Goal: Task Accomplishment & Management: Manage account settings

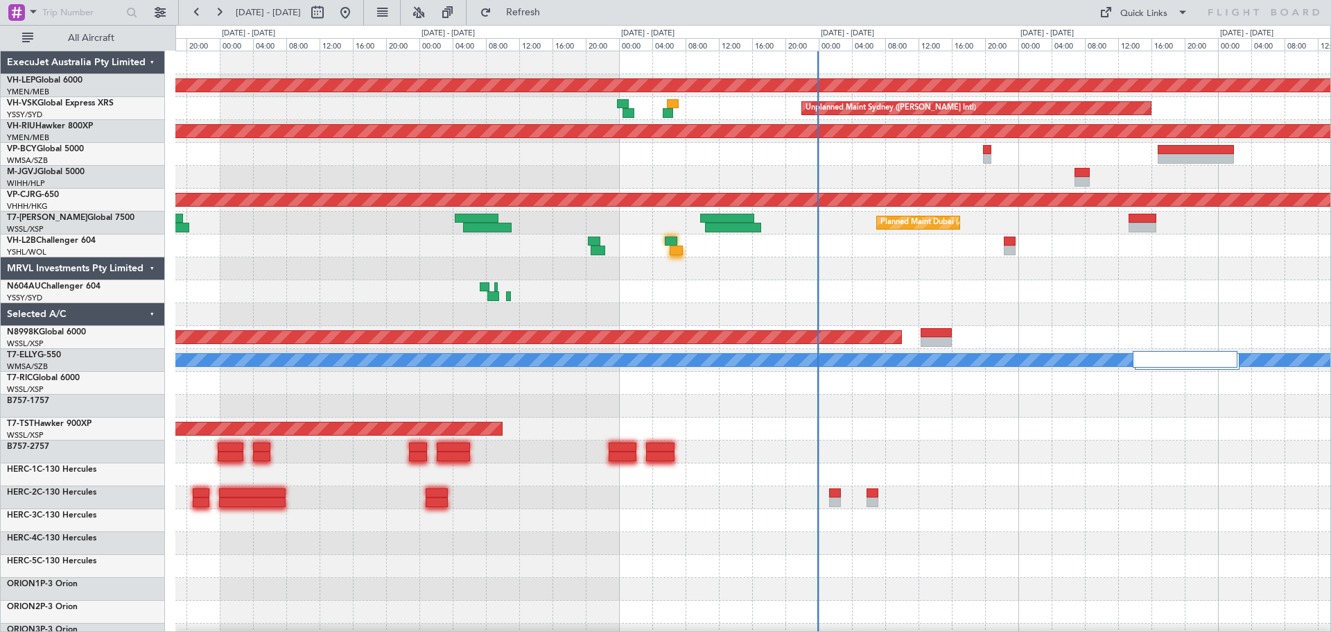
click at [661, 267] on div "Unplanned Maint Wichita (Wichita Mid-continent) Unplanned Maint Sydney (Kingsfo…" at bounding box center [752, 451] width 1155 height 801
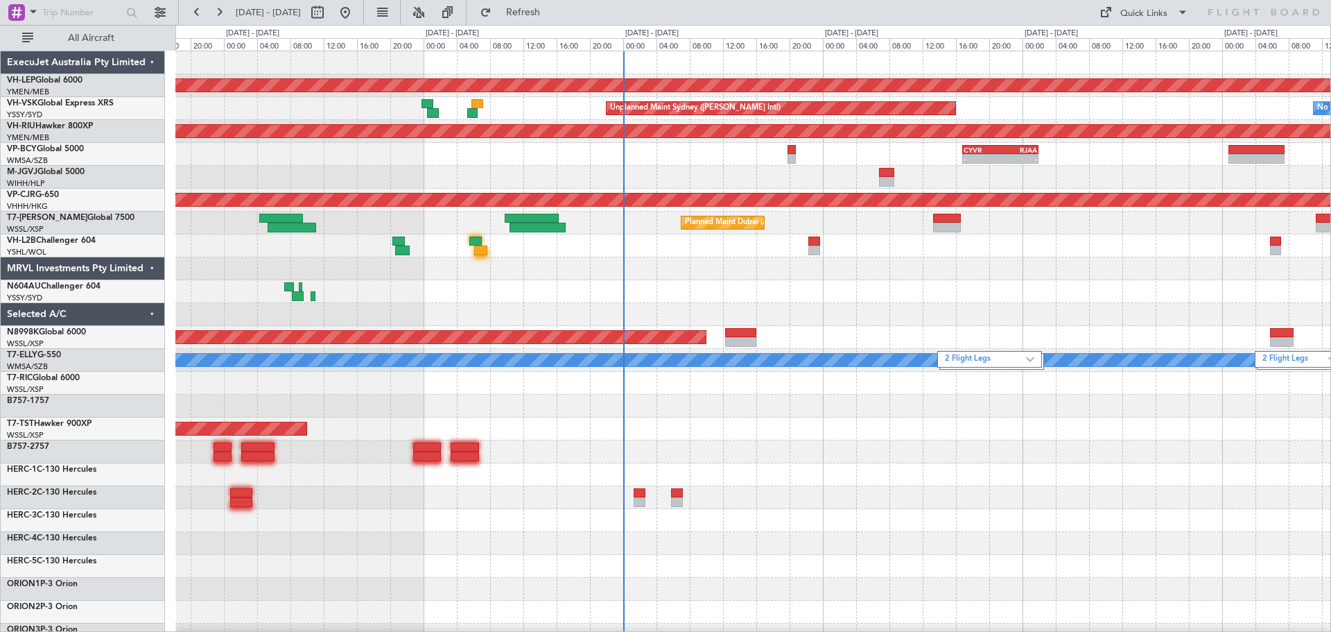
click at [479, 249] on div "Unplanned Maint Wichita (Wichita Mid-continent) Unplanned Maint Sydney (Kingsfo…" at bounding box center [752, 451] width 1155 height 801
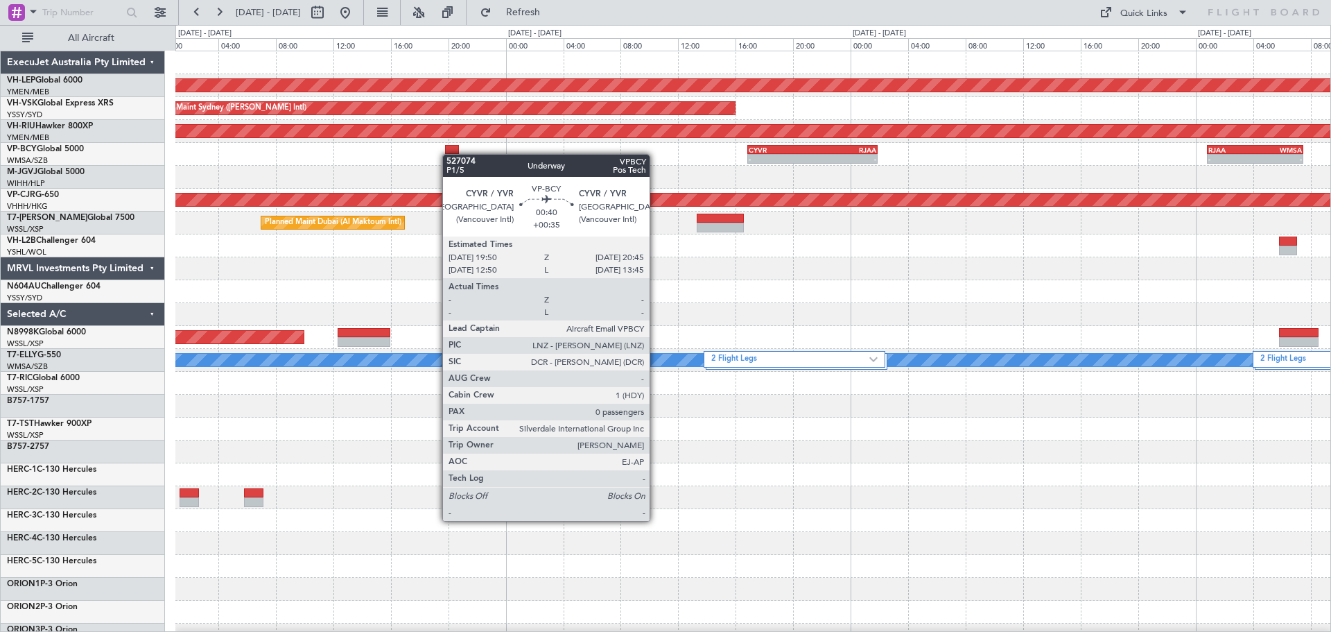
click at [600, 166] on div "Unplanned Maint Wichita (Wichita Mid-continent) Unplanned Maint Sydney (Kingsfo…" at bounding box center [752, 451] width 1155 height 801
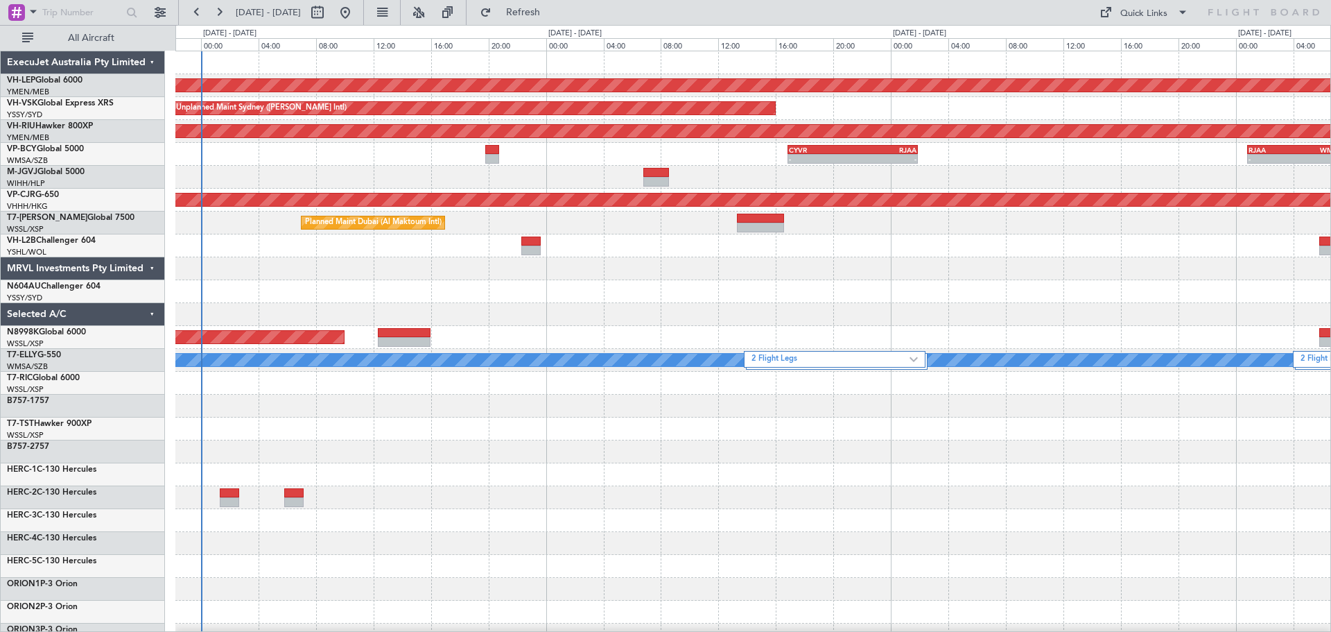
click at [618, 321] on div "Unplanned Maint Wichita (Wichita Mid-continent) Unplanned Maint Sydney (Kingsfo…" at bounding box center [752, 451] width 1155 height 801
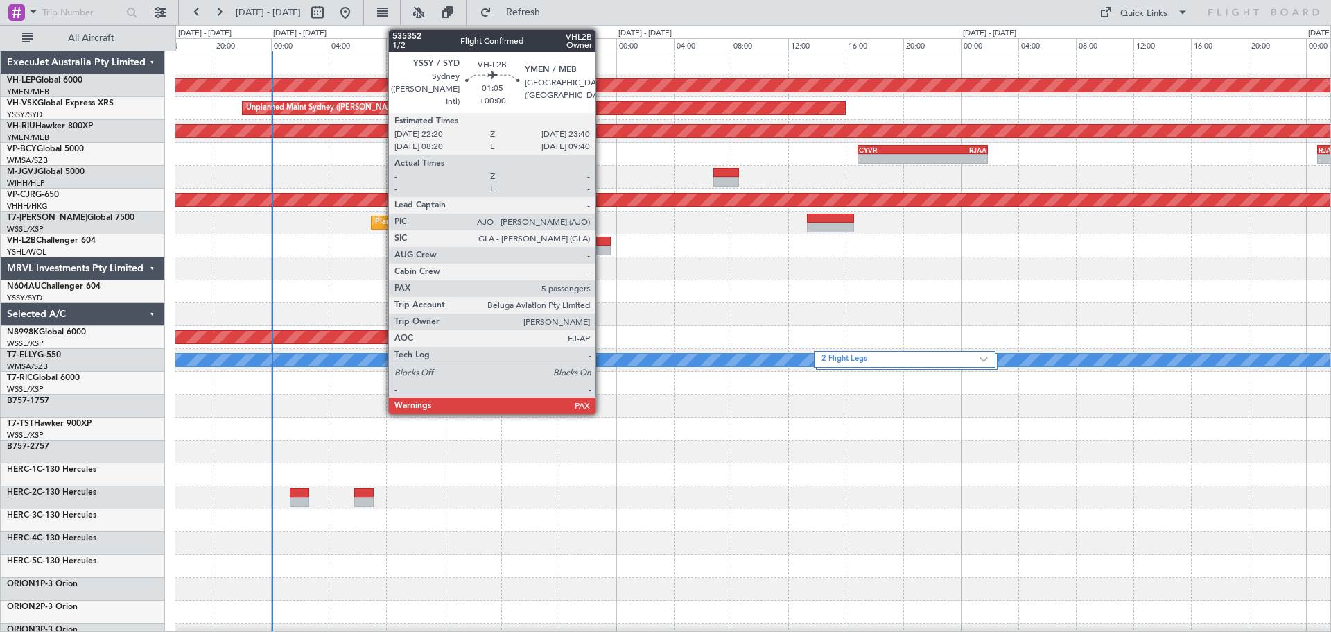
click at [602, 243] on div at bounding box center [600, 241] width 19 height 10
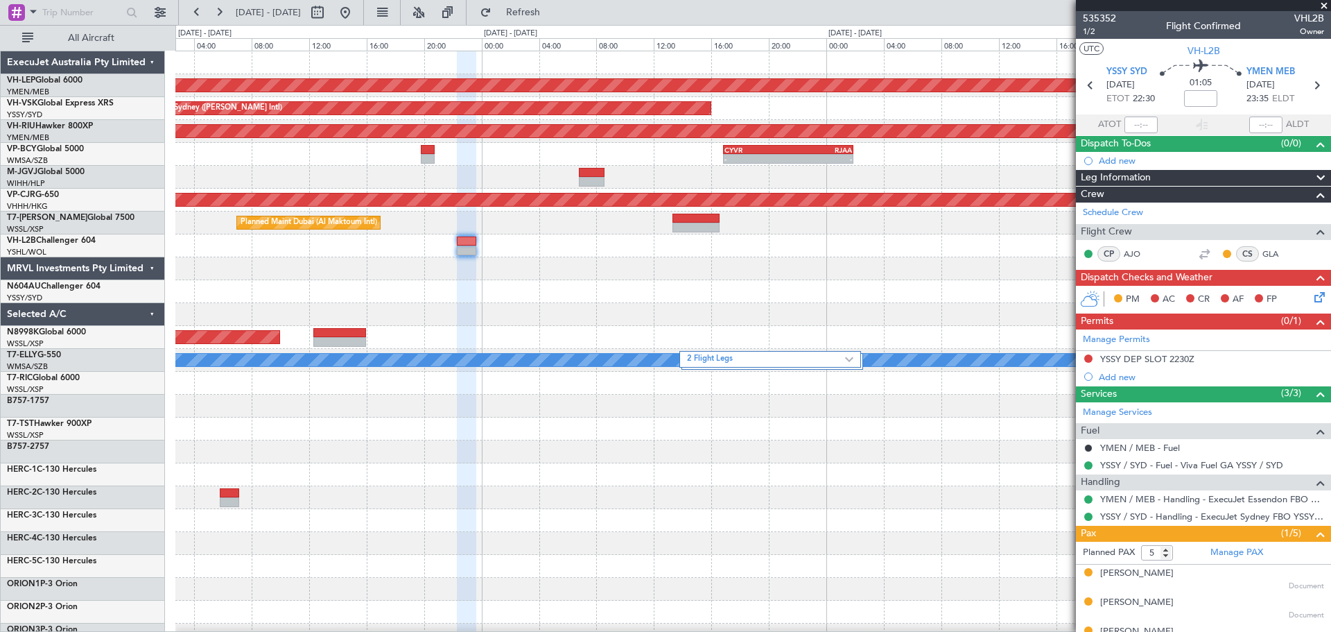
click at [573, 303] on div "Unplanned Maint Wichita (Wichita Mid-continent) Unplanned Maint Sydney (Kingsfo…" at bounding box center [752, 451] width 1155 height 801
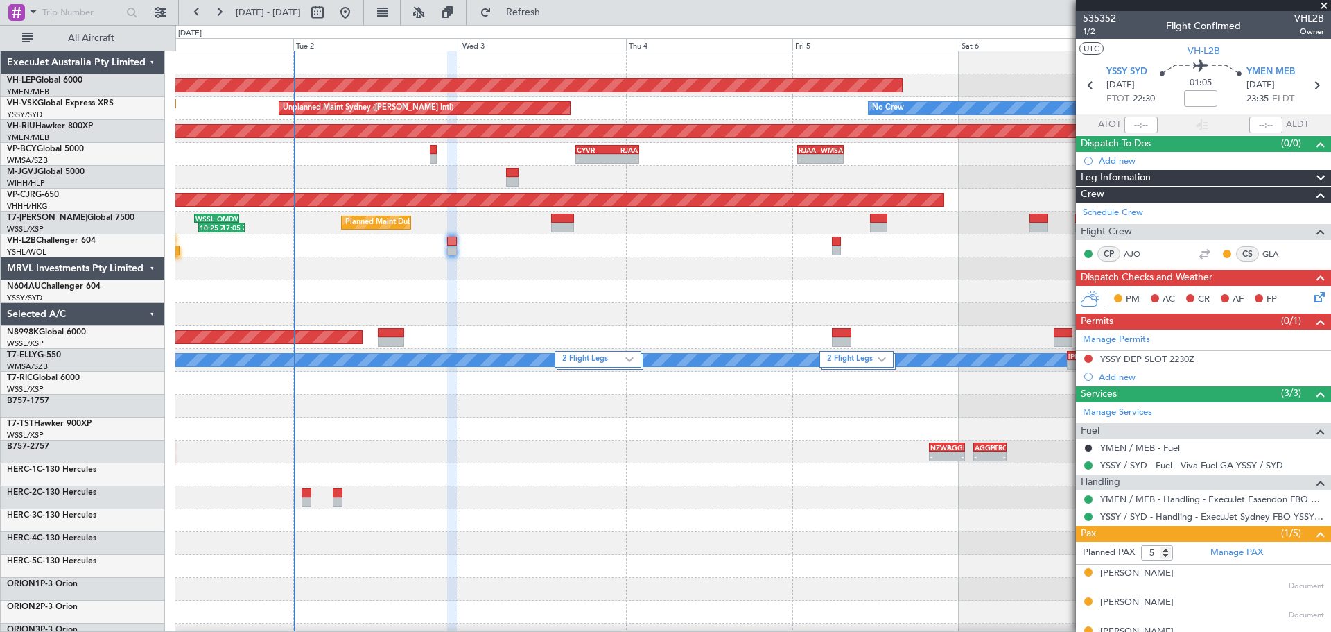
click at [548, 305] on div "Unplanned Maint Wichita (Wichita Mid-continent) Unplanned Maint Sydney (Kingsfo…" at bounding box center [752, 451] width 1155 height 801
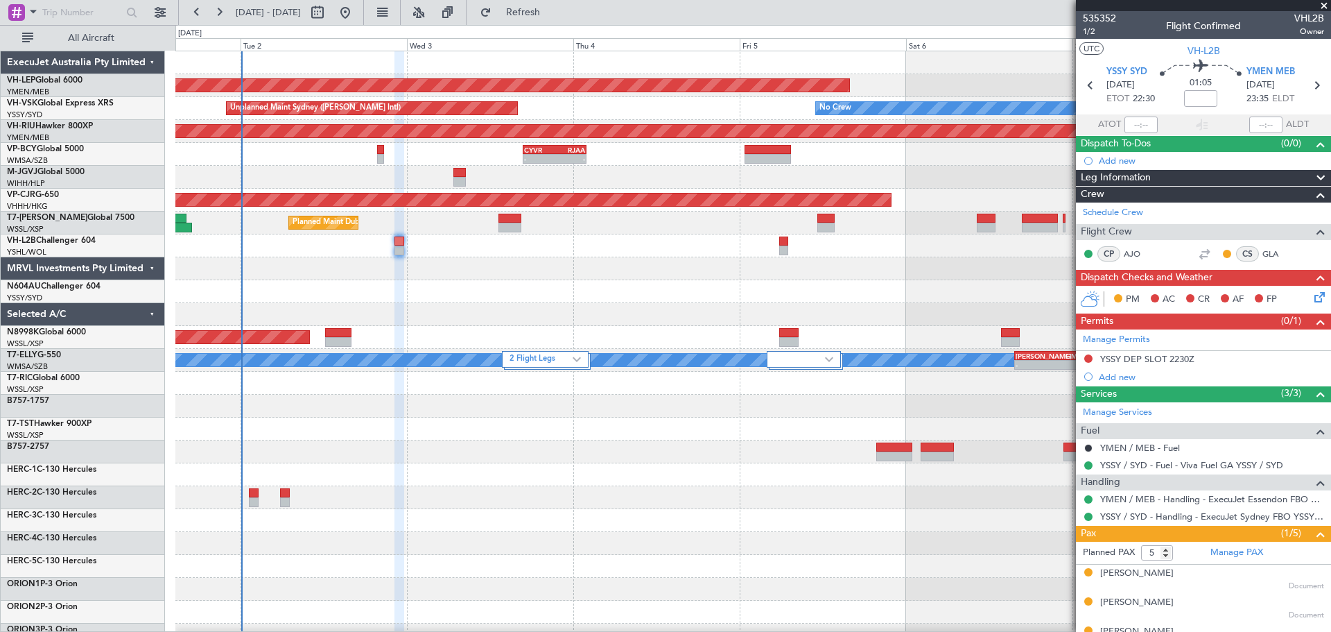
click at [535, 275] on div at bounding box center [752, 268] width 1155 height 23
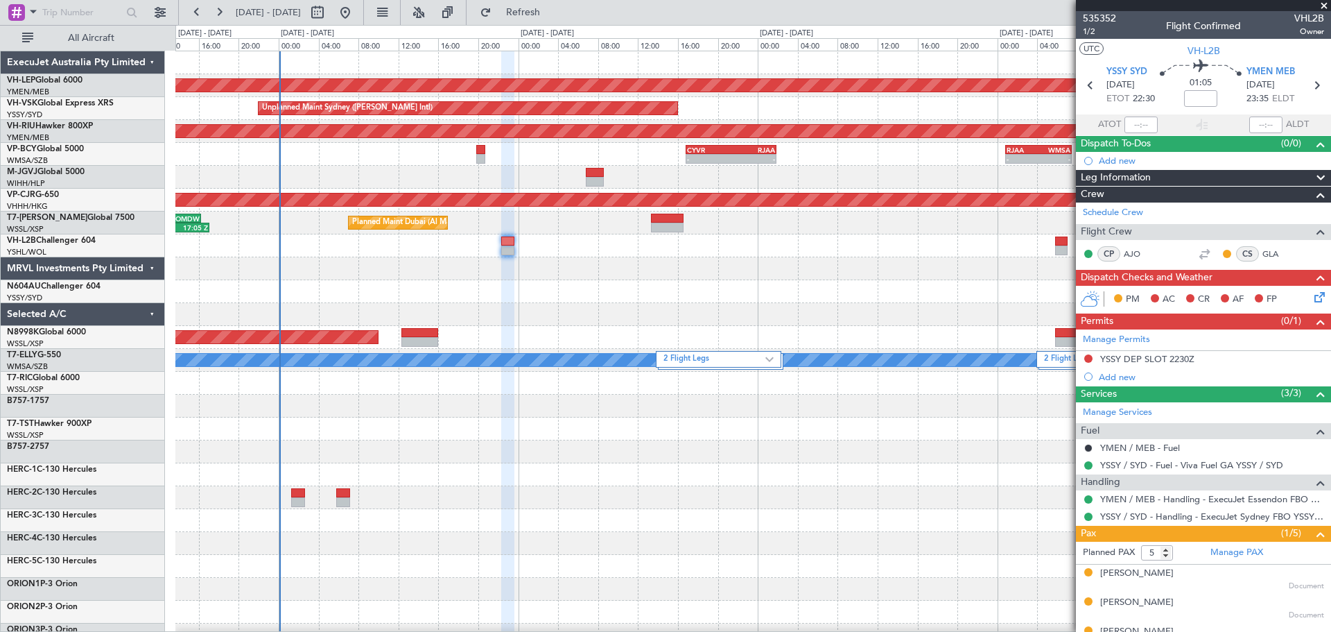
click at [403, 313] on div "Unplanned Maint Wichita (Wichita Mid-continent) Unplanned Maint Sydney (Kingsfo…" at bounding box center [752, 451] width 1155 height 801
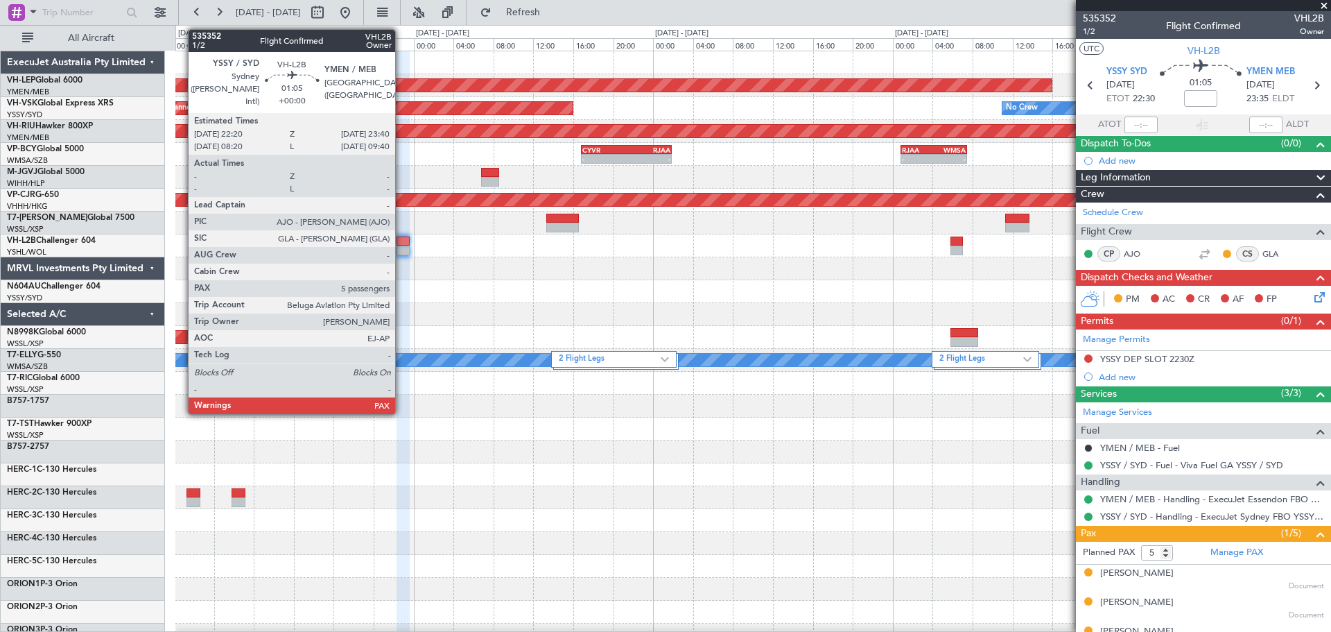
click at [401, 248] on div at bounding box center [404, 250] width 14 height 10
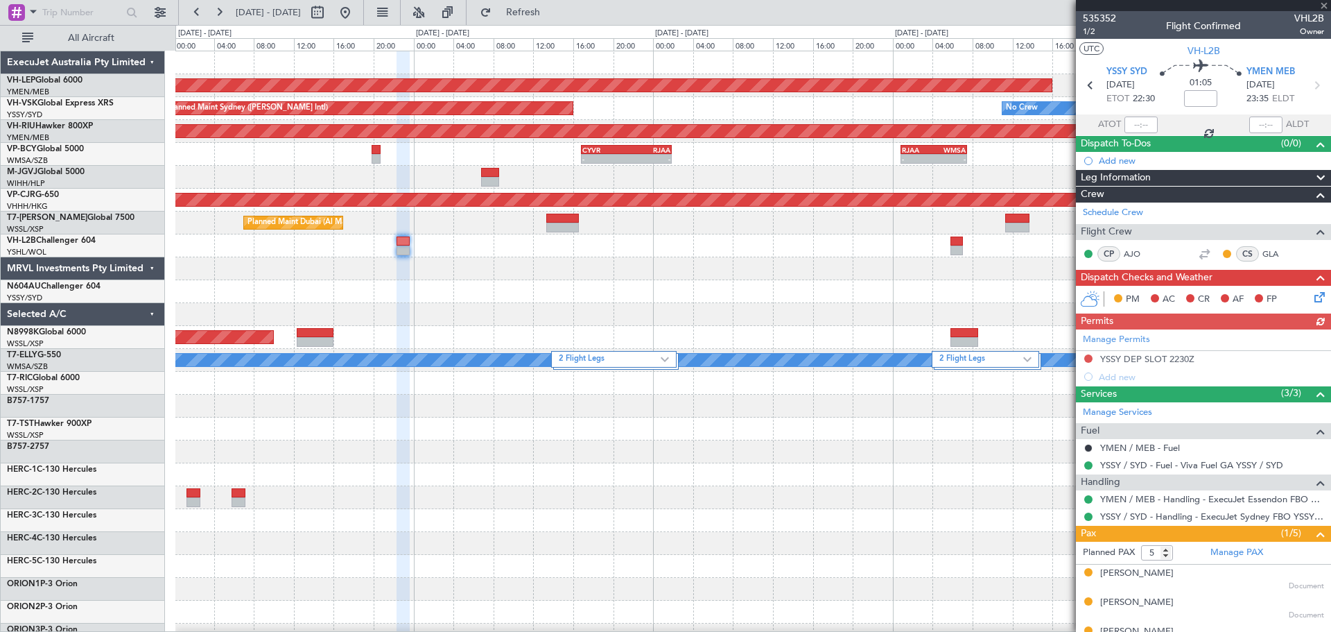
click at [713, 304] on div "Unplanned Maint Wichita (Wichita Mid-continent) Unplanned Maint Sydney (Kingsfo…" at bounding box center [752, 451] width 1155 height 801
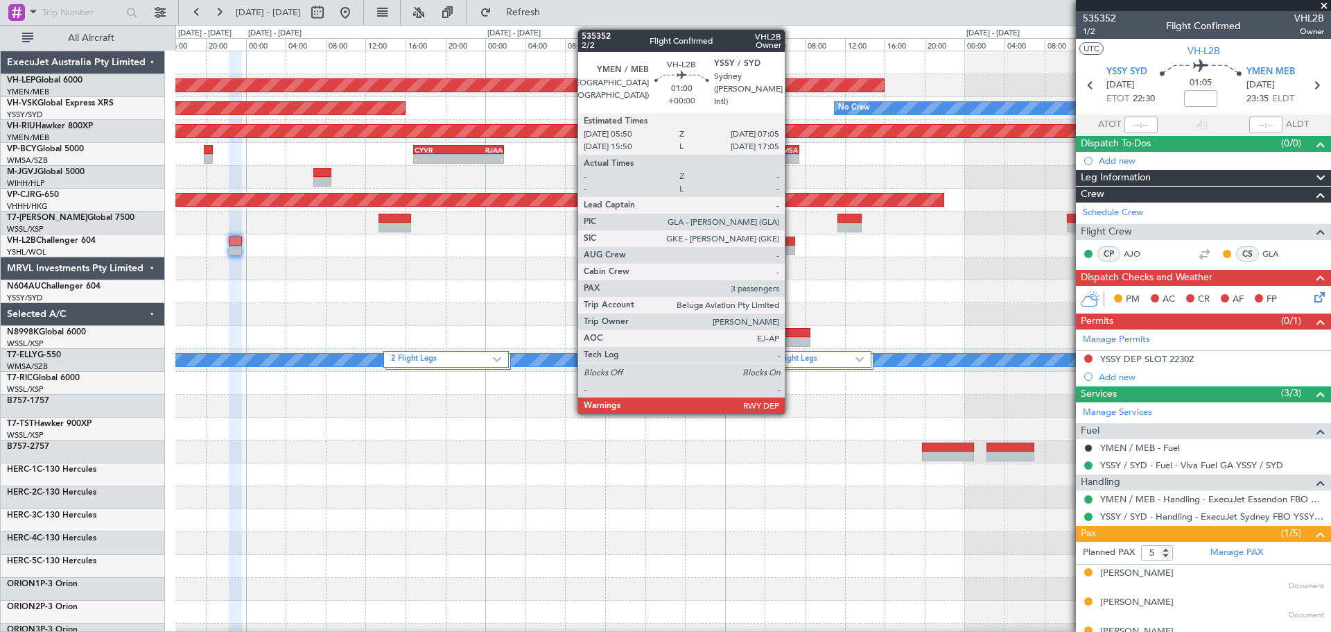
click at [791, 242] on div at bounding box center [789, 241] width 12 height 10
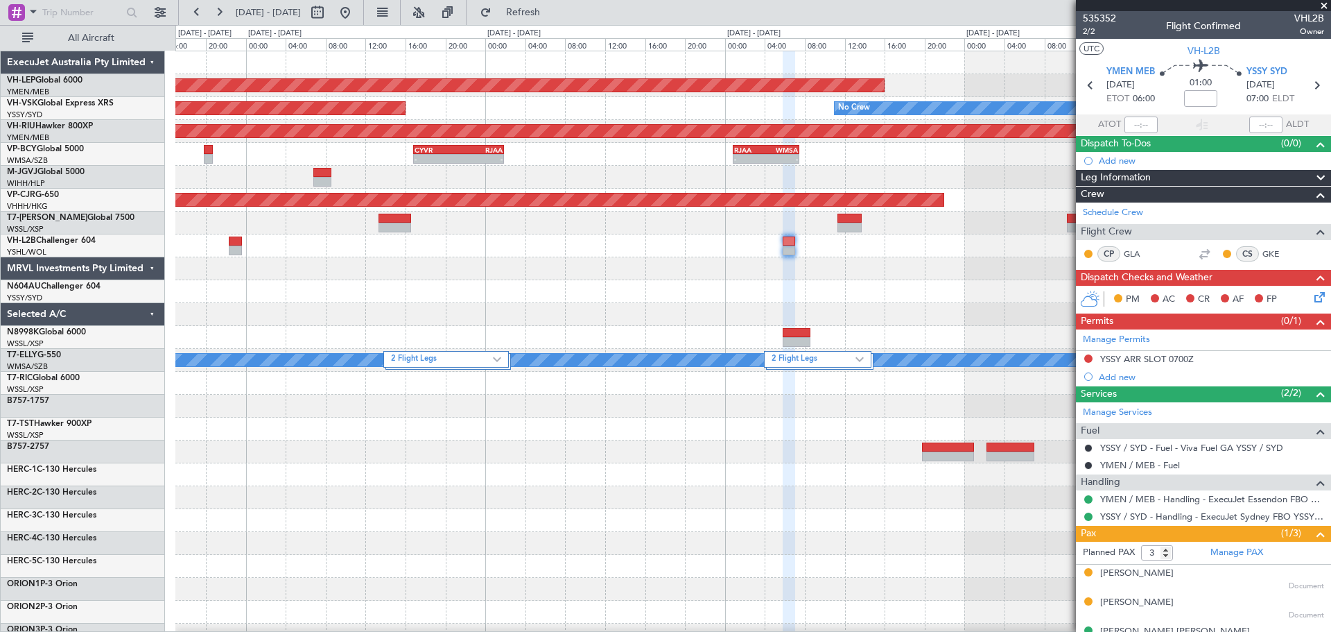
click at [606, 309] on div "Unplanned Maint Wichita (Wichita Mid-continent) Unplanned Maint Sydney (Kingsfo…" at bounding box center [752, 451] width 1155 height 801
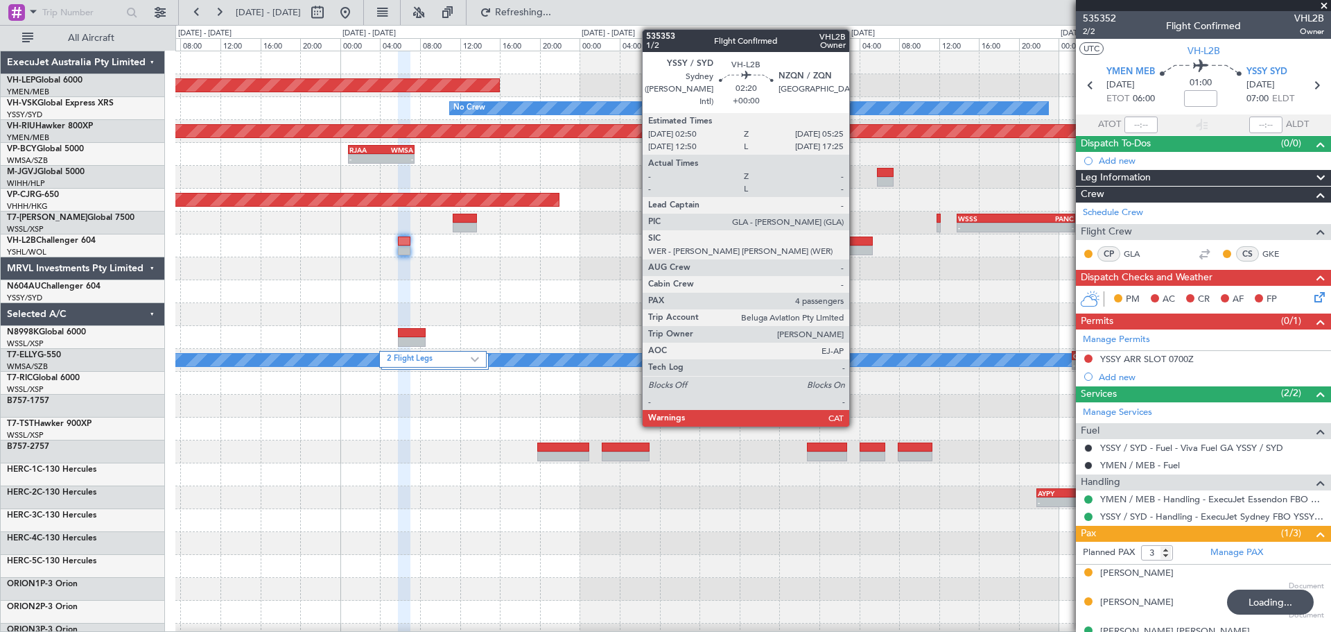
click at [856, 243] on div at bounding box center [860, 241] width 26 height 10
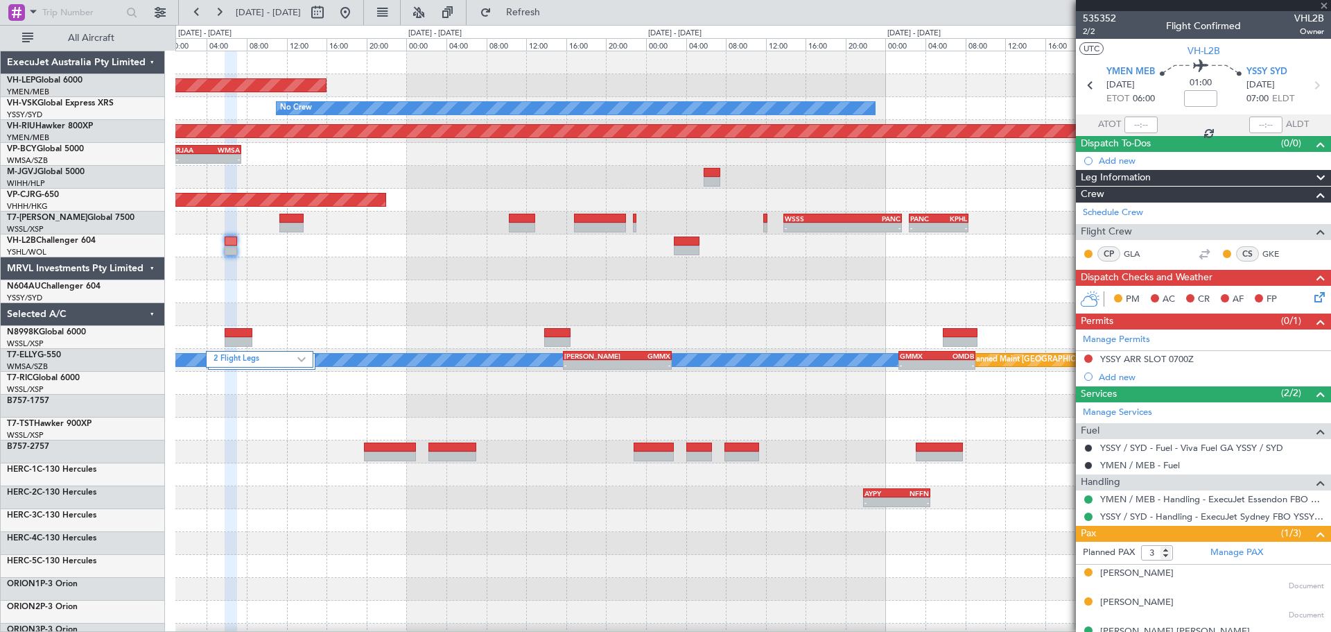
click at [532, 329] on div "Unplanned Maint Wichita (Wichita Mid-continent) No Crew Planned Maint Melbourne…" at bounding box center [752, 428] width 1155 height 755
type input "4"
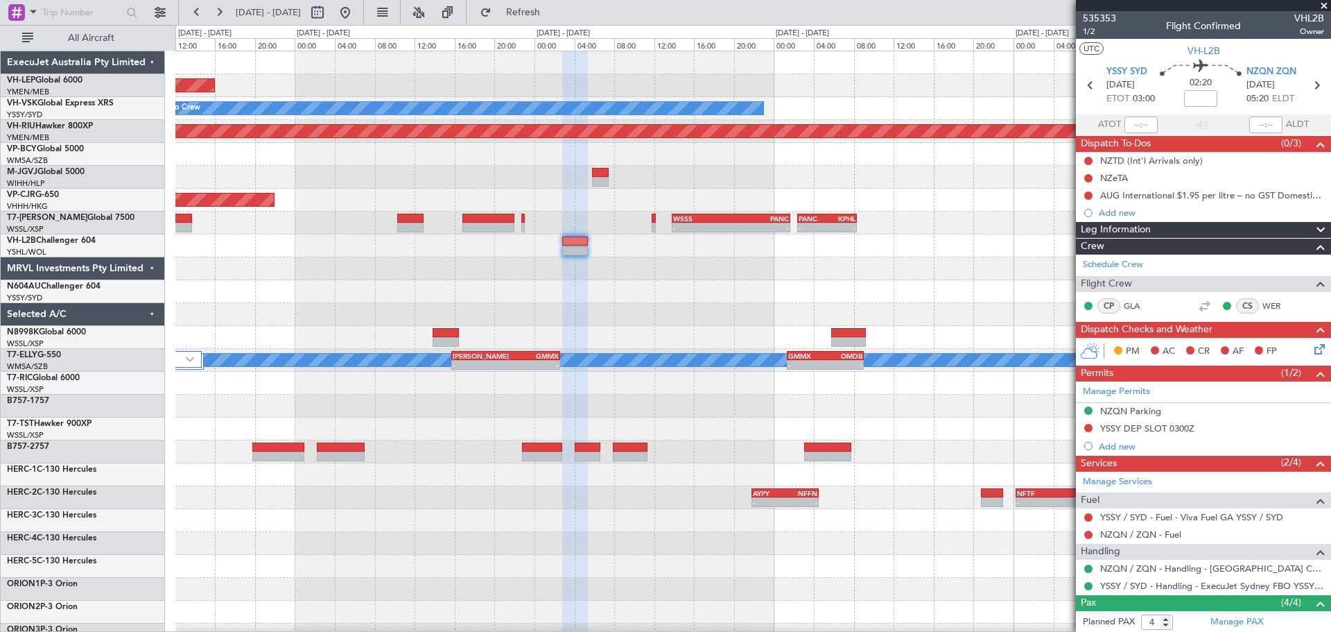
click at [553, 284] on div "Unplanned Maint Wichita (Wichita Mid-continent) No Crew Planned Maint Melbourne…" at bounding box center [752, 428] width 1155 height 755
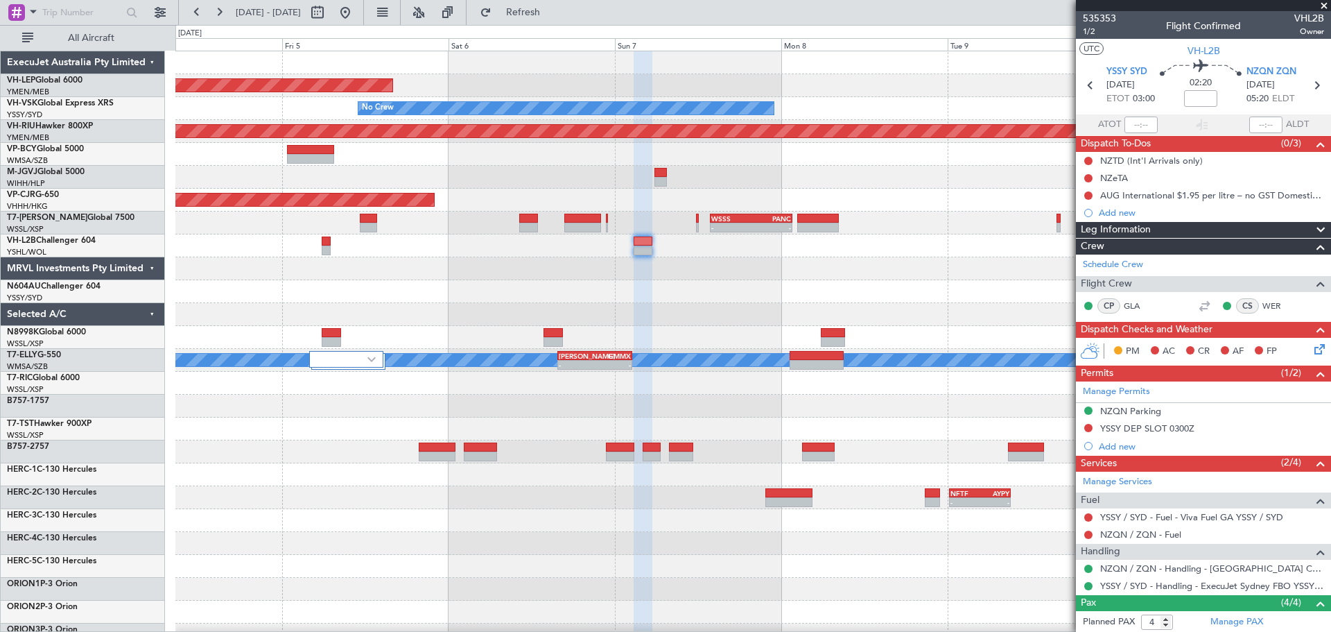
click at [830, 293] on div at bounding box center [752, 291] width 1155 height 23
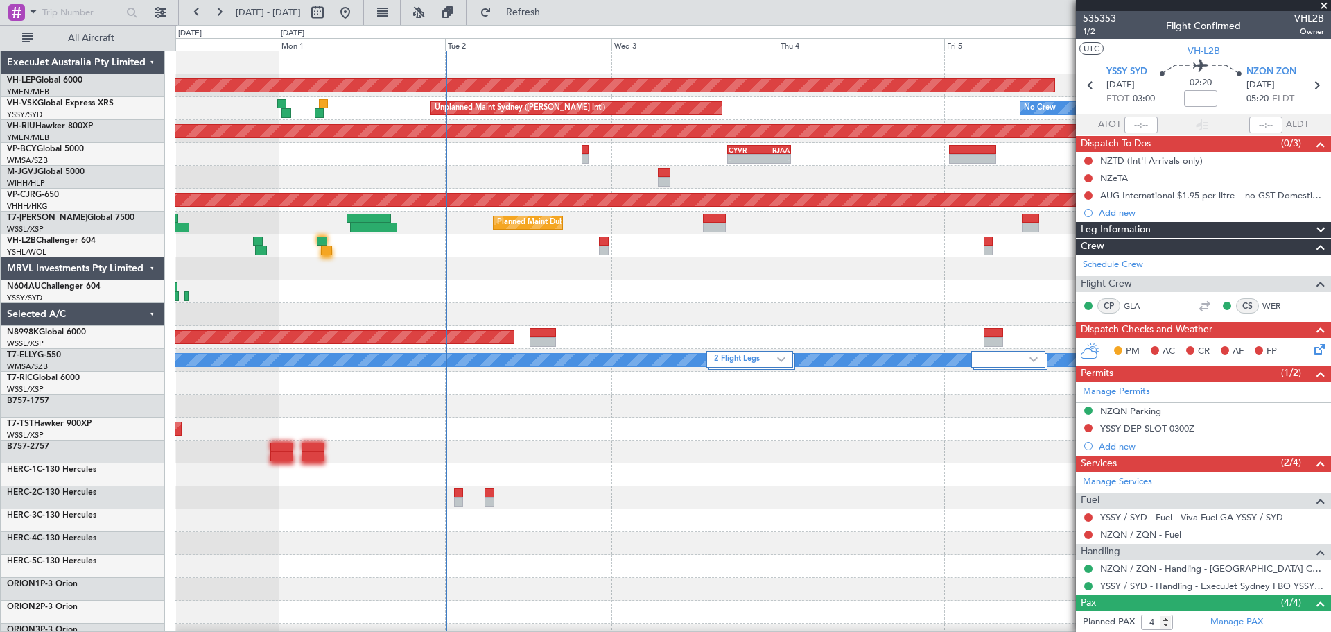
click at [887, 328] on div "Unplanned Maint Wichita (Wichita Mid-continent) No Crew Unplanned Maint Sydney …" at bounding box center [752, 428] width 1155 height 755
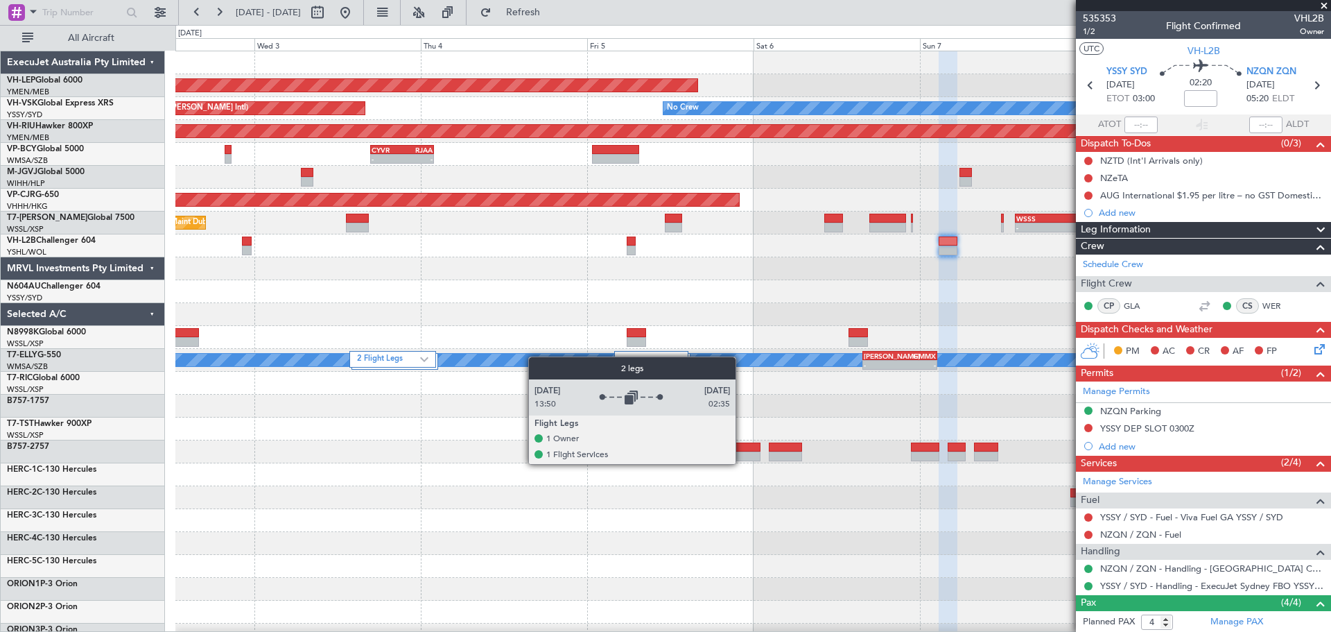
click at [438, 378] on div "Unplanned Maint Wichita (Wichita Mid-continent) No Crew Unplanned Maint Sydney …" at bounding box center [752, 451] width 1155 height 801
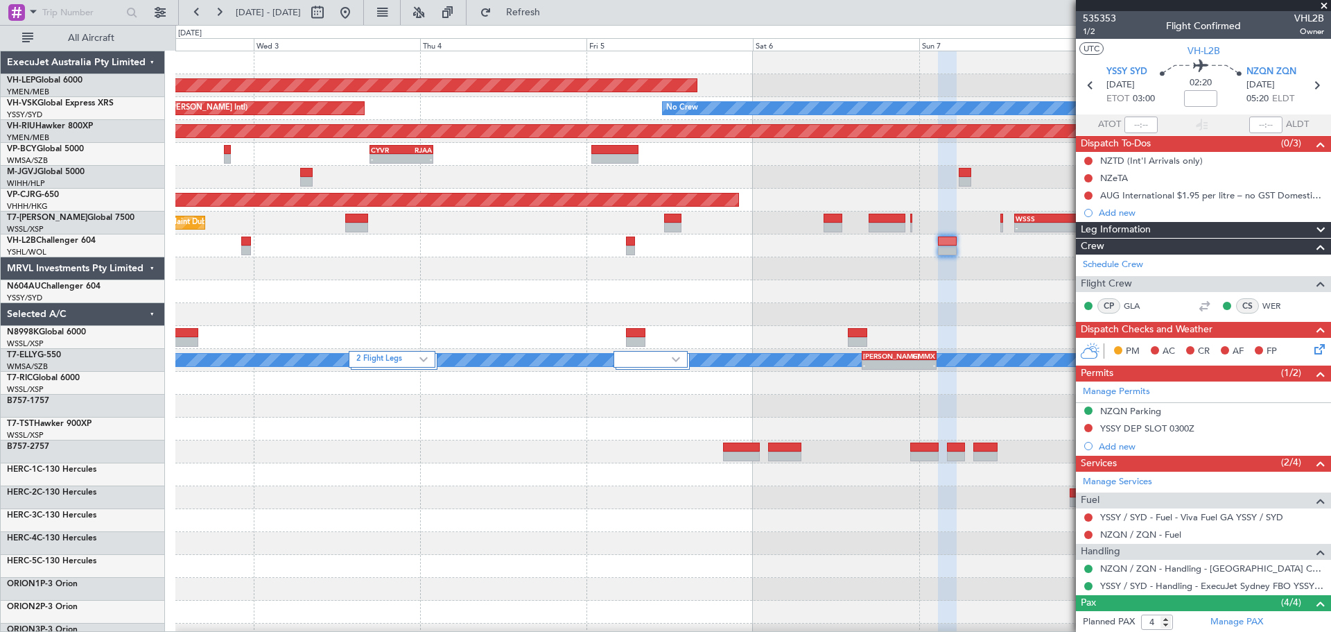
click at [630, 288] on div "Unplanned Maint Wichita (Wichita Mid-continent) No Crew Unplanned Maint Sydney …" at bounding box center [752, 451] width 1155 height 801
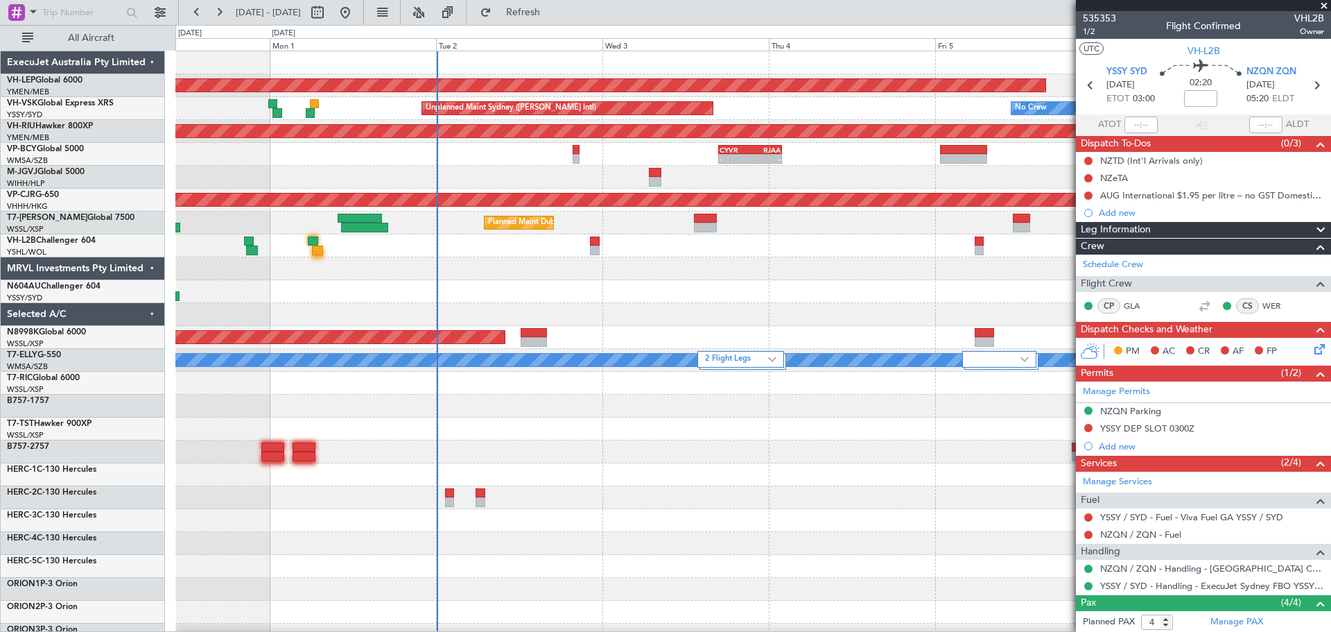
click at [844, 288] on div "Unplanned Maint Wichita (Wichita Mid-continent) No Crew Unplanned Maint Sydney …" at bounding box center [752, 451] width 1155 height 801
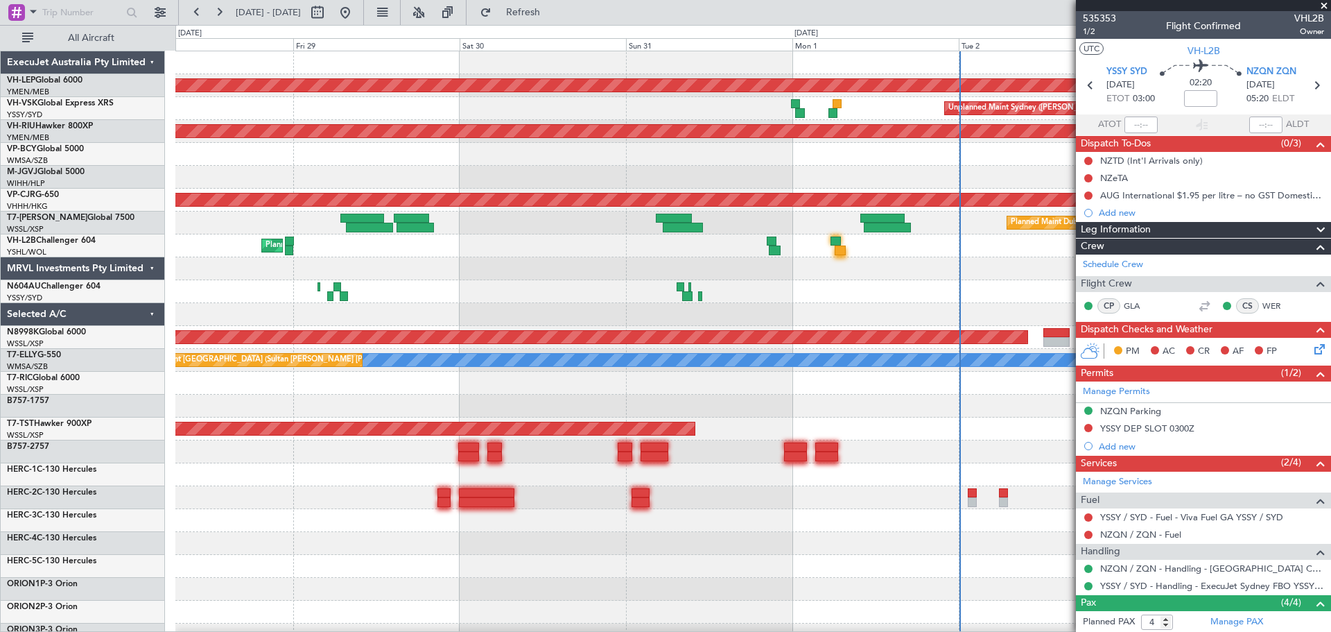
click at [887, 297] on div at bounding box center [752, 291] width 1155 height 23
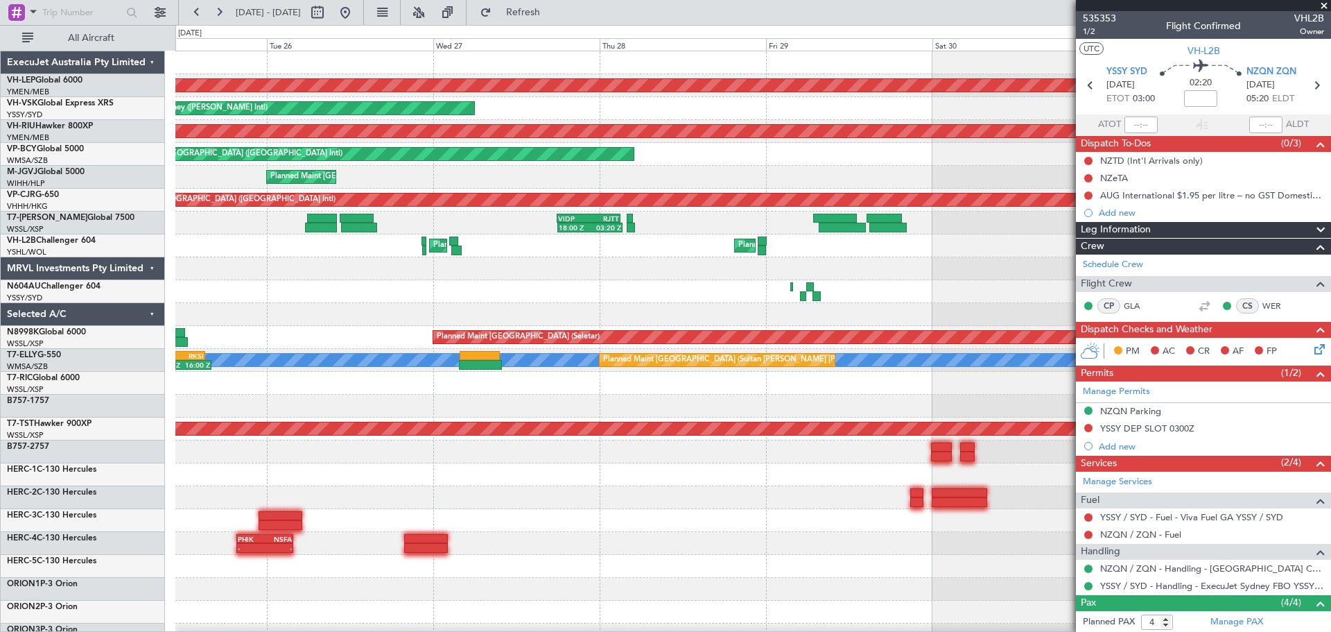
click at [887, 269] on div at bounding box center [752, 268] width 1155 height 23
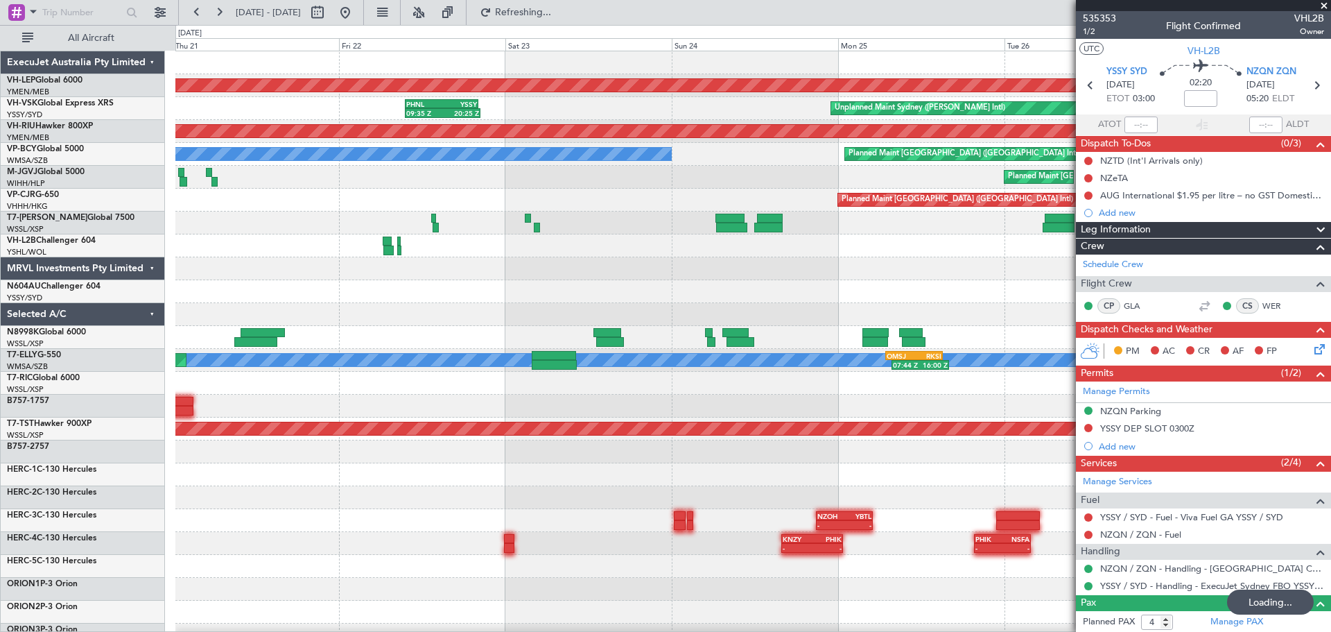
click at [882, 272] on div "Unplanned Maint Wichita (Wichita Mid-continent) Unplanned Maint Sydney (Kingsfo…" at bounding box center [752, 428] width 1155 height 755
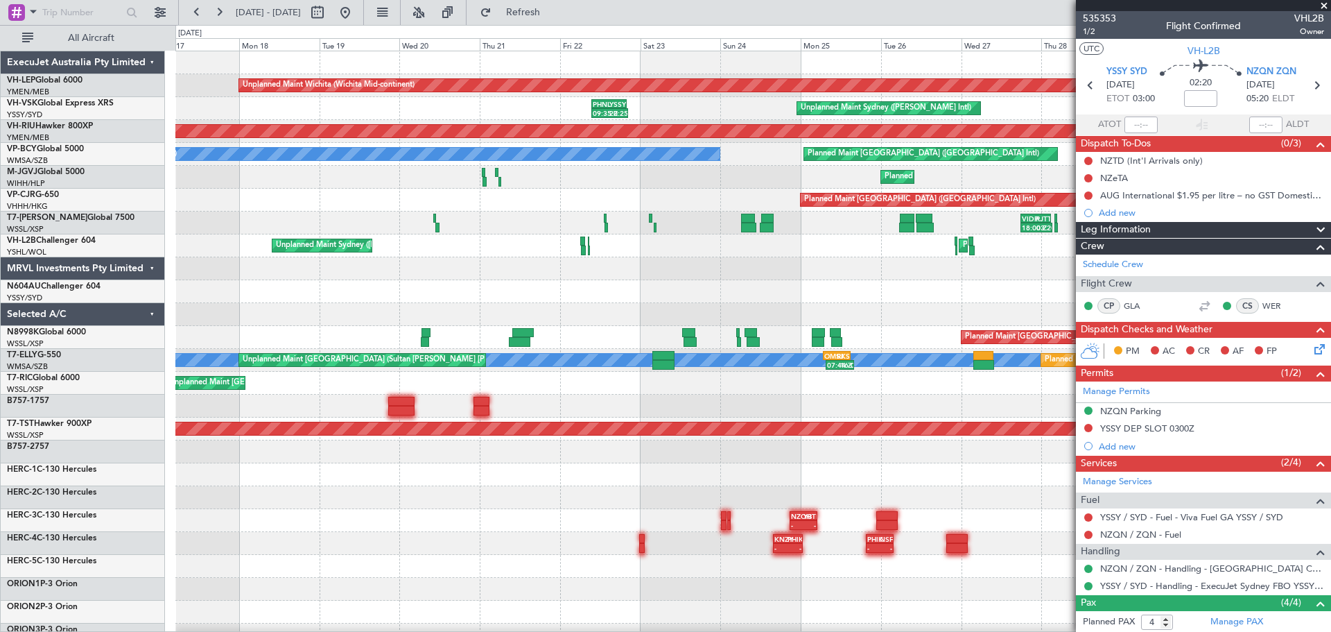
click at [765, 300] on div "Unplanned Maint Wichita (Wichita Mid-continent) Unplanned Maint Sydney (Kingsfo…" at bounding box center [752, 428] width 1155 height 755
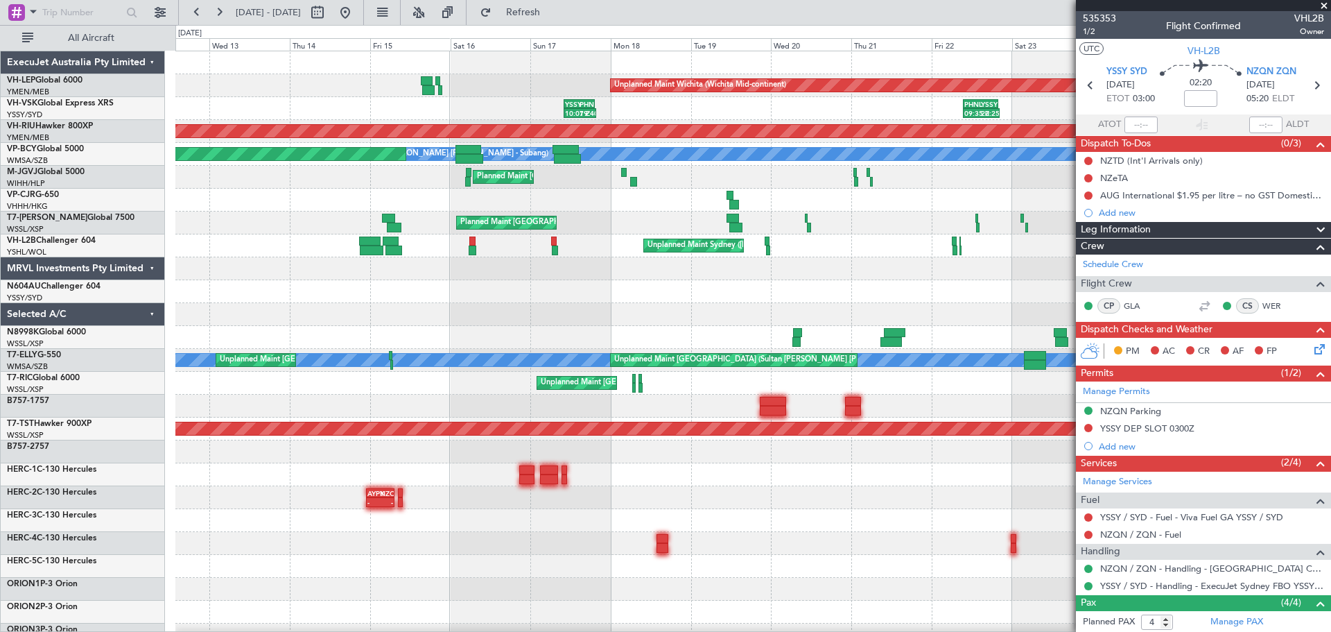
click at [887, 296] on div at bounding box center [752, 291] width 1155 height 23
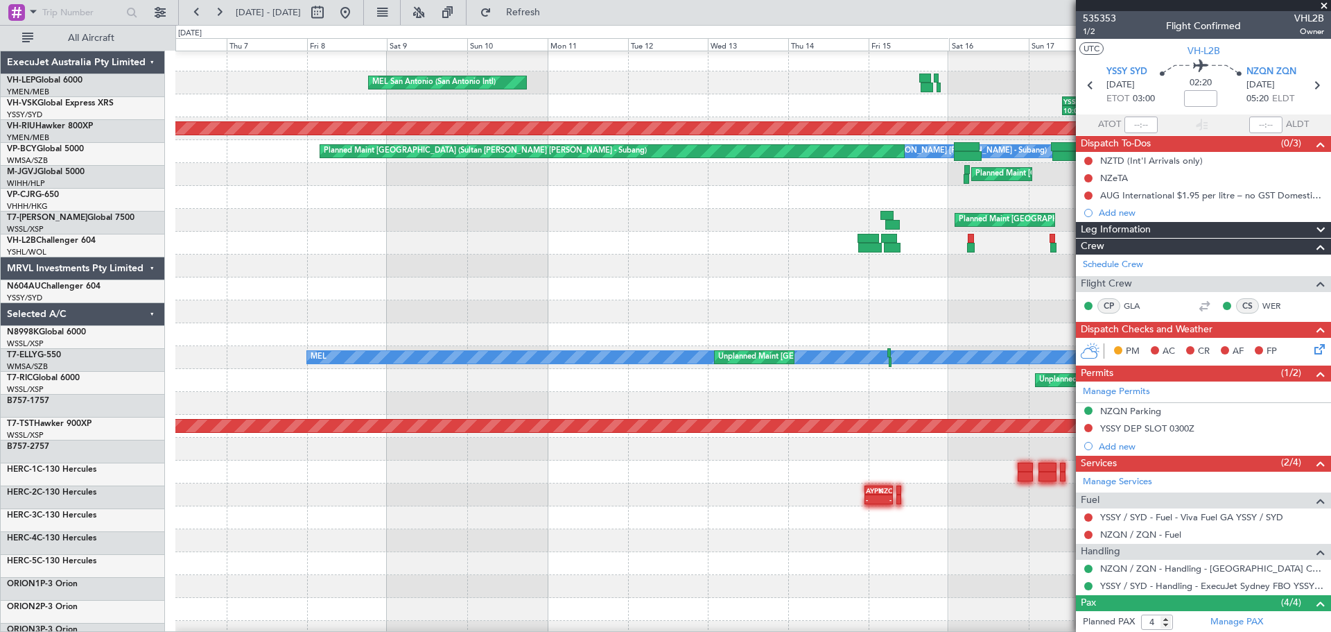
scroll to position [3, 0]
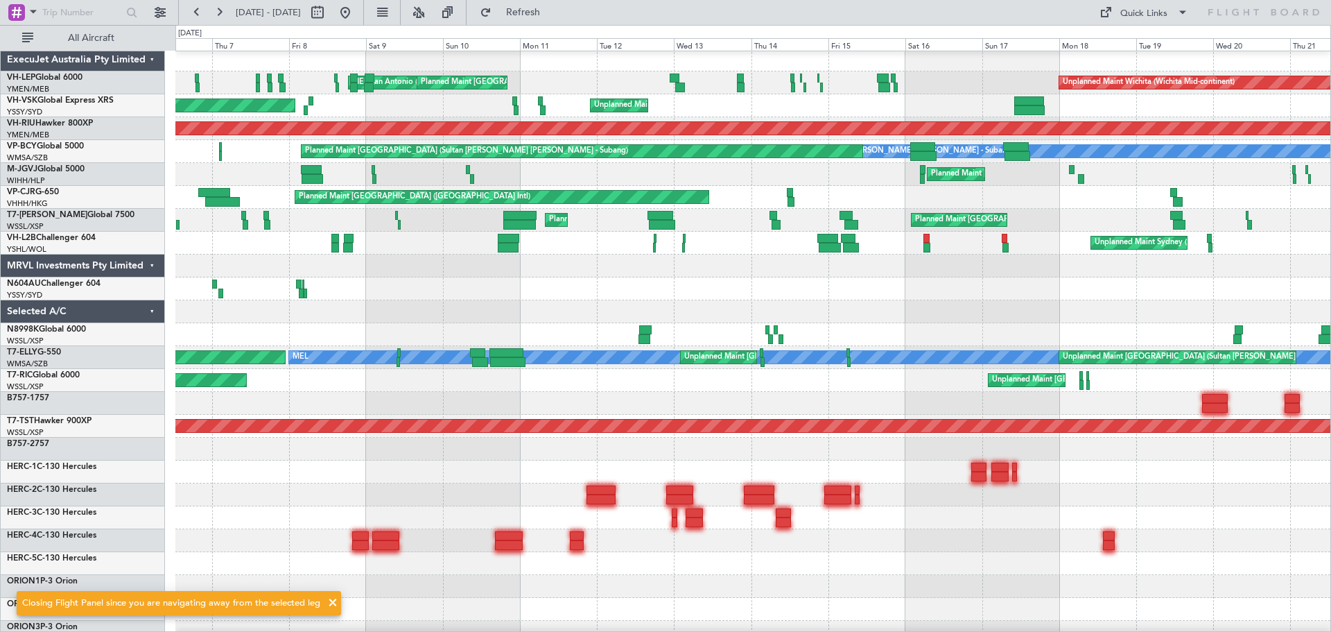
click at [744, 281] on div "Planned Maint Sydney ([PERSON_NAME] Intl)" at bounding box center [752, 288] width 1155 height 23
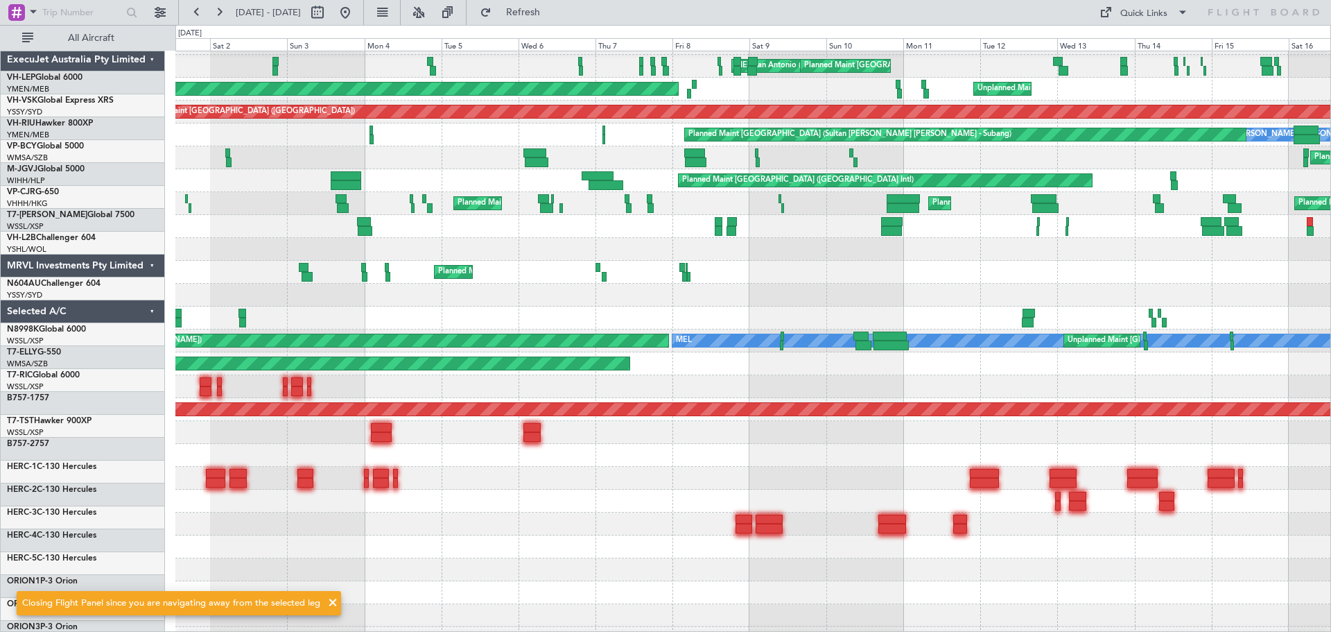
scroll to position [19, 0]
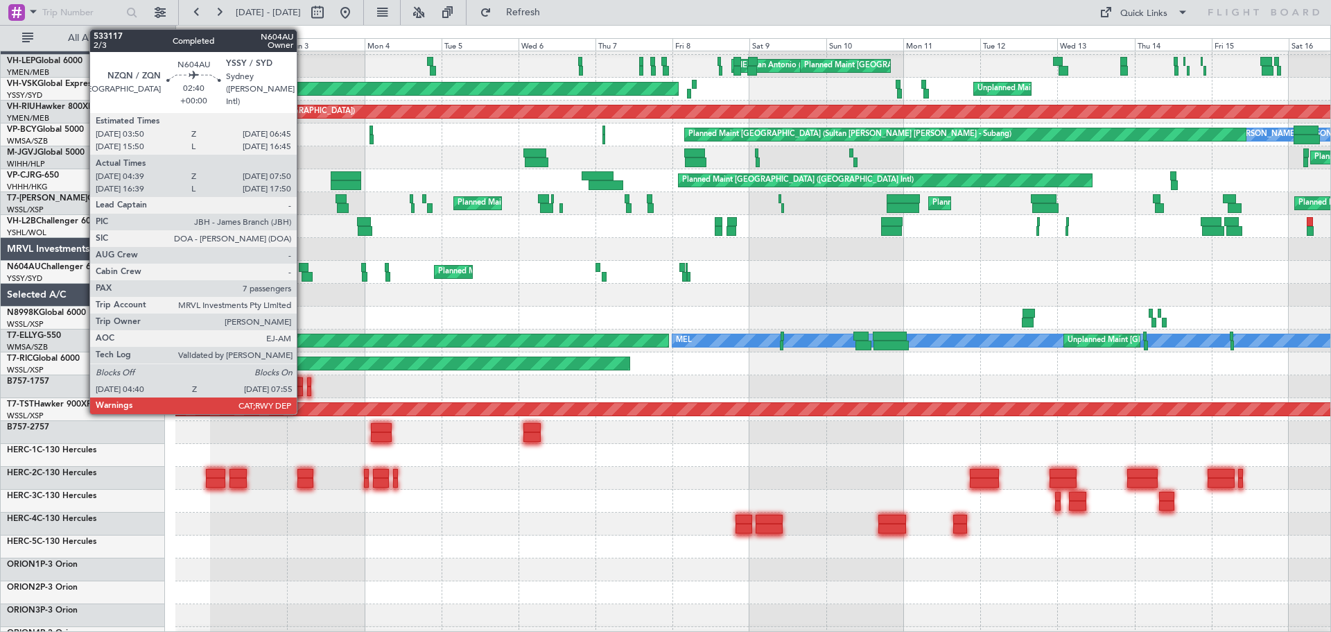
click at [303, 267] on div at bounding box center [304, 268] width 10 height 10
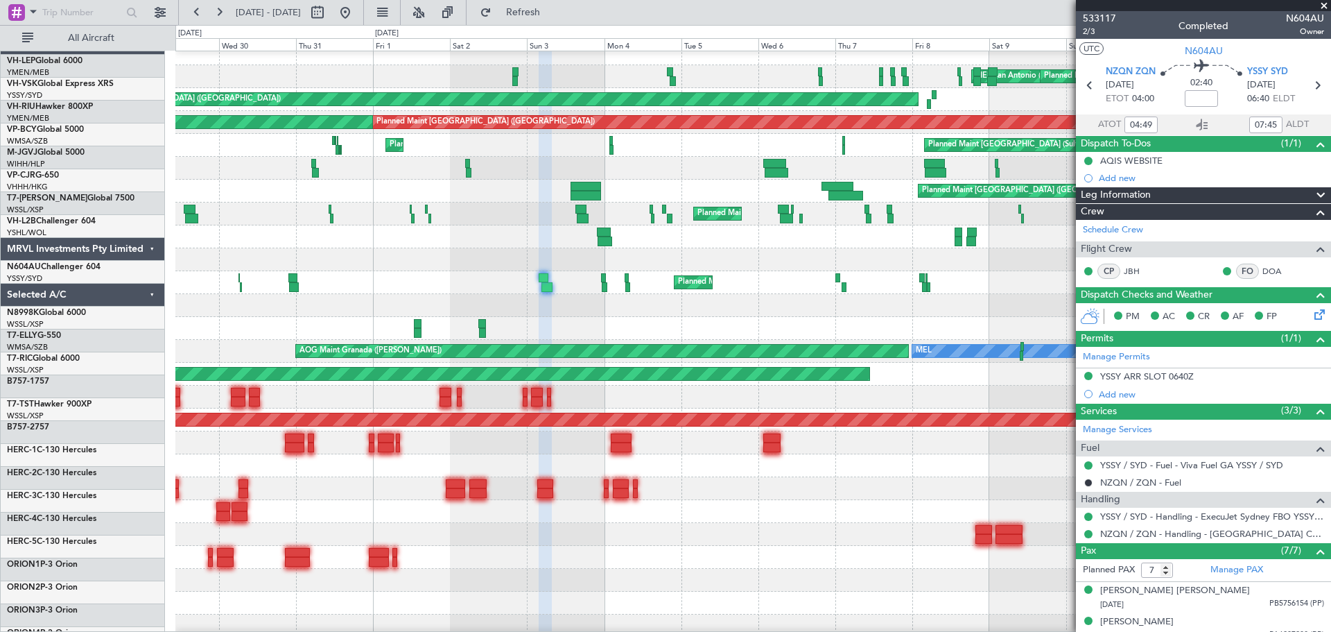
click at [562, 285] on div "Planned Maint Sydney ([PERSON_NAME] Intl)" at bounding box center [752, 282] width 1155 height 23
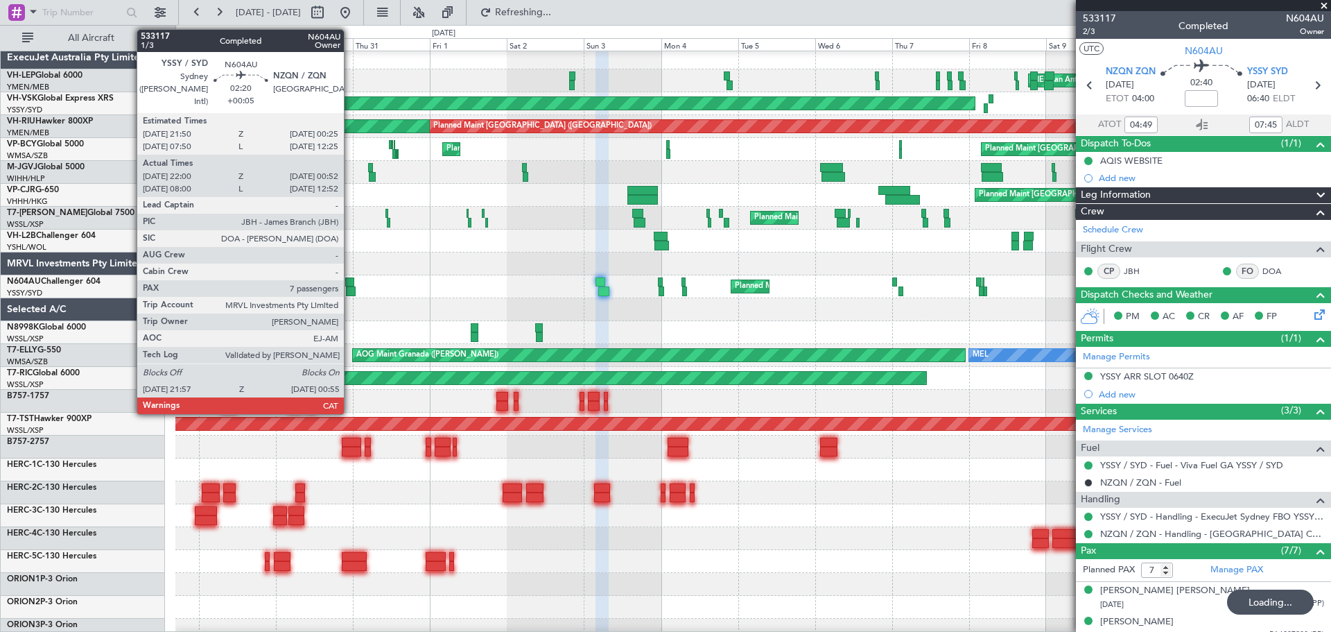
click at [350, 288] on div at bounding box center [351, 291] width 10 height 10
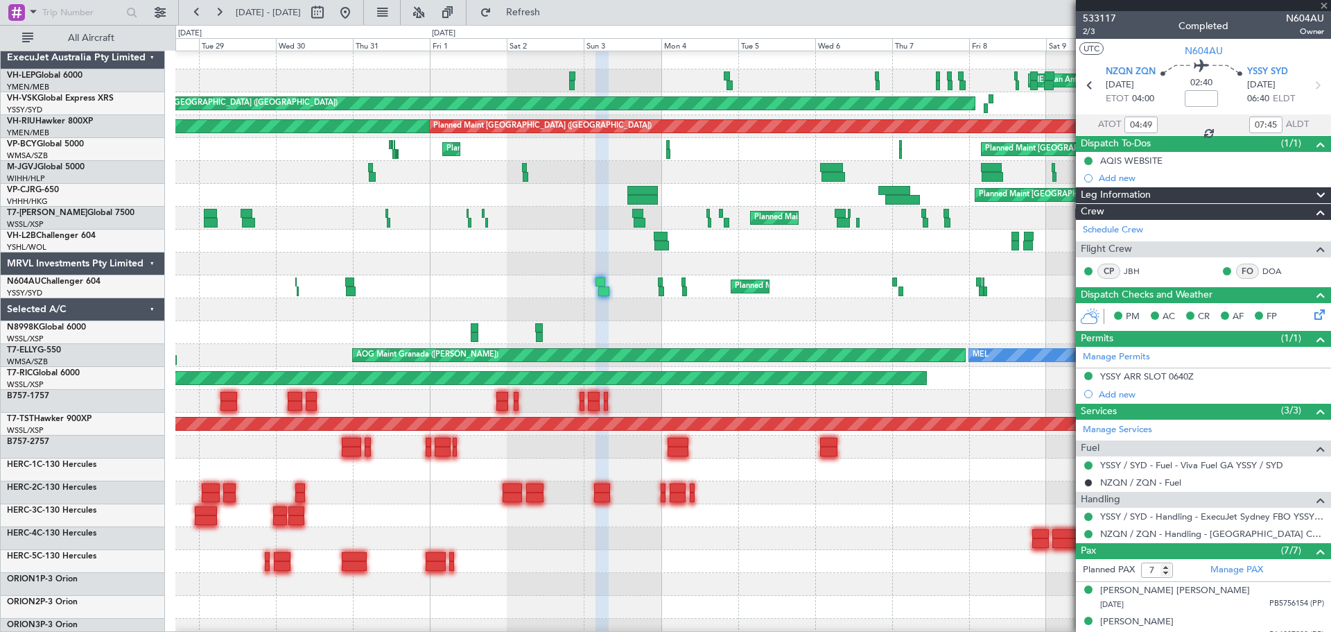
type input "+00:05"
type input "22:10"
type input "00:47"
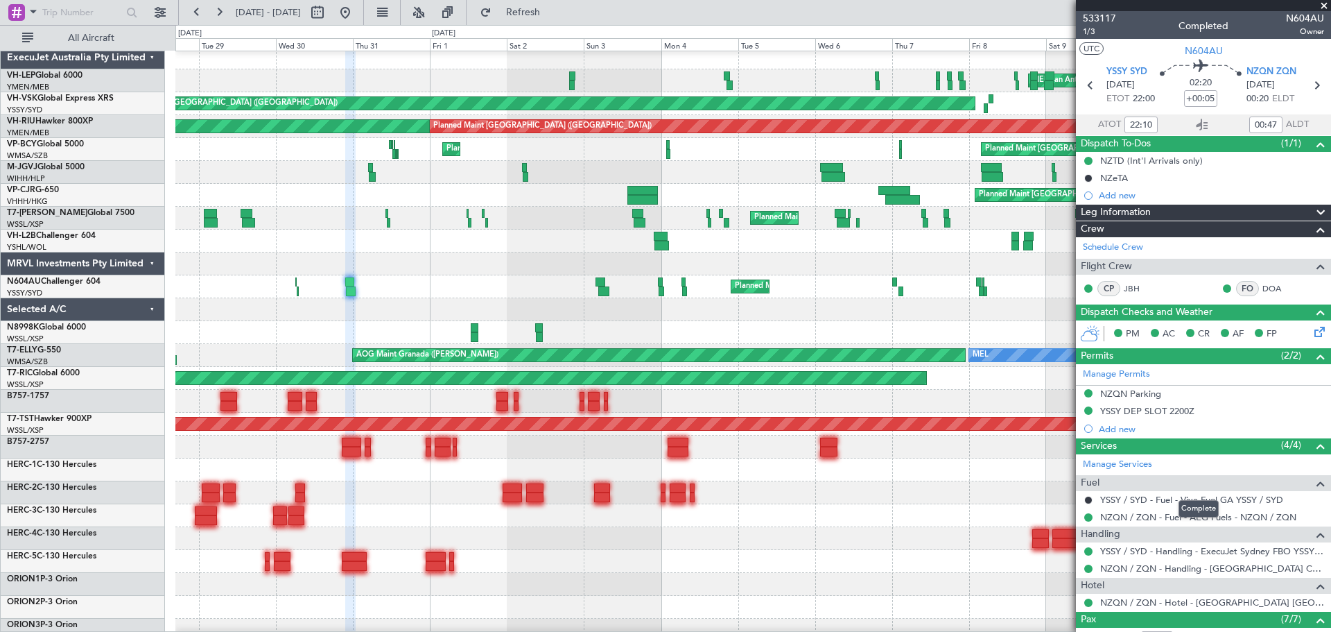
click at [887, 381] on div "Complete" at bounding box center [1199, 508] width 40 height 17
click at [887, 381] on mat-tooltip-component "Complete" at bounding box center [1199, 508] width 60 height 37
click at [723, 320] on div "MEL San Antonio (San Antonio Intl) Planned Maint Los Angeles (Los Angeles Inter…" at bounding box center [752, 446] width 1155 height 801
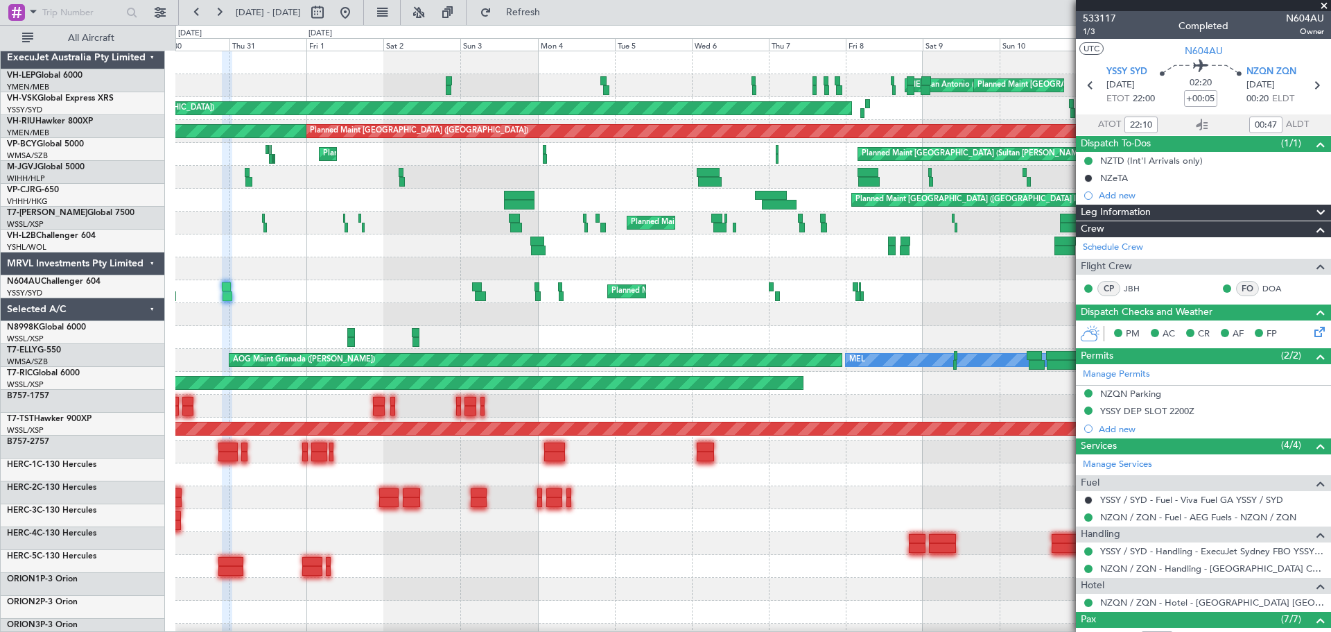
scroll to position [0, 0]
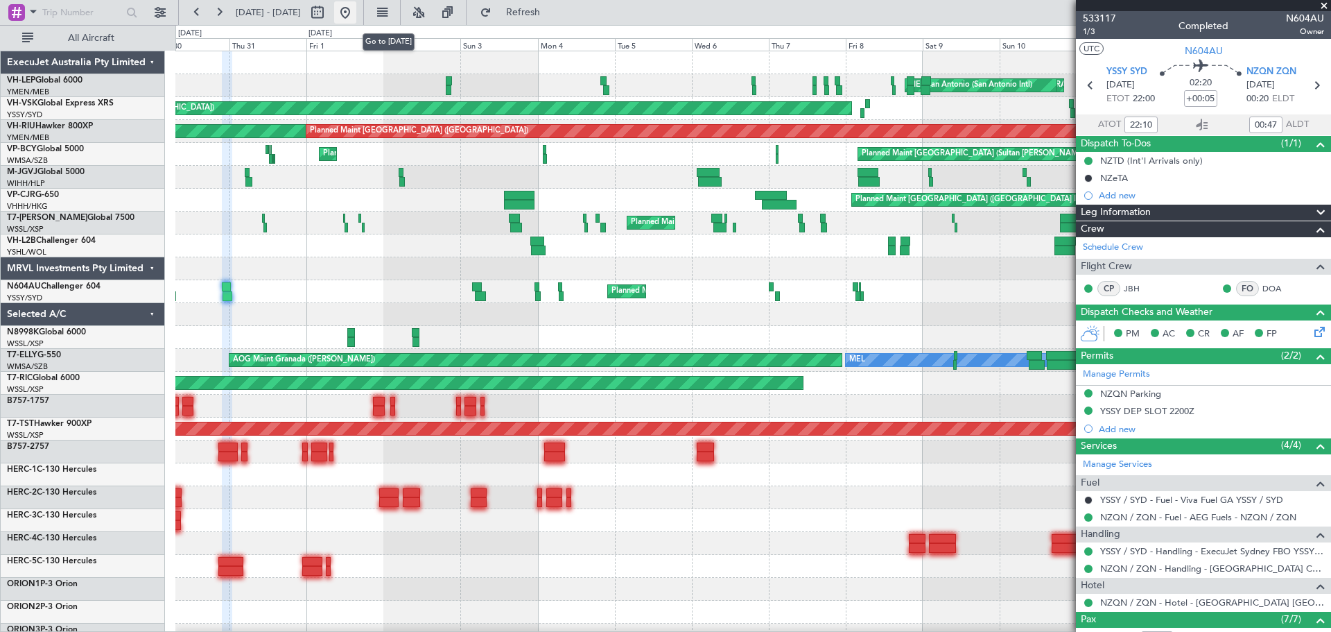
click at [356, 19] on button at bounding box center [345, 12] width 22 height 22
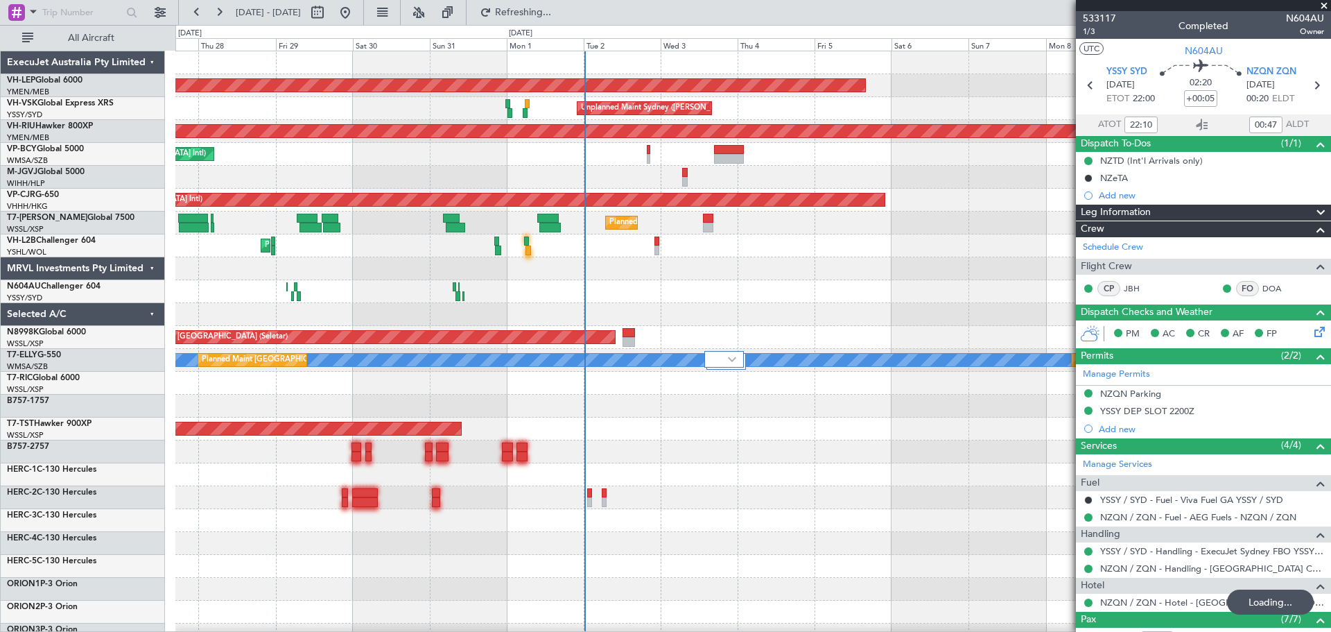
click at [562, 167] on div "Unplanned Maint Wichita (Wichita Mid-continent) Unplanned Maint Sydney (Kingsfo…" at bounding box center [752, 451] width 1155 height 801
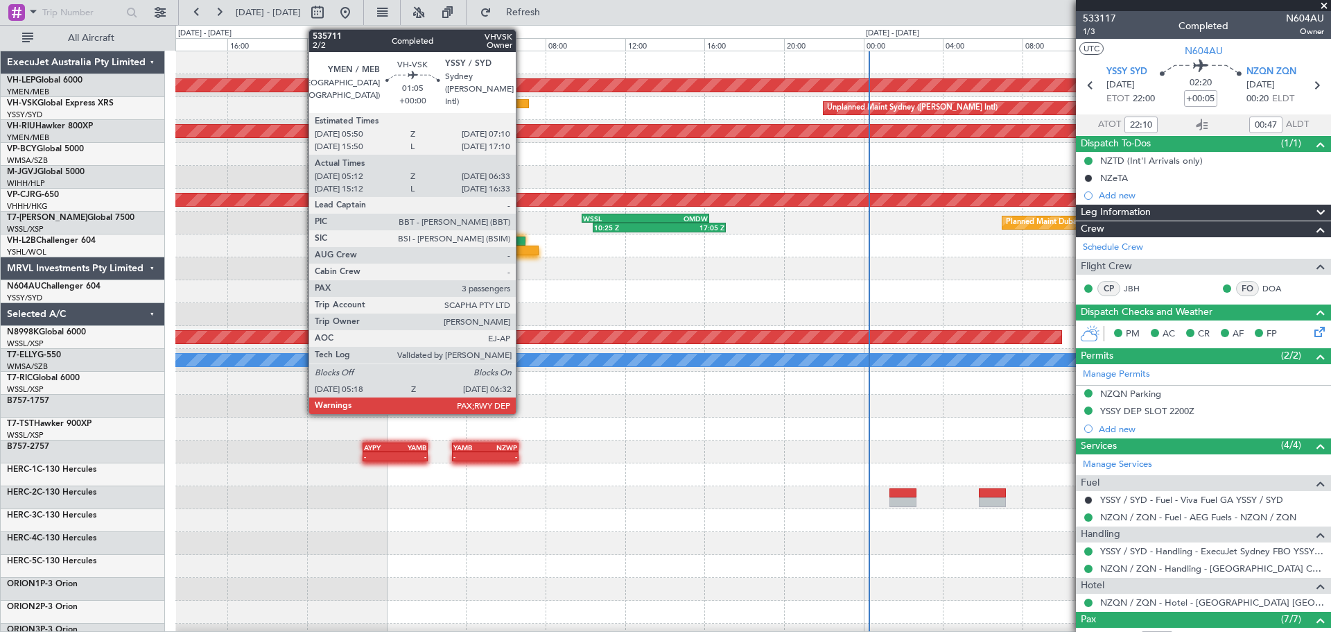
click at [522, 102] on div at bounding box center [515, 104] width 27 height 10
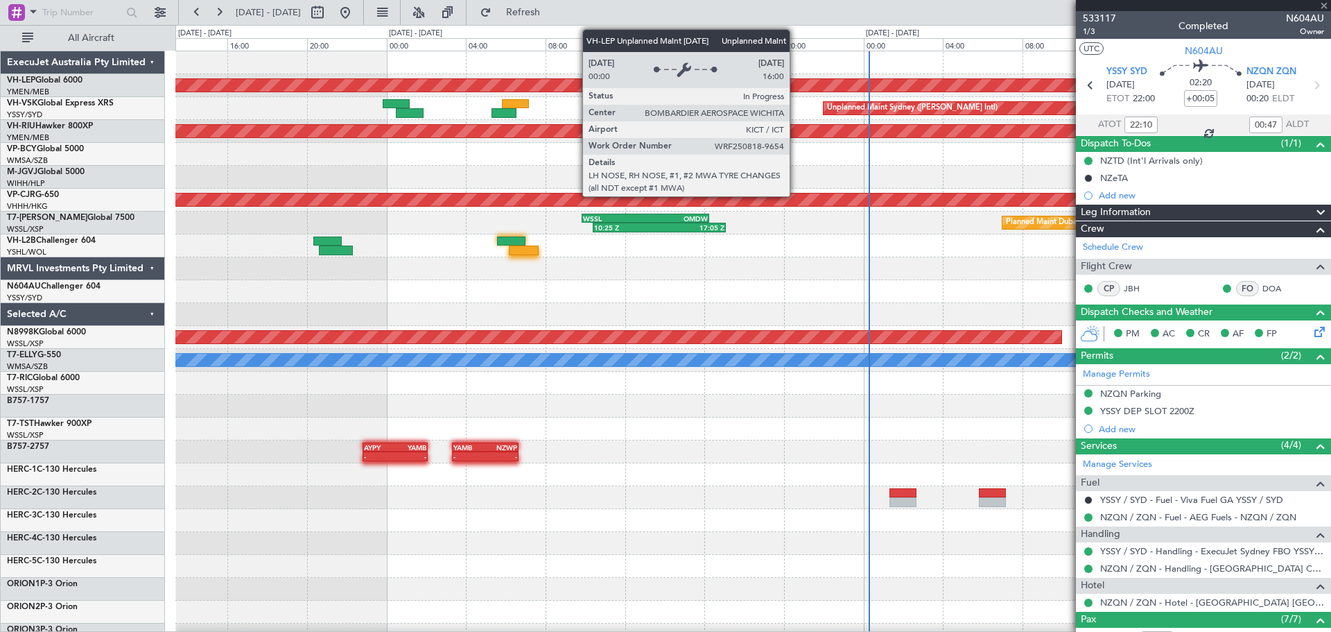
type input "08:10"
type input "12:47"
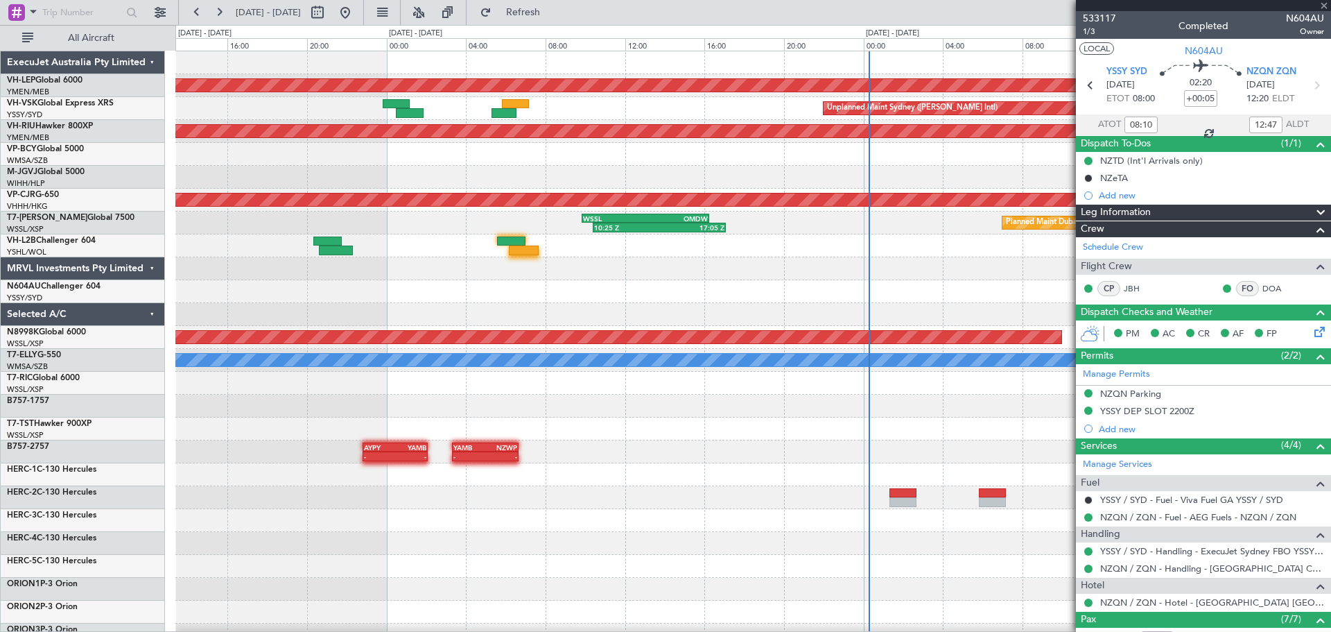
type input "22:10"
type input "00:47"
type input "05:22"
type input "06:28"
type input "3"
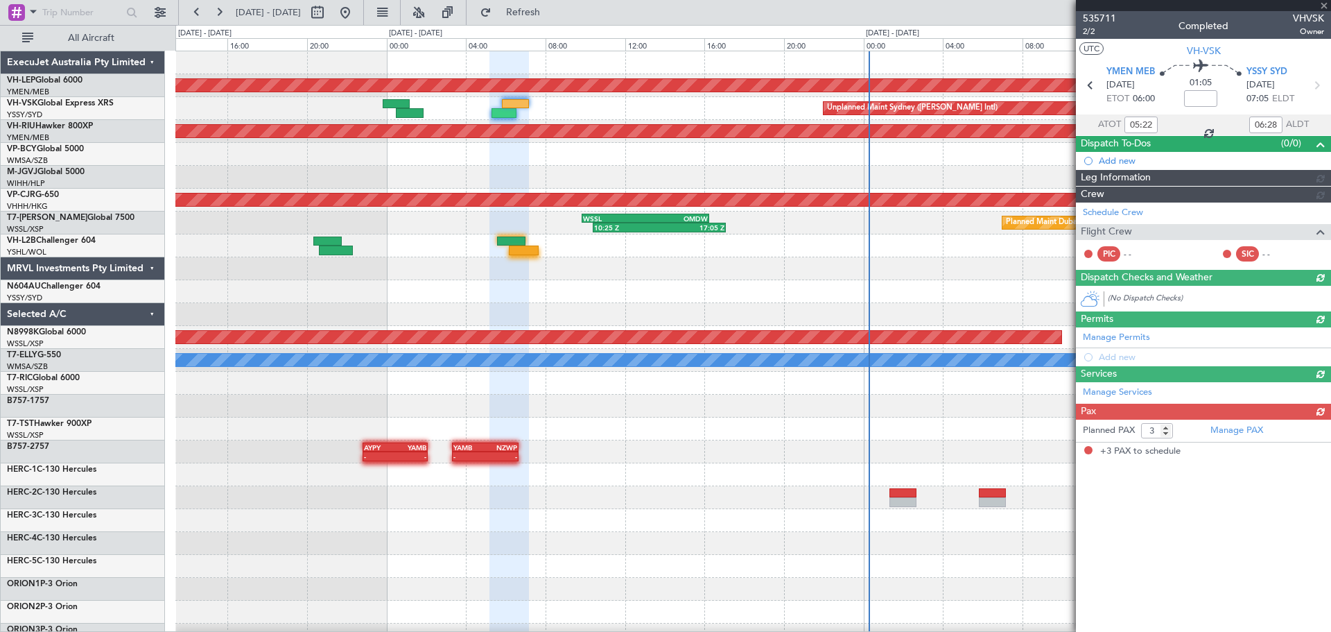
type input "15:22"
type input "16:28"
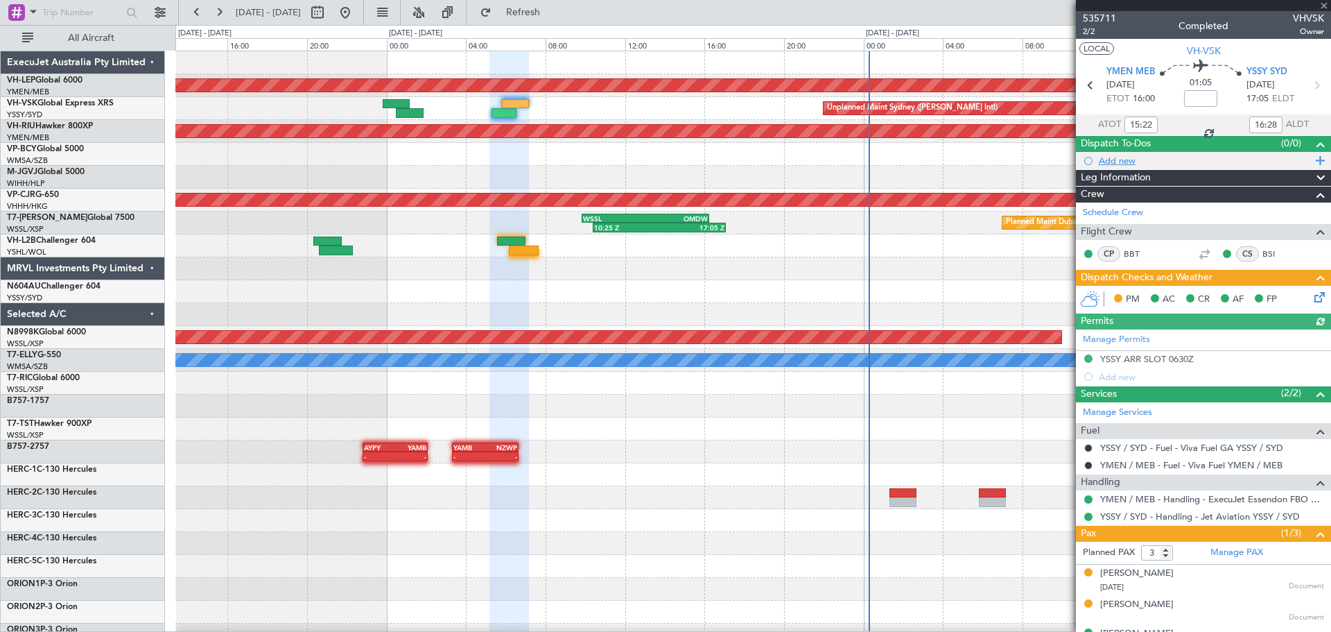
type input "05:22"
type input "06:28"
click at [887, 295] on icon at bounding box center [1317, 294] width 11 height 11
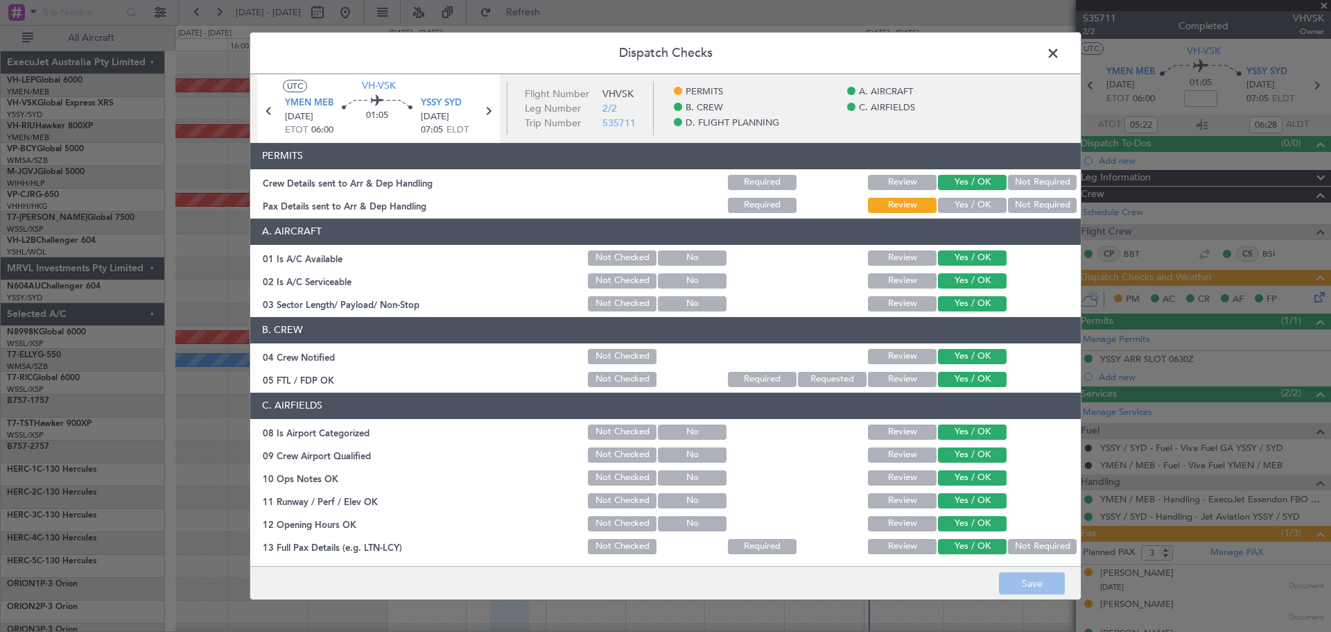
click at [887, 204] on button "Yes / OK" at bounding box center [972, 205] width 69 height 15
click at [887, 381] on button "Save" at bounding box center [1032, 583] width 66 height 22
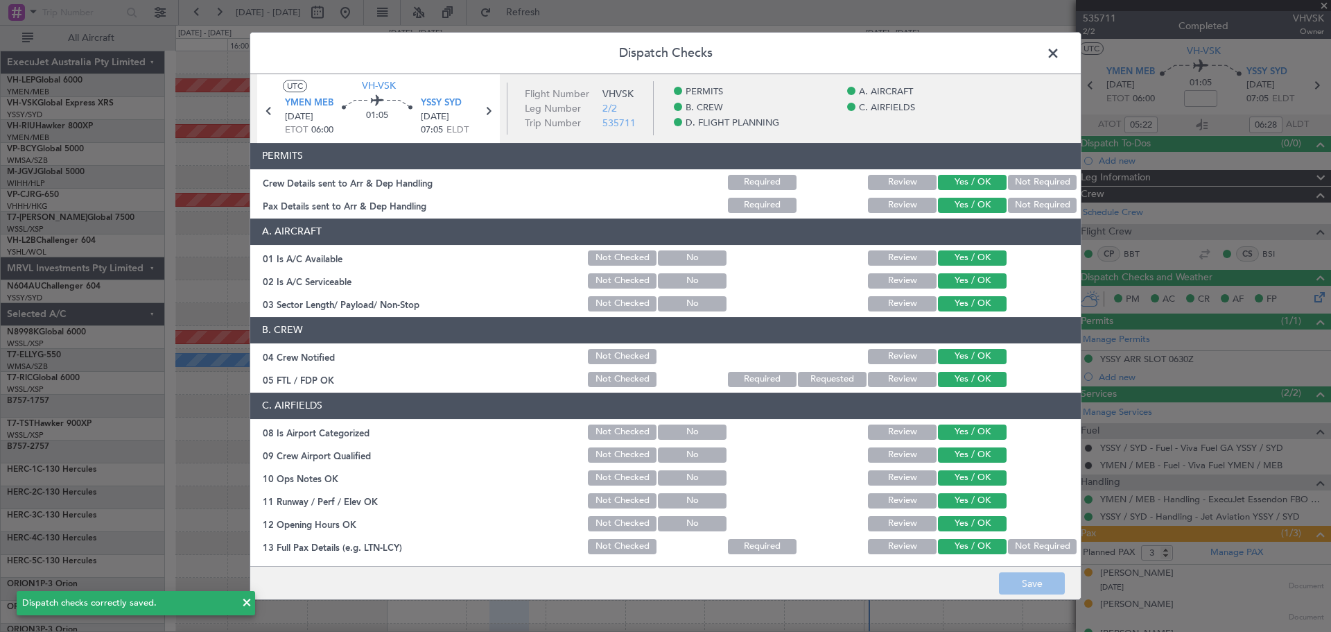
click at [887, 52] on span at bounding box center [1060, 57] width 0 height 28
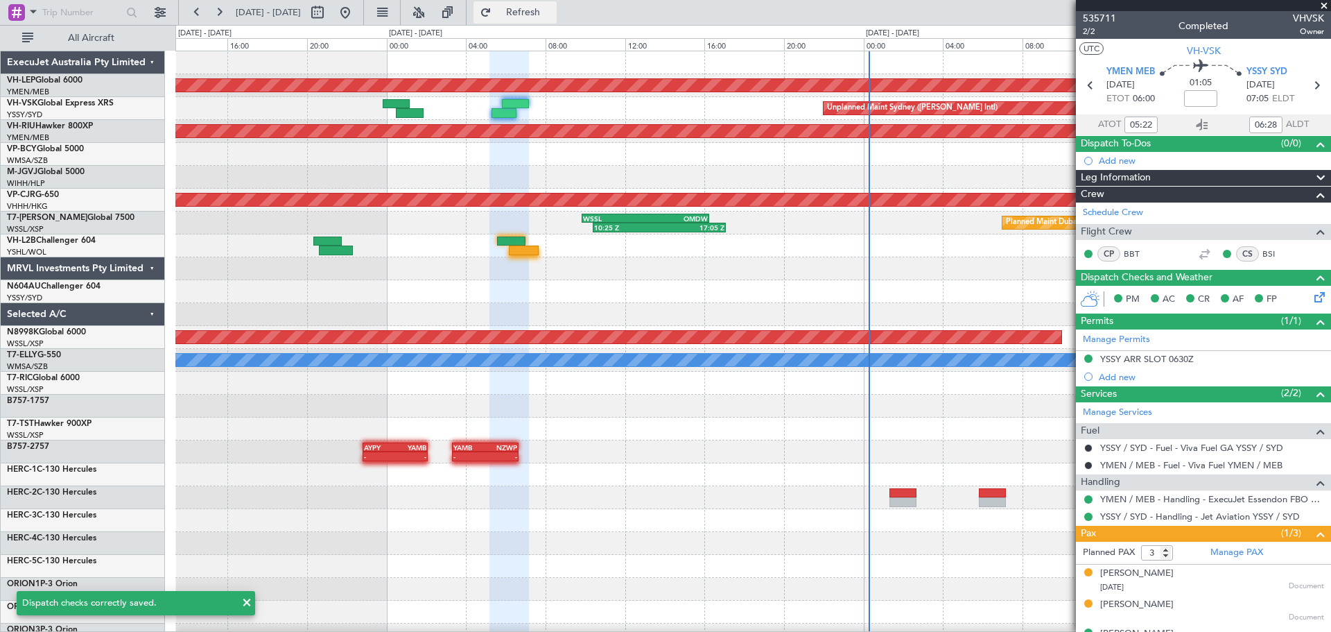
click at [530, 12] on button "Refresh" at bounding box center [515, 12] width 83 height 22
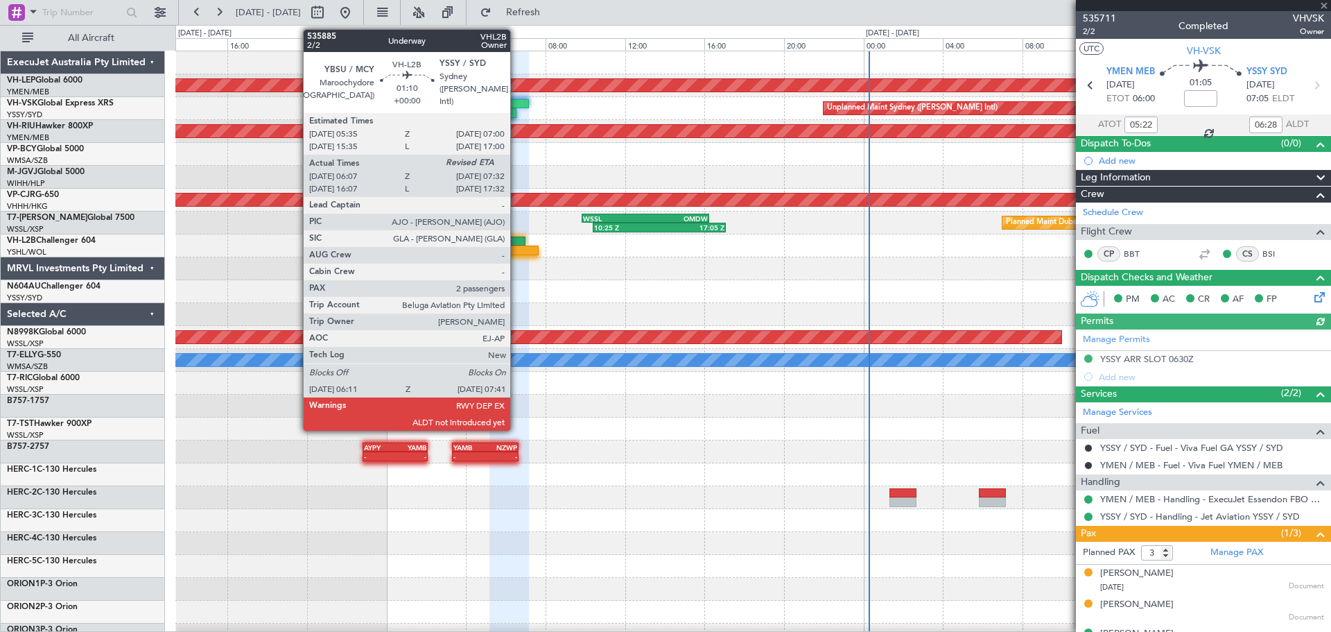
click at [517, 253] on div at bounding box center [524, 250] width 30 height 10
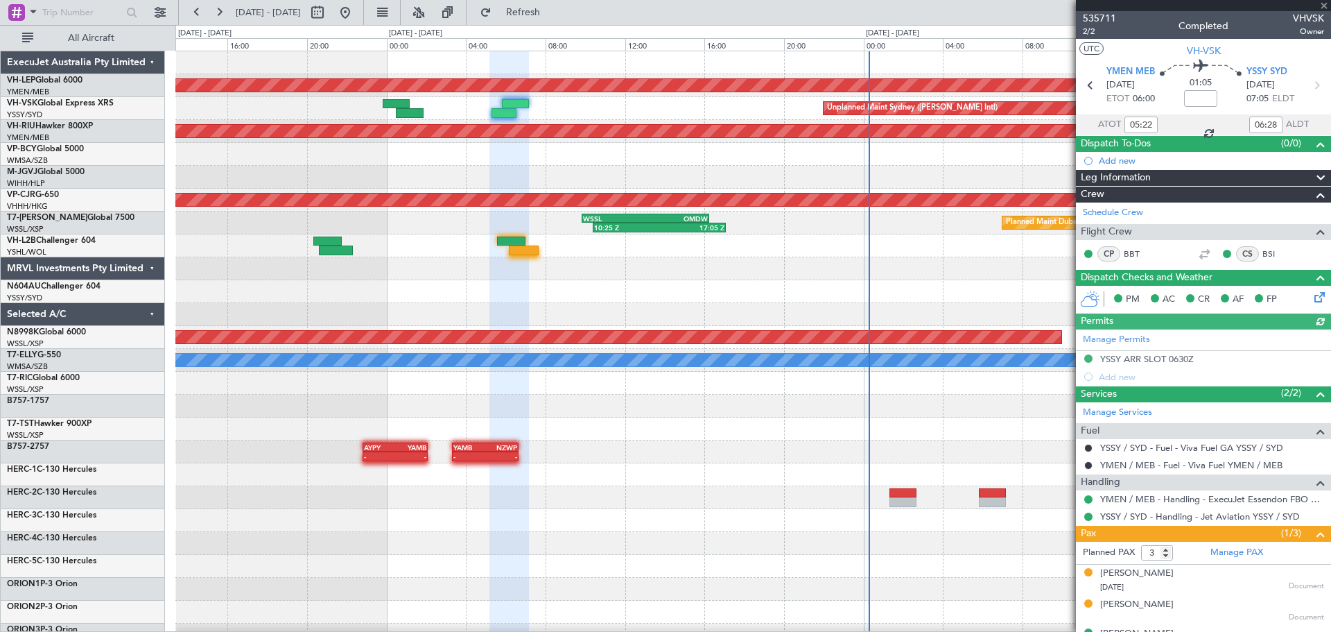
click at [517, 253] on div at bounding box center [524, 250] width 30 height 10
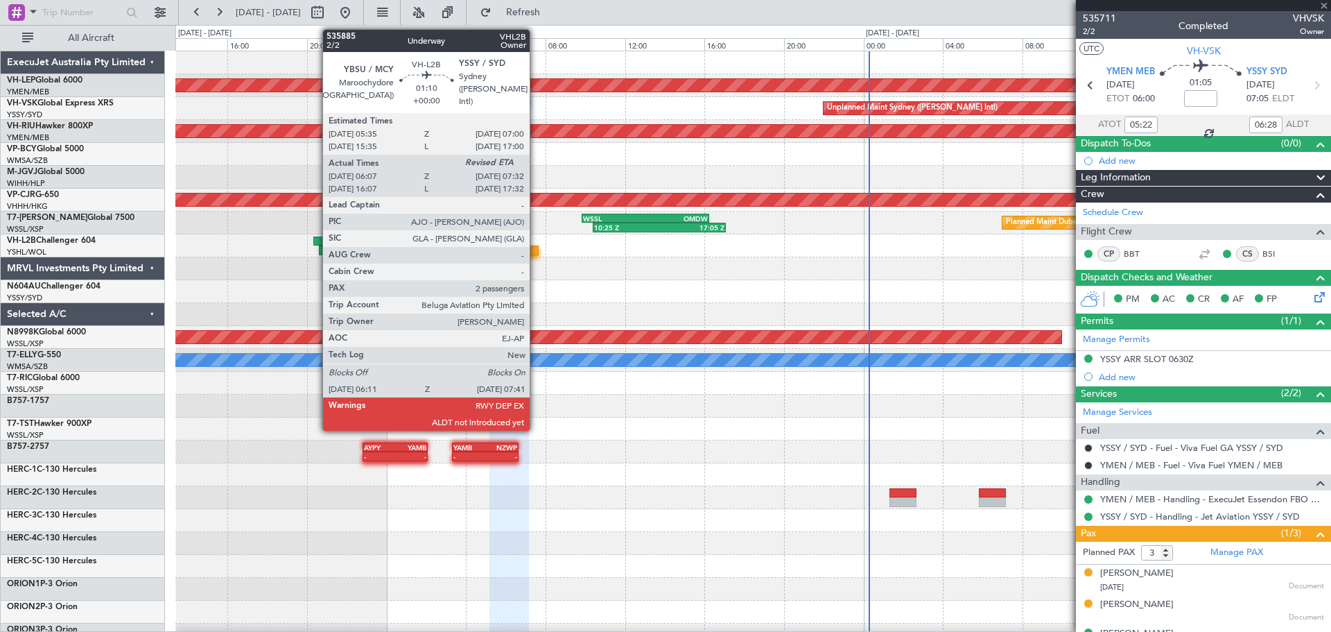
type input "06:17"
type input "2"
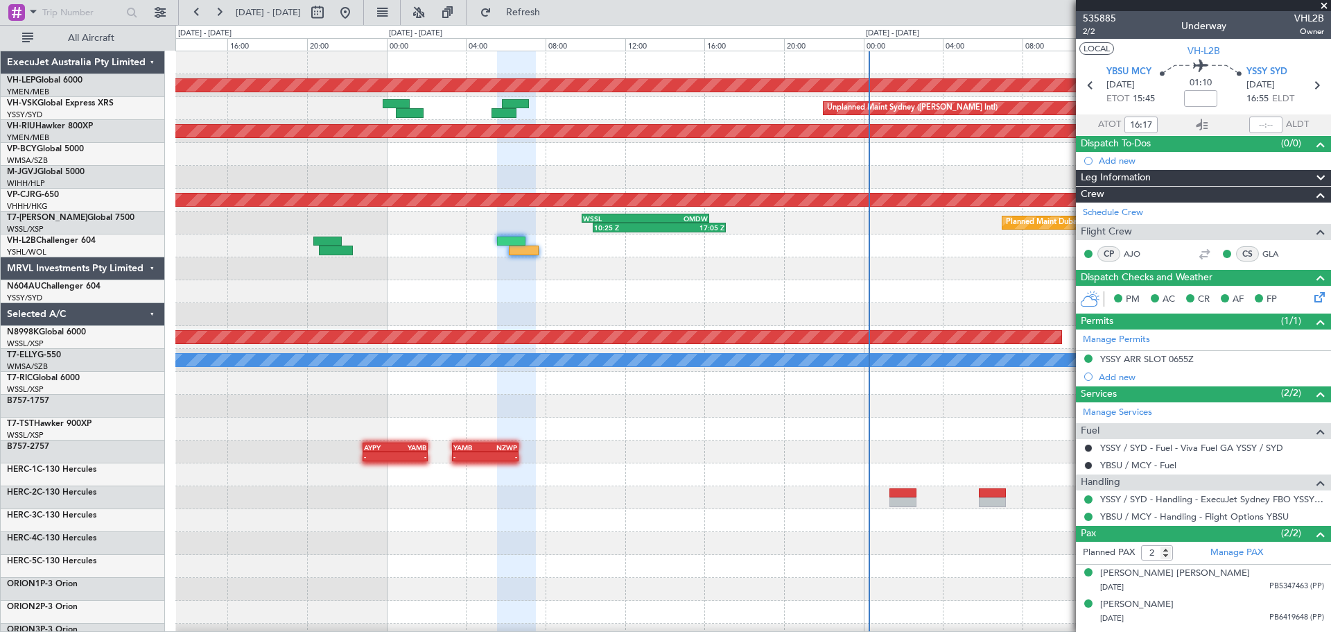
type input "06:17"
click at [887, 125] on input "text" at bounding box center [1265, 124] width 33 height 17
click at [812, 293] on div "Unplanned Maint Wichita (Wichita Mid-continent) Unplanned Maint Sydney (Kingsfo…" at bounding box center [752, 428] width 1155 height 755
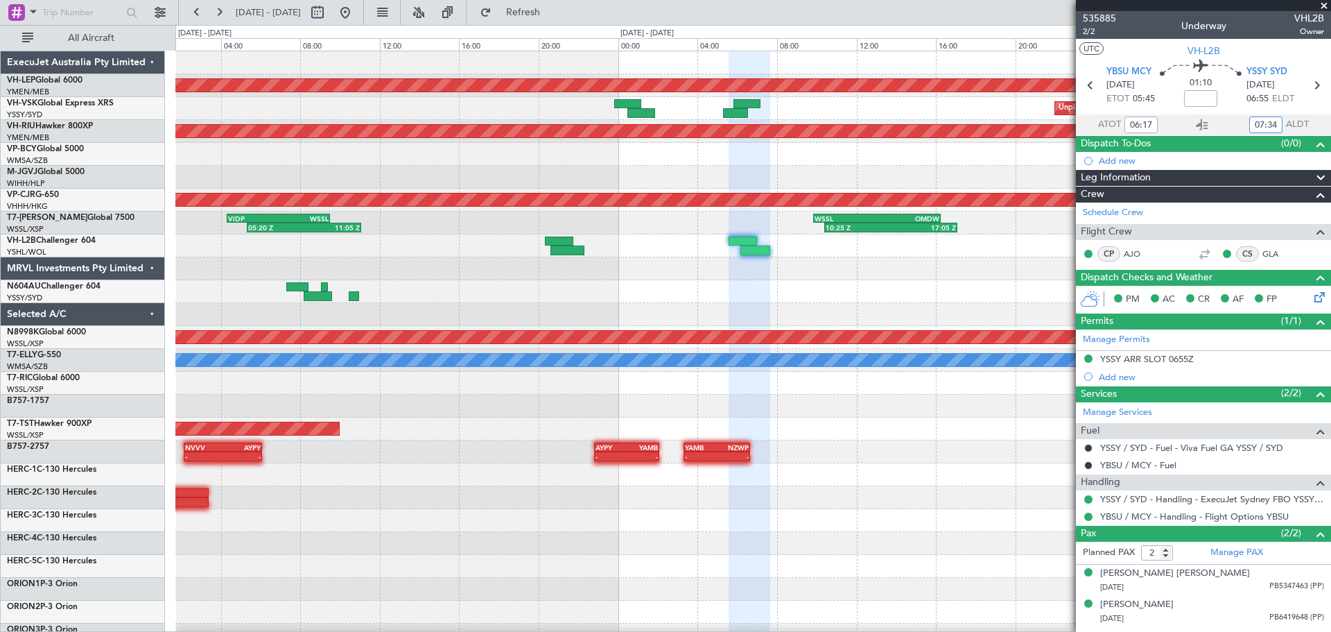
click at [623, 303] on div "Unplanned Maint Wichita (Wichita Mid-continent) Unplanned Maint Sydney (Kingsfo…" at bounding box center [752, 428] width 1155 height 755
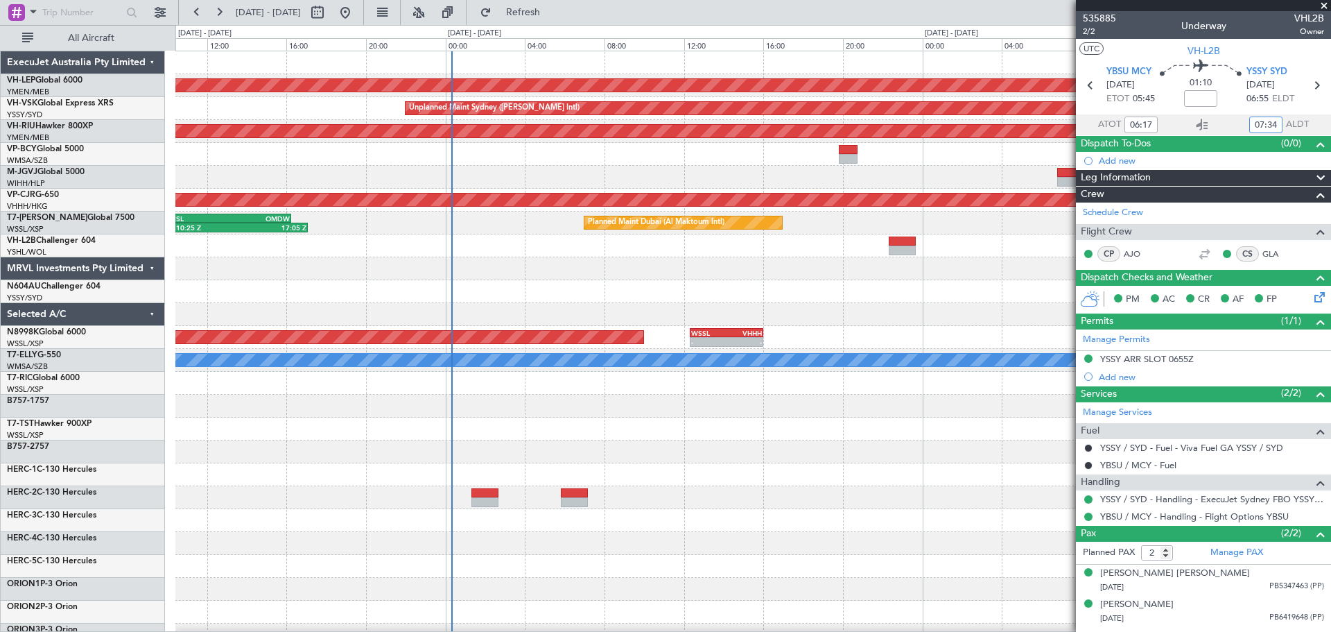
click at [657, 263] on div "Unplanned Maint Wichita (Wichita Mid-continent) Unplanned Maint Sydney (Kingsfo…" at bounding box center [752, 451] width 1155 height 801
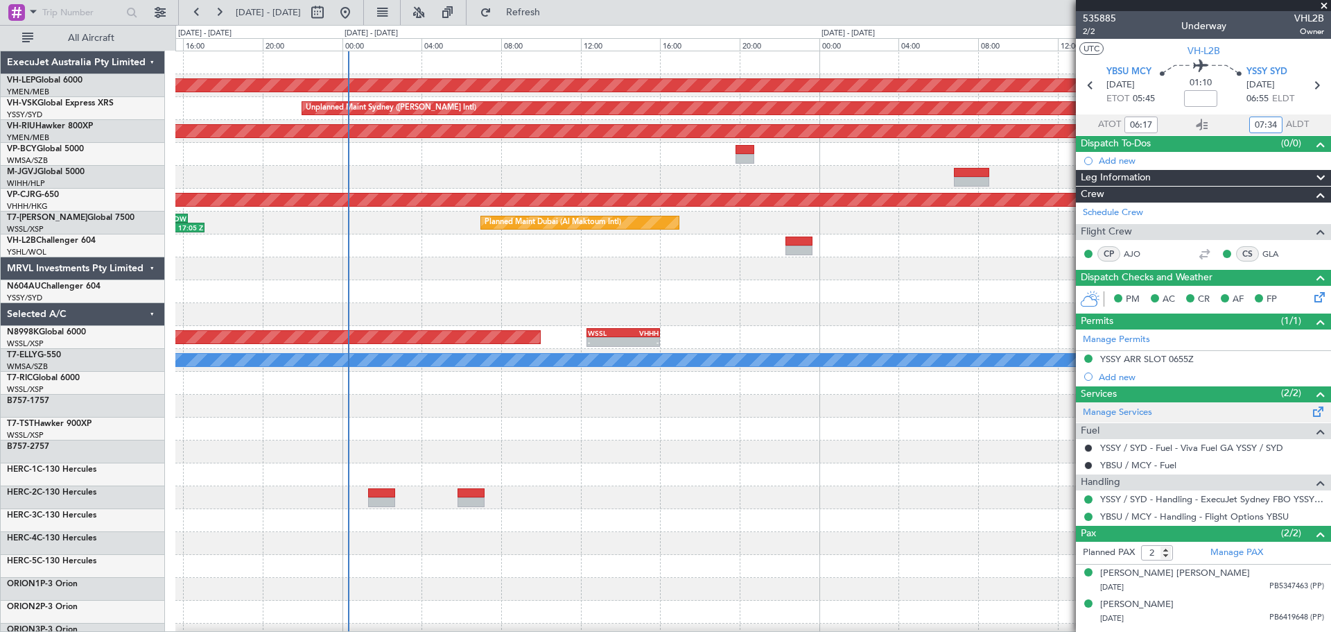
type input "07:34"
click at [26, 241] on span "VH-L2B" at bounding box center [21, 240] width 29 height 8
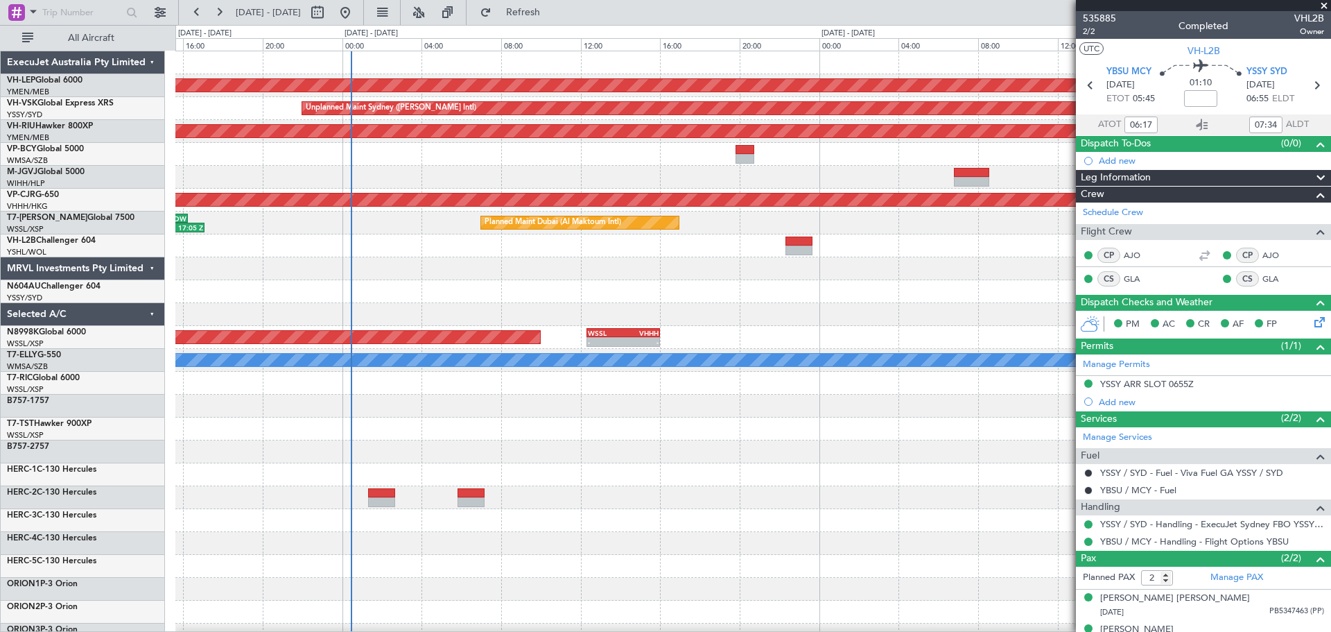
click at [887, 1] on span at bounding box center [1324, 6] width 14 height 12
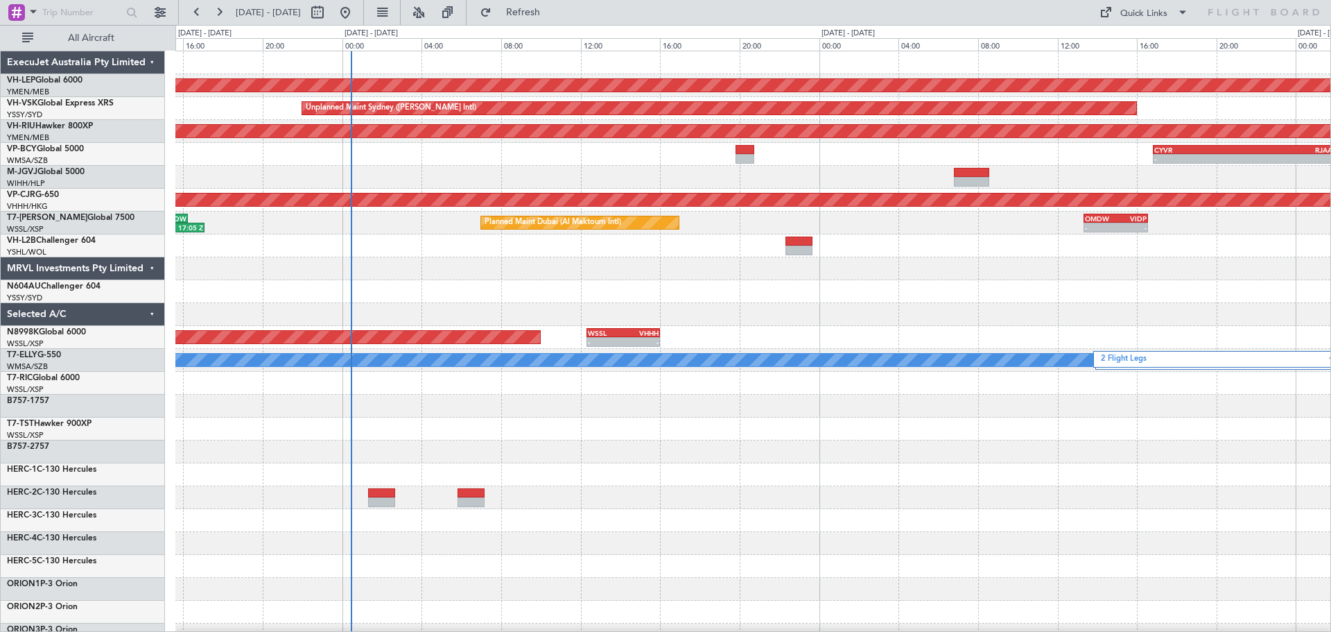
type input "0"
click at [478, 365] on div "Unplanned Maint Wichita (Wichita Mid-continent) Unplanned Maint Sydney (Kingsfo…" at bounding box center [752, 451] width 1155 height 801
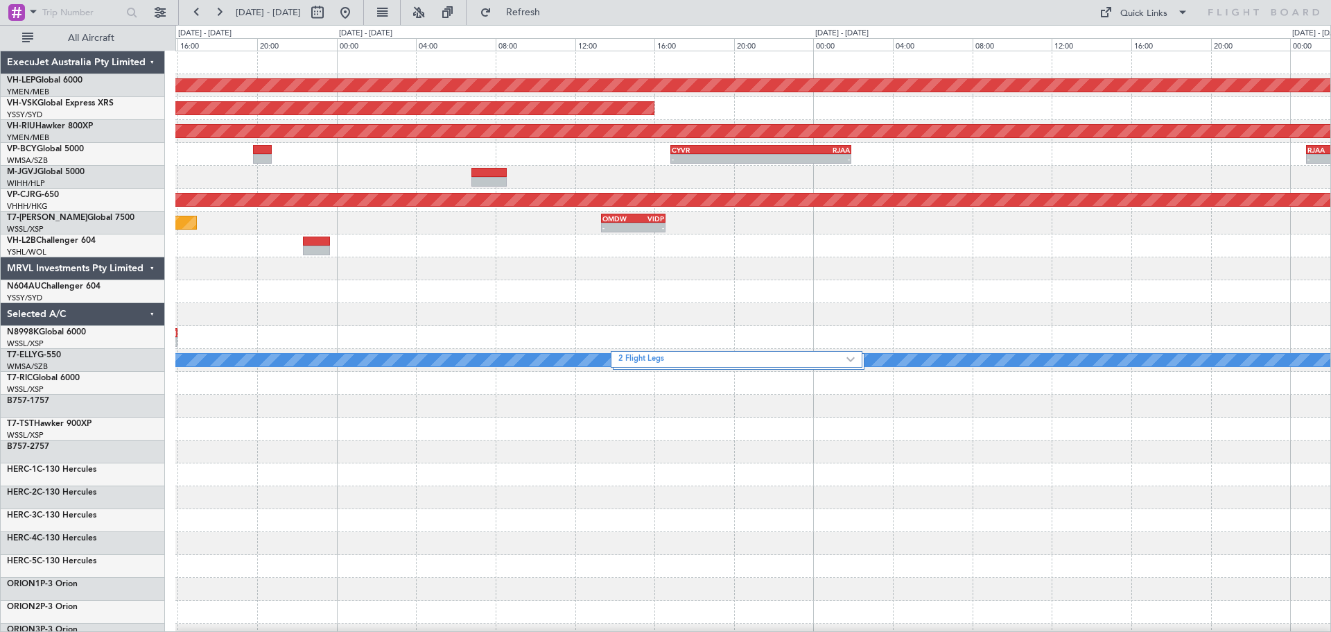
click at [418, 345] on div "Unplanned Maint Wichita (Wichita Mid-continent) Unplanned Maint Sydney (Kingsfo…" at bounding box center [752, 451] width 1155 height 801
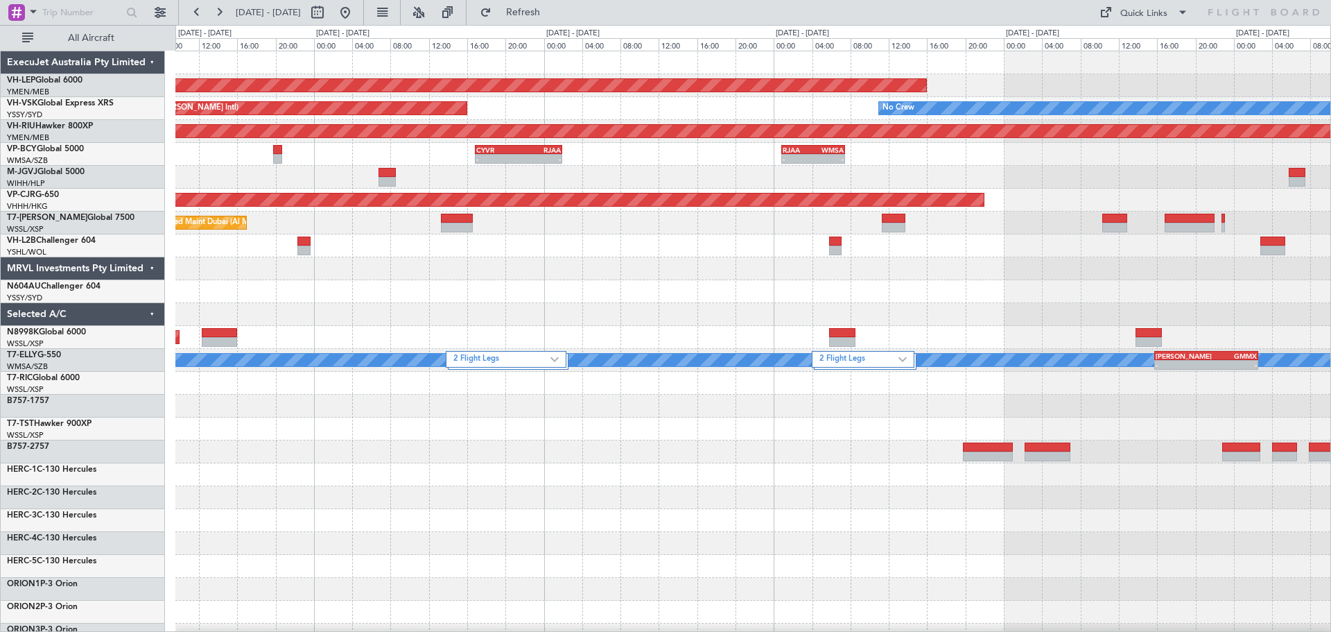
click at [462, 325] on div "Unplanned Maint Wichita (Wichita Mid-continent) Unplanned Maint Sydney (Kingsfo…" at bounding box center [752, 451] width 1155 height 801
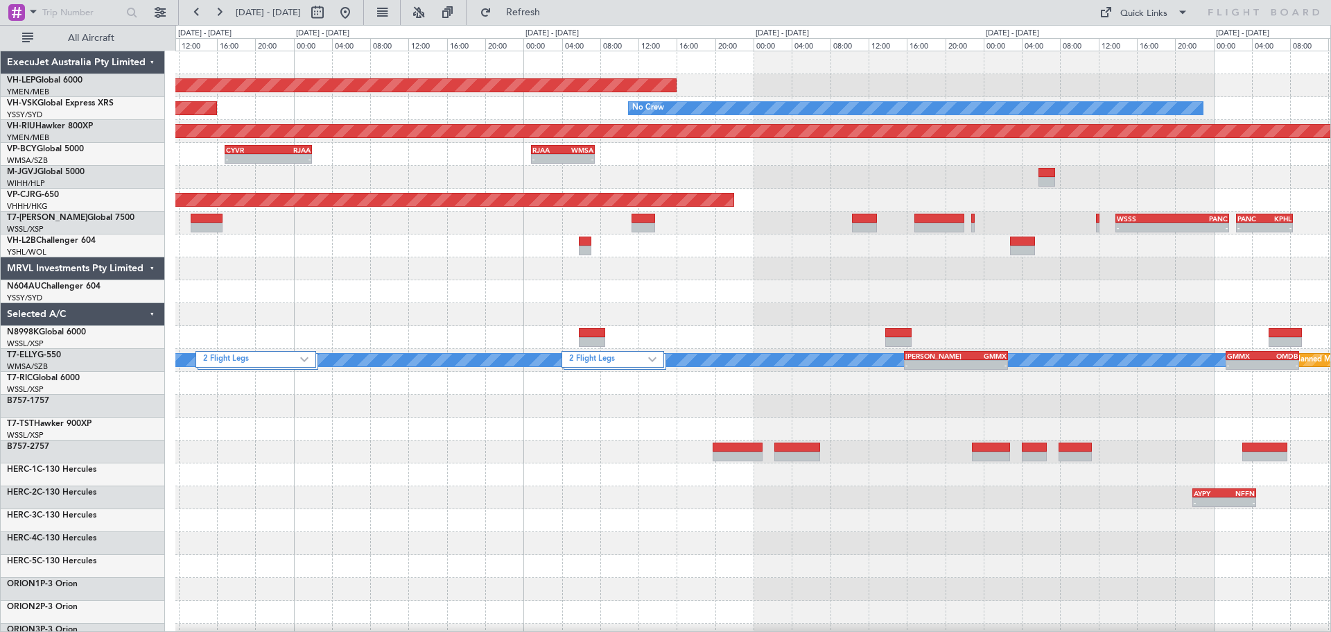
click at [390, 323] on div "Unplanned Maint Wichita (Wichita Mid-continent) Unplanned Maint Sydney (Kingsfo…" at bounding box center [752, 451] width 1155 height 801
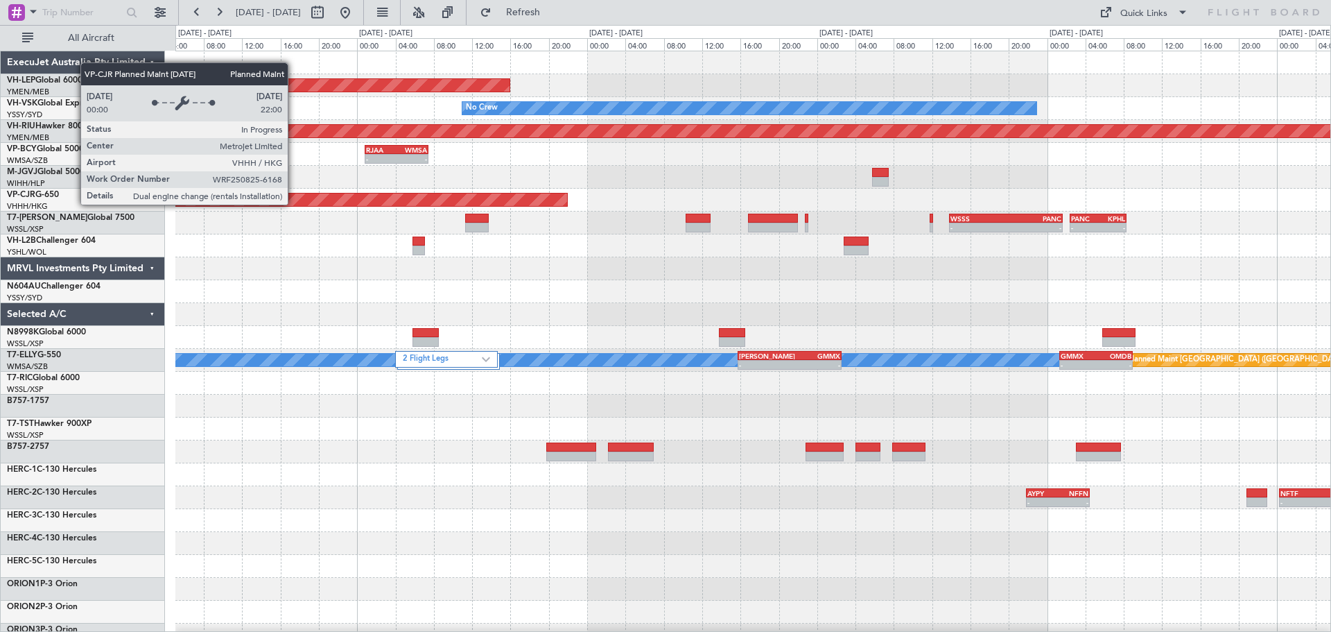
click at [887, 248] on div "Unplanned Maint Wichita (Wichita Mid-continent) No Crew Unplanned Maint Sydney …" at bounding box center [752, 451] width 1155 height 801
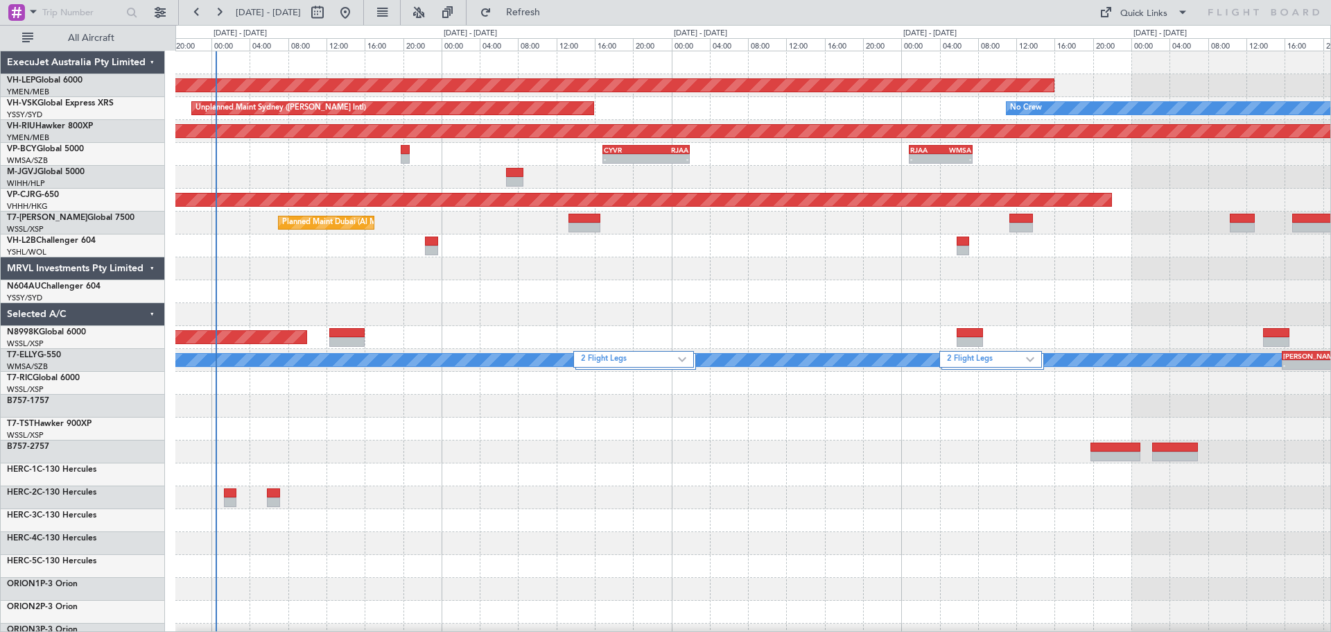
click at [856, 246] on div at bounding box center [752, 245] width 1155 height 23
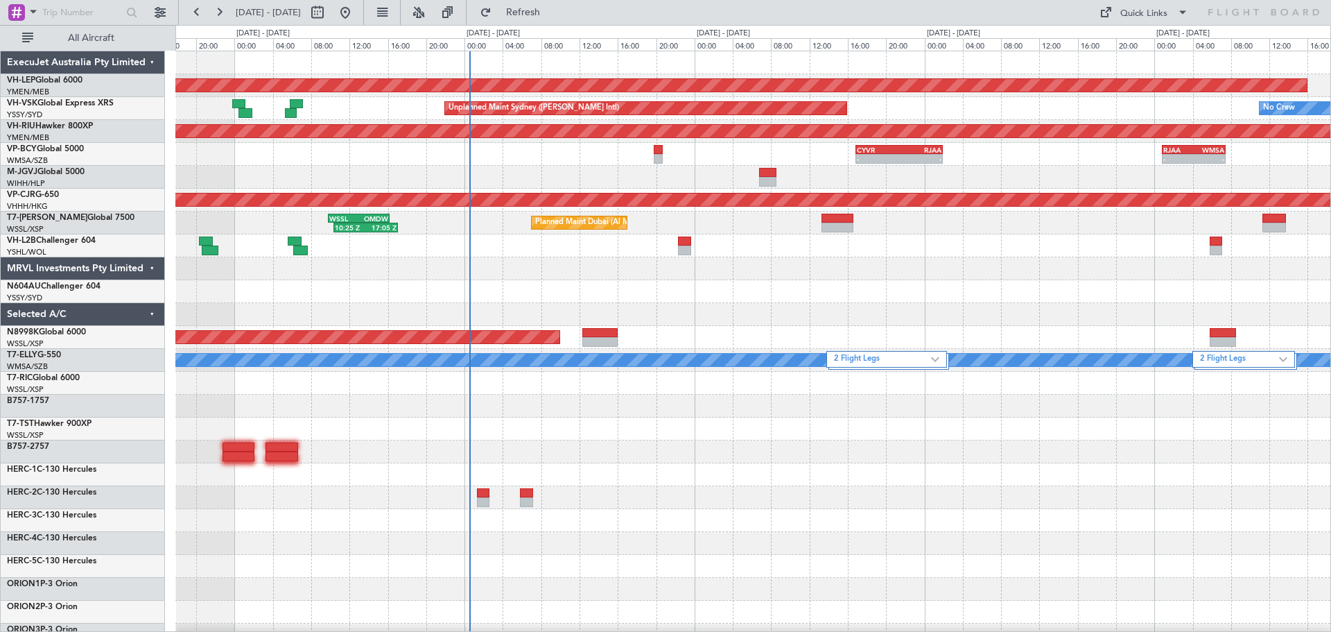
click at [492, 321] on div "Unplanned Maint Wichita (Wichita Mid-continent) Unplanned Maint Sydney (Kingsfo…" at bounding box center [752, 451] width 1155 height 801
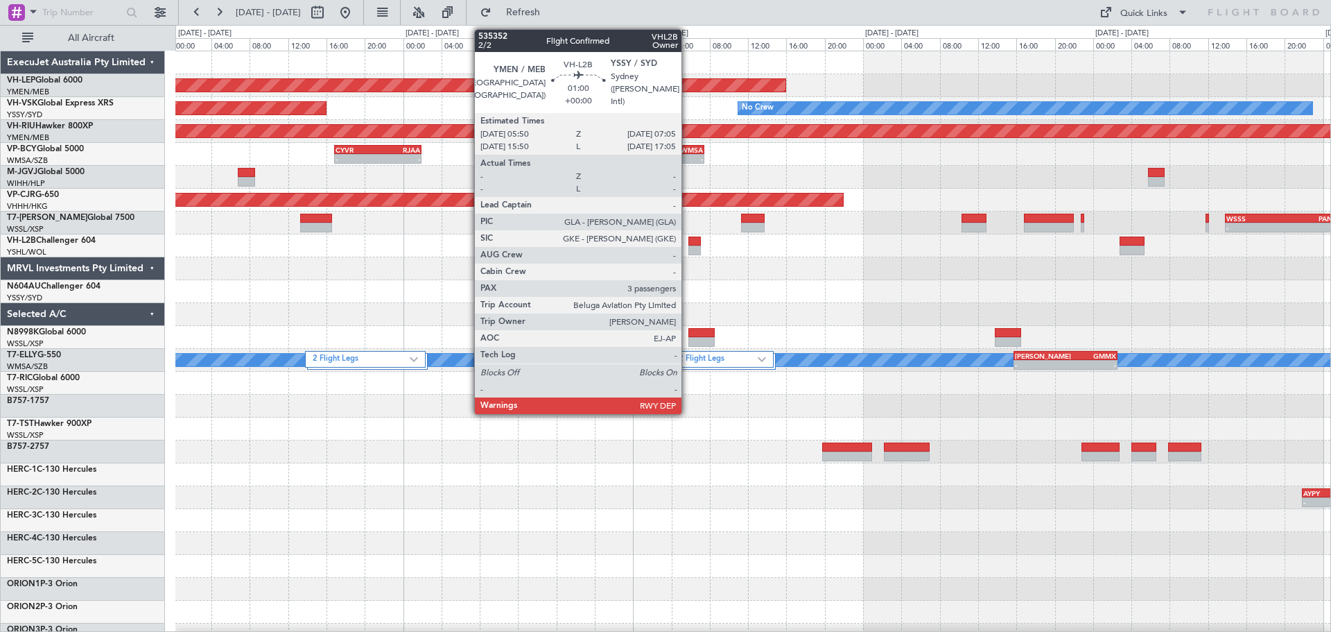
click at [689, 247] on div at bounding box center [695, 250] width 12 height 10
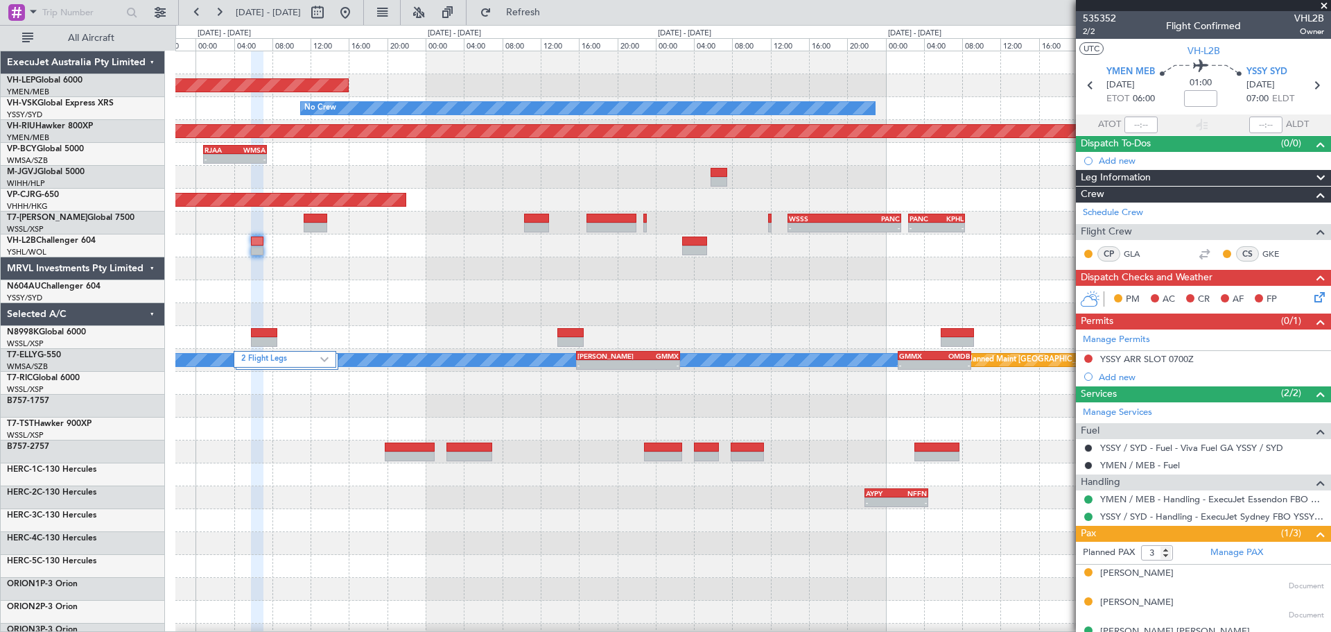
click at [230, 323] on div "Unplanned Maint Wichita (Wichita Mid-continent) No Crew Unplanned Maint Sydney …" at bounding box center [752, 451] width 1155 height 801
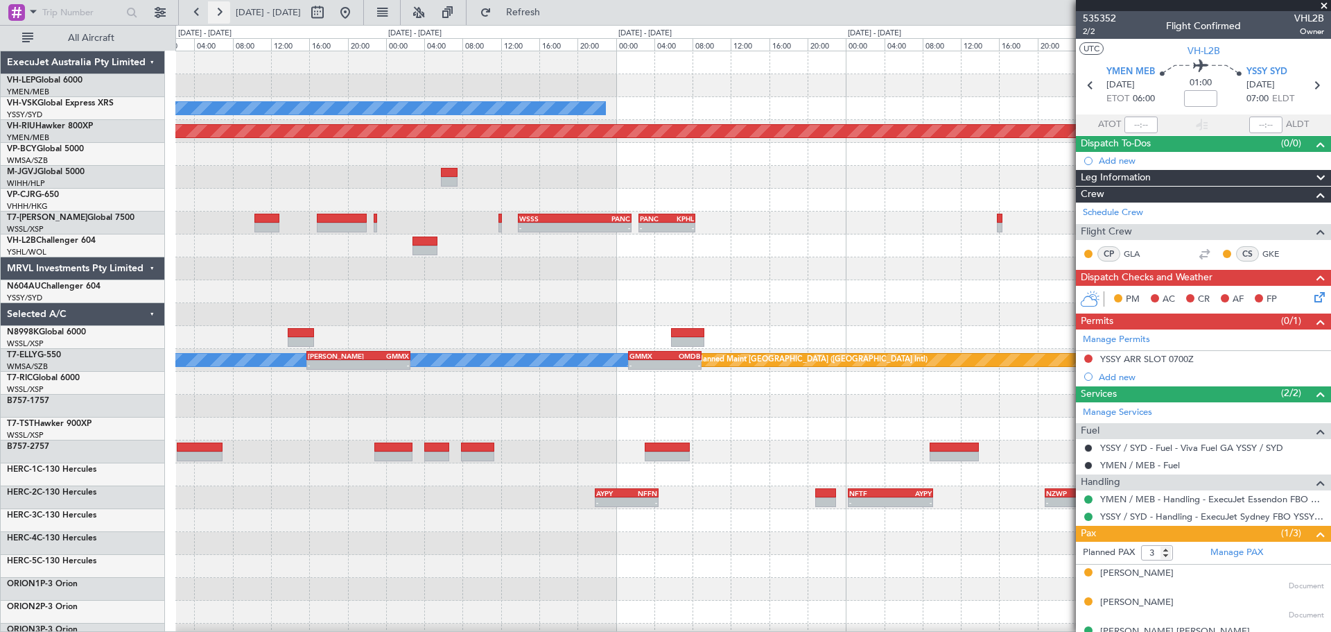
click at [216, 12] on button at bounding box center [219, 12] width 22 height 22
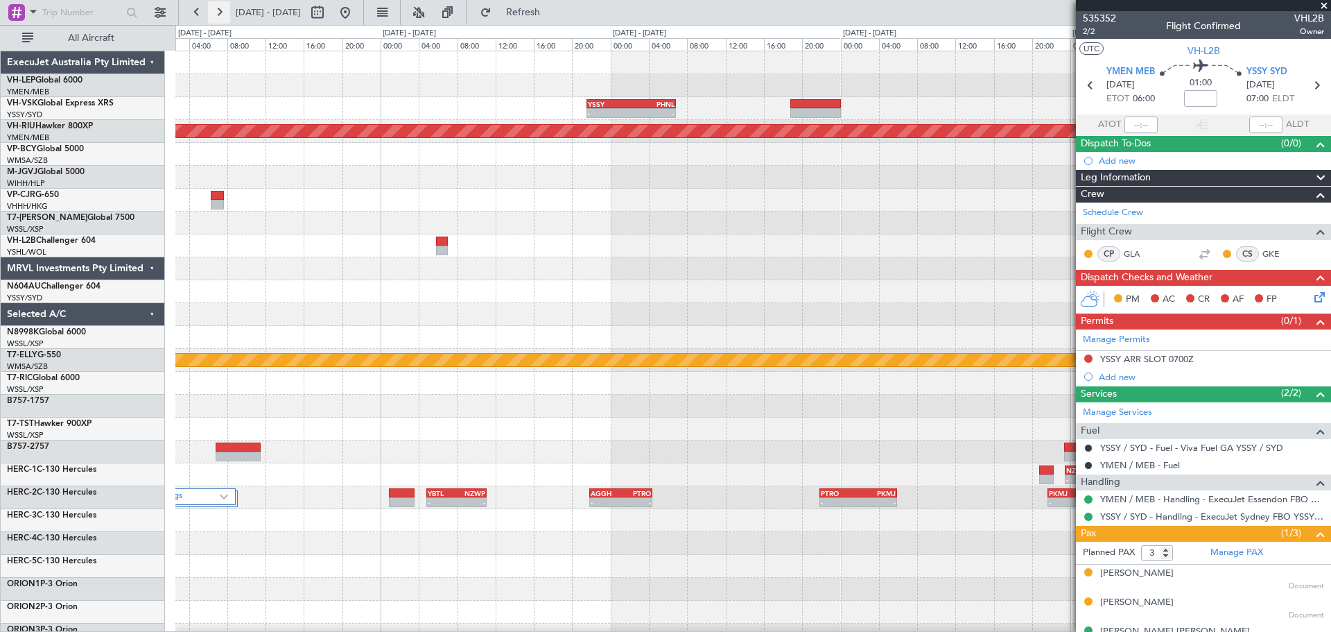
click at [216, 12] on button at bounding box center [219, 12] width 22 height 22
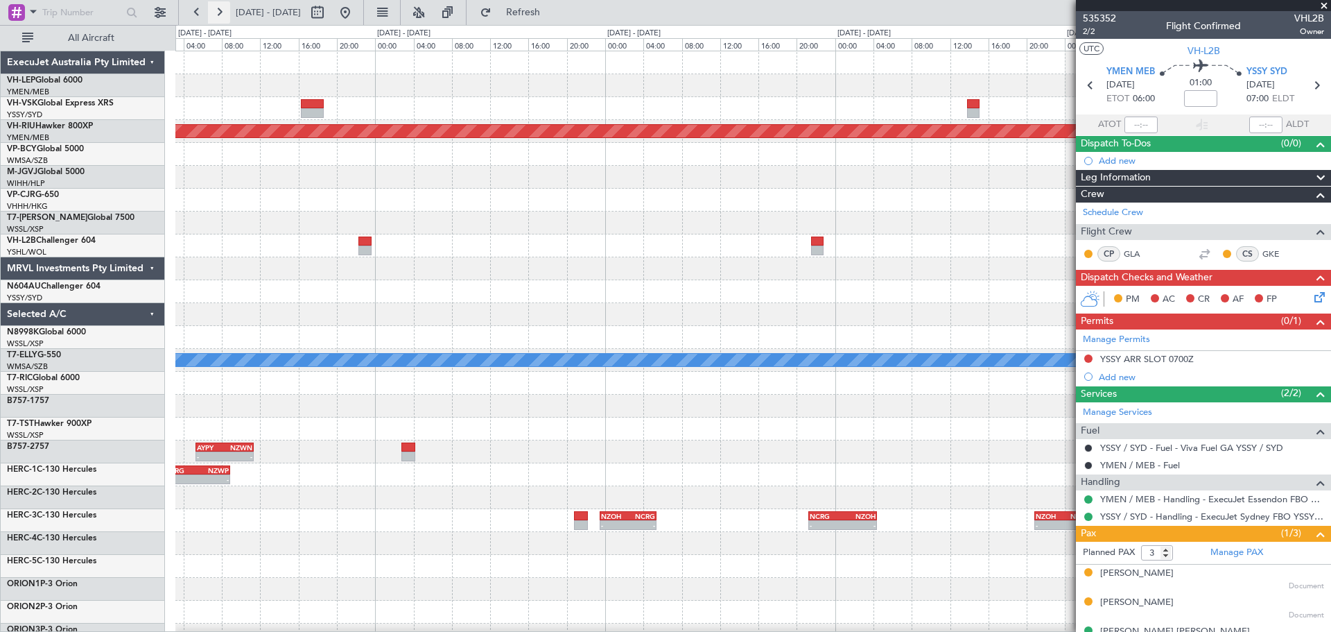
click at [216, 12] on button at bounding box center [219, 12] width 22 height 22
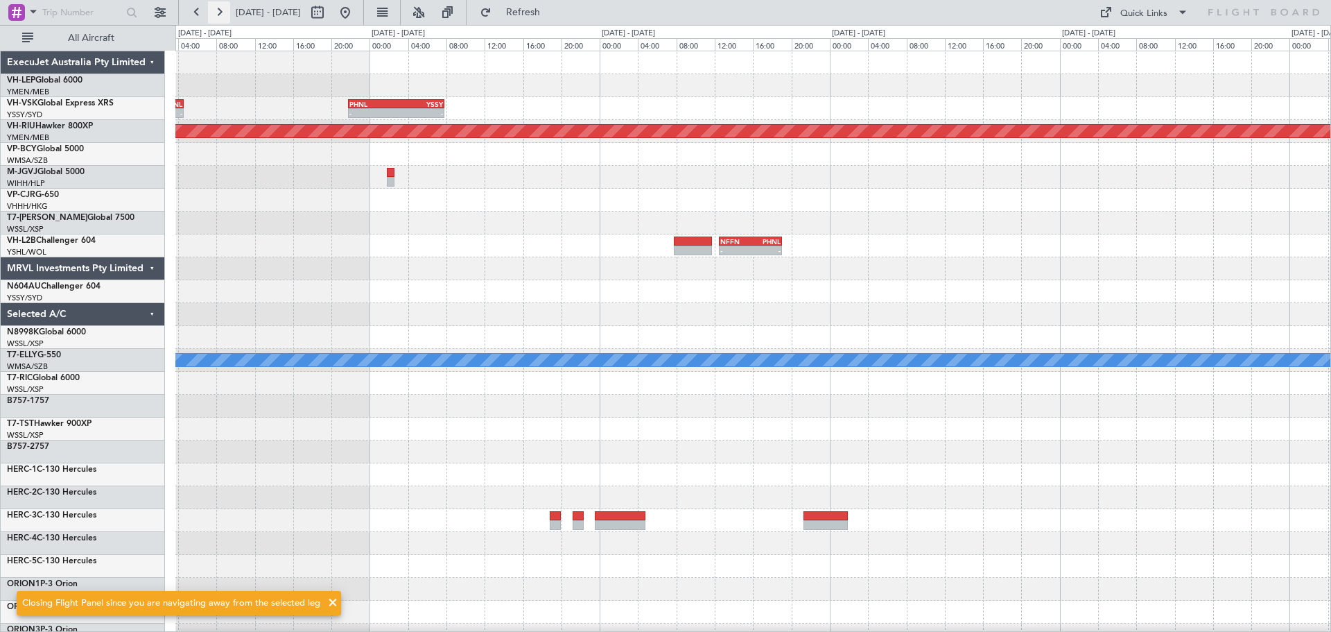
click at [216, 12] on button at bounding box center [219, 12] width 22 height 22
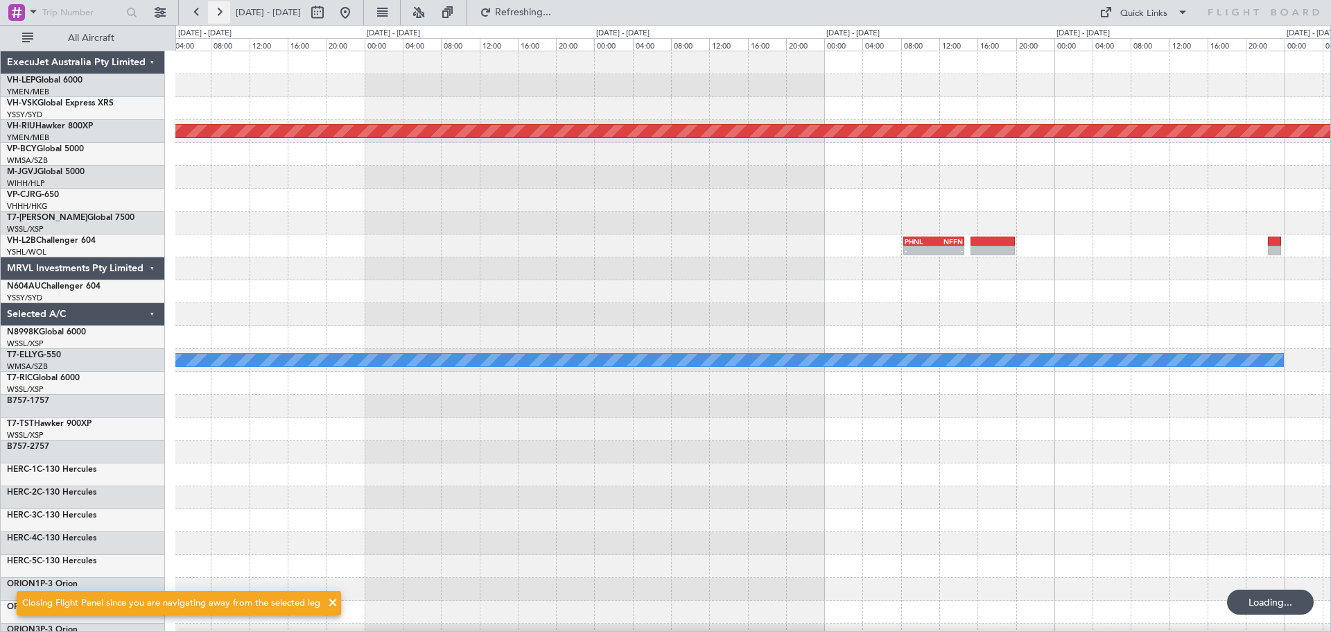
click at [216, 12] on button at bounding box center [219, 12] width 22 height 22
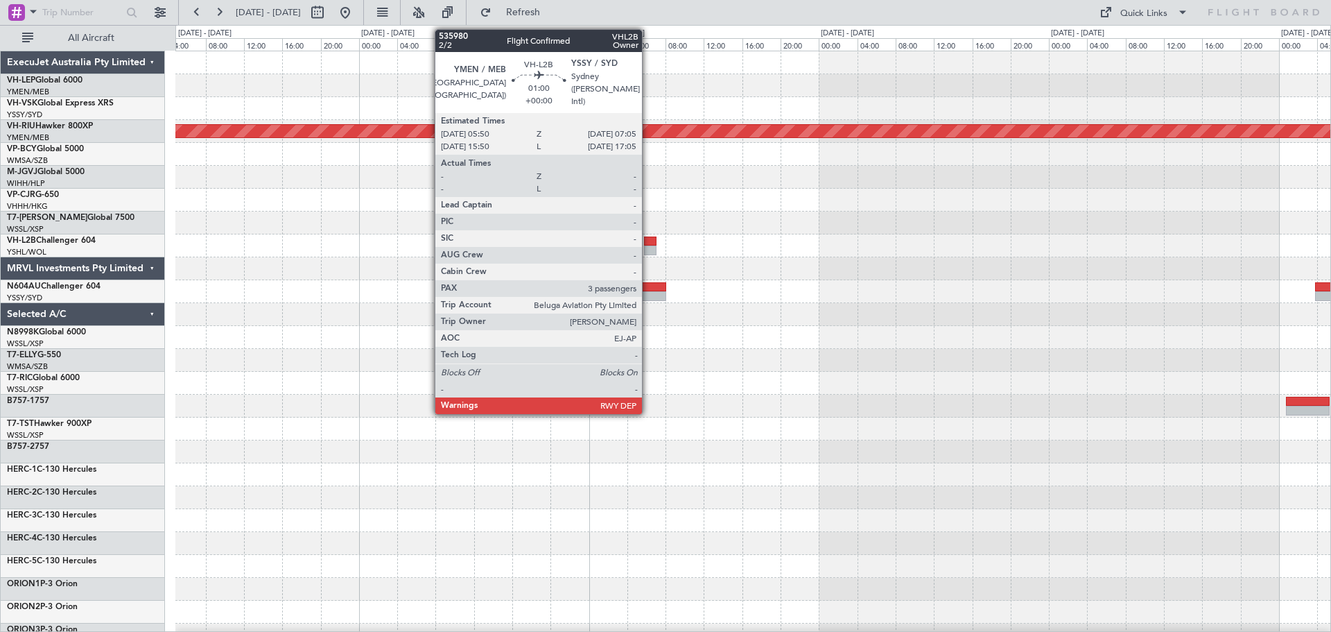
click at [648, 242] on div at bounding box center [650, 241] width 12 height 10
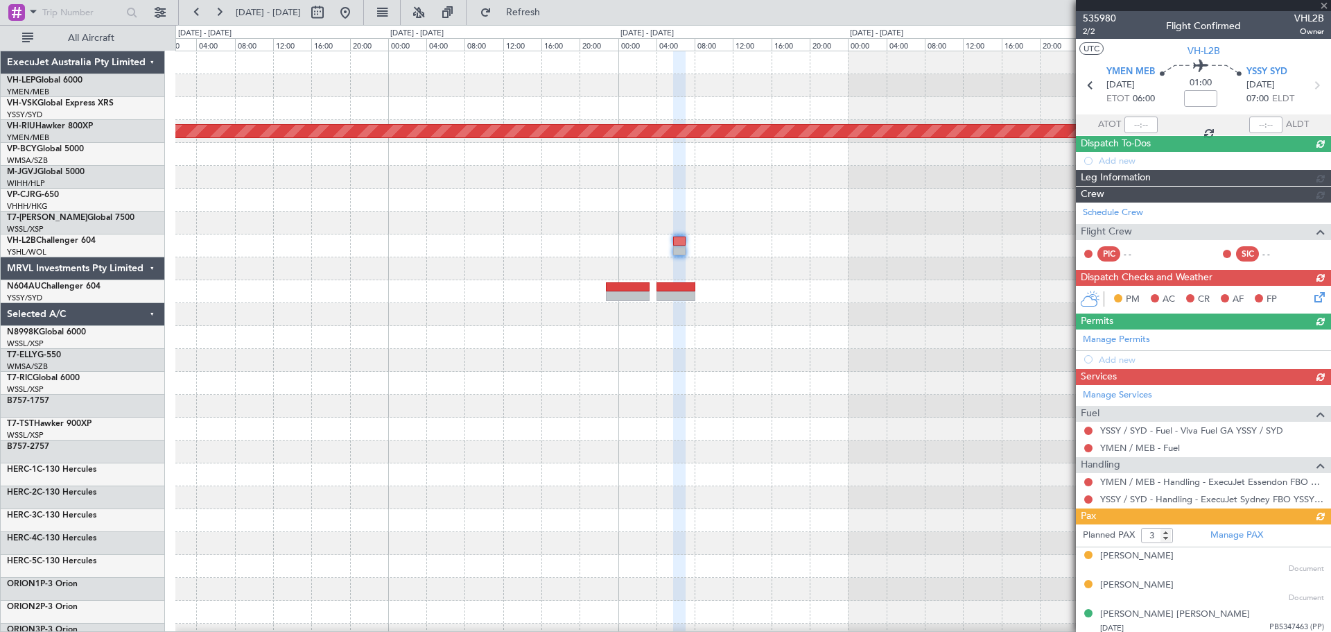
click at [813, 342] on div at bounding box center [752, 337] width 1155 height 23
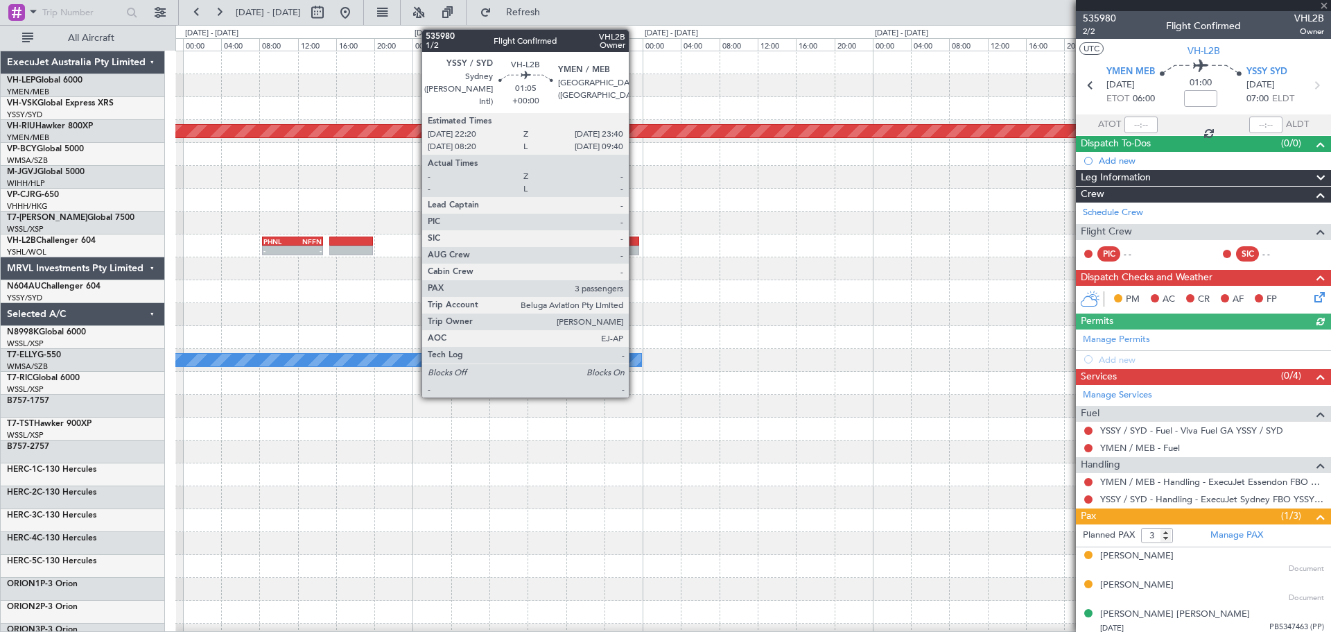
click at [635, 245] on div at bounding box center [632, 241] width 13 height 10
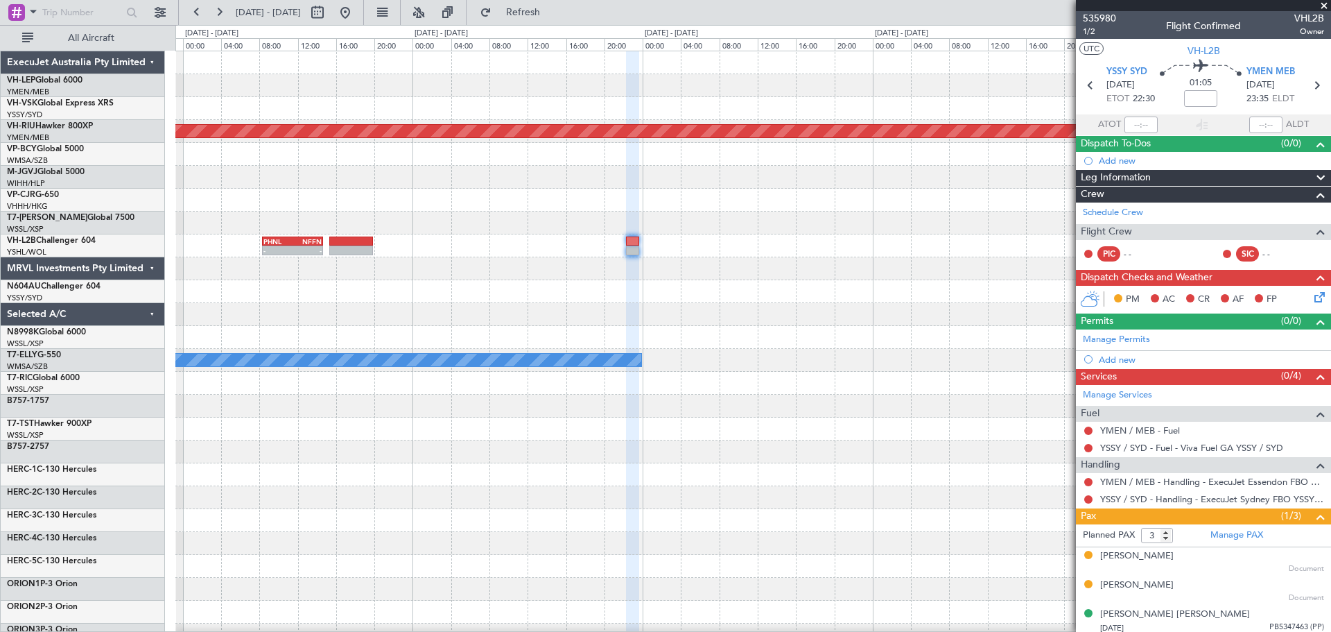
scroll to position [4, 0]
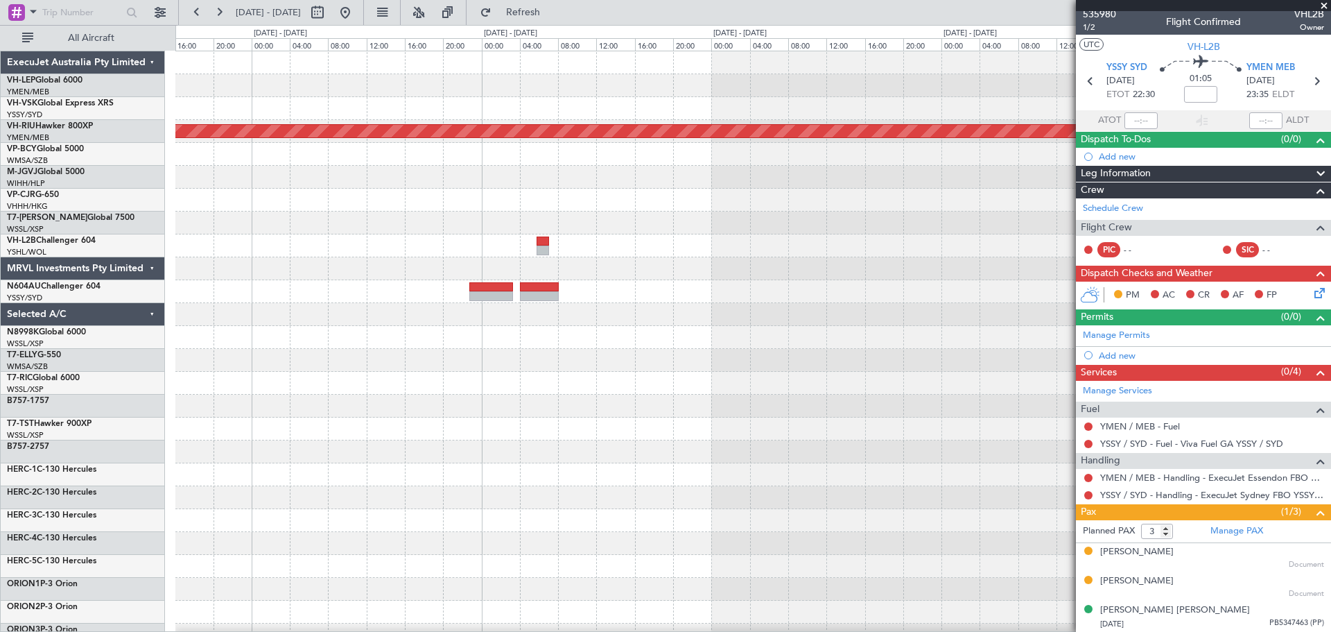
click at [341, 381] on div "Planned Maint [GEOGRAPHIC_DATA] ([GEOGRAPHIC_DATA]) [PERSON_NAME]" at bounding box center [752, 428] width 1155 height 755
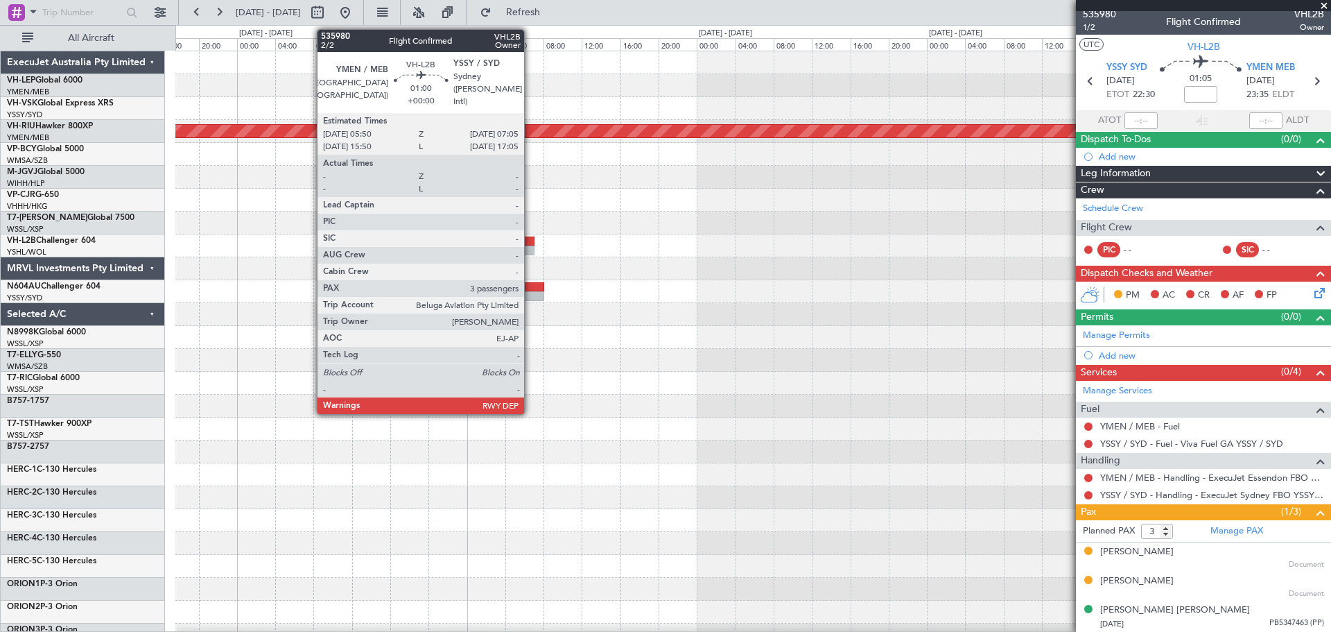
click at [530, 248] on div at bounding box center [528, 250] width 12 height 10
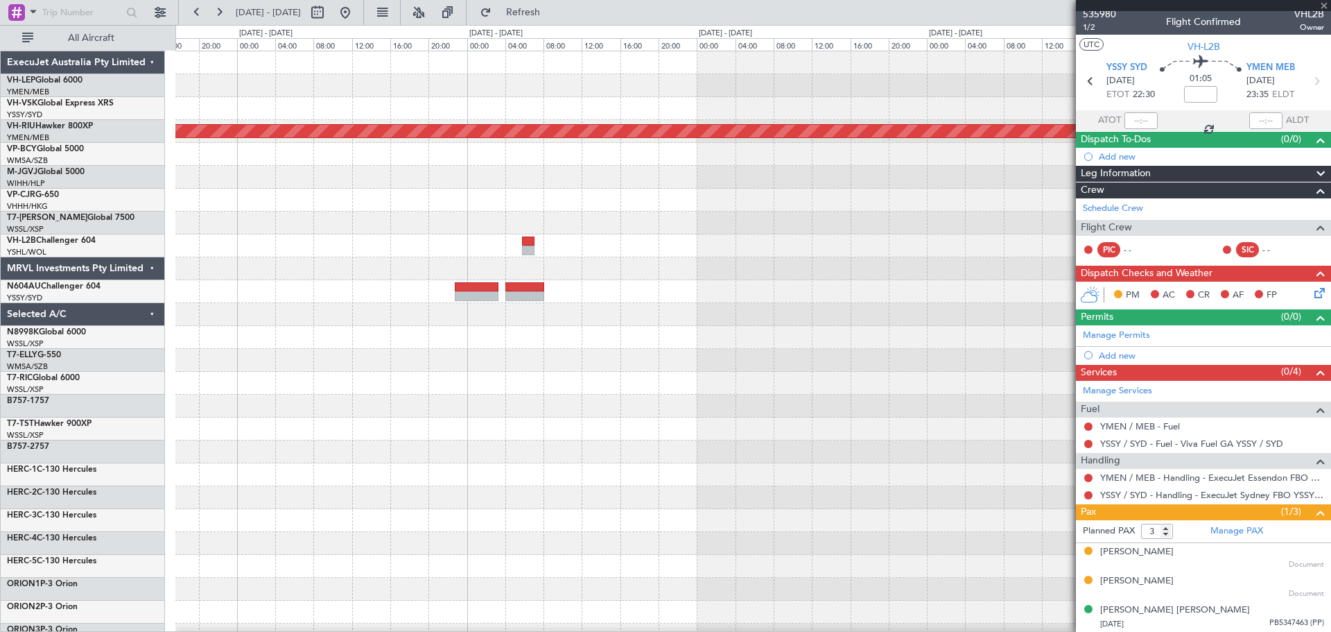
scroll to position [0, 0]
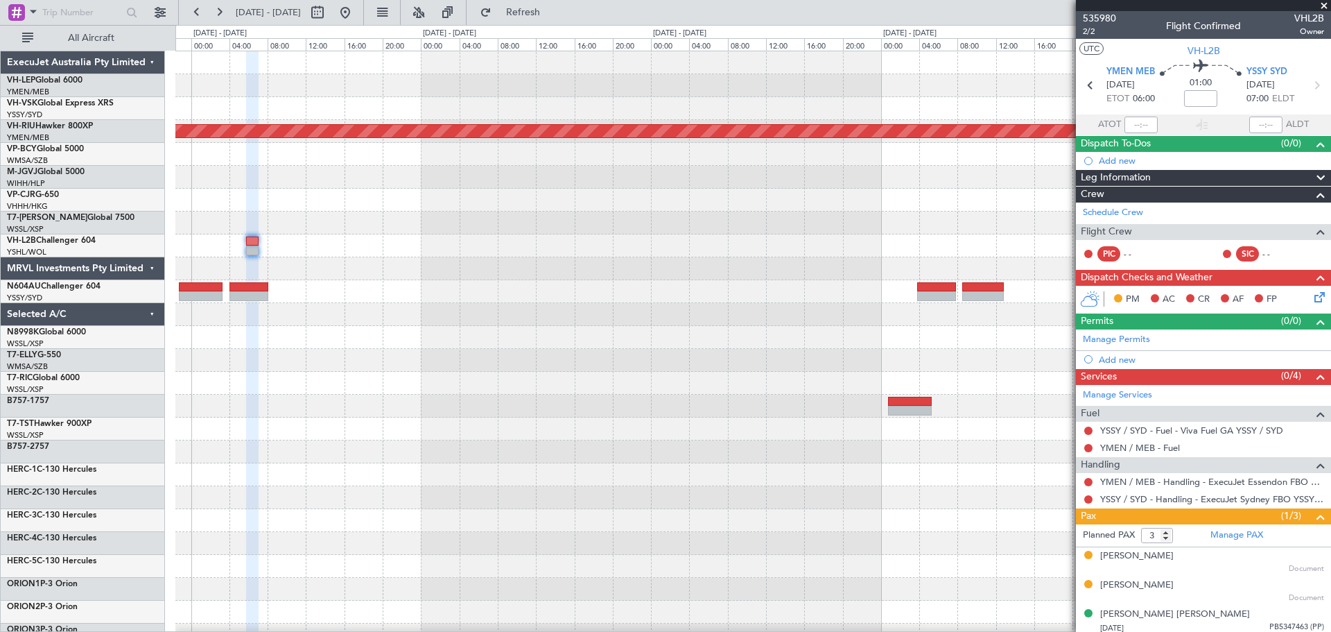
click at [686, 340] on div "Planned Maint Melbourne (Essendon) - - YPDN 23:20 Z NZWP 05:35 Z" at bounding box center [752, 428] width 1155 height 755
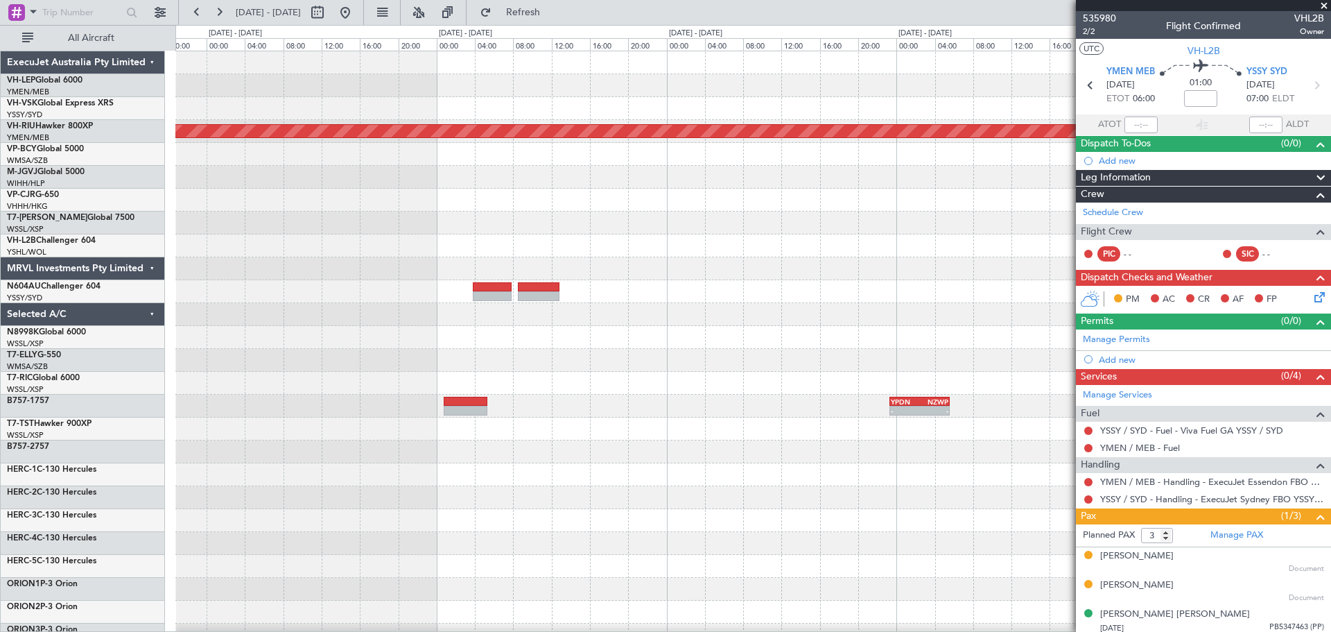
click at [480, 354] on div "Planned Maint Melbourne (Essendon) - - YPDN 23:20 Z NZWP 05:35 Z" at bounding box center [752, 428] width 1155 height 755
click at [512, 330] on div "Planned Maint Melbourne (Essendon) - - YPDN 23:20 Z NZWP 05:35 Z" at bounding box center [752, 428] width 1155 height 755
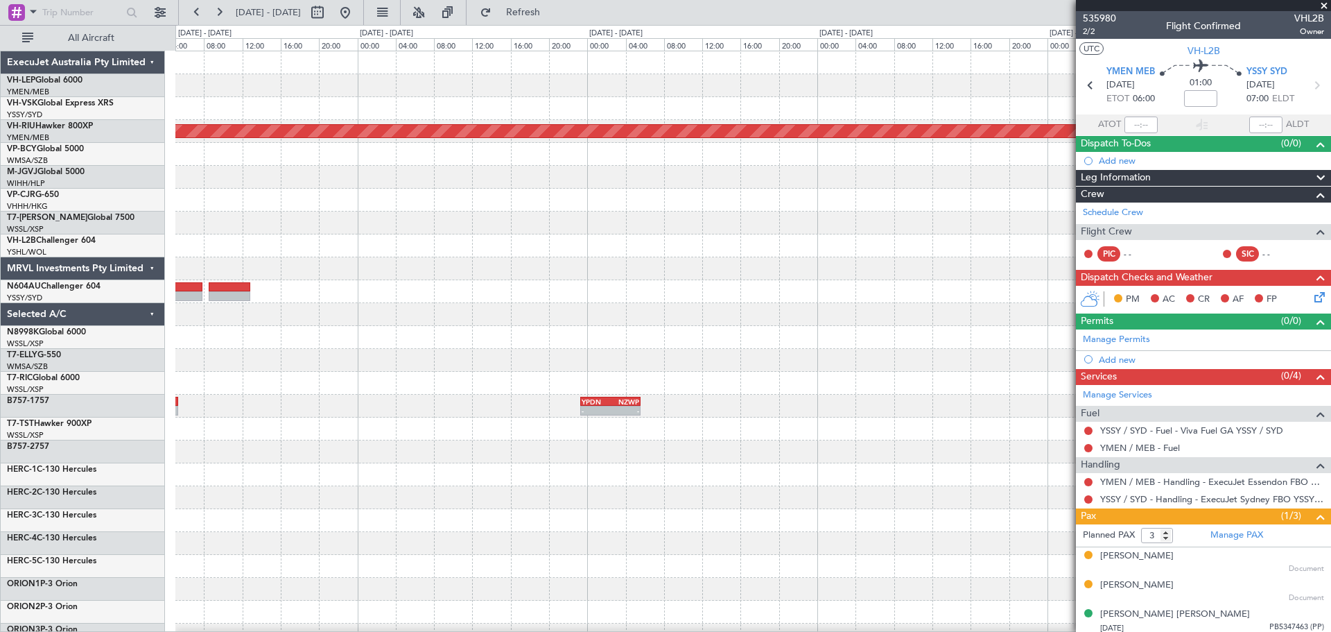
click at [587, 315] on div "Planned Maint Melbourne (Essendon) - - YPDN 23:20 Z NZWP 05:35 Z" at bounding box center [752, 428] width 1155 height 755
click at [765, 310] on div "Planned Maint Melbourne (Essendon) - - YPDN 23:20 Z NZWP 05:35 Z" at bounding box center [752, 428] width 1155 height 755
click at [796, 309] on div "Planned Maint Melbourne (Essendon) - - YPDN 23:20 Z NZWP 05:35 Z" at bounding box center [752, 428] width 1155 height 755
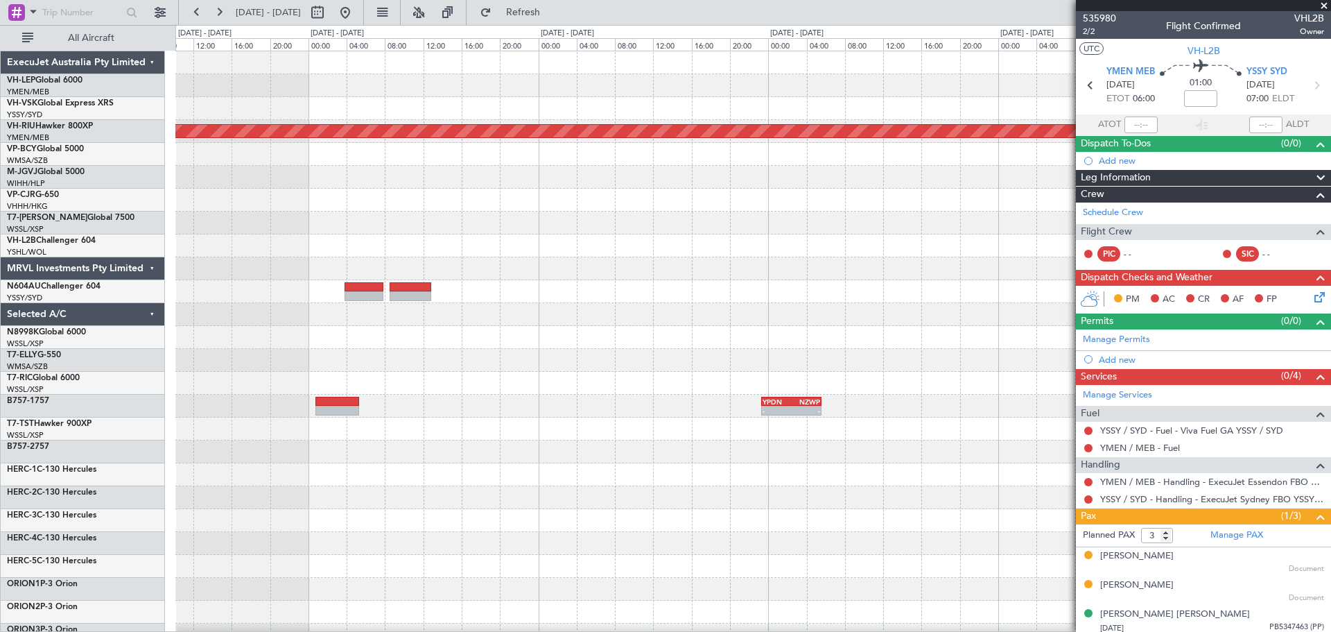
click at [887, 316] on div "Planned Maint Melbourne (Essendon) - - YPDN 23:20 Z NZWP 05:35 Z" at bounding box center [752, 428] width 1155 height 755
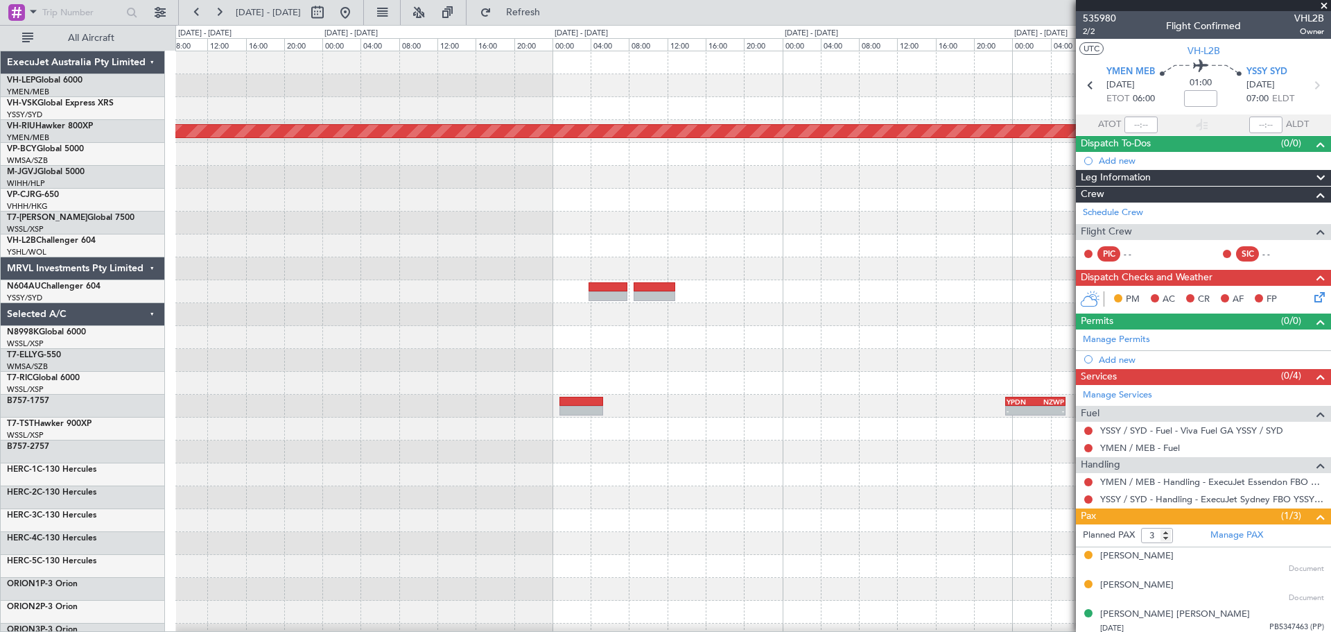
click at [887, 309] on div at bounding box center [752, 314] width 1155 height 23
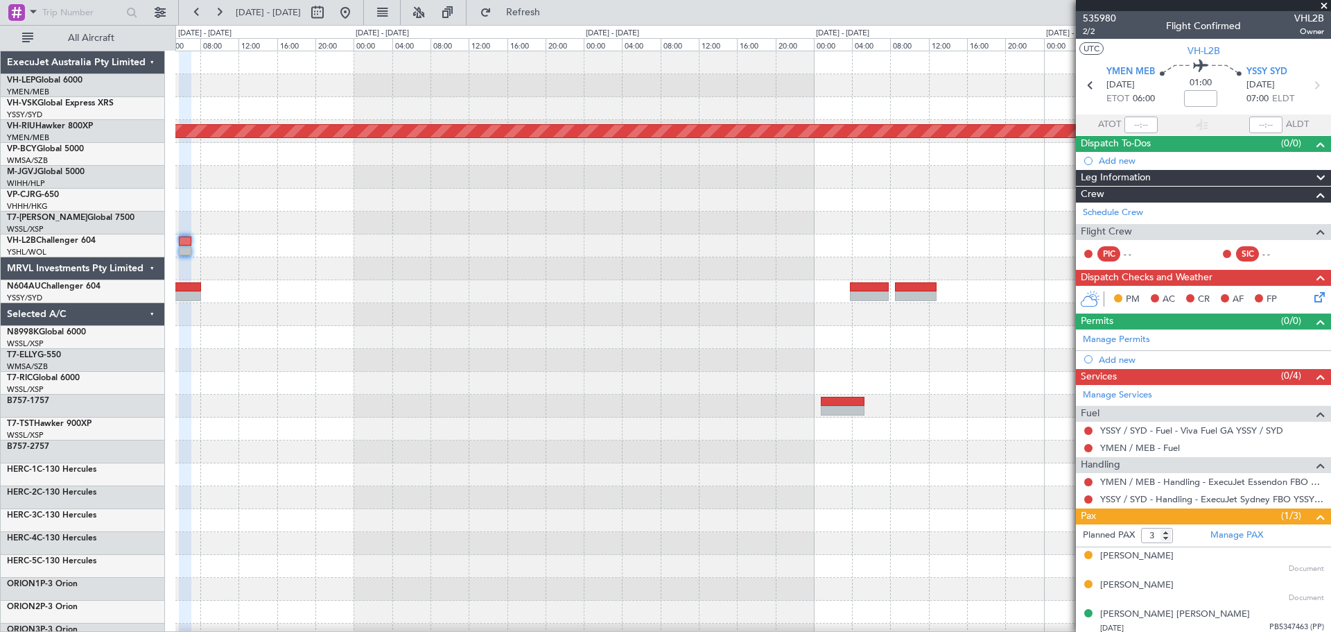
click at [887, 300] on div at bounding box center [752, 291] width 1155 height 23
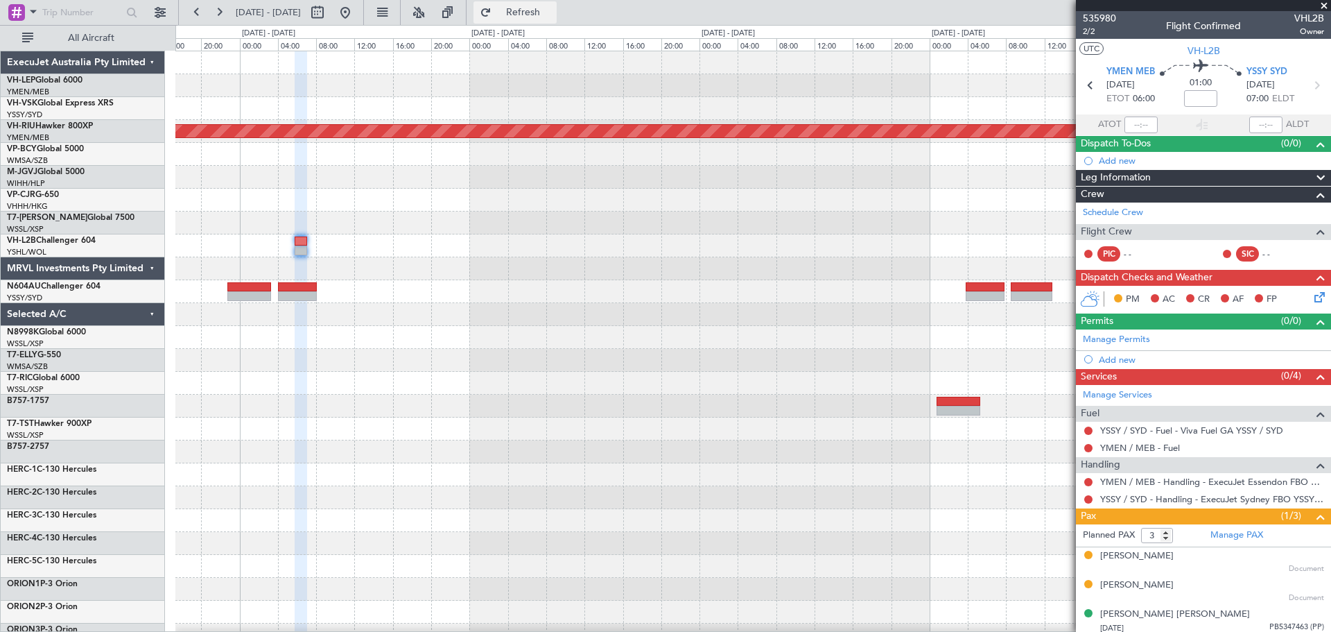
click at [553, 12] on span "Refresh" at bounding box center [523, 13] width 58 height 10
click at [399, 361] on div "Planned Maint Melbourne (Essendon) - - YPDN 23:20 Z NZWP 05:35 Z" at bounding box center [752, 428] width 1155 height 755
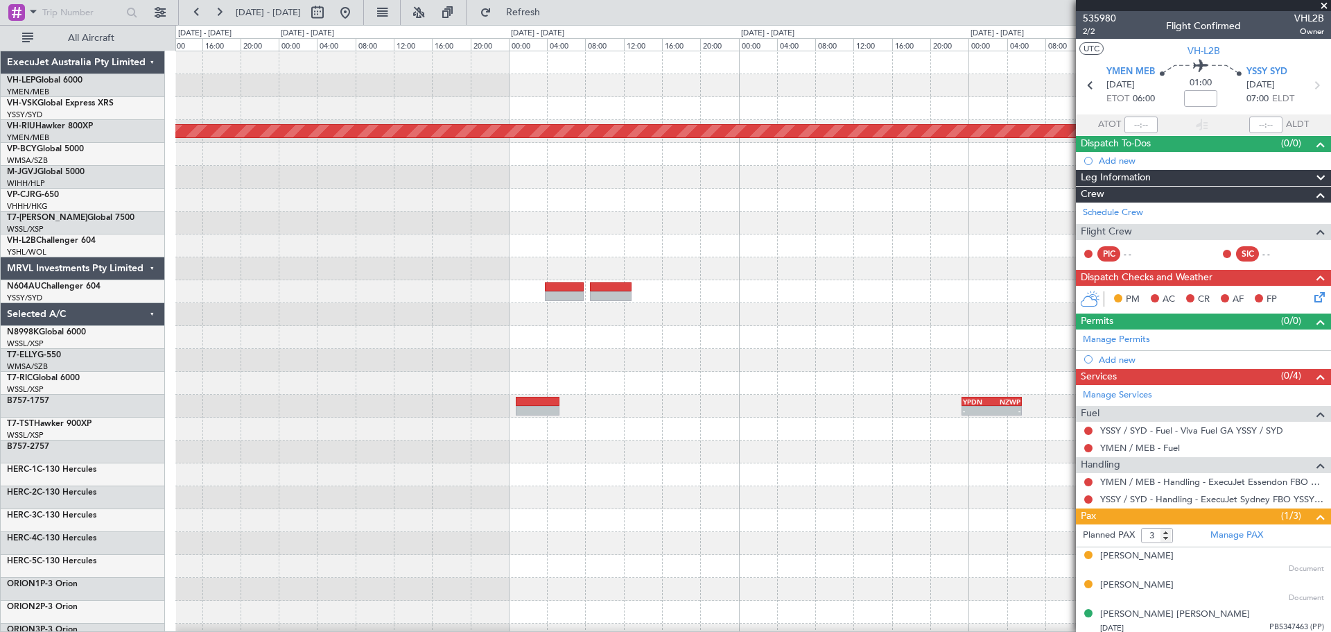
click at [344, 372] on div "Planned Maint Melbourne (Essendon) - - YPDN 23:20 Z NZWP 05:35 Z" at bounding box center [752, 428] width 1155 height 755
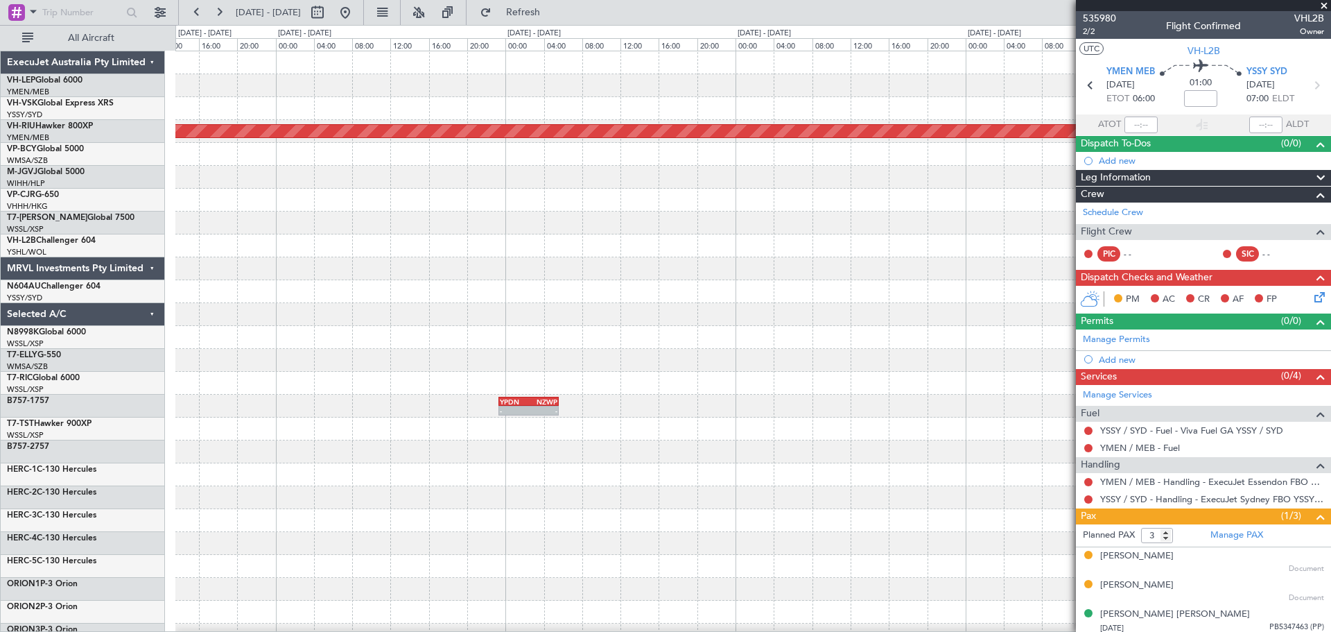
click at [433, 358] on div "Planned Maint Melbourne (Essendon) - - YPDN 23:20 Z NZWP 05:35 Z" at bounding box center [752, 428] width 1155 height 755
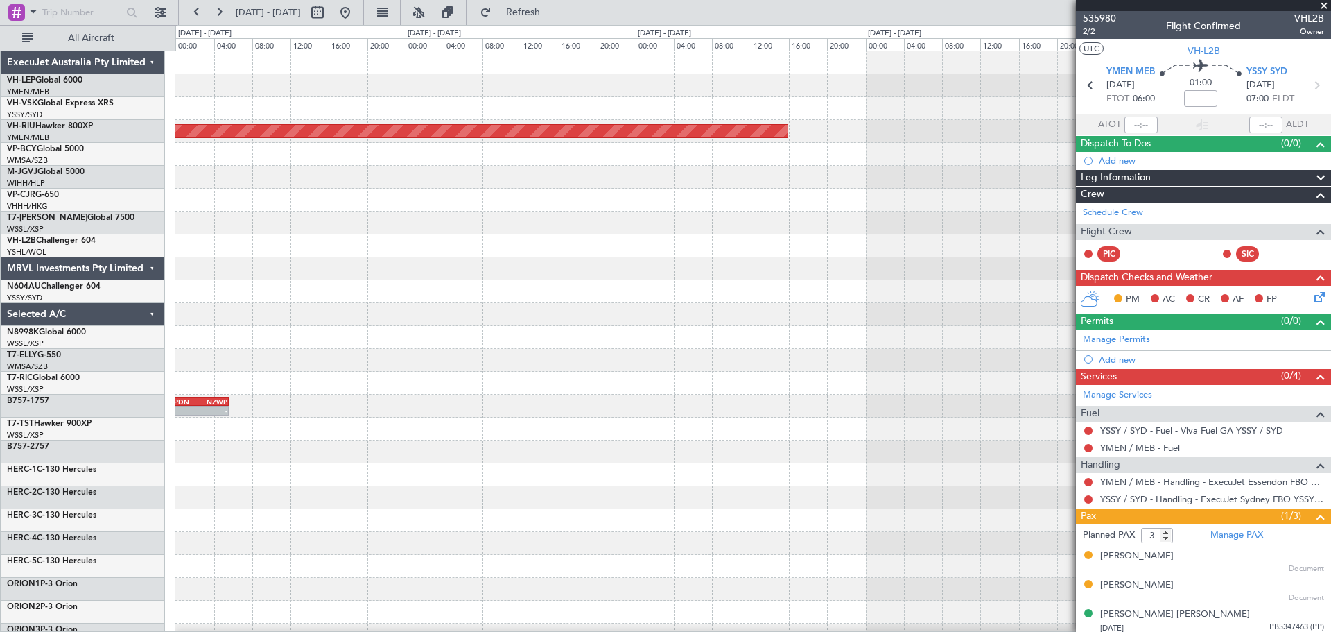
click at [605, 320] on div "Planned Maint Melbourne (Essendon) - - YPDN 23:20 Z NZWP 05:35 Z" at bounding box center [752, 428] width 1155 height 755
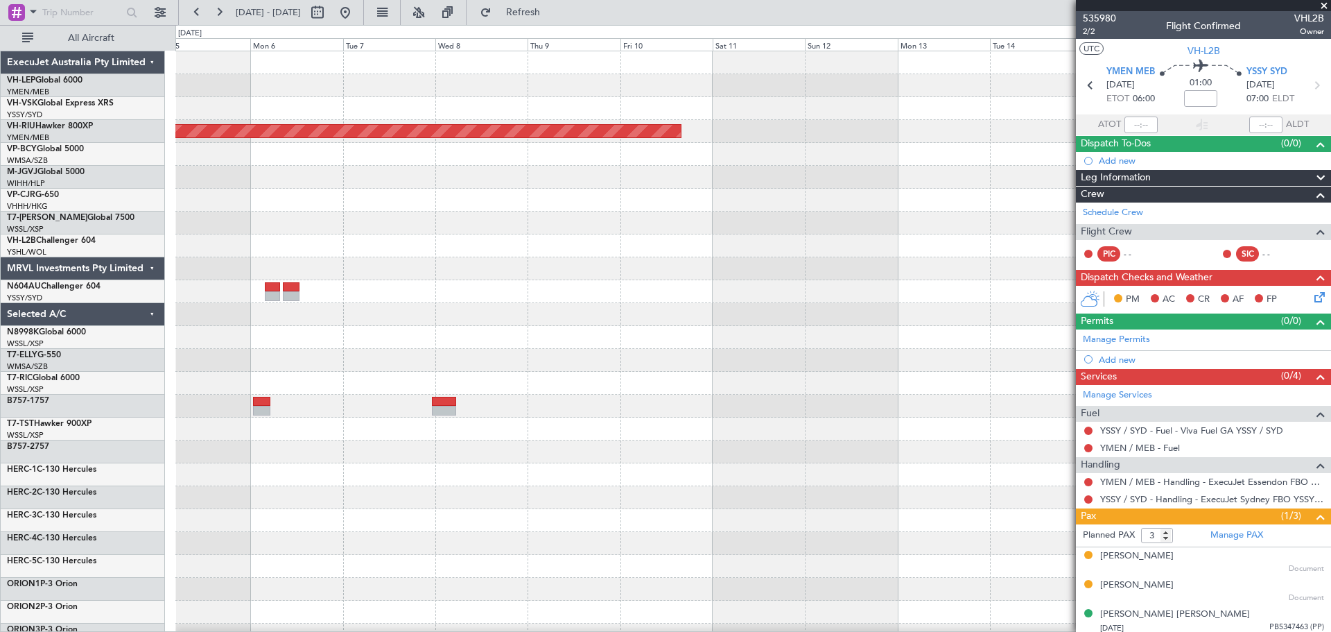
click at [382, 375] on div "Planned Maint [GEOGRAPHIC_DATA] ([GEOGRAPHIC_DATA])" at bounding box center [752, 428] width 1155 height 755
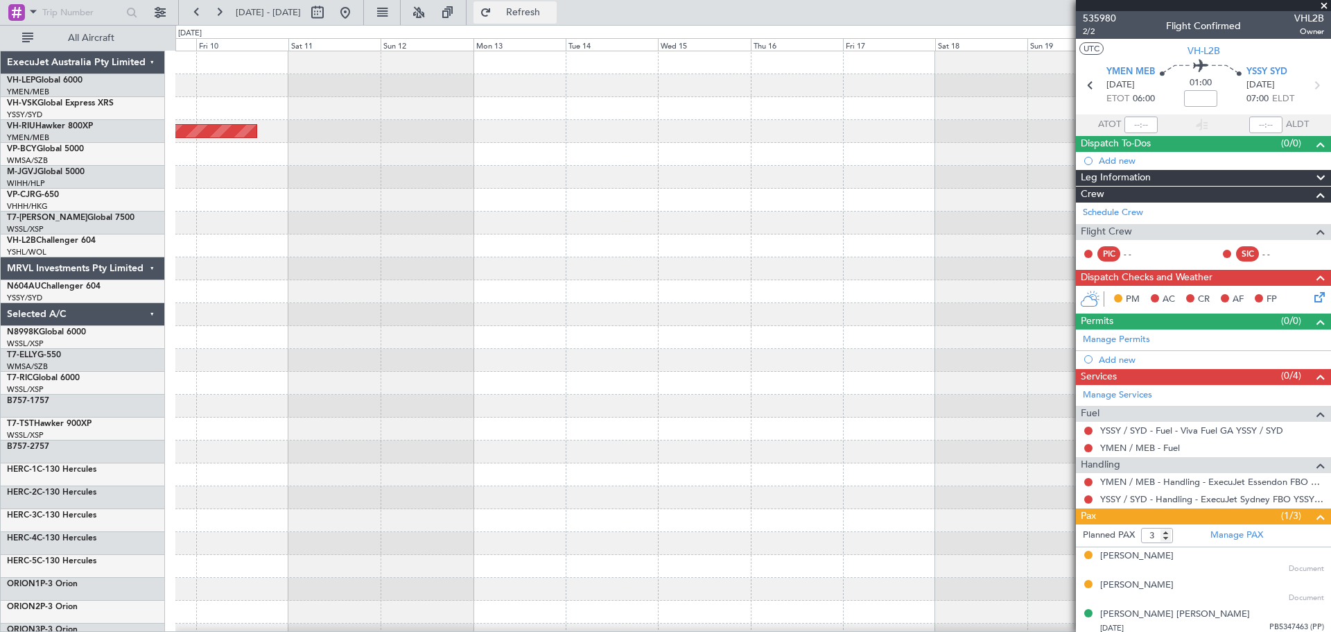
click at [553, 16] on span "Refresh" at bounding box center [523, 13] width 58 height 10
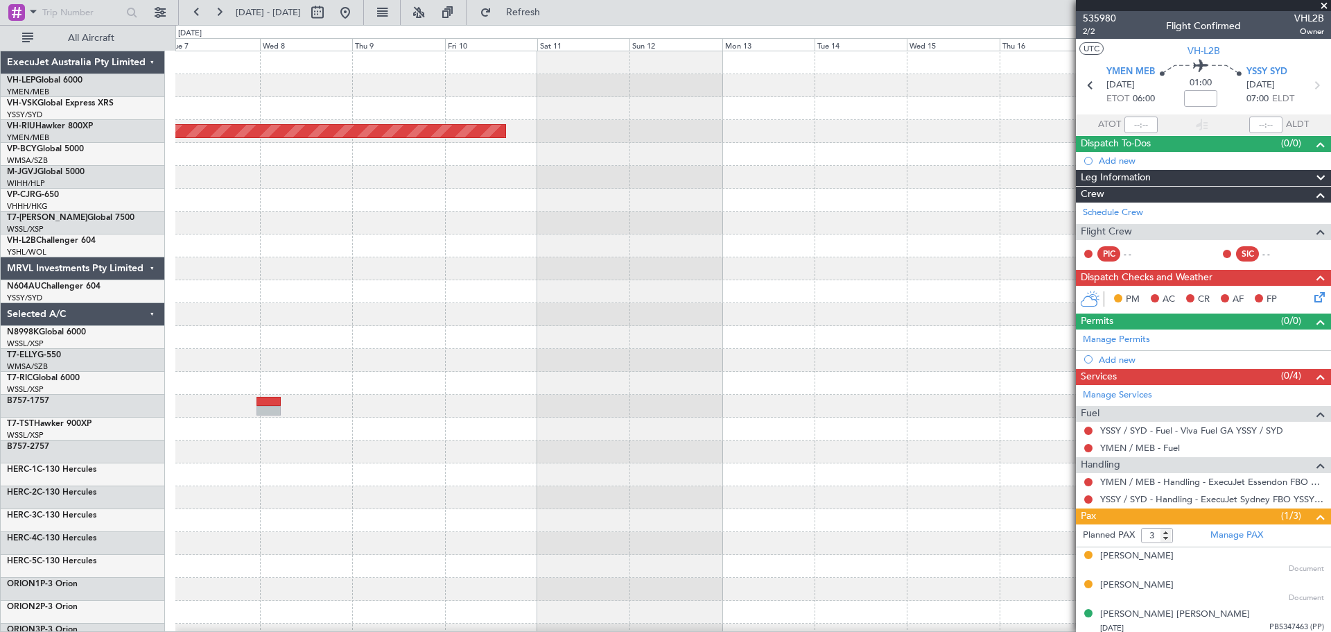
click at [755, 300] on div at bounding box center [752, 291] width 1155 height 23
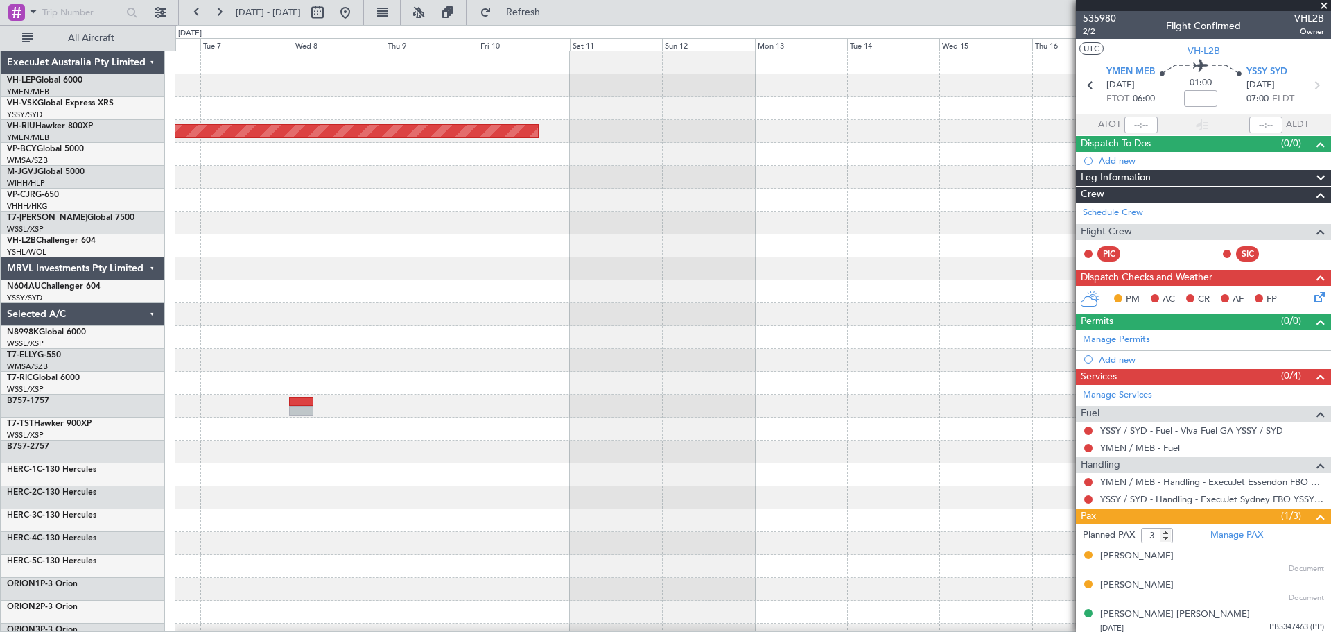
click at [800, 303] on div at bounding box center [752, 314] width 1155 height 23
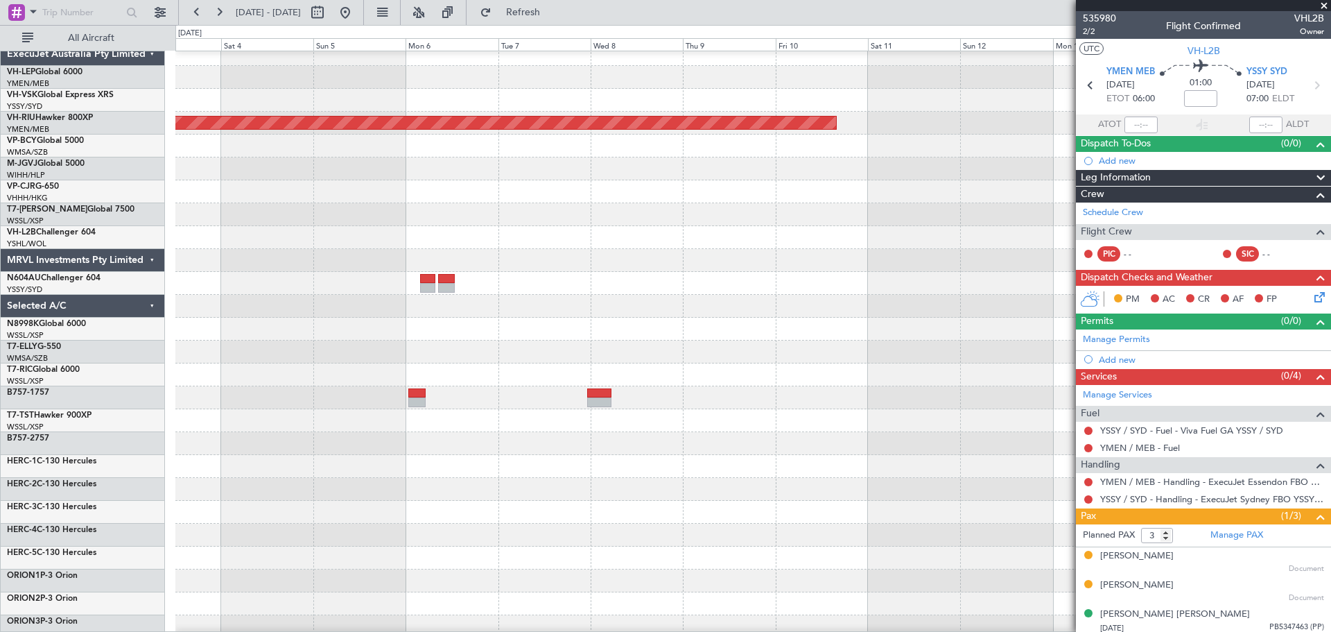
click at [639, 303] on div at bounding box center [752, 306] width 1155 height 23
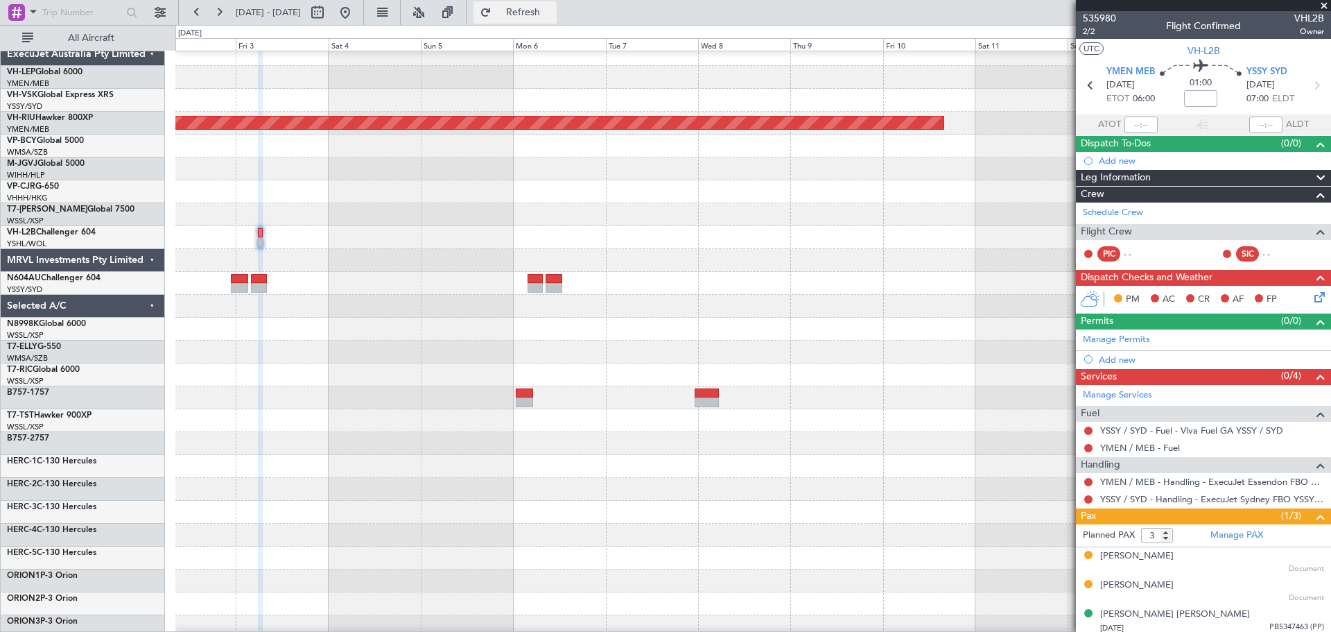
click at [537, 12] on button "Refresh" at bounding box center [515, 12] width 83 height 22
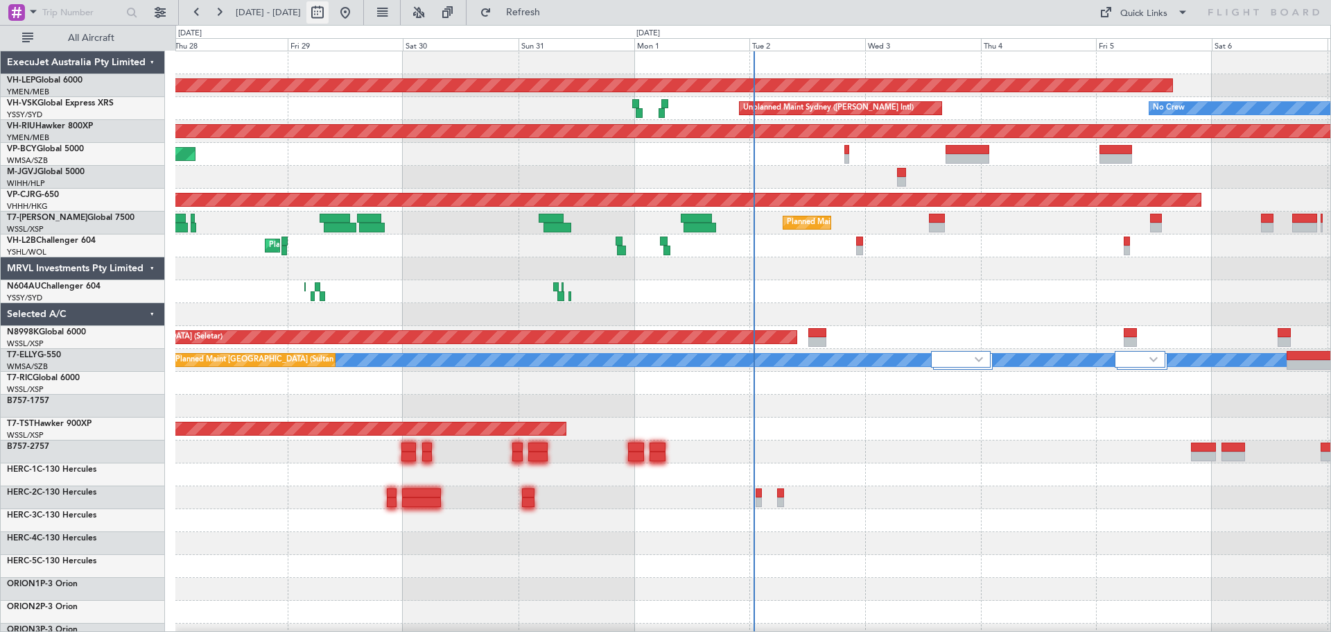
click at [329, 14] on button at bounding box center [317, 12] width 22 height 22
select select "8"
select select "2025"
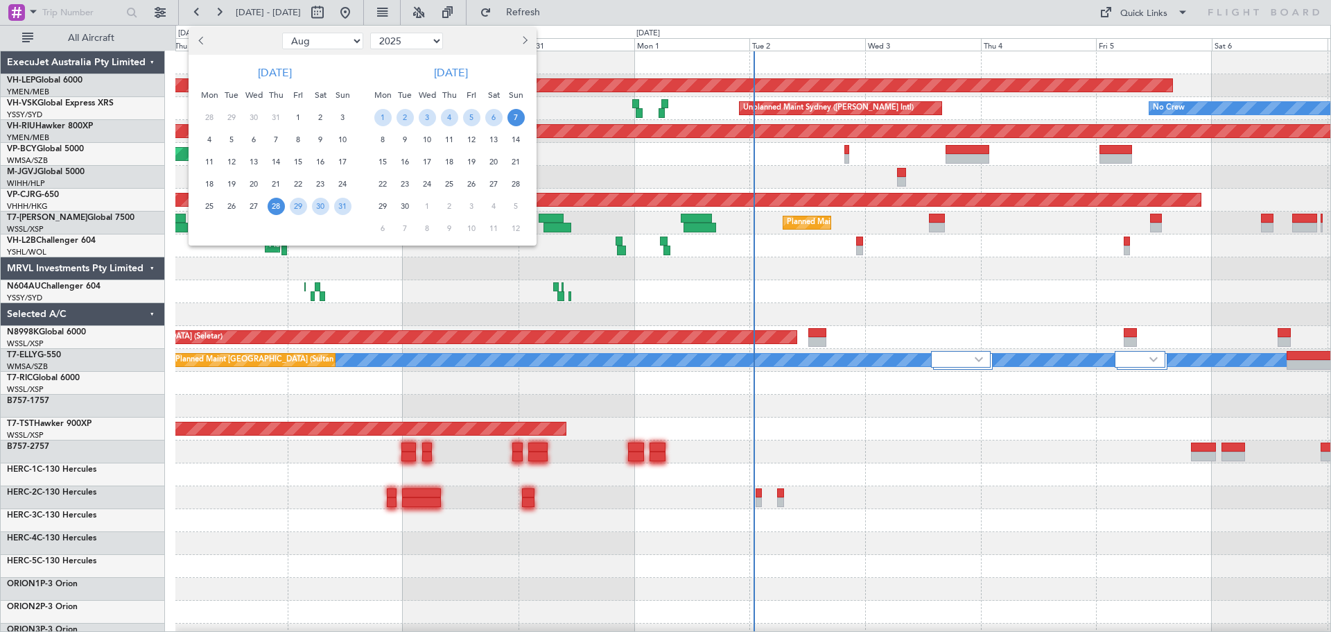
click at [528, 42] on button "Next month" at bounding box center [524, 41] width 15 height 22
select select "9"
click at [207, 139] on span "8" at bounding box center [209, 139] width 17 height 17
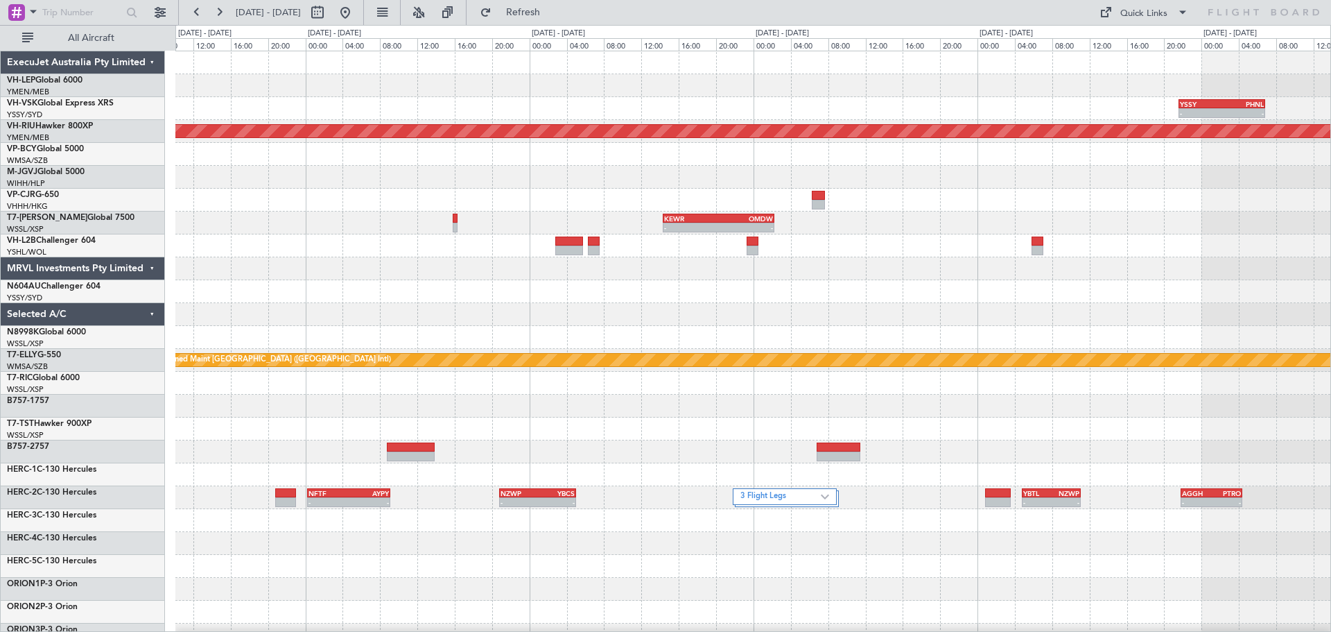
click at [574, 308] on div "YSSY 21:35 Z PHNL 06:50 Z - - No Crew Planned Maint [GEOGRAPHIC_DATA] ([GEOGRAP…" at bounding box center [752, 428] width 1155 height 755
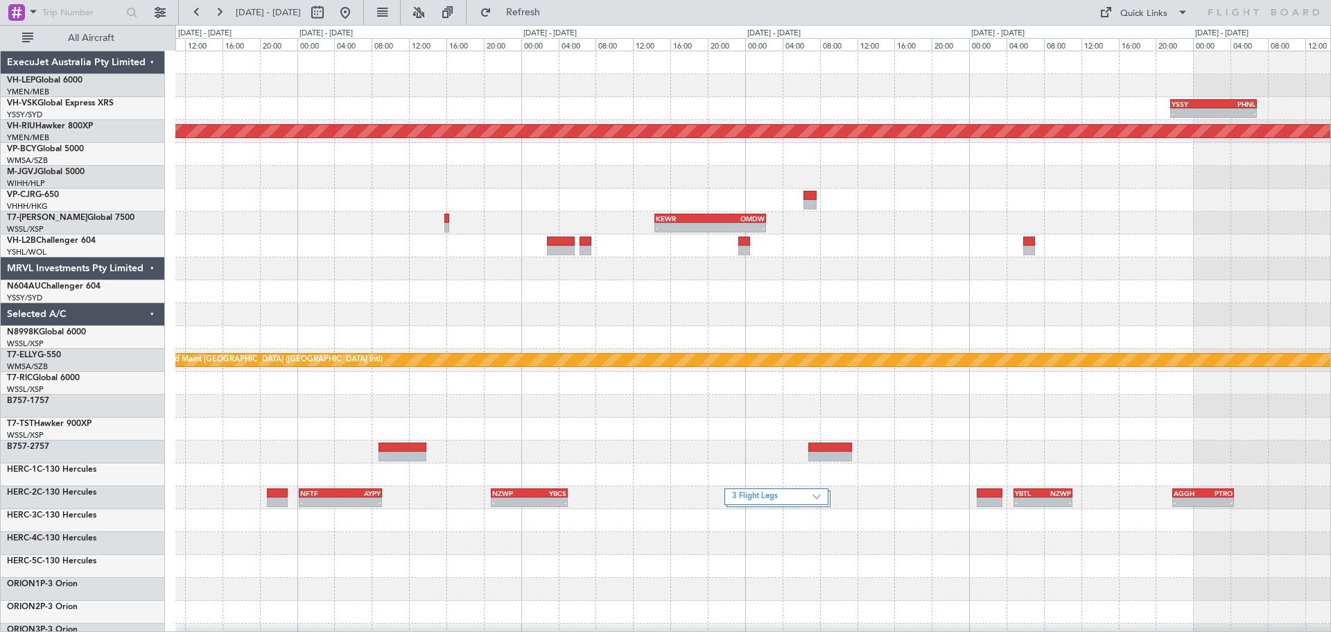
click at [262, 336] on div "YSSY 21:35 Z PHNL 06:50 Z - - No Crew Planned Maint [GEOGRAPHIC_DATA] ([GEOGRAP…" at bounding box center [752, 428] width 1155 height 755
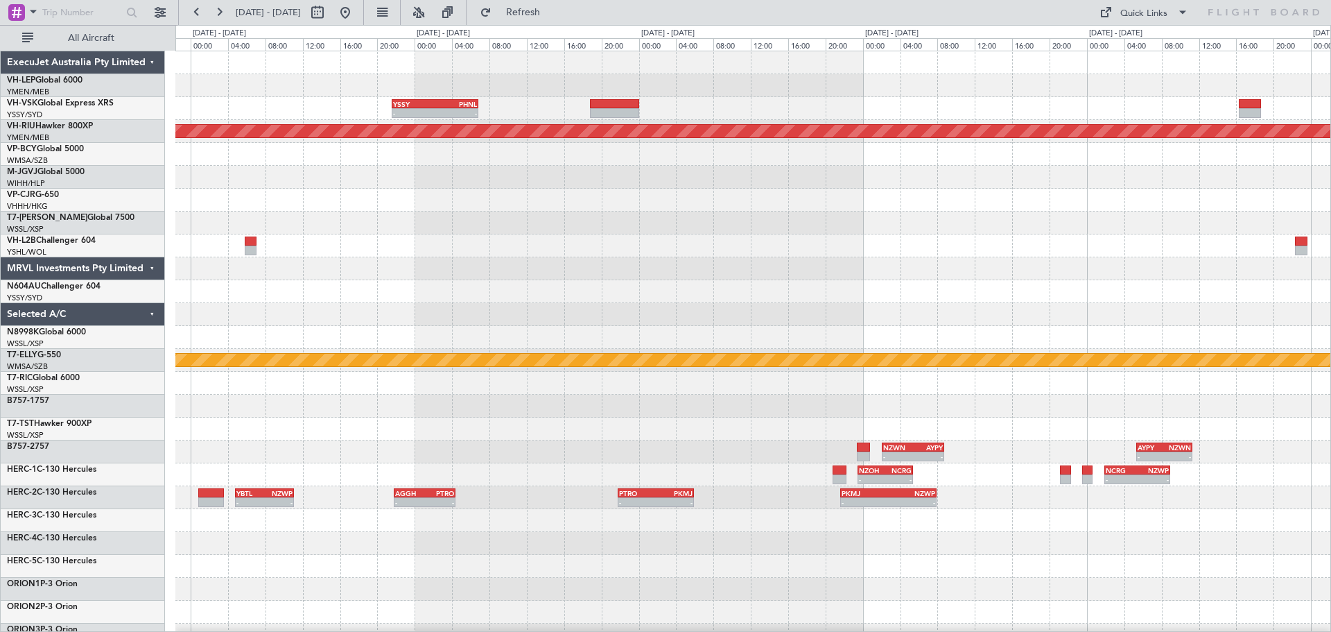
click at [417, 358] on div "YSSY 21:35 Z PHNL 06:50 Z - - Planned Maint [GEOGRAPHIC_DATA] ([GEOGRAPHIC_DATA…" at bounding box center [752, 428] width 1155 height 755
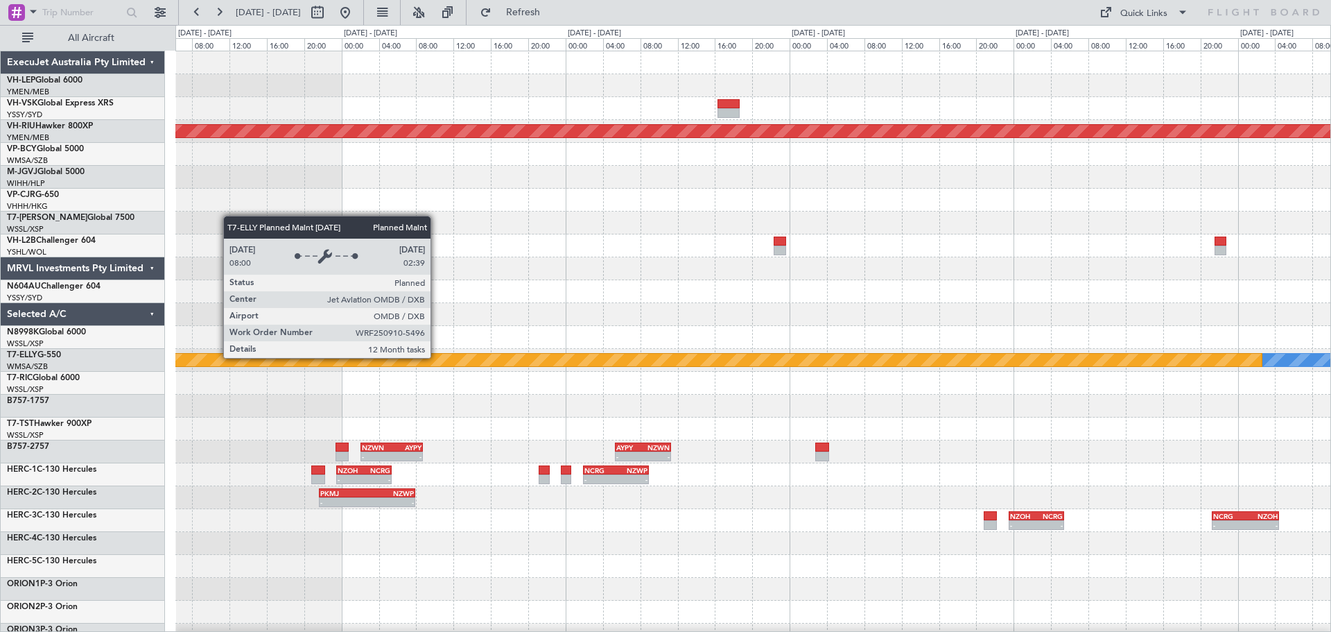
click at [457, 331] on div at bounding box center [752, 337] width 1155 height 23
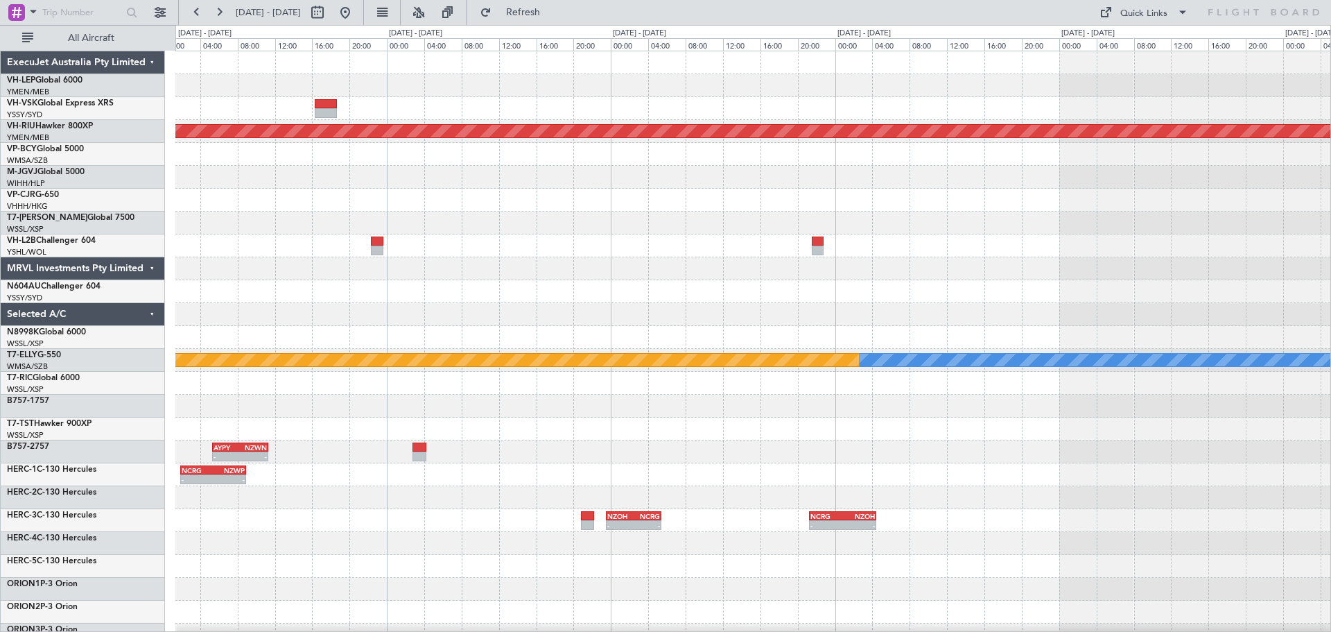
click at [456, 333] on div "Planned Maint [GEOGRAPHIC_DATA] ([GEOGRAPHIC_DATA]) [PERSON_NAME] Planned Maint…" at bounding box center [752, 428] width 1155 height 755
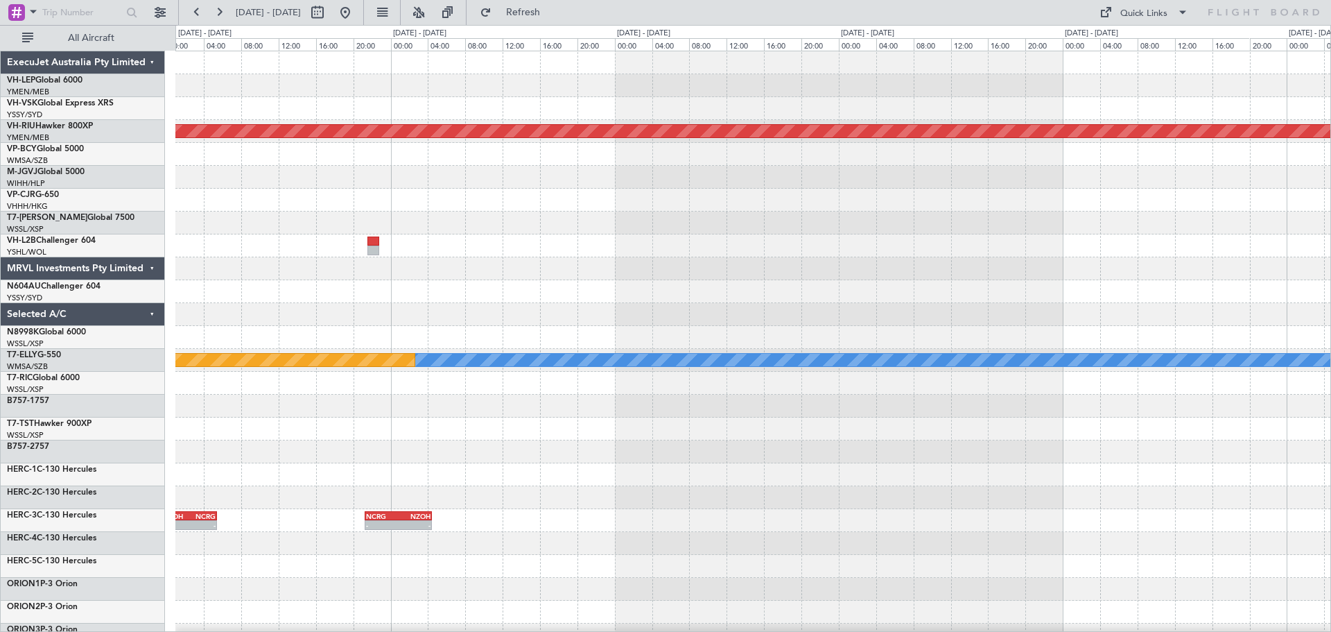
click at [474, 295] on div "Planned Maint [GEOGRAPHIC_DATA] ([GEOGRAPHIC_DATA]) [PERSON_NAME] Planned Maint…" at bounding box center [752, 428] width 1155 height 755
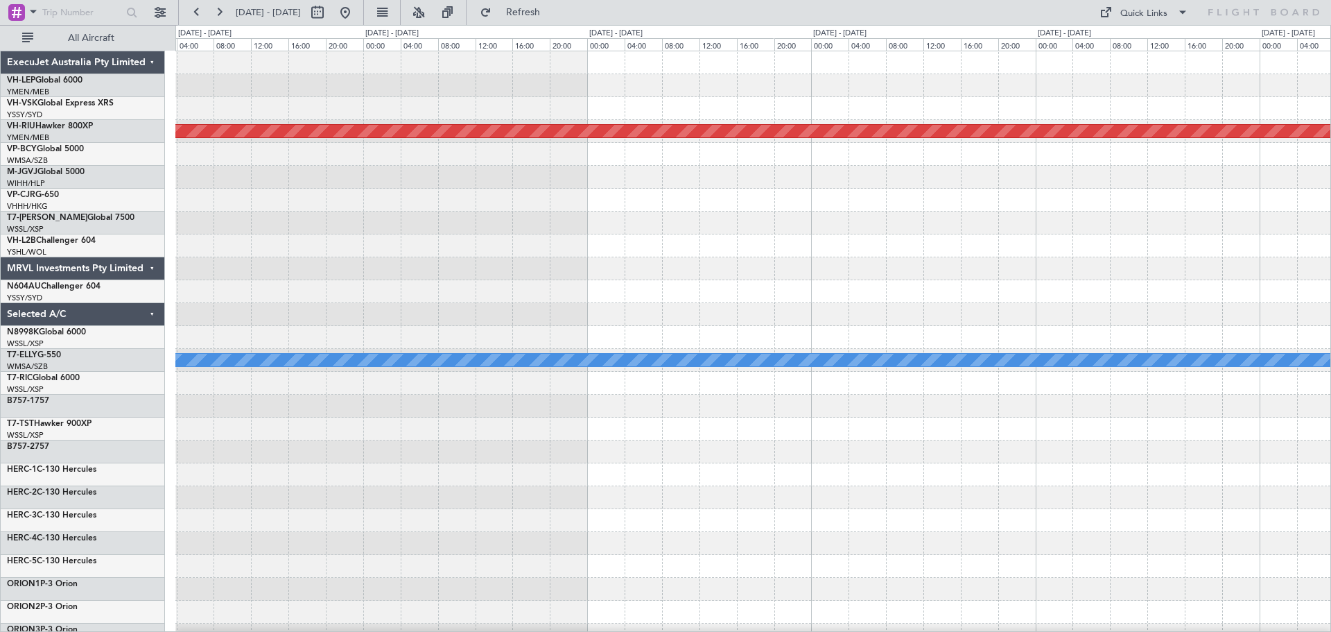
click at [491, 286] on div "Planned Maint [GEOGRAPHIC_DATA] ([GEOGRAPHIC_DATA]) [PERSON_NAME] Planned Maint…" at bounding box center [752, 428] width 1155 height 755
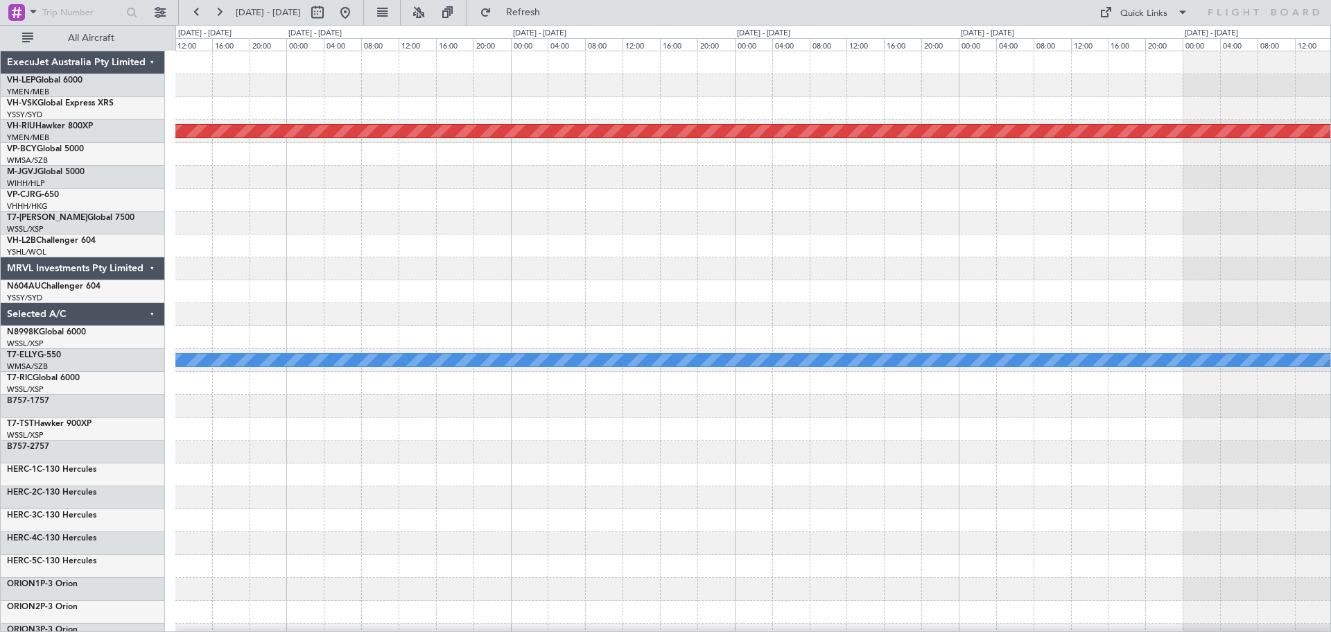
click at [428, 280] on div at bounding box center [752, 291] width 1155 height 23
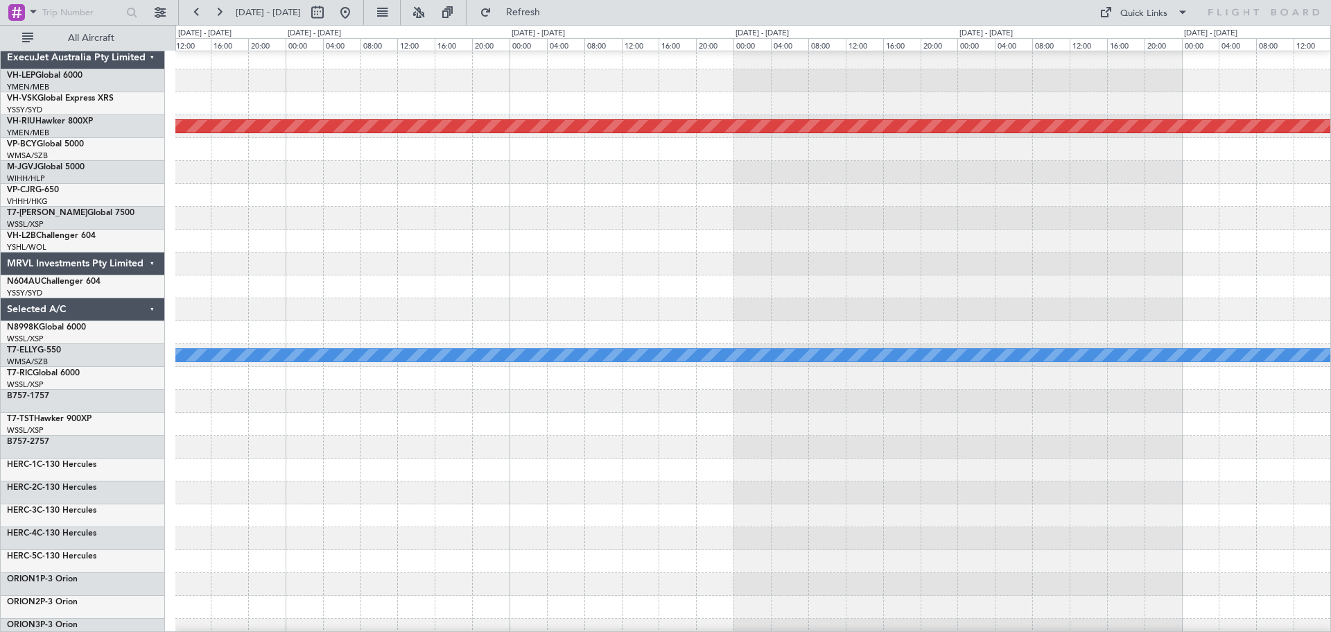
click at [433, 273] on div at bounding box center [752, 263] width 1155 height 23
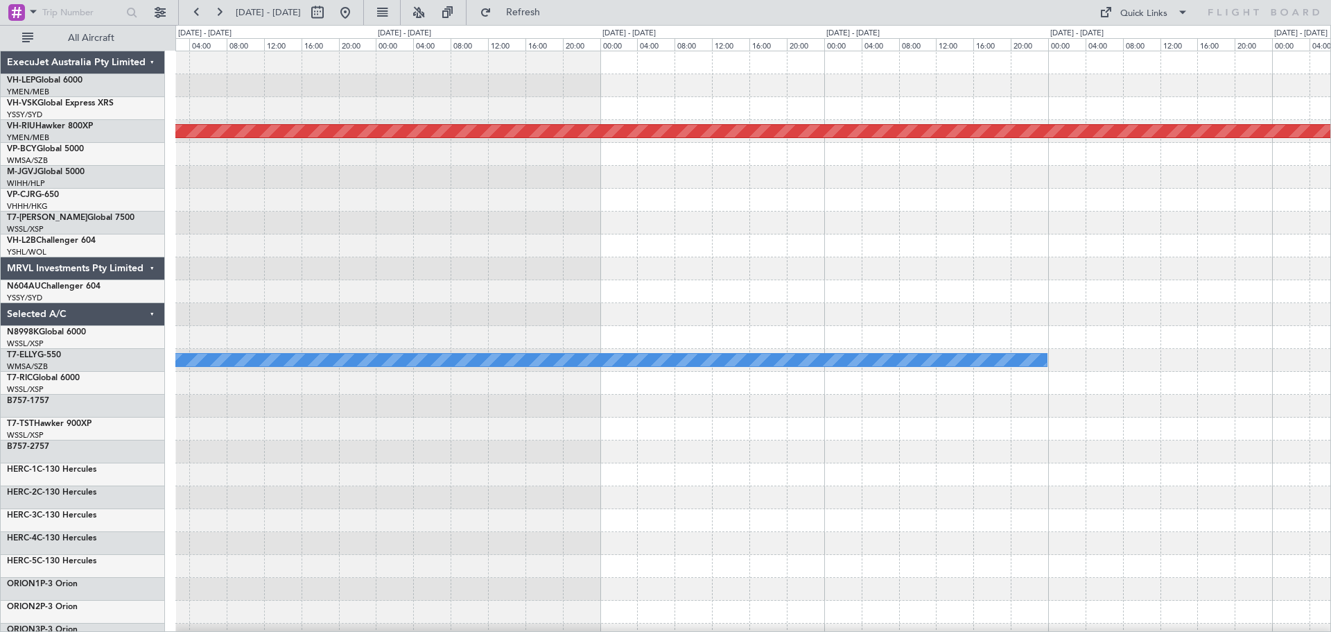
click at [272, 270] on div at bounding box center [752, 268] width 1155 height 23
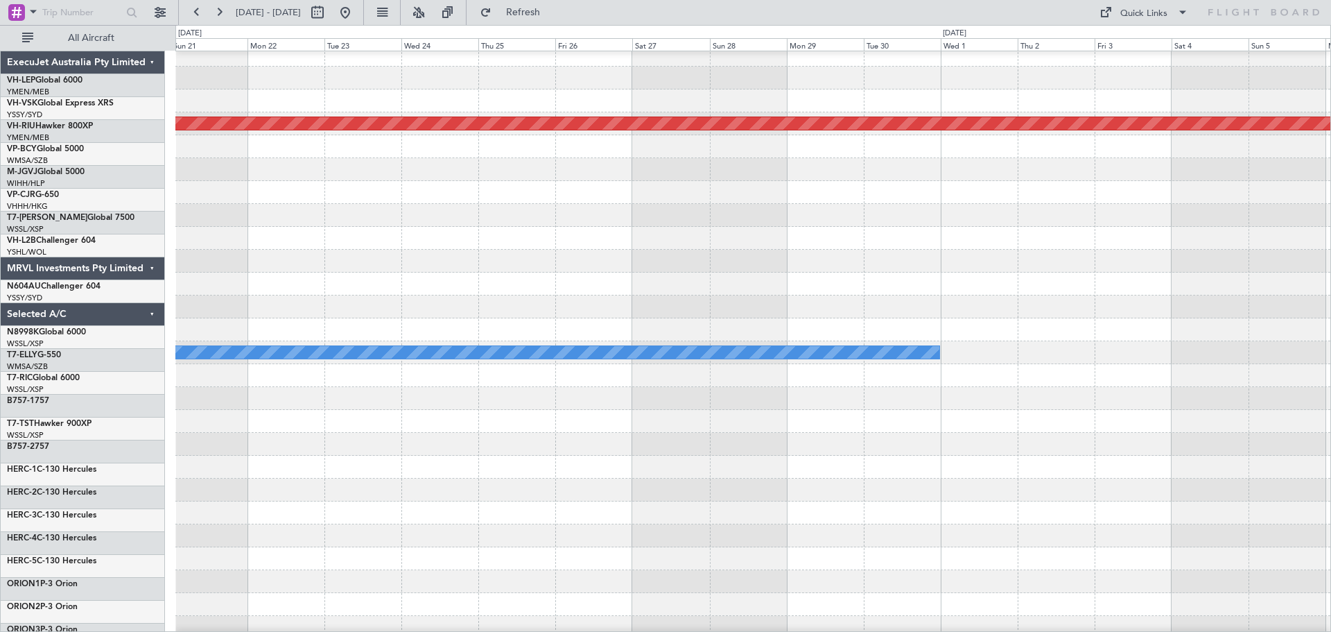
click at [270, 374] on div "Planned Maint [GEOGRAPHIC_DATA] ([GEOGRAPHIC_DATA]) [PERSON_NAME] Planned Maint…" at bounding box center [752, 421] width 1155 height 755
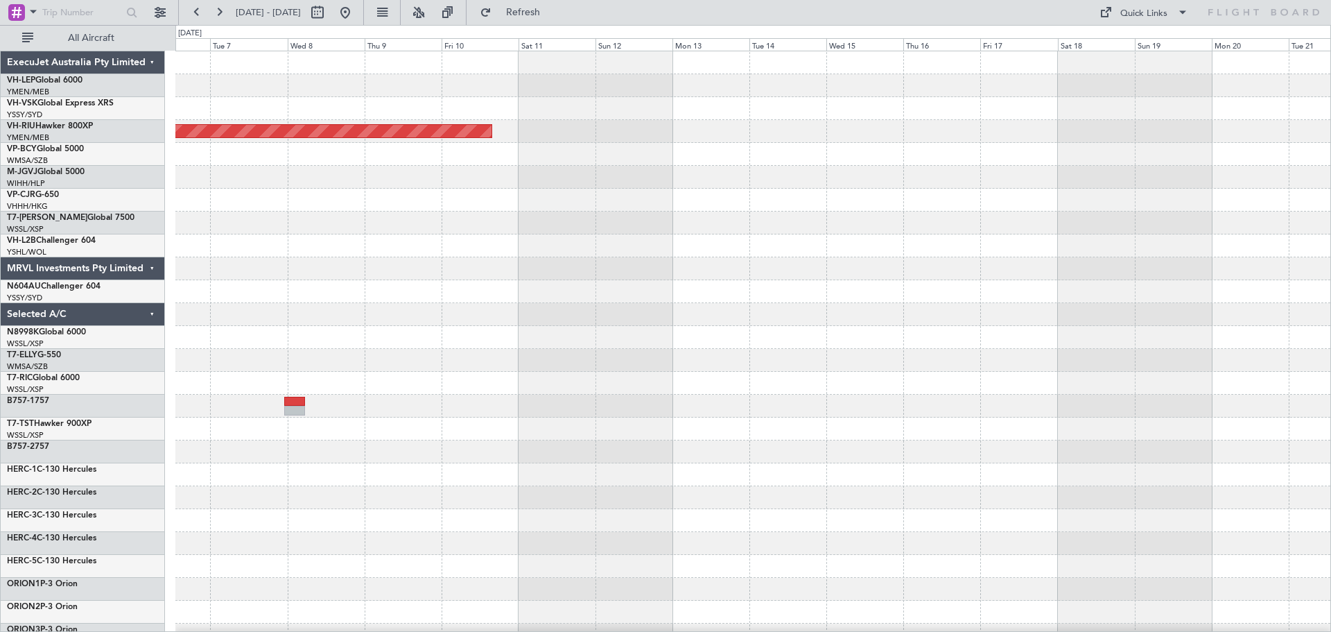
click at [347, 342] on div "Planned Maint [GEOGRAPHIC_DATA] ([GEOGRAPHIC_DATA])" at bounding box center [752, 428] width 1155 height 755
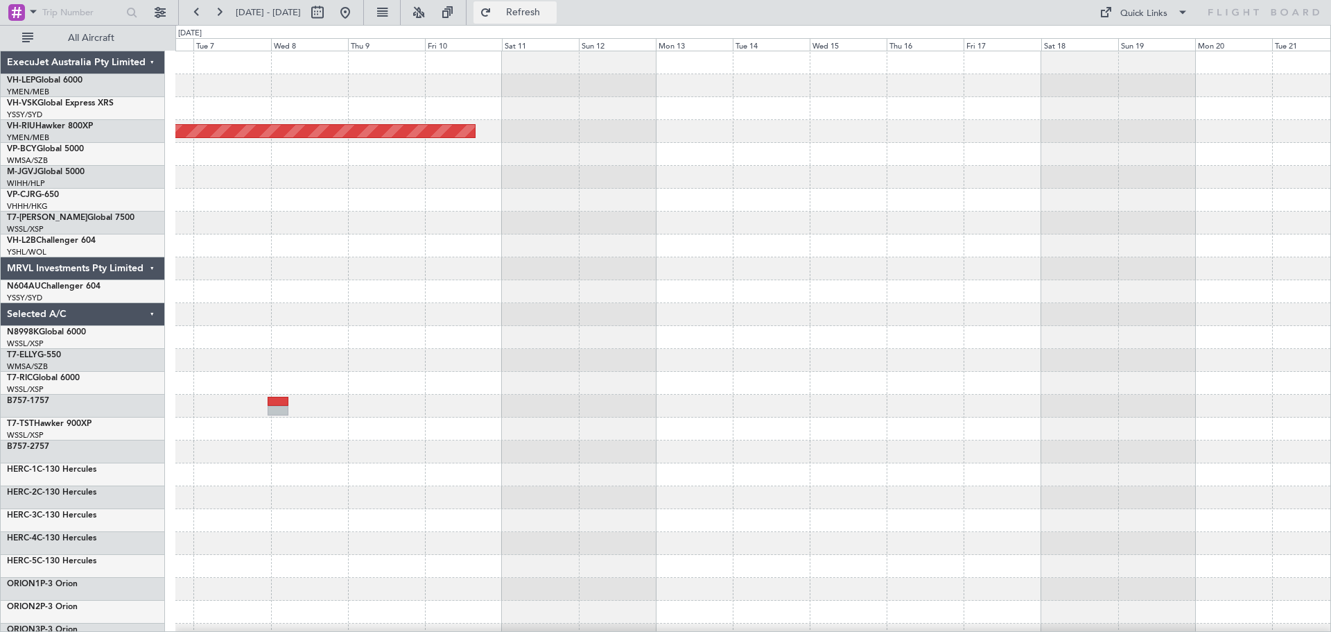
click at [553, 15] on span "Refresh" at bounding box center [523, 13] width 58 height 10
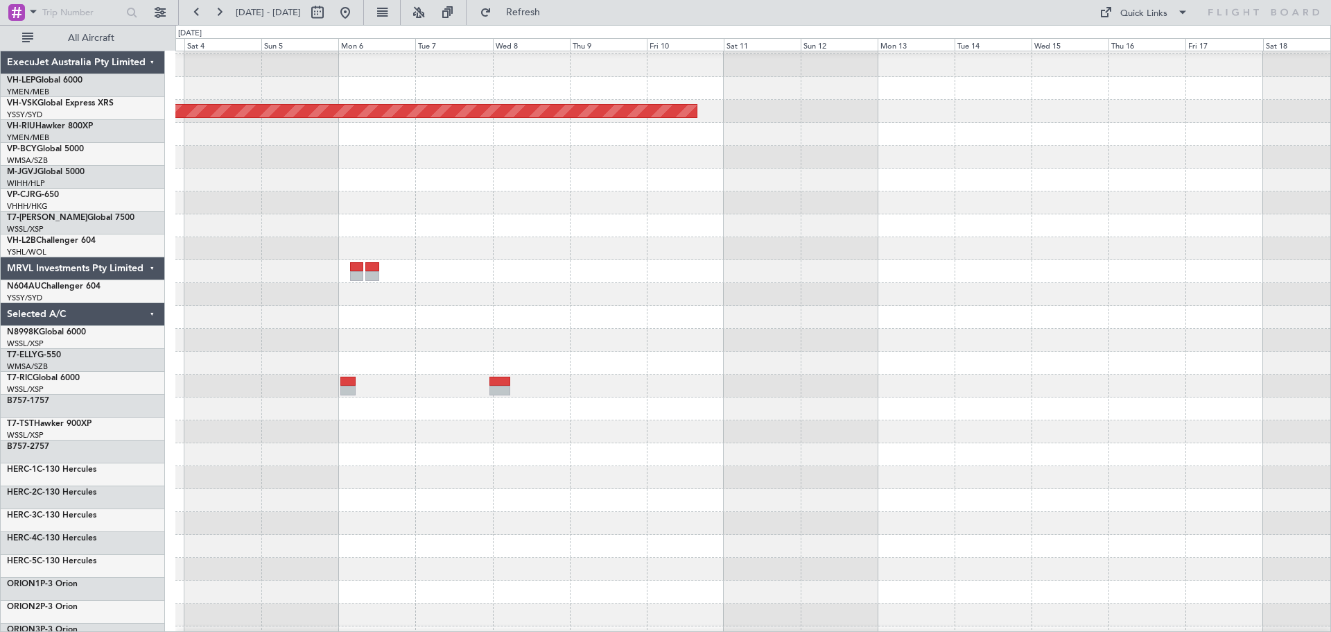
scroll to position [23, 0]
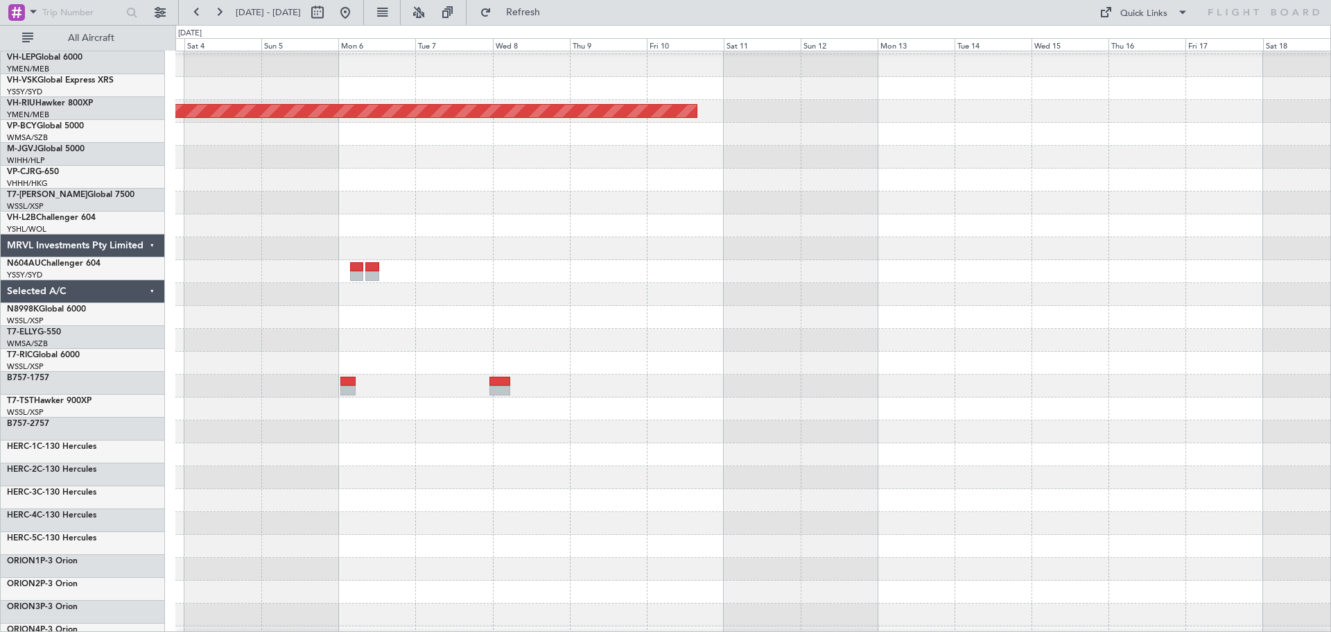
click at [718, 284] on div at bounding box center [752, 294] width 1155 height 23
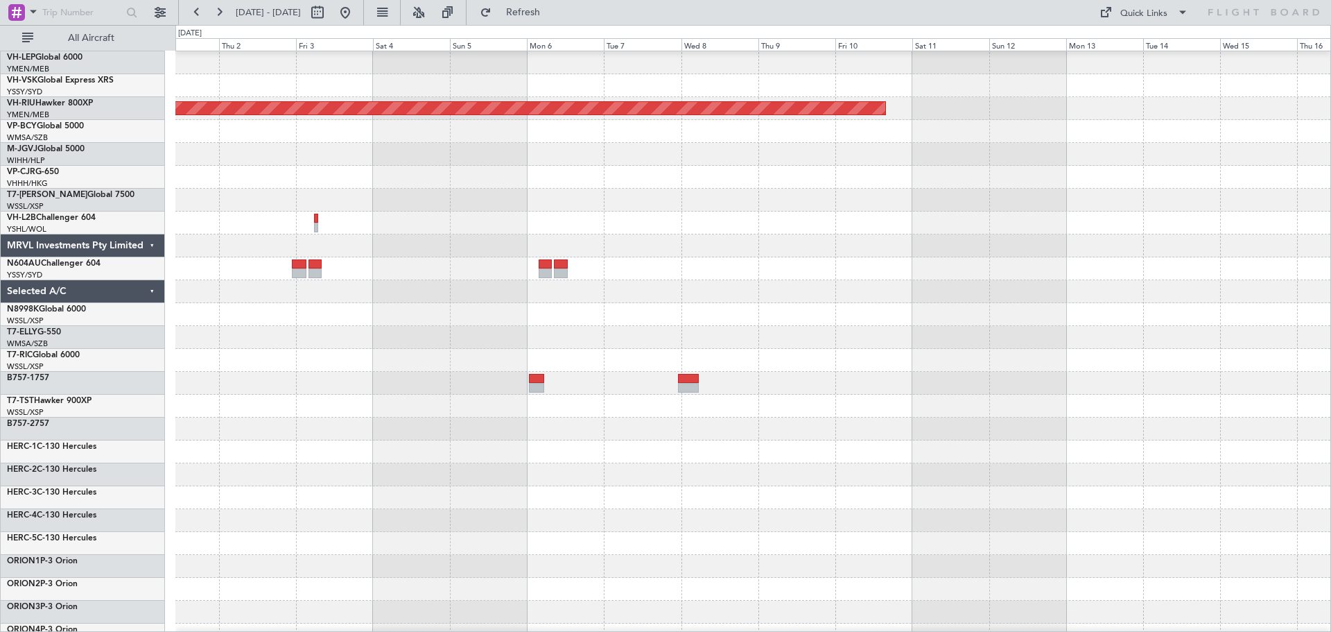
scroll to position [0, 0]
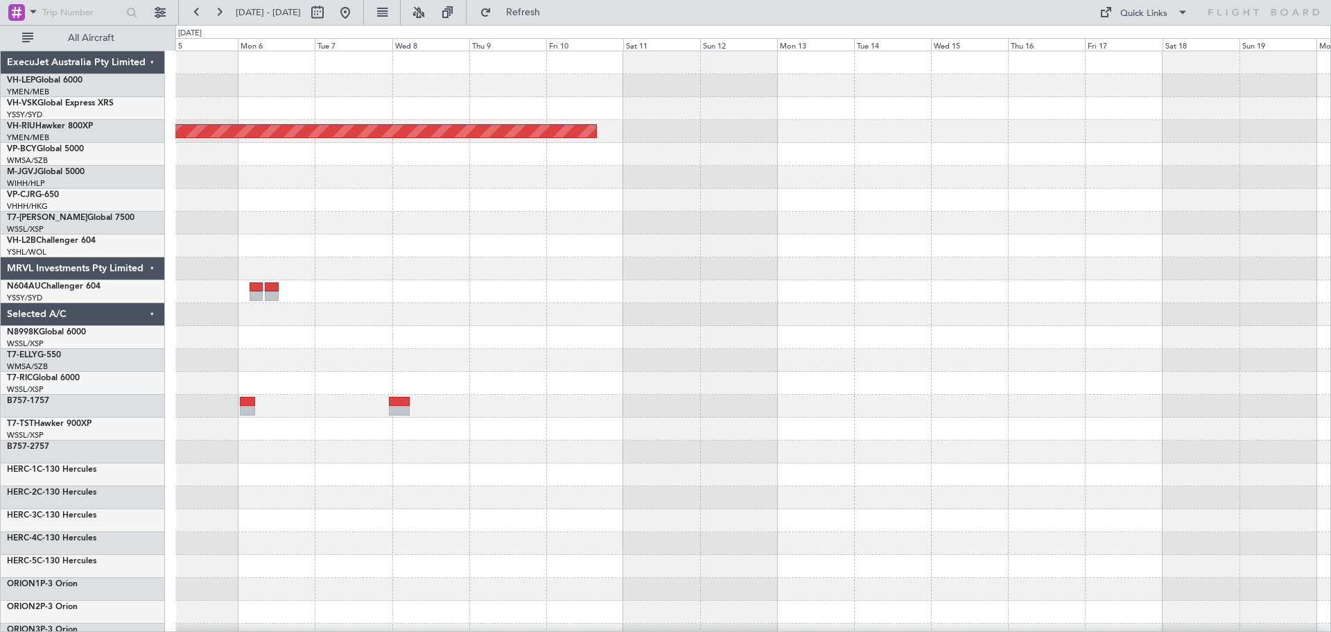
click at [467, 315] on div "Planned Maint [GEOGRAPHIC_DATA] ([GEOGRAPHIC_DATA])" at bounding box center [752, 428] width 1155 height 755
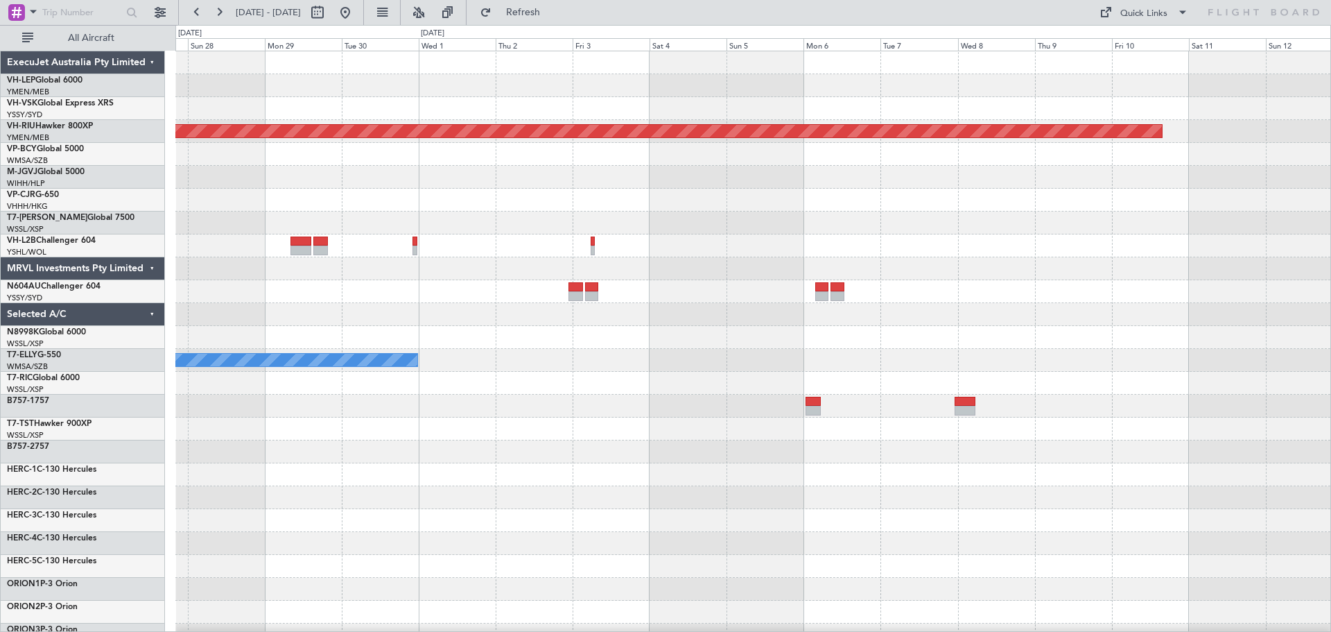
click at [933, 268] on div "Planned Maint [GEOGRAPHIC_DATA] ([GEOGRAPHIC_DATA]) [PERSON_NAME]" at bounding box center [752, 428] width 1155 height 755
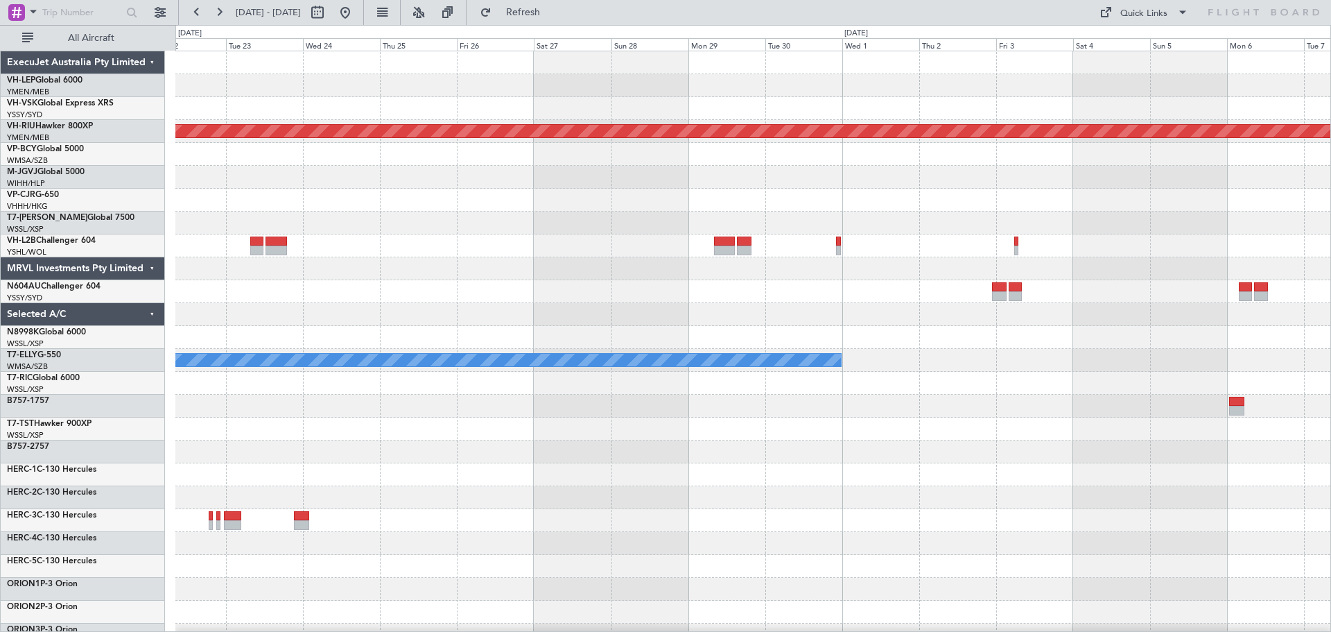
click at [1092, 247] on div at bounding box center [752, 245] width 1155 height 23
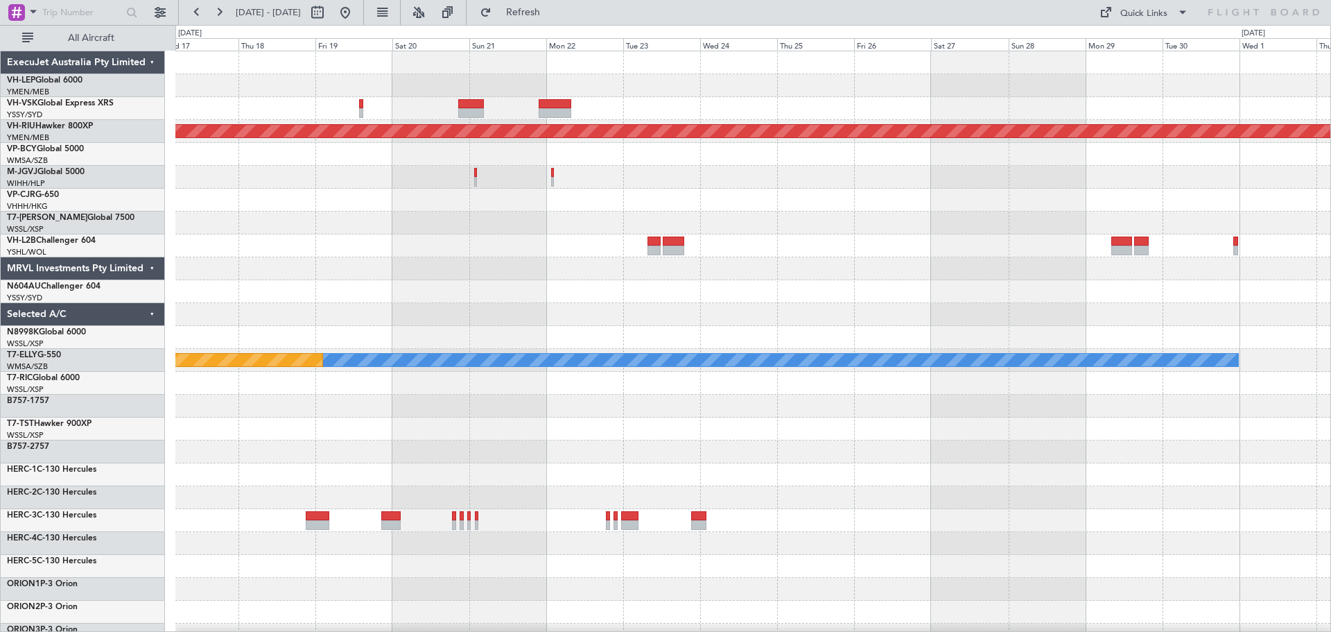
click at [1020, 216] on div "Planned Maint [GEOGRAPHIC_DATA] ([GEOGRAPHIC_DATA]) [PERSON_NAME] Planned Maint…" at bounding box center [752, 428] width 1155 height 755
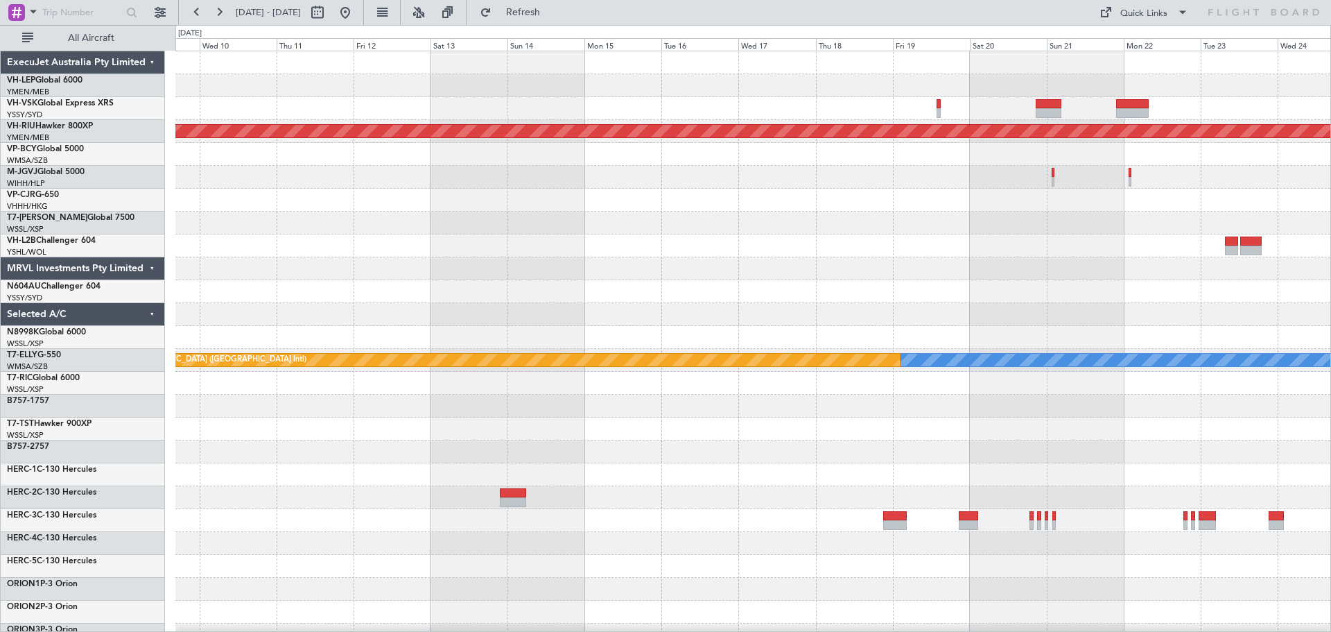
click at [1019, 233] on div at bounding box center [752, 222] width 1155 height 23
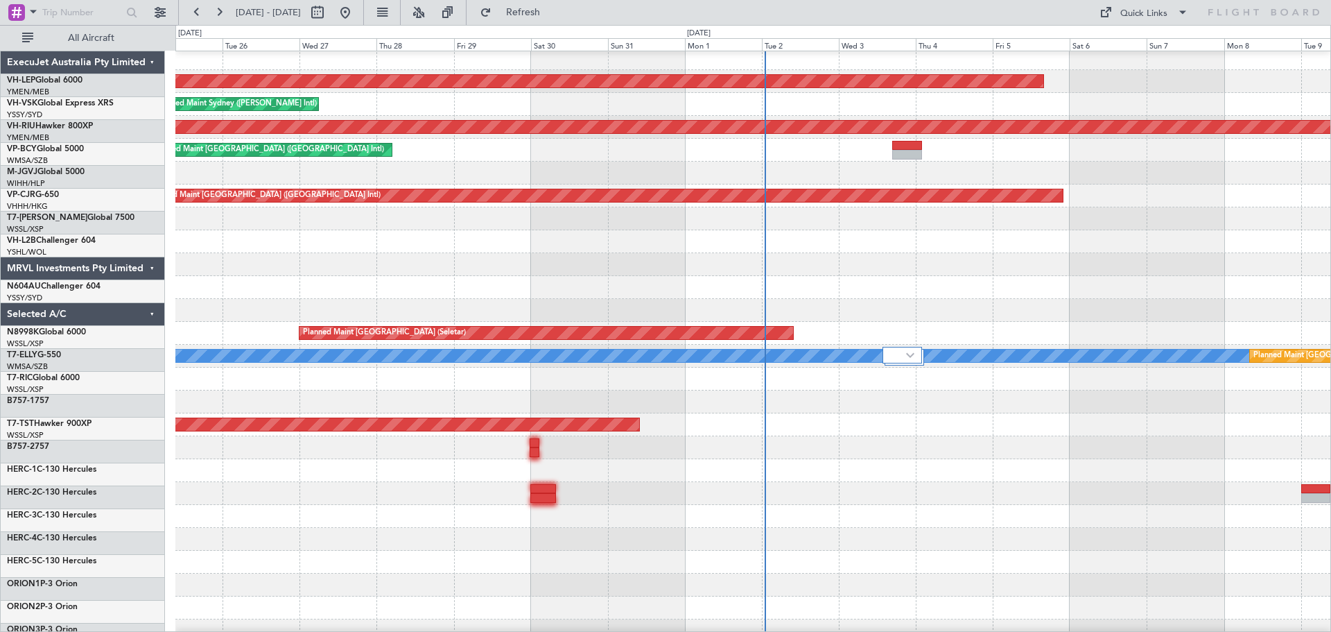
click at [899, 245] on div at bounding box center [752, 241] width 1155 height 23
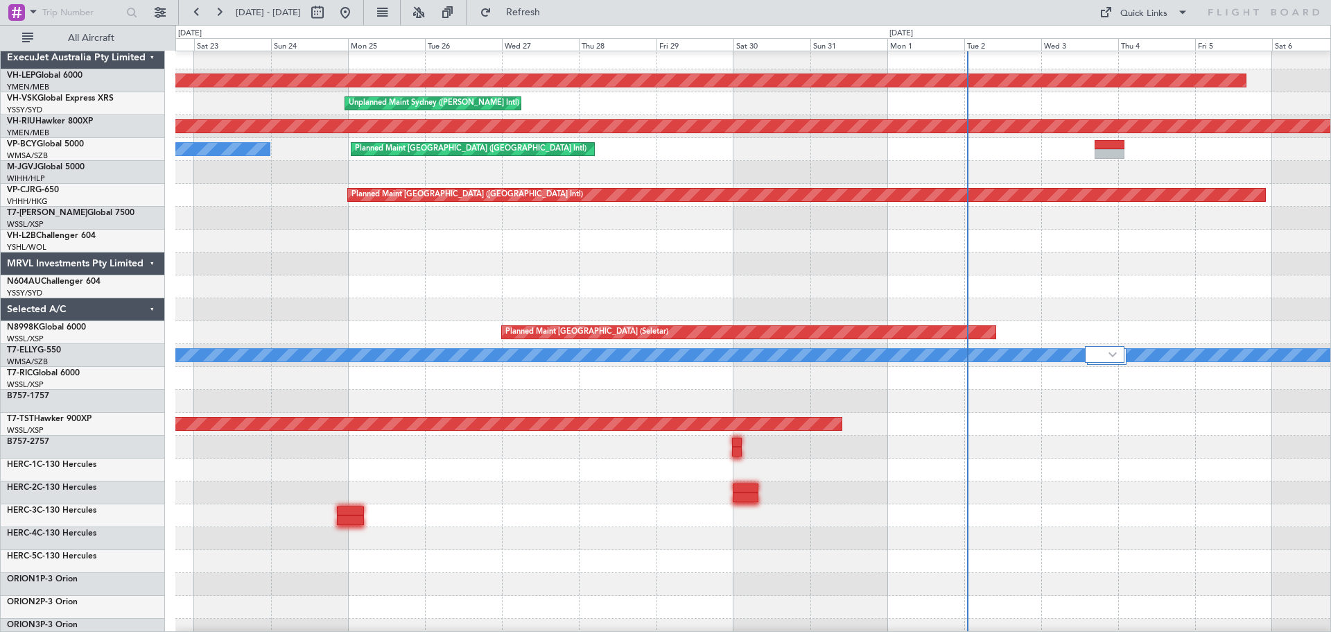
click at [682, 237] on div at bounding box center [752, 241] width 1155 height 23
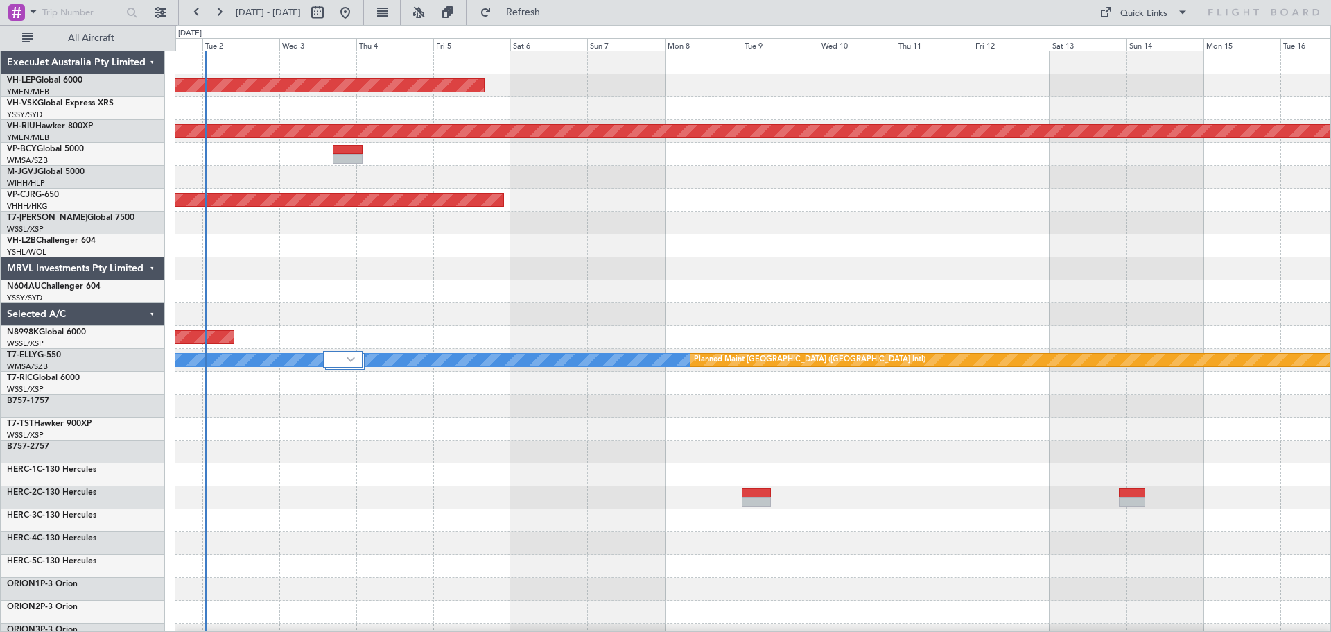
click at [39, 329] on div "Unplanned Maint Wichita (Wichita Mid-continent) Planned Maint [GEOGRAPHIC_DATA]…" at bounding box center [665, 328] width 1331 height 607
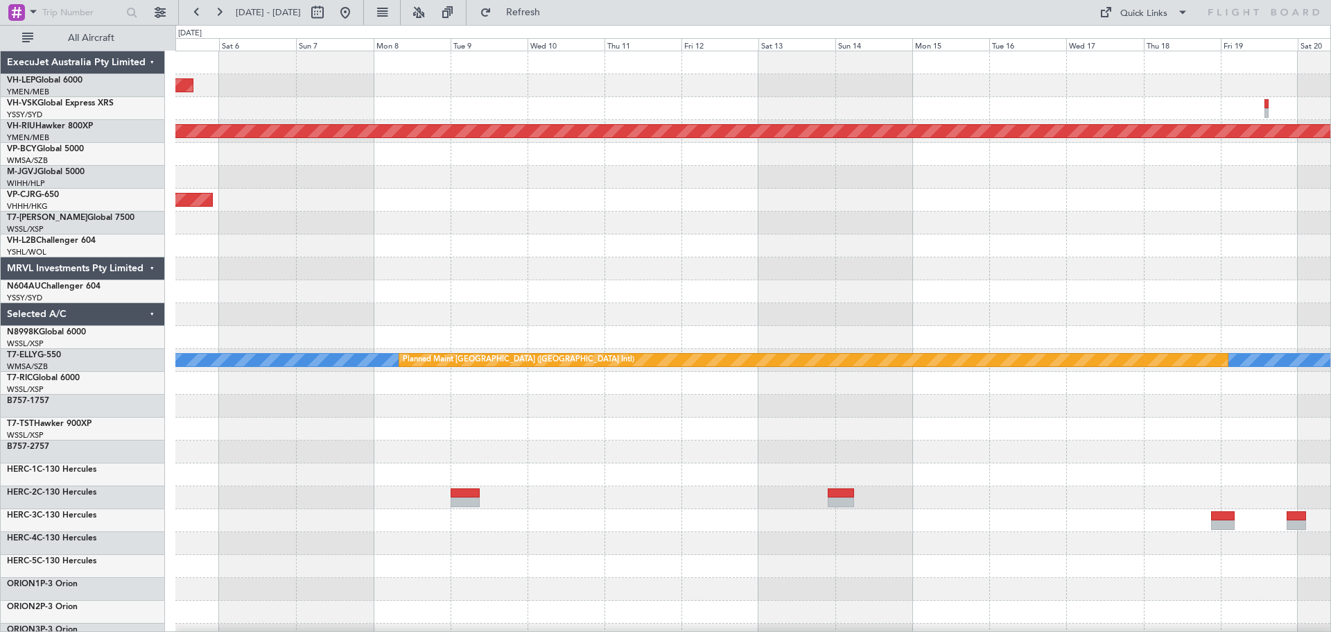
click at [229, 235] on div "Unplanned Maint Wichita (Wichita Mid-continent) Planned Maint [GEOGRAPHIC_DATA]…" at bounding box center [752, 428] width 1155 height 755
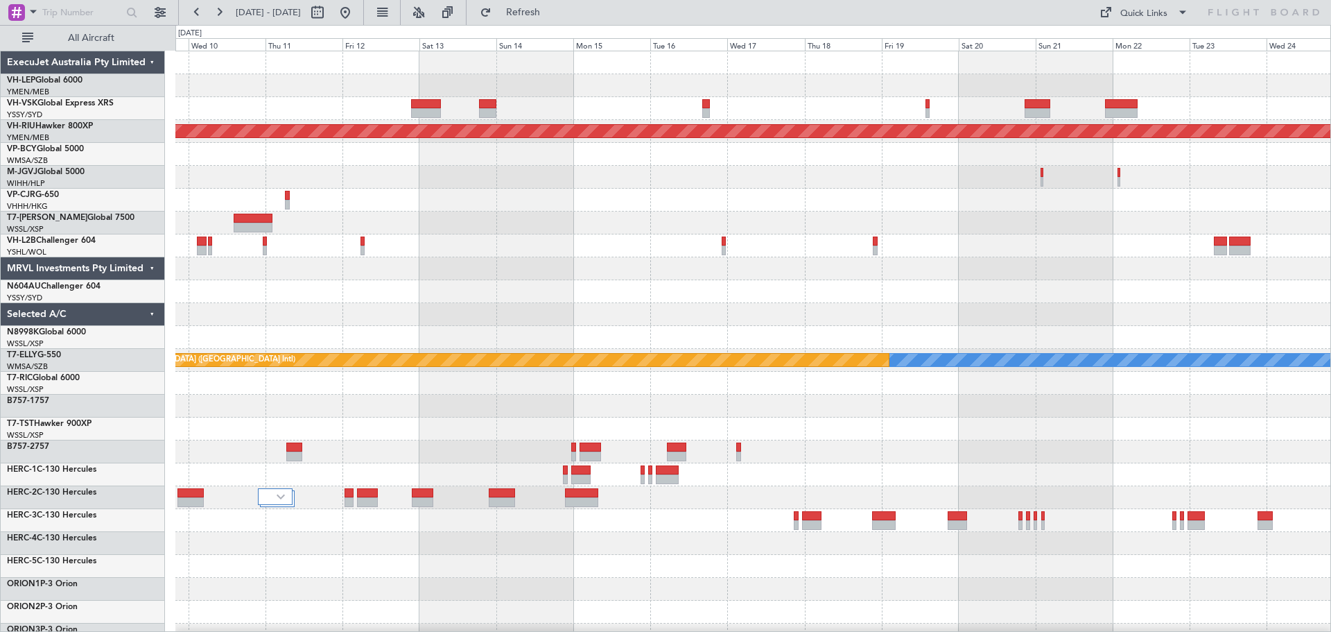
click at [656, 252] on div at bounding box center [752, 245] width 1155 height 23
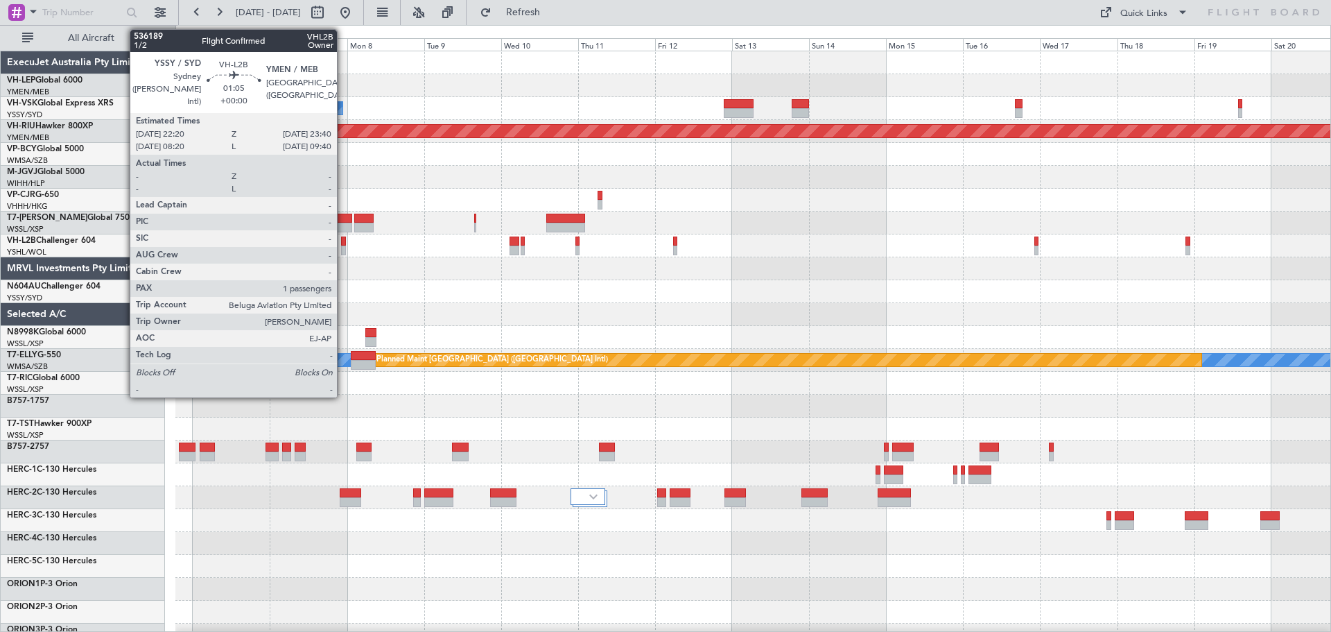
click at [343, 243] on div at bounding box center [343, 241] width 5 height 10
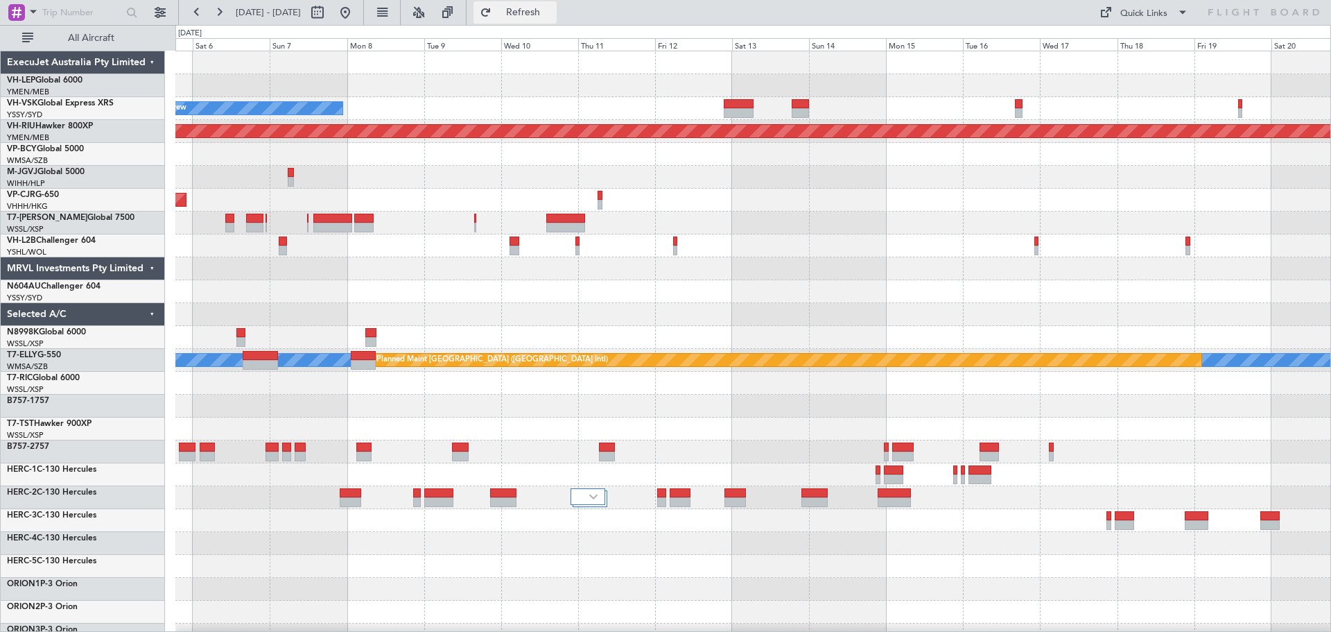
click at [553, 10] on span "Refresh" at bounding box center [523, 13] width 58 height 10
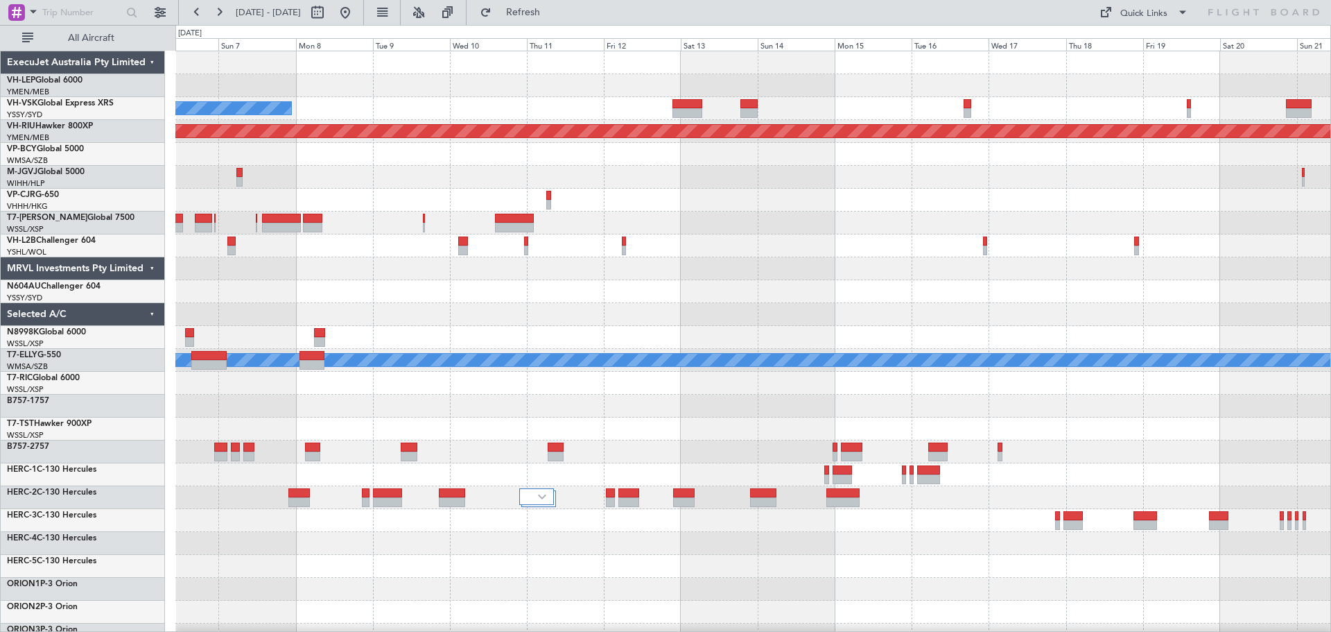
click at [514, 343] on div "Unplanned Maint Wichita (Wichita Mid-continent) No Crew Unplanned Maint Sydney …" at bounding box center [752, 428] width 1155 height 755
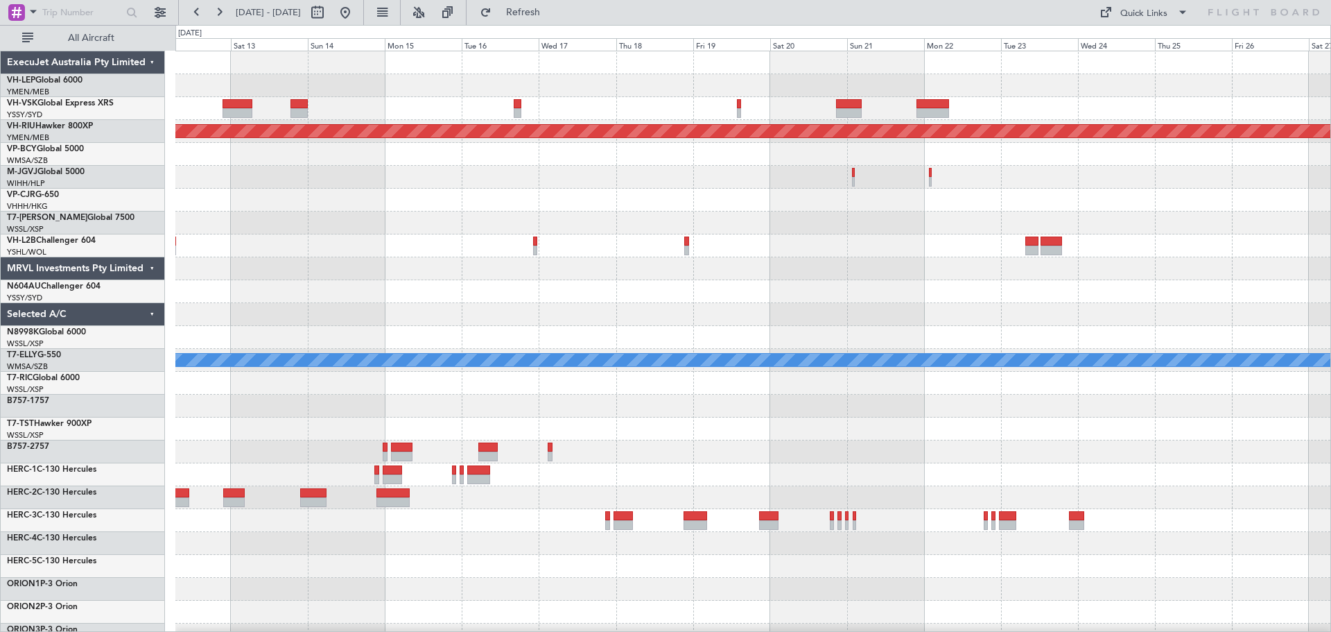
click at [343, 334] on div "Planned Maint [GEOGRAPHIC_DATA] ([GEOGRAPHIC_DATA]) Planned Maint [GEOGRAPHIC_D…" at bounding box center [752, 428] width 1155 height 755
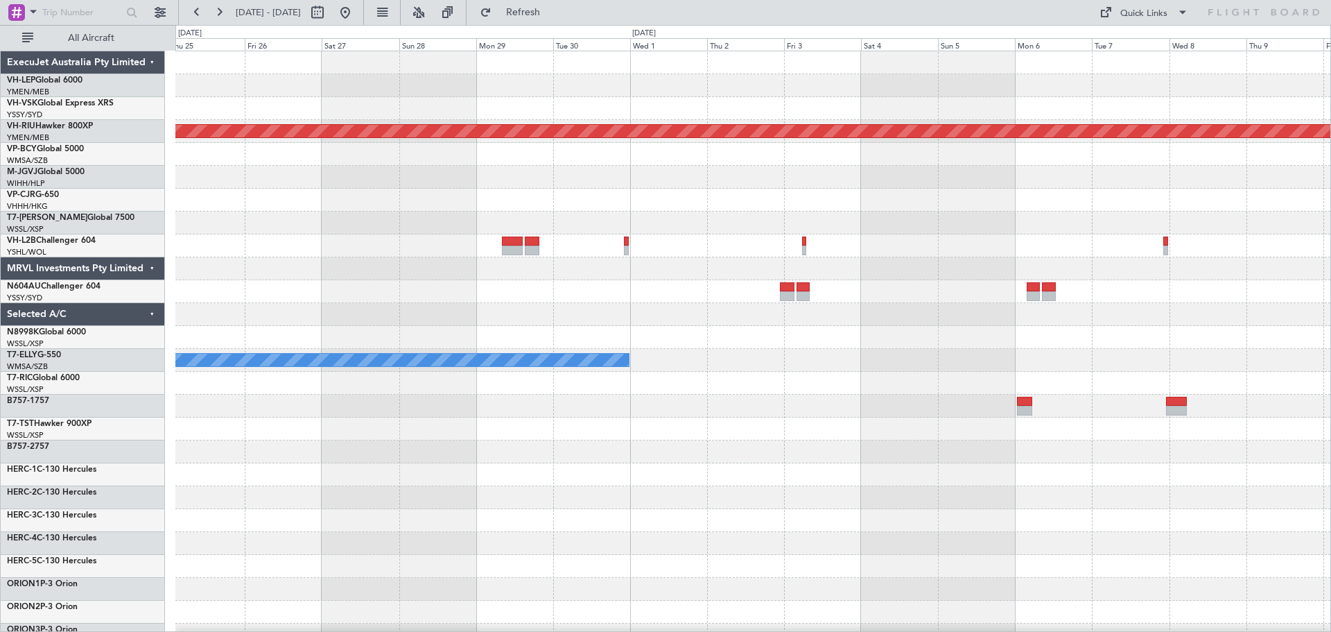
click at [331, 383] on div "Planned Maint [GEOGRAPHIC_DATA] ([GEOGRAPHIC_DATA]) [PERSON_NAME]" at bounding box center [752, 428] width 1155 height 755
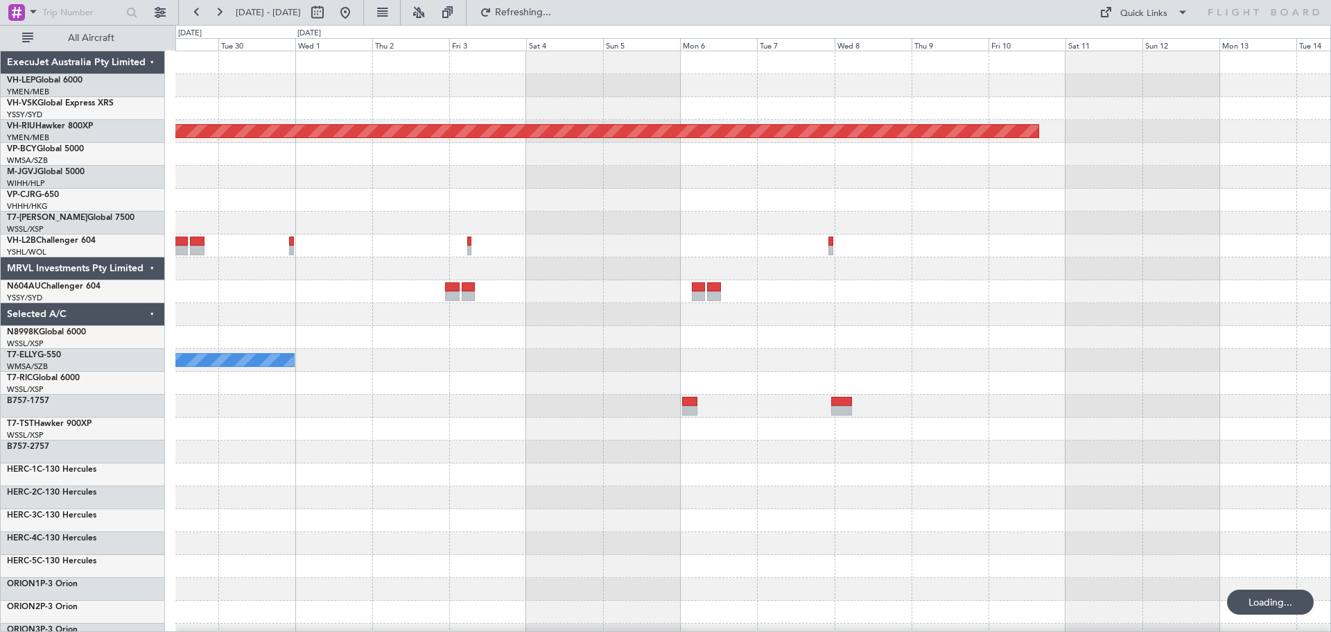
click at [374, 343] on div "Planned Maint [GEOGRAPHIC_DATA] ([GEOGRAPHIC_DATA]) [PERSON_NAME]" at bounding box center [752, 428] width 1155 height 755
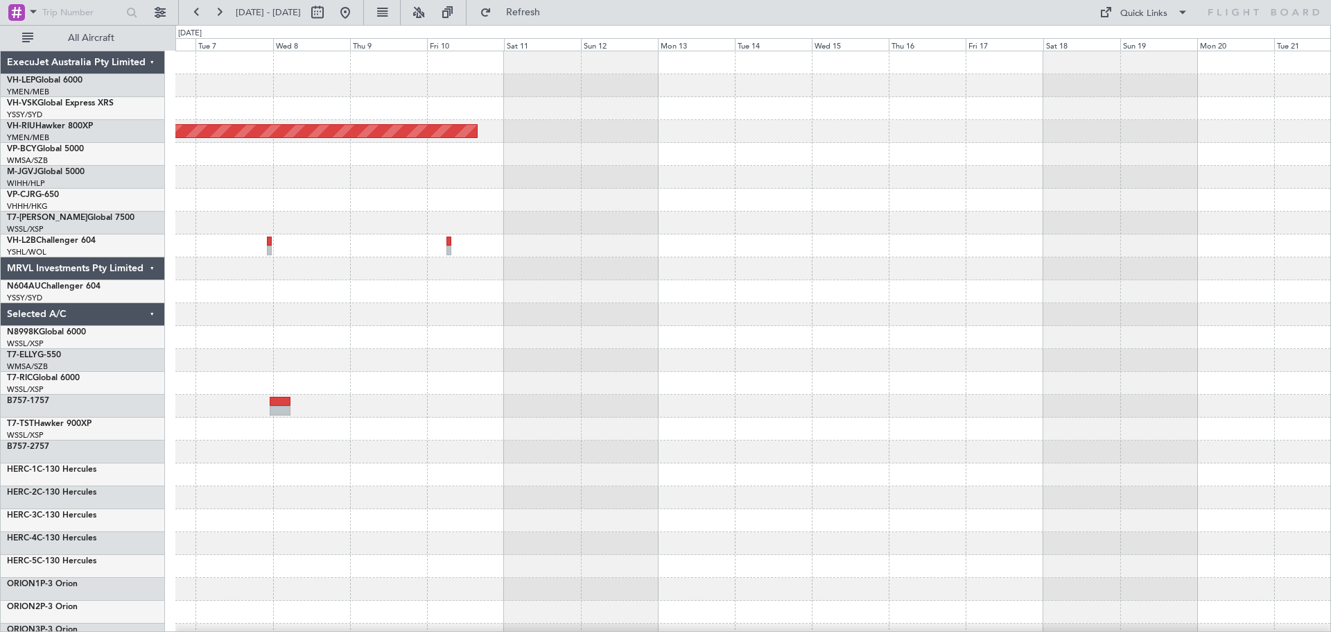
click at [32, 359] on div "Planned Maint [GEOGRAPHIC_DATA] ([GEOGRAPHIC_DATA]) ExecuJet Australia Pty Limi…" at bounding box center [665, 328] width 1331 height 607
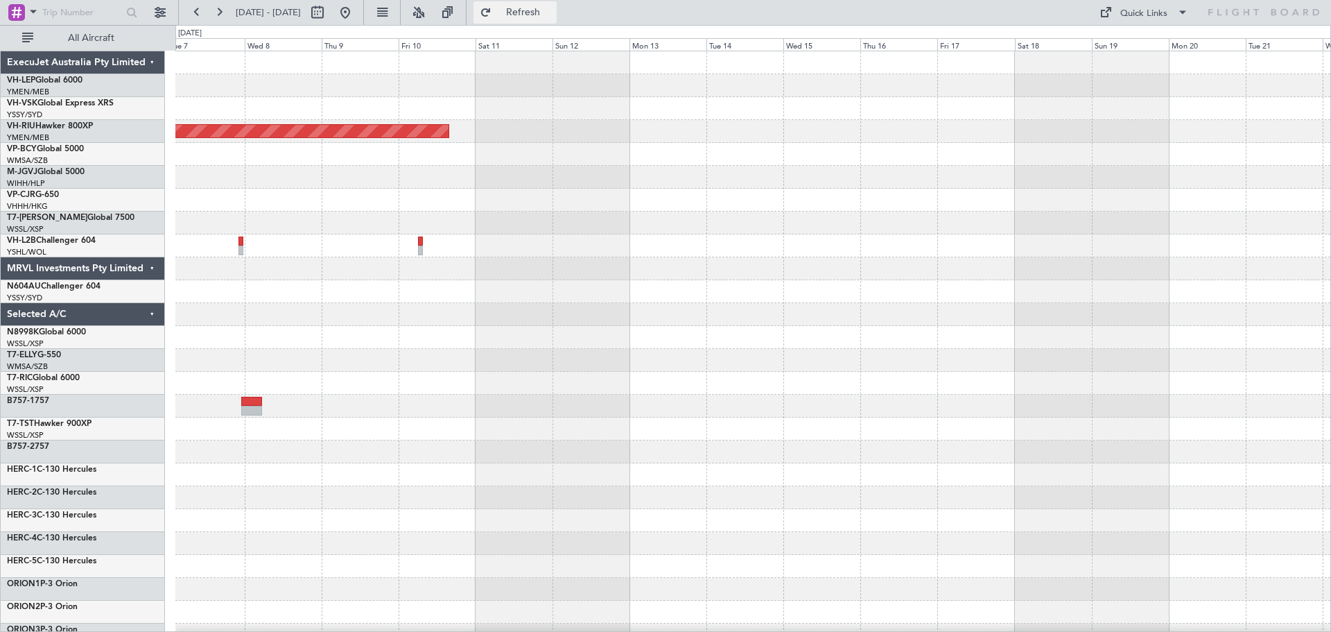
click at [553, 8] on span "Refresh" at bounding box center [523, 13] width 58 height 10
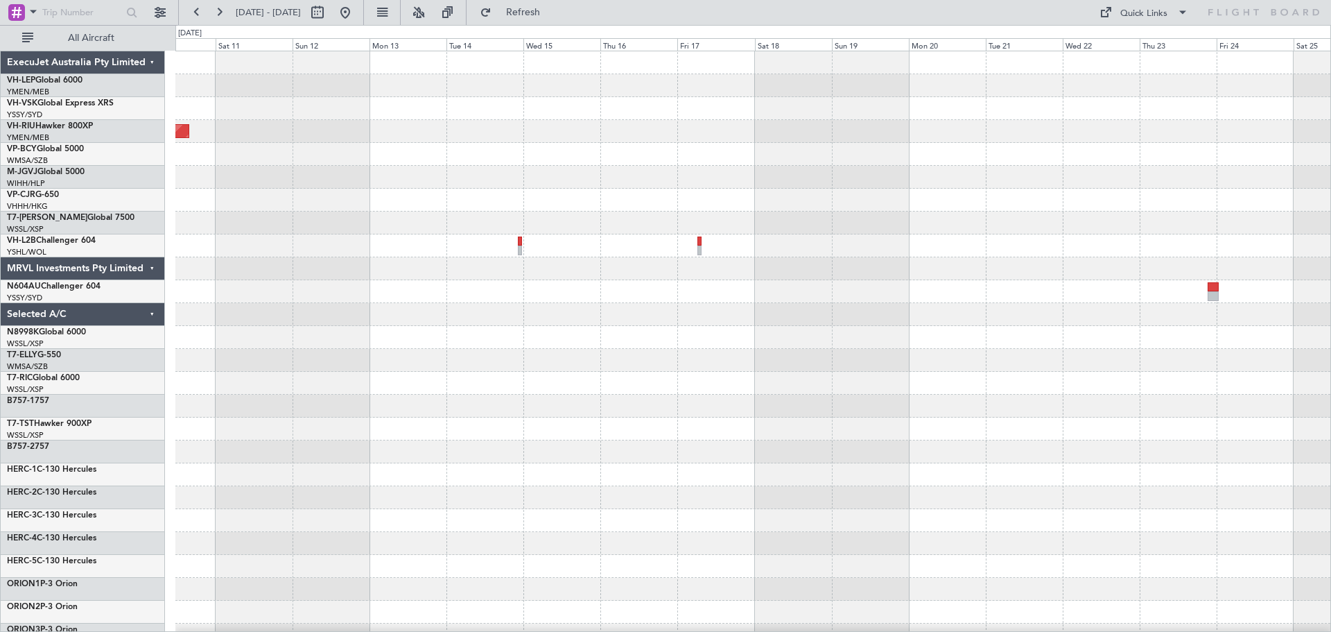
click at [453, 387] on div "Planned Maint [GEOGRAPHIC_DATA] ([GEOGRAPHIC_DATA])" at bounding box center [752, 428] width 1155 height 755
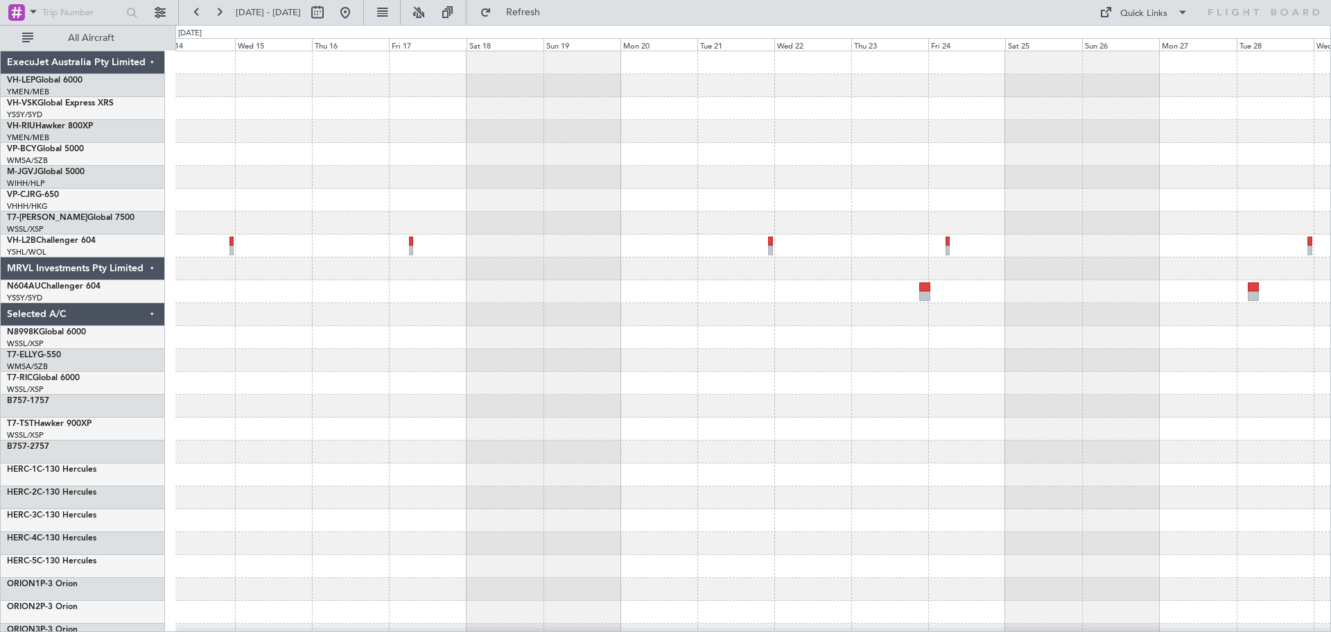
click at [579, 409] on div "Planned Maint [GEOGRAPHIC_DATA] ([GEOGRAPHIC_DATA])" at bounding box center [752, 428] width 1155 height 755
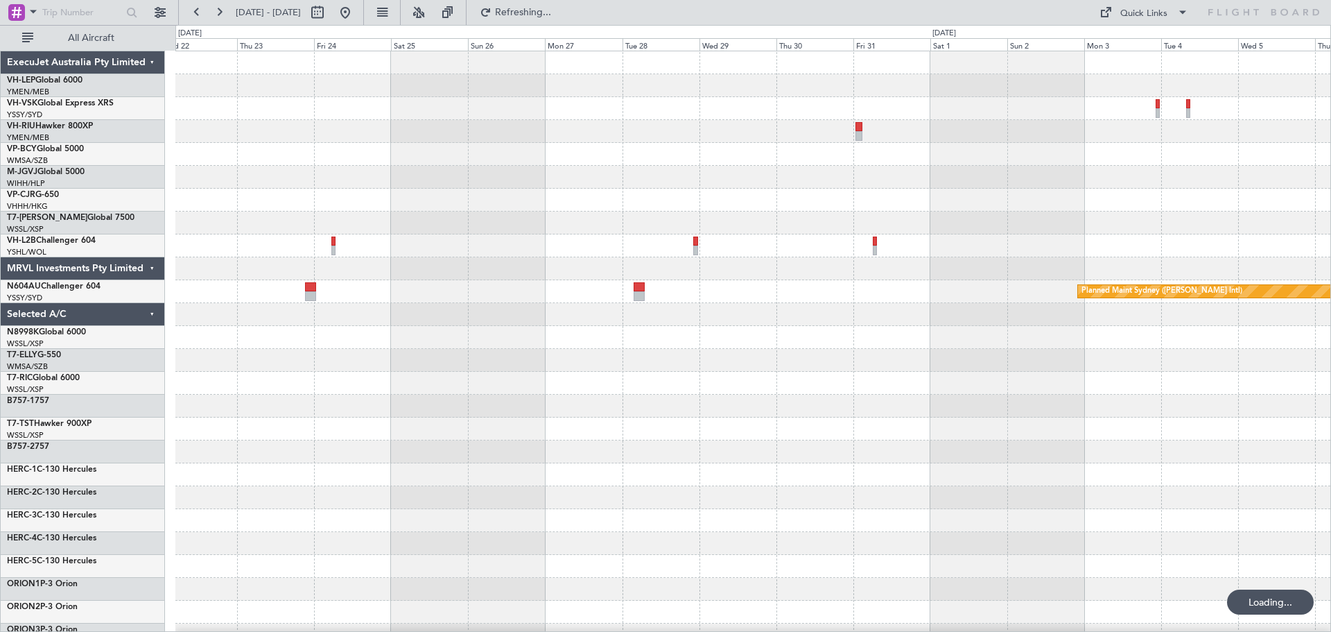
click at [501, 386] on div "Planned Maint Sydney ([PERSON_NAME] Intl)" at bounding box center [752, 428] width 1155 height 755
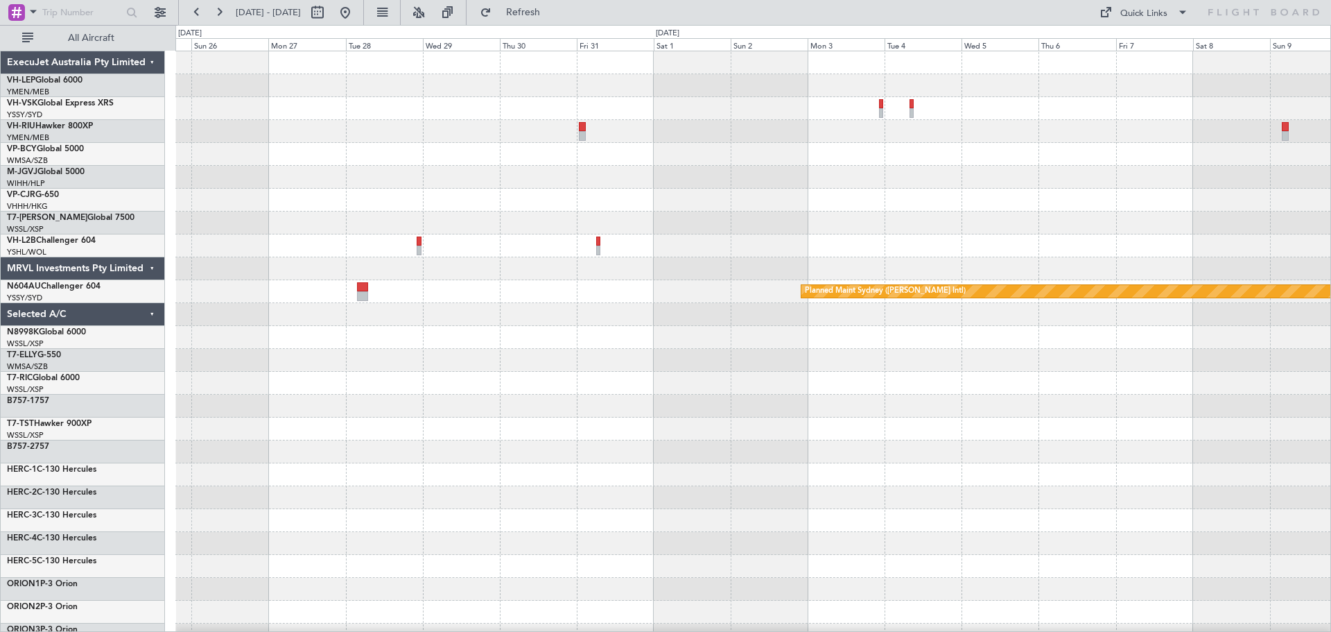
click at [242, 392] on div "Planned Maint Sydney ([PERSON_NAME] Intl)" at bounding box center [752, 428] width 1155 height 755
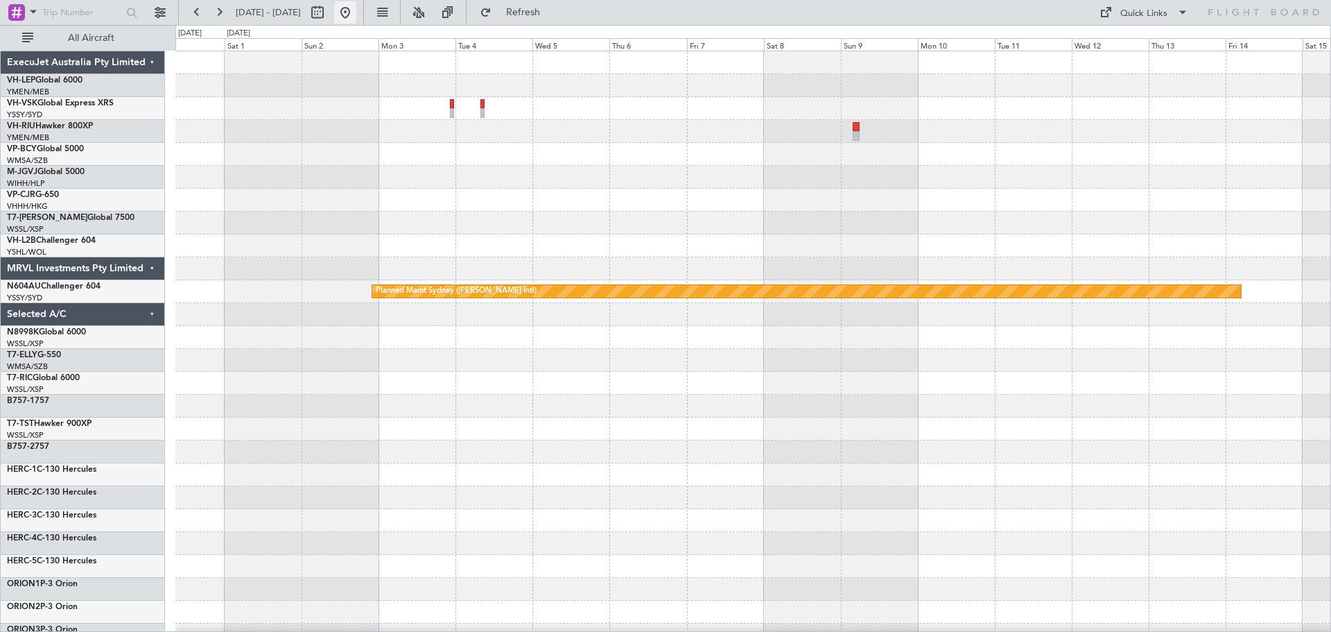
click at [356, 8] on button at bounding box center [345, 12] width 22 height 22
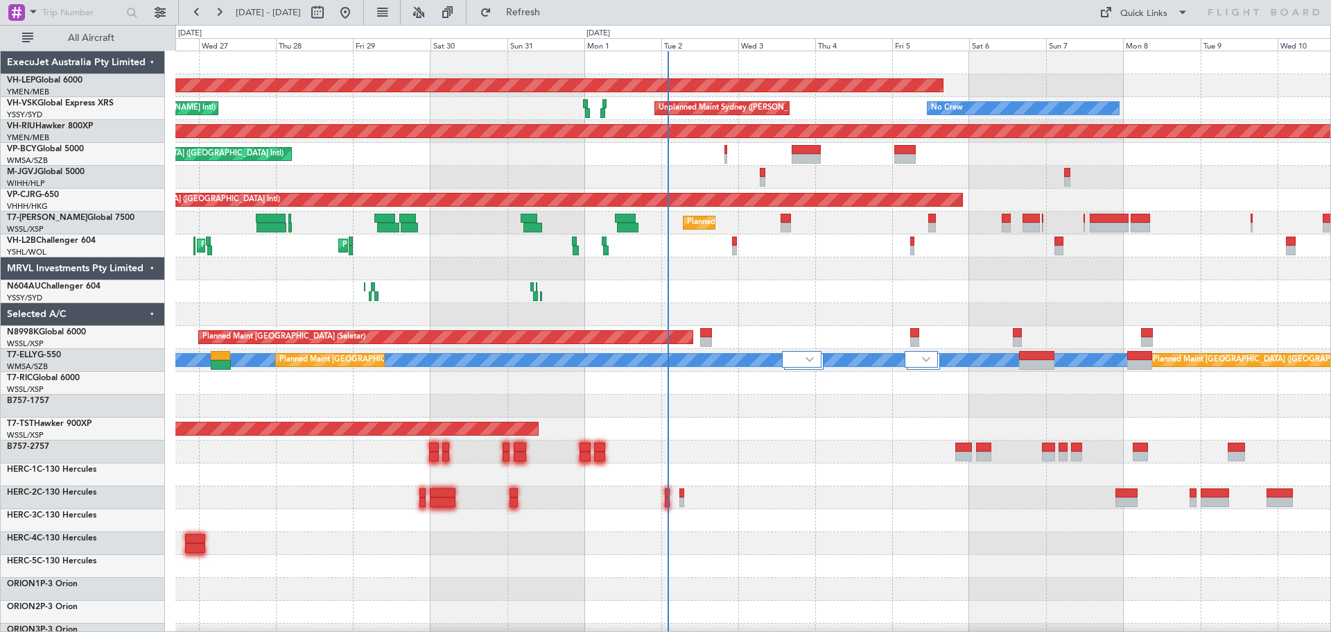
click at [577, 183] on div "Unplanned Maint Wichita (Wichita Mid-continent) Unplanned Maint Sydney ([PERSON…" at bounding box center [752, 451] width 1155 height 801
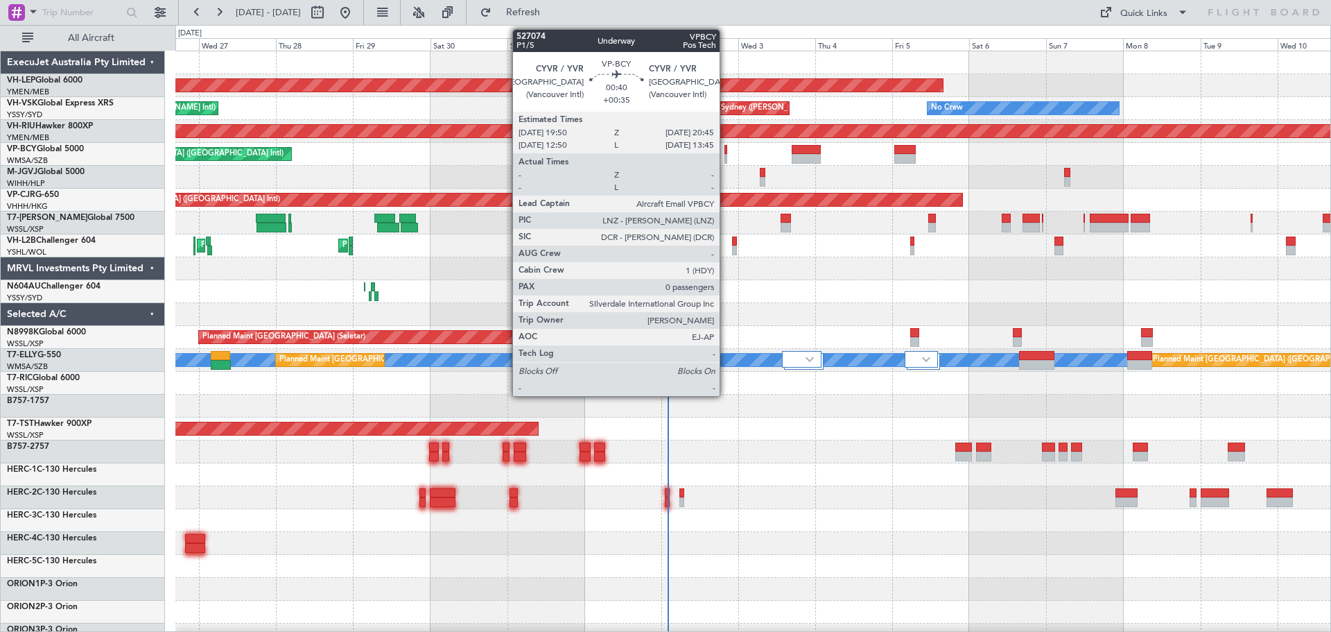
click at [726, 155] on div at bounding box center [726, 159] width 3 height 10
click at [725, 153] on div at bounding box center [726, 150] width 3 height 10
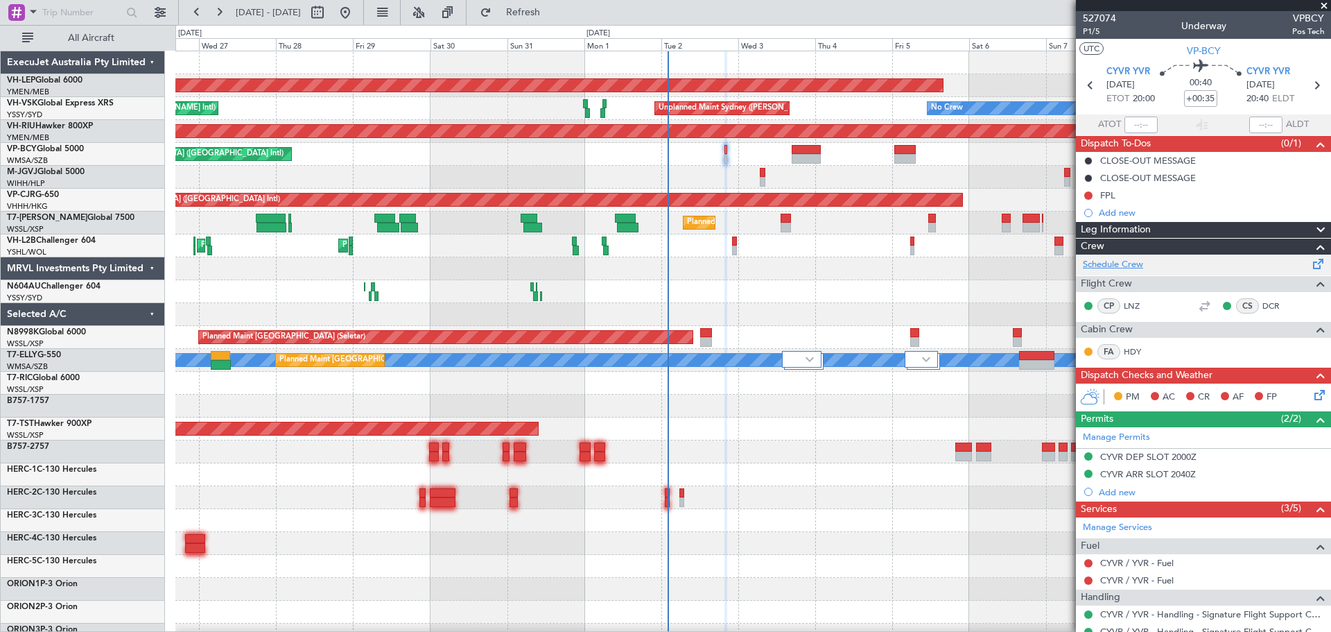
click at [1116, 263] on link "Schedule Crew" at bounding box center [1113, 265] width 60 height 14
click at [75, 8] on input "text" at bounding box center [82, 12] width 80 height 21
type input "527074"
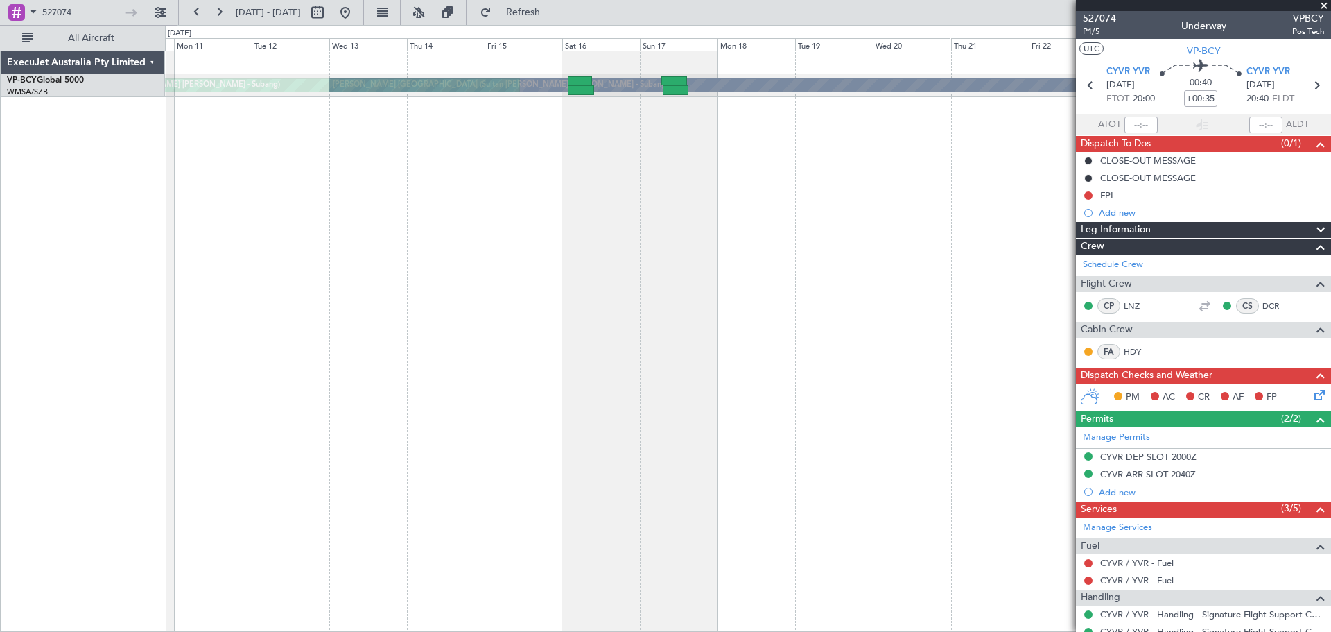
click at [644, 149] on div "Planned Maint [GEOGRAPHIC_DATA] ([GEOGRAPHIC_DATA] Intl) [PERSON_NAME] (Sultan …" at bounding box center [748, 341] width 1166 height 581
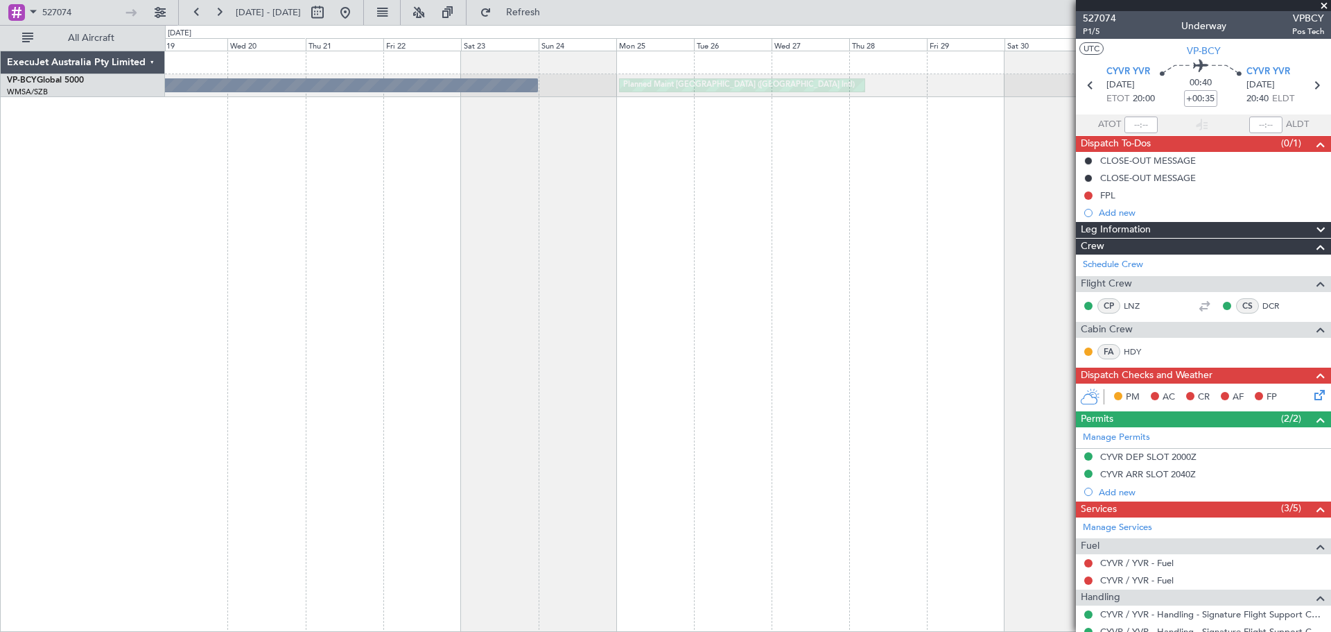
click at [279, 336] on div "Planned Maint [GEOGRAPHIC_DATA] ([GEOGRAPHIC_DATA] Intl) [PERSON_NAME] (Sultan …" at bounding box center [748, 341] width 1166 height 581
click at [418, 272] on div "Planned Maint [GEOGRAPHIC_DATA] ([GEOGRAPHIC_DATA] Intl) [PERSON_NAME] (Sultan …" at bounding box center [748, 341] width 1166 height 581
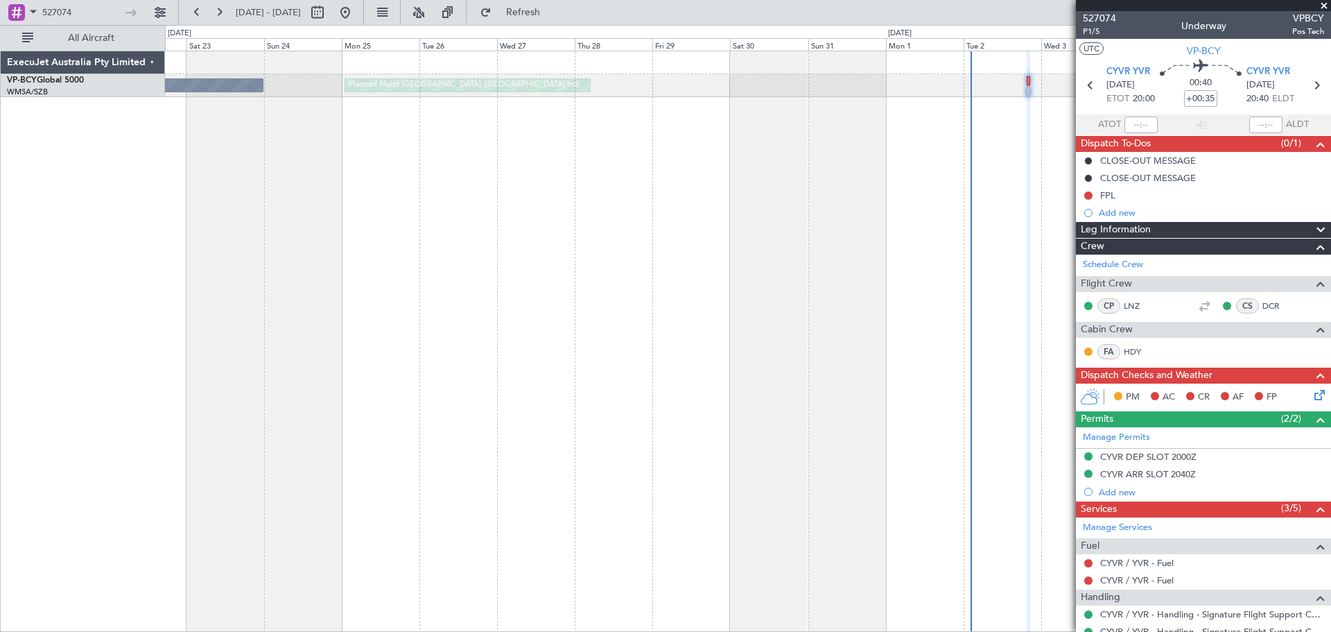
click at [306, 261] on div "Planned Maint [GEOGRAPHIC_DATA] ([GEOGRAPHIC_DATA] Intl) [PERSON_NAME] (Sultan …" at bounding box center [748, 341] width 1166 height 581
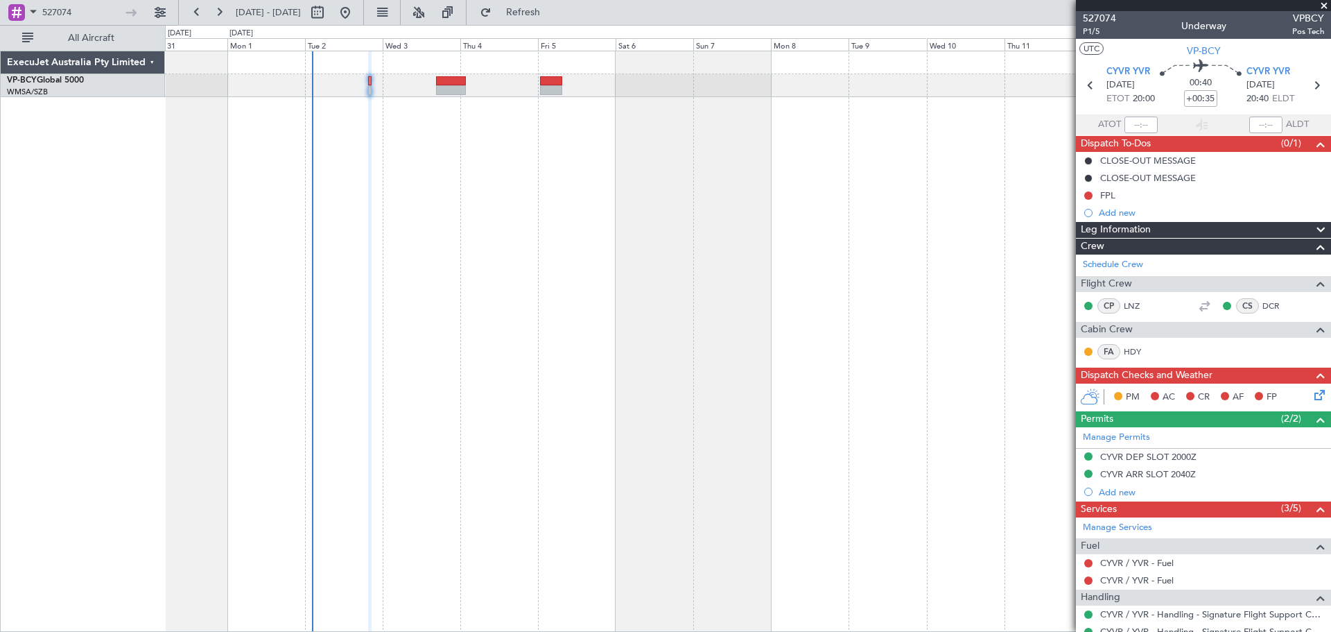
click at [632, 266] on div "Planned Maint [GEOGRAPHIC_DATA] ([GEOGRAPHIC_DATA] Intl)" at bounding box center [748, 341] width 1166 height 581
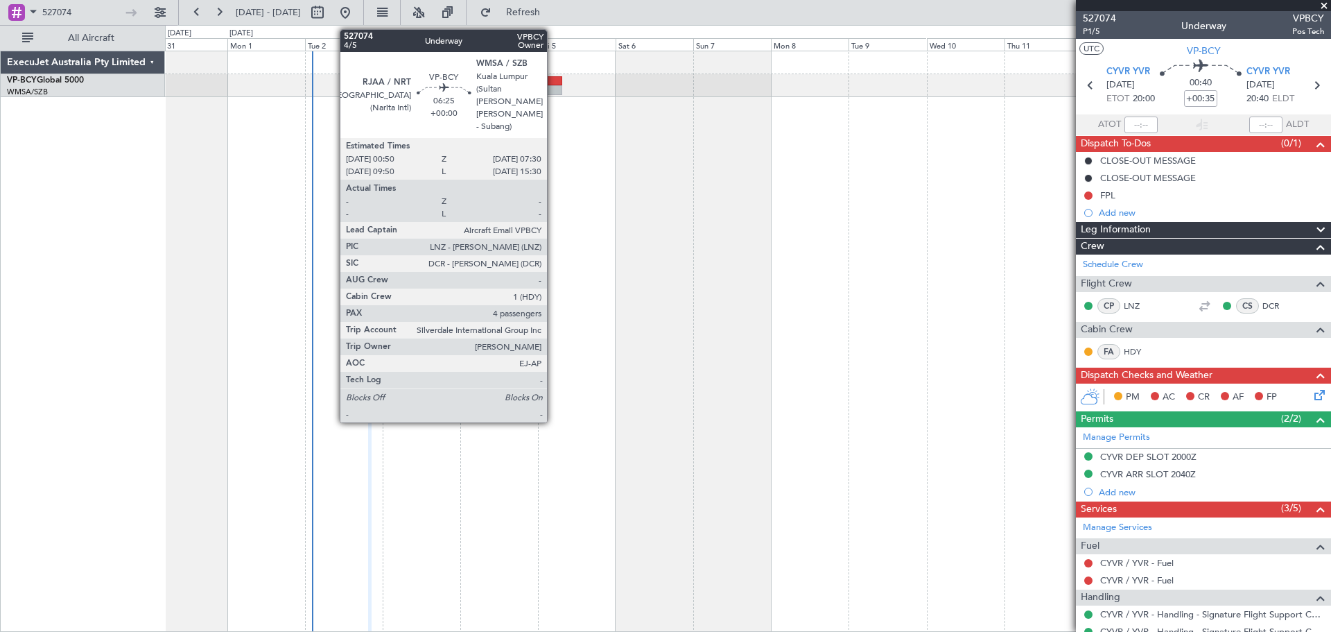
click at [553, 89] on div at bounding box center [551, 90] width 22 height 10
click at [548, 89] on div at bounding box center [551, 90] width 22 height 10
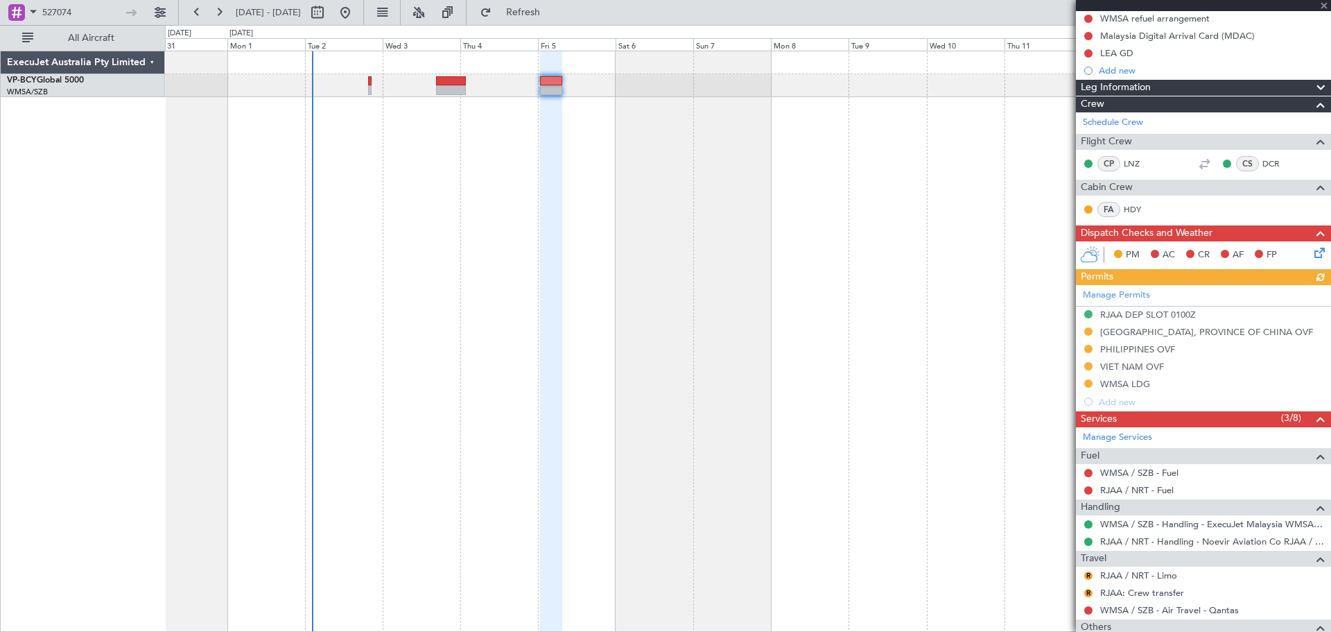
scroll to position [344, 0]
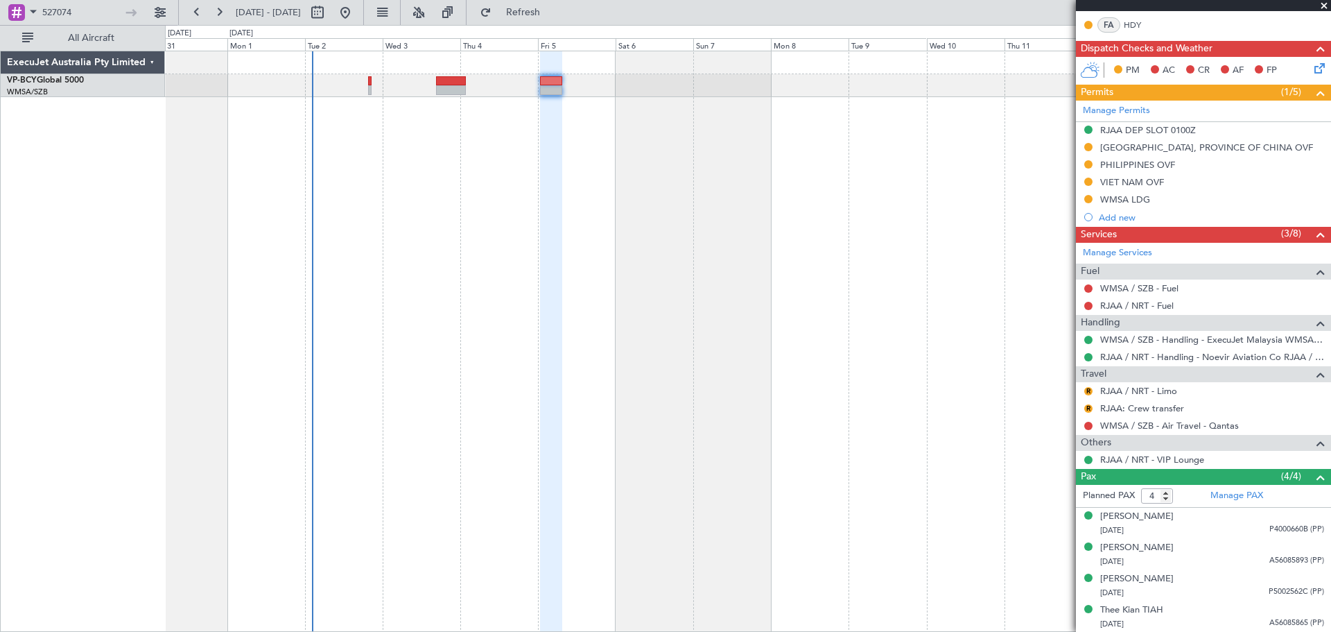
click at [1324, 2] on span at bounding box center [1324, 6] width 14 height 12
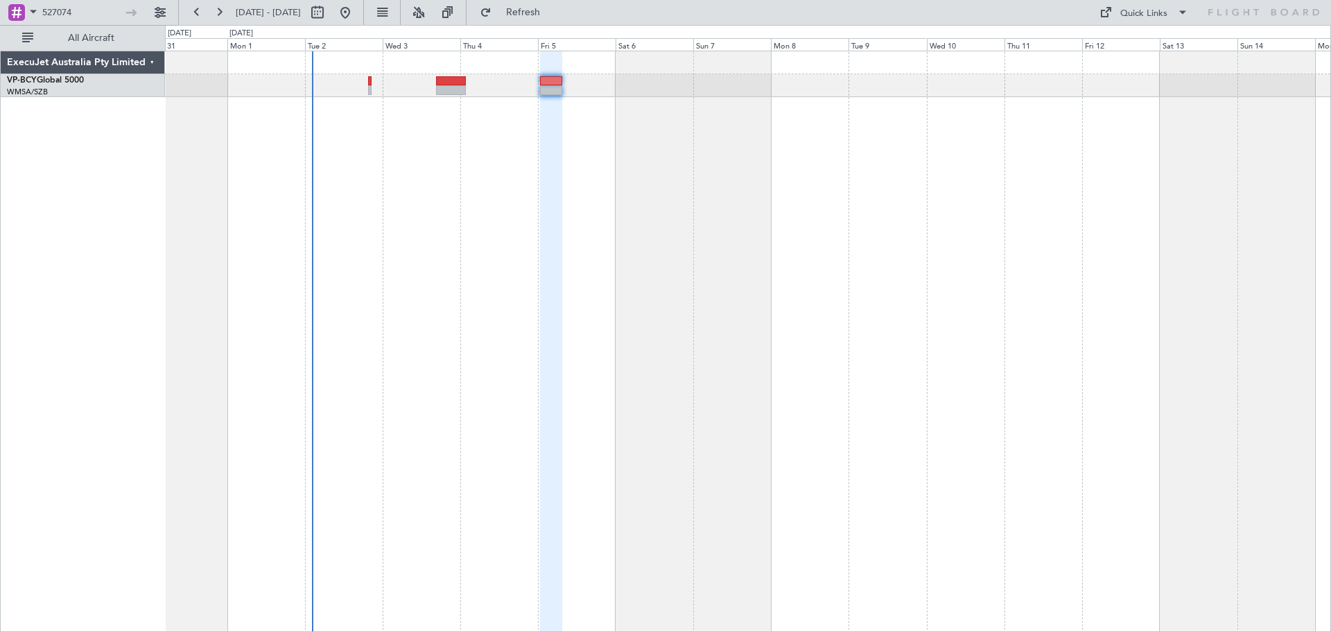
type input "0"
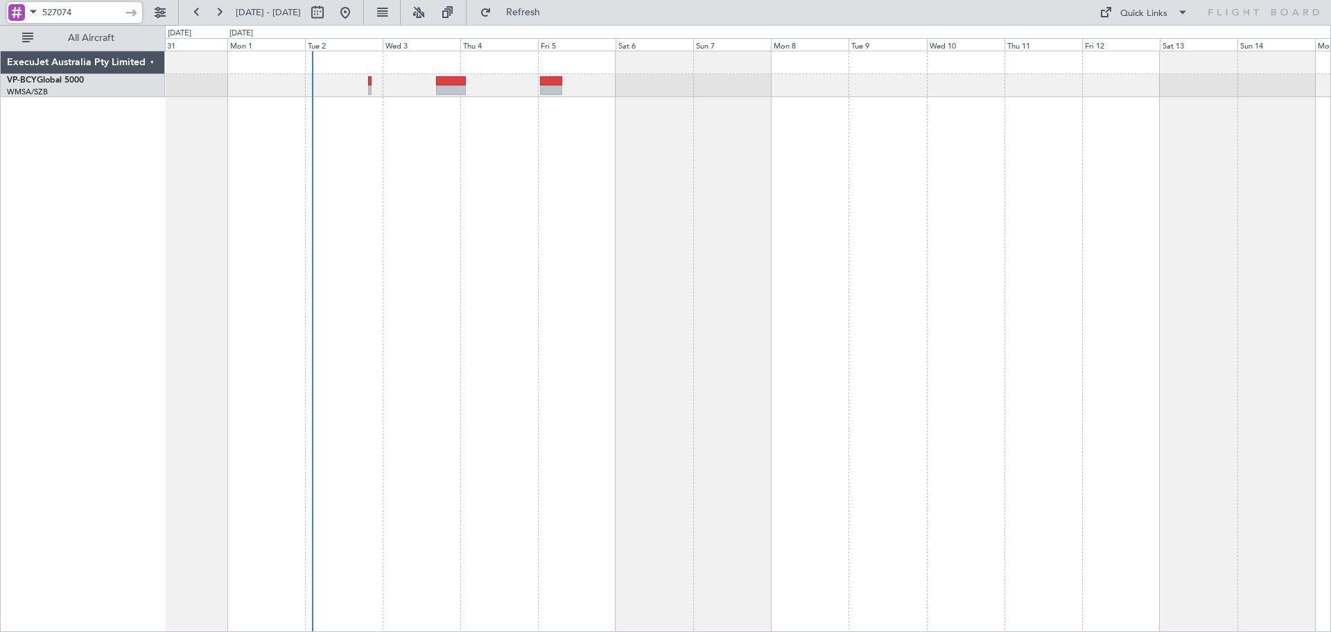
drag, startPoint x: 96, startPoint y: 10, endPoint x: 8, endPoint y: 18, distance: 89.1
click at [8, 18] on div "527074" at bounding box center [74, 12] width 135 height 21
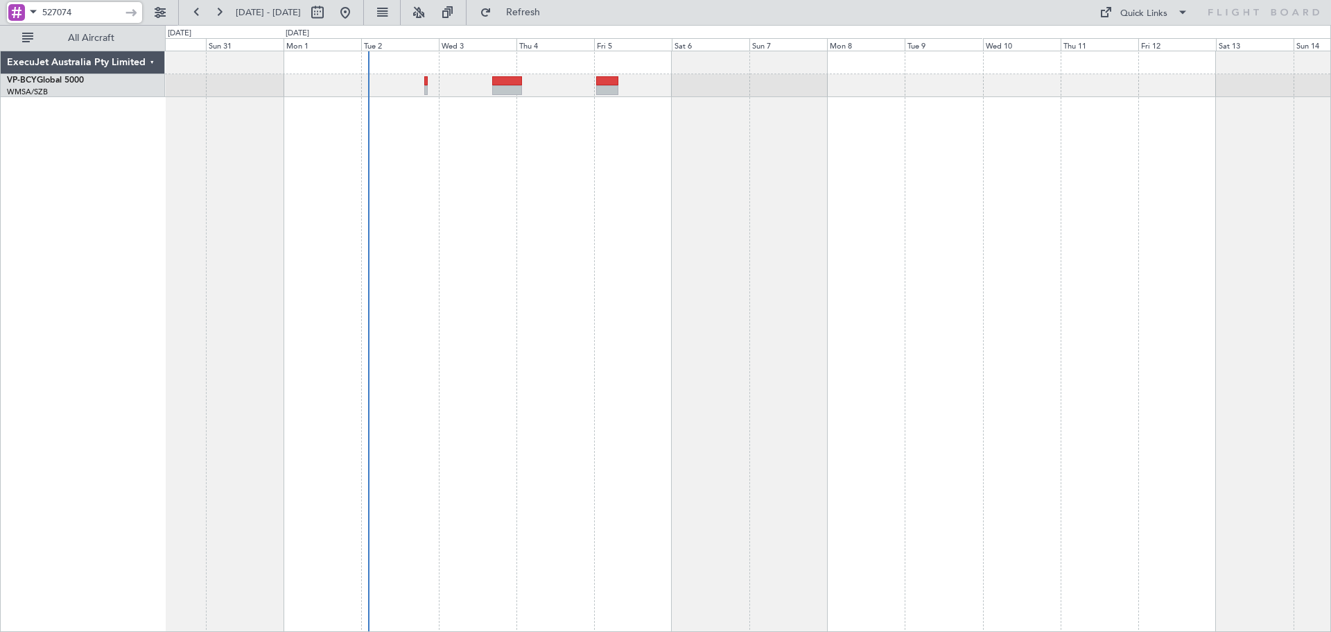
click at [647, 194] on div "Planned Maint [GEOGRAPHIC_DATA] ([GEOGRAPHIC_DATA] Intl)" at bounding box center [748, 341] width 1166 height 581
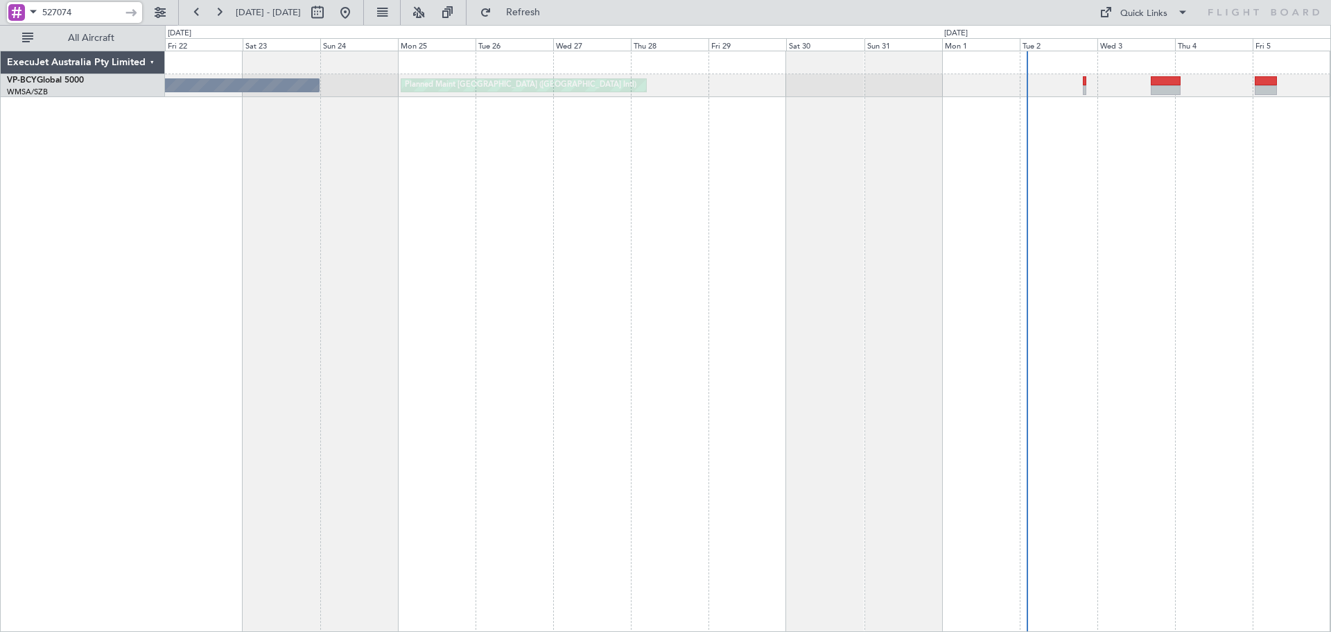
click at [763, 149] on div "Planned Maint [GEOGRAPHIC_DATA] ([GEOGRAPHIC_DATA] Intl) [PERSON_NAME] (Sultan …" at bounding box center [748, 341] width 1166 height 581
click at [748, 126] on div "Planned Maint [GEOGRAPHIC_DATA] ([GEOGRAPHIC_DATA] Intl) [PERSON_NAME] (Sultan …" at bounding box center [748, 341] width 1166 height 581
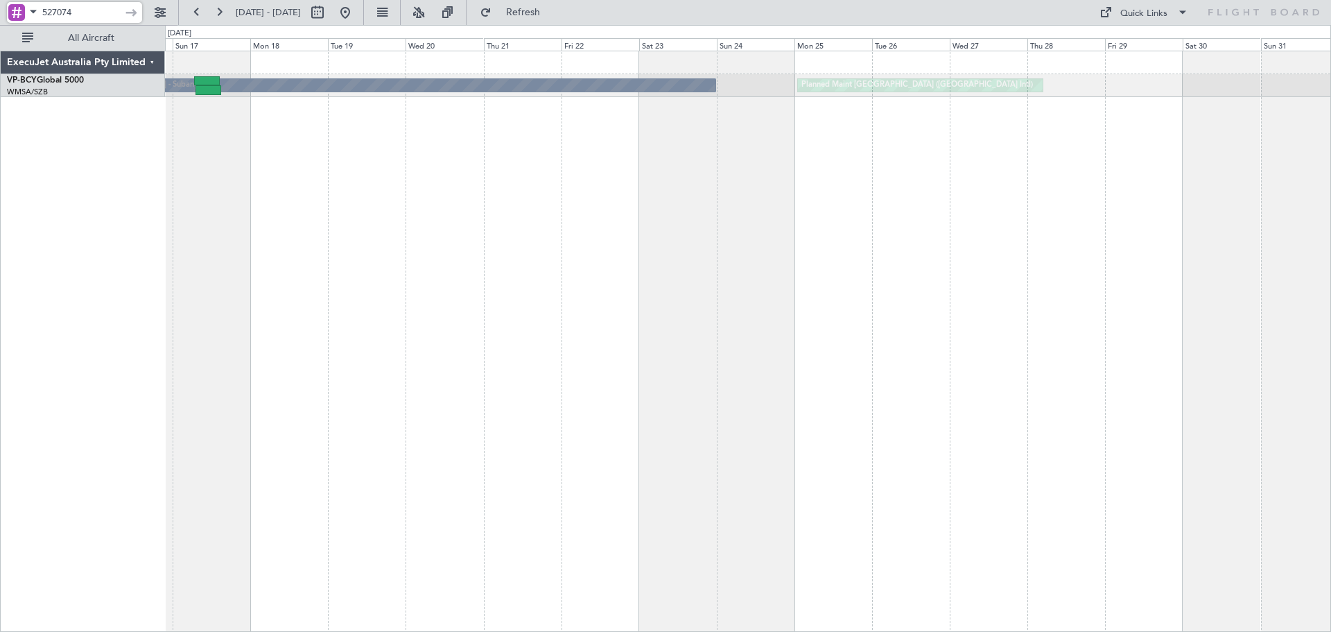
click at [763, 207] on div "Planned Maint [GEOGRAPHIC_DATA] ([GEOGRAPHIC_DATA] Intl) [PERSON_NAME] (Sultan …" at bounding box center [748, 341] width 1166 height 581
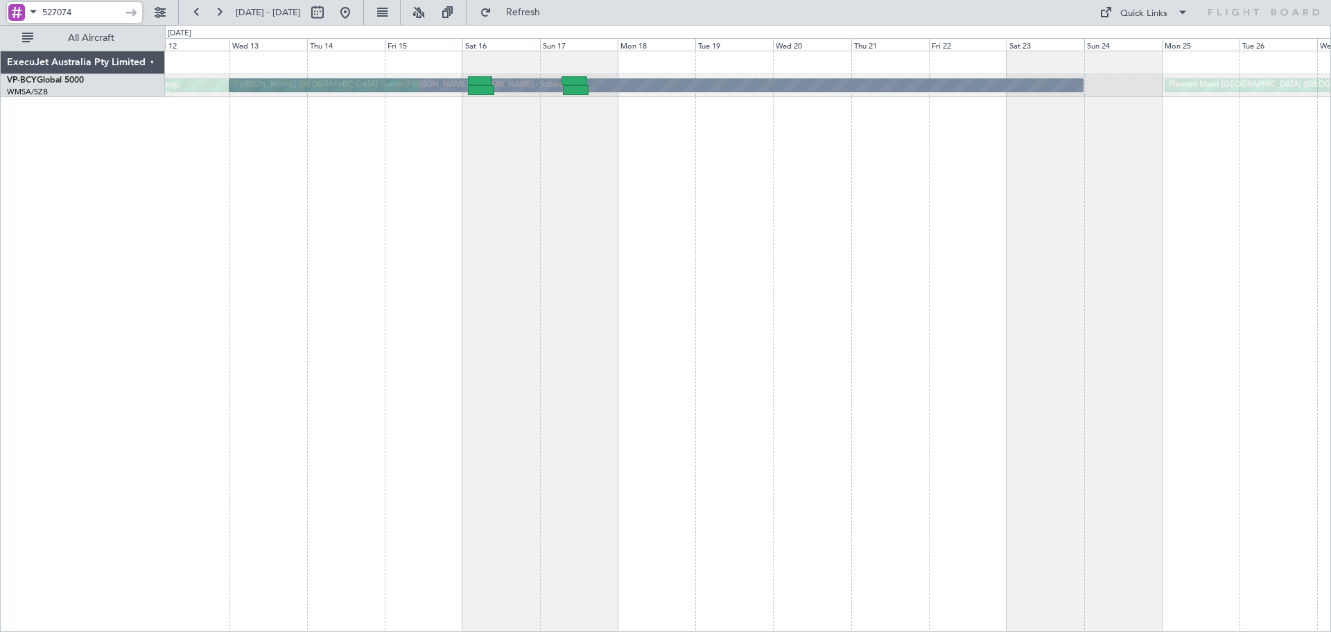
click at [817, 217] on div "Planned Maint [GEOGRAPHIC_DATA] ([GEOGRAPHIC_DATA] Intl) [PERSON_NAME] (Sultan …" at bounding box center [748, 341] width 1166 height 581
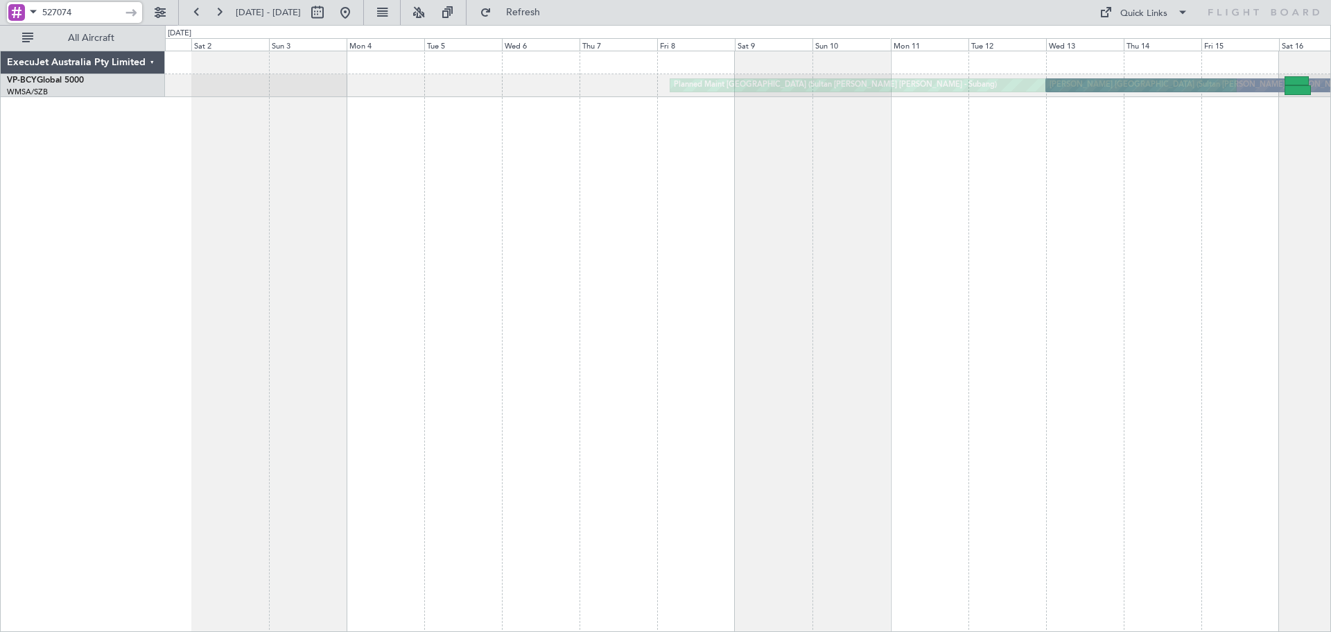
click at [876, 203] on div "[PERSON_NAME] [GEOGRAPHIC_DATA] (Sultan [PERSON_NAME] [PERSON_NAME] - Subang) P…" at bounding box center [748, 341] width 1166 height 581
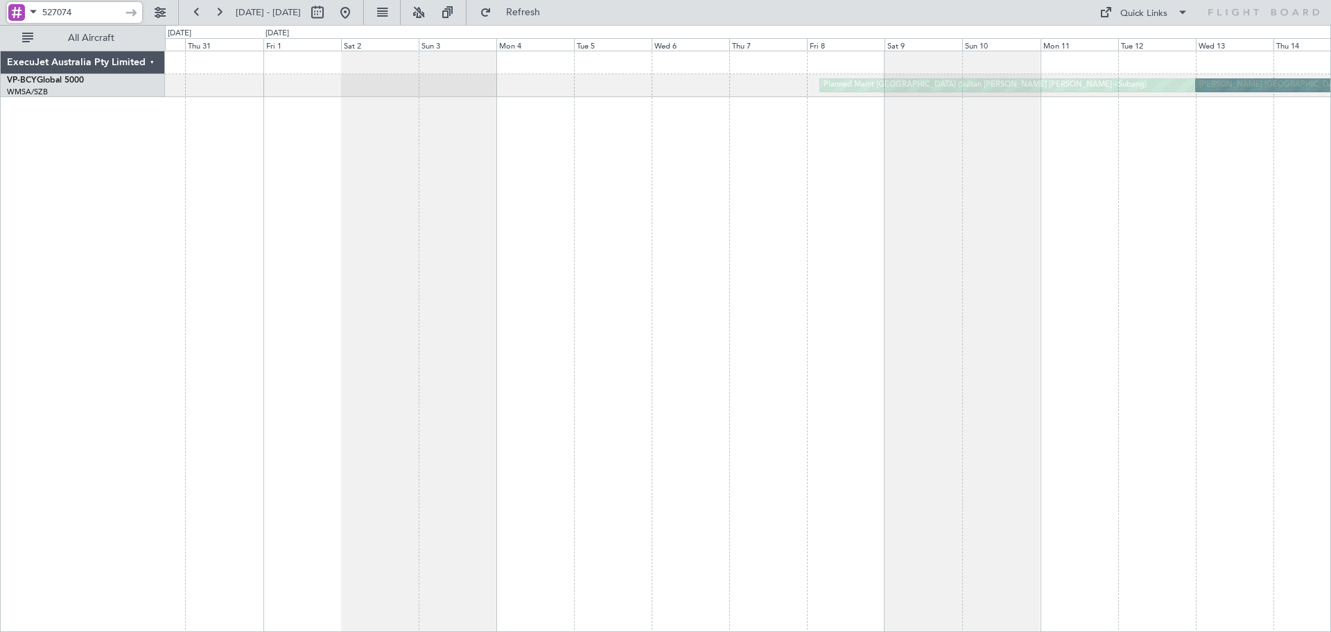
click at [921, 263] on div "[PERSON_NAME] [GEOGRAPHIC_DATA] (Sultan [PERSON_NAME] [PERSON_NAME] - Subang) P…" at bounding box center [748, 341] width 1166 height 581
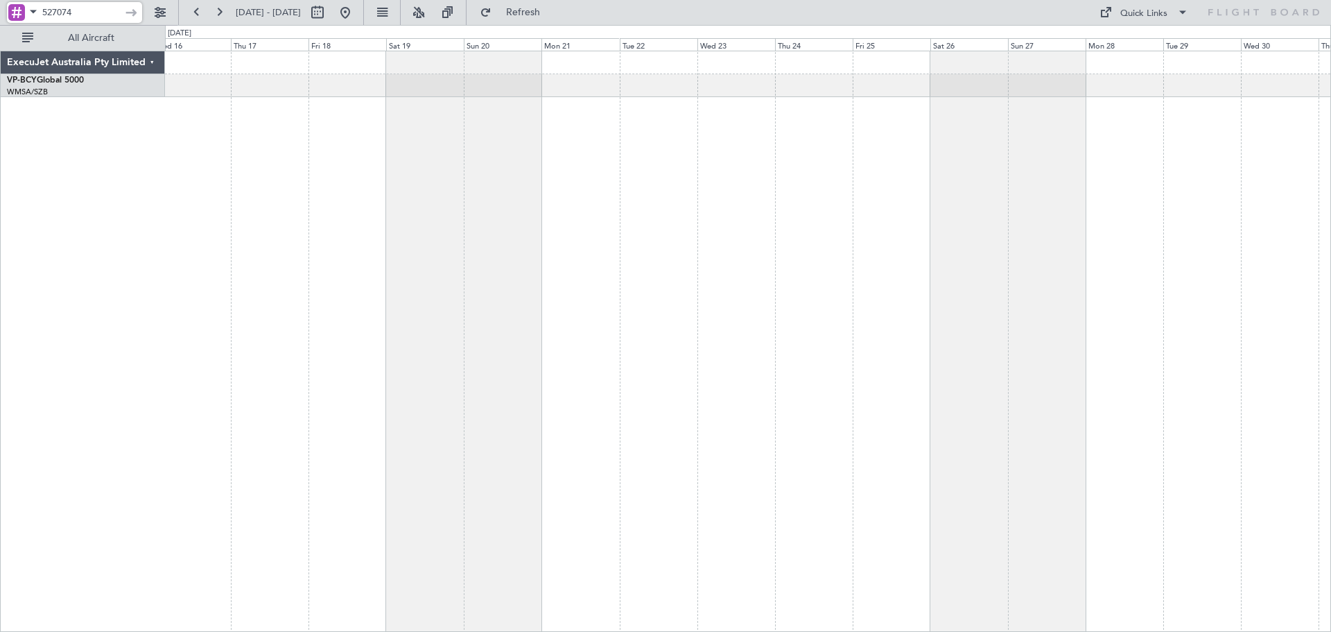
click at [873, 243] on div at bounding box center [748, 341] width 1166 height 581
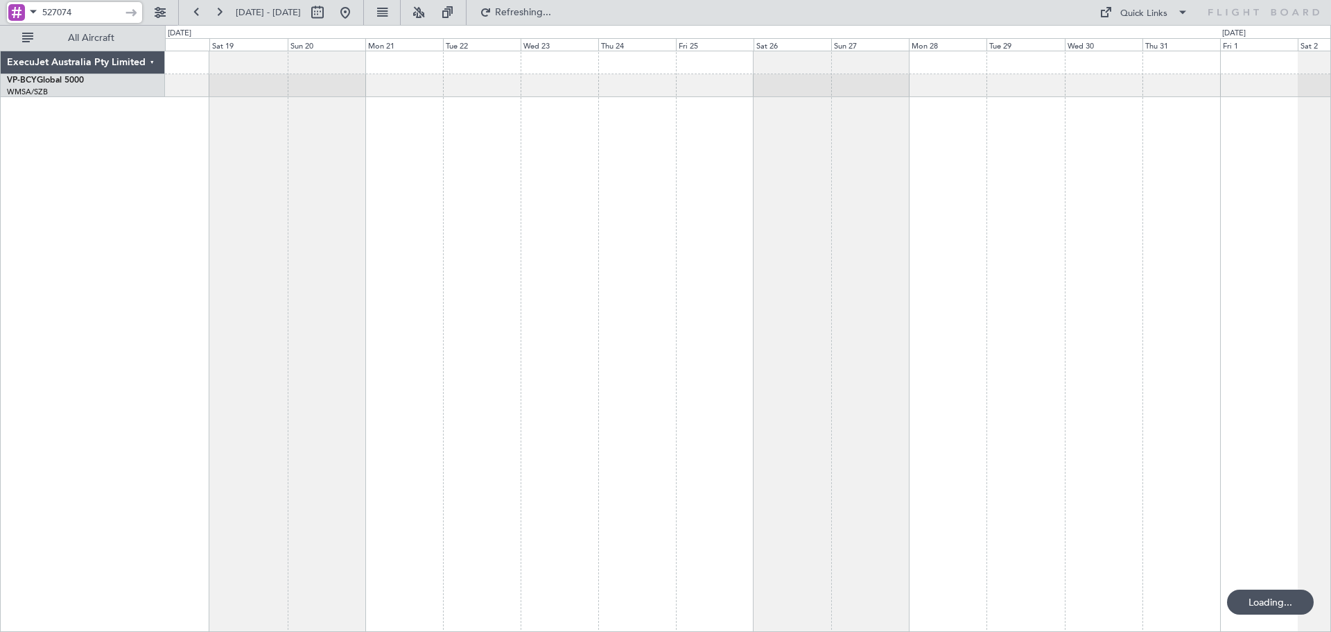
click at [0, 361] on div "Planned Maint [GEOGRAPHIC_DATA] (Seletar) ExecuJet Australia Pty Limited VP-BCY…" at bounding box center [665, 328] width 1331 height 607
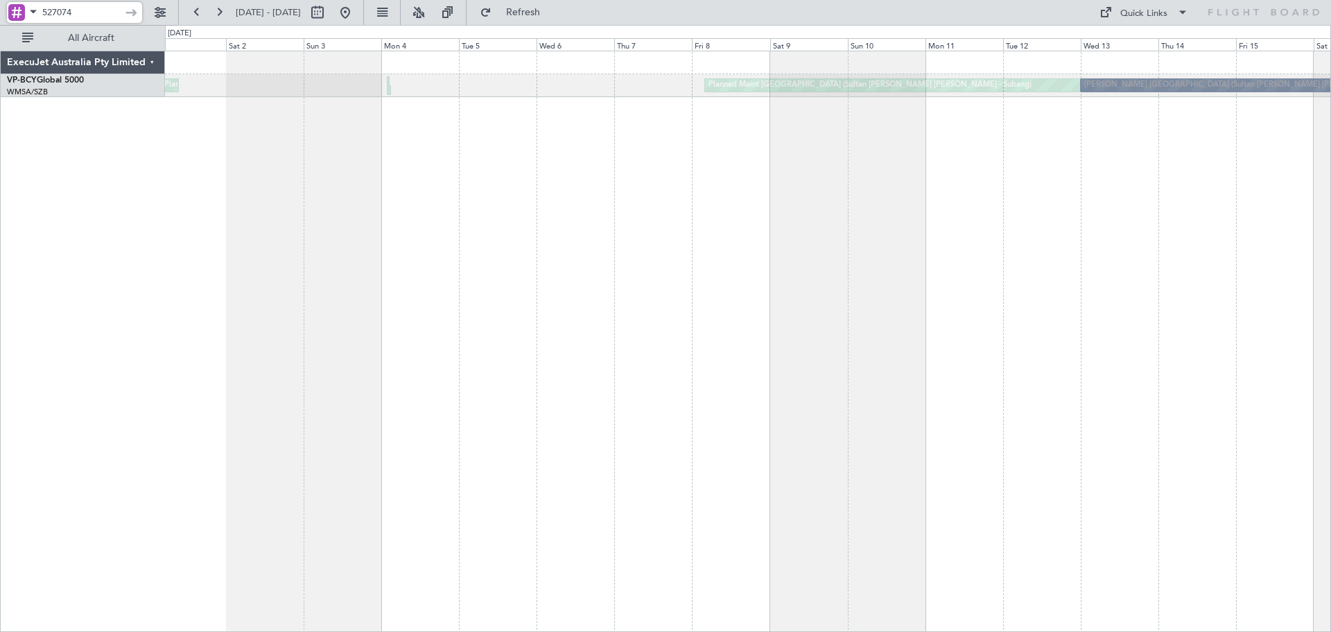
click at [252, 311] on div "Planned Maint [GEOGRAPHIC_DATA] (Sultan [PERSON_NAME] [PERSON_NAME] - Subang) P…" at bounding box center [748, 341] width 1166 height 581
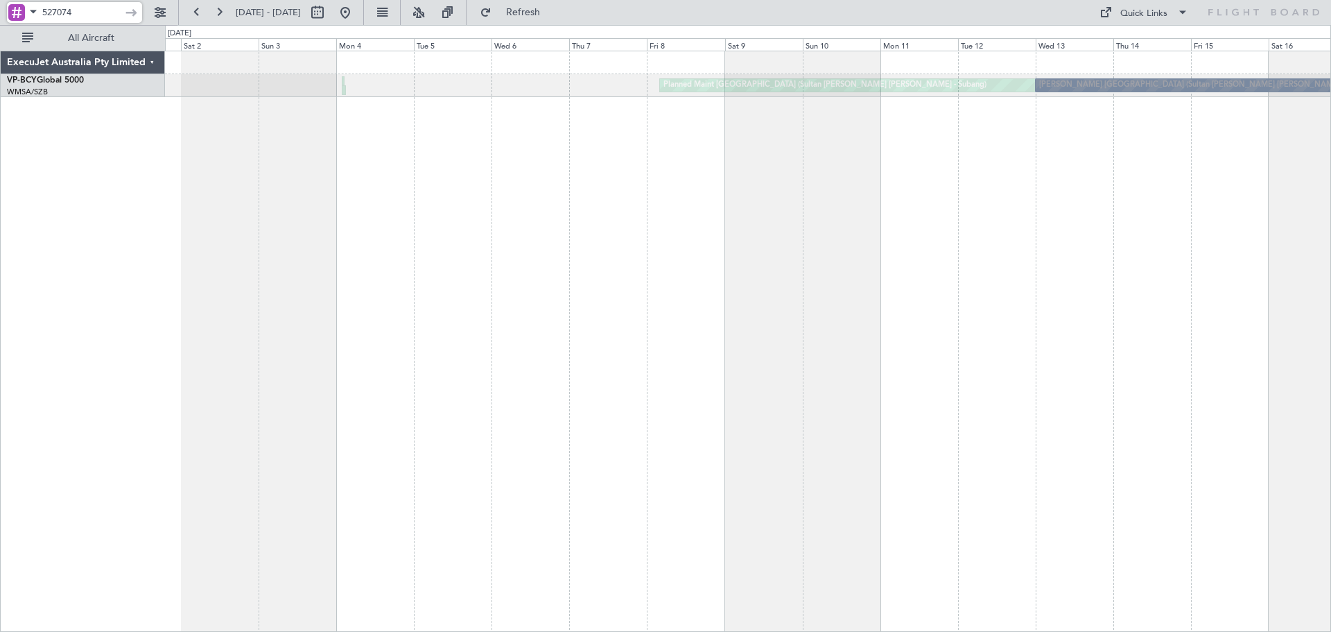
click at [68, 354] on div "Planned Maint [GEOGRAPHIC_DATA] (Sultan [PERSON_NAME] [PERSON_NAME] - Subang) […" at bounding box center [665, 328] width 1331 height 607
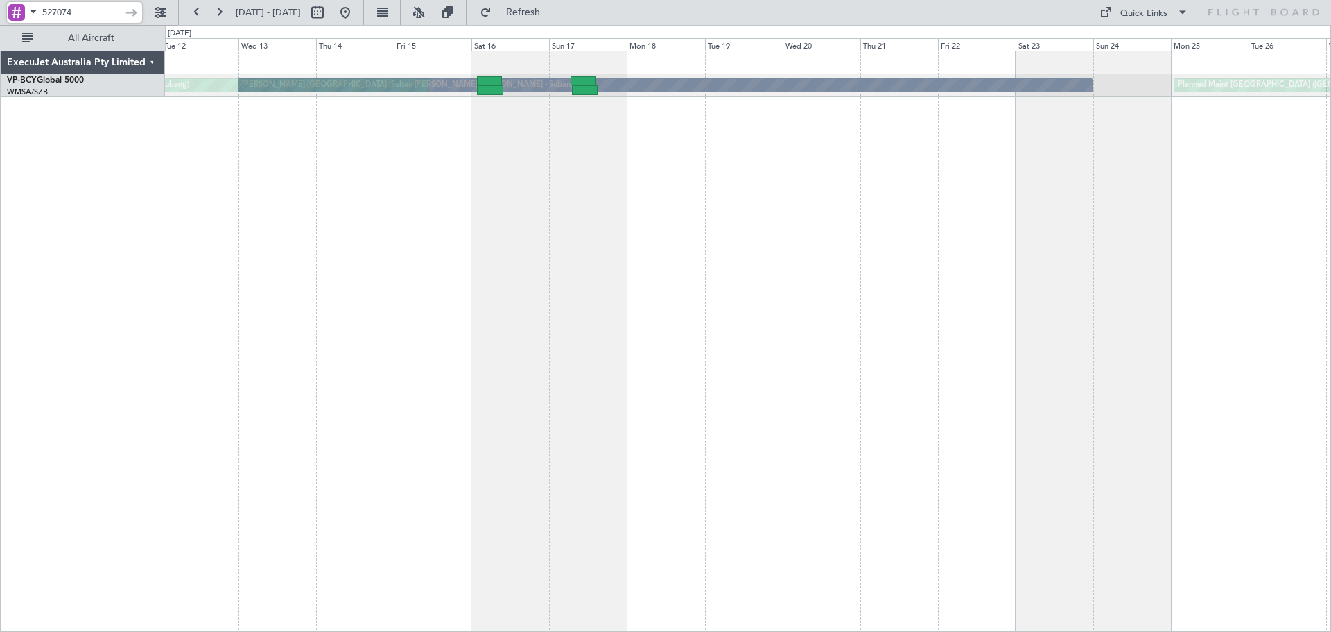
click at [0, 361] on div "Planned Maint [GEOGRAPHIC_DATA] ([GEOGRAPHIC_DATA] Intl) [PERSON_NAME] (Sultan …" at bounding box center [665, 328] width 1331 height 607
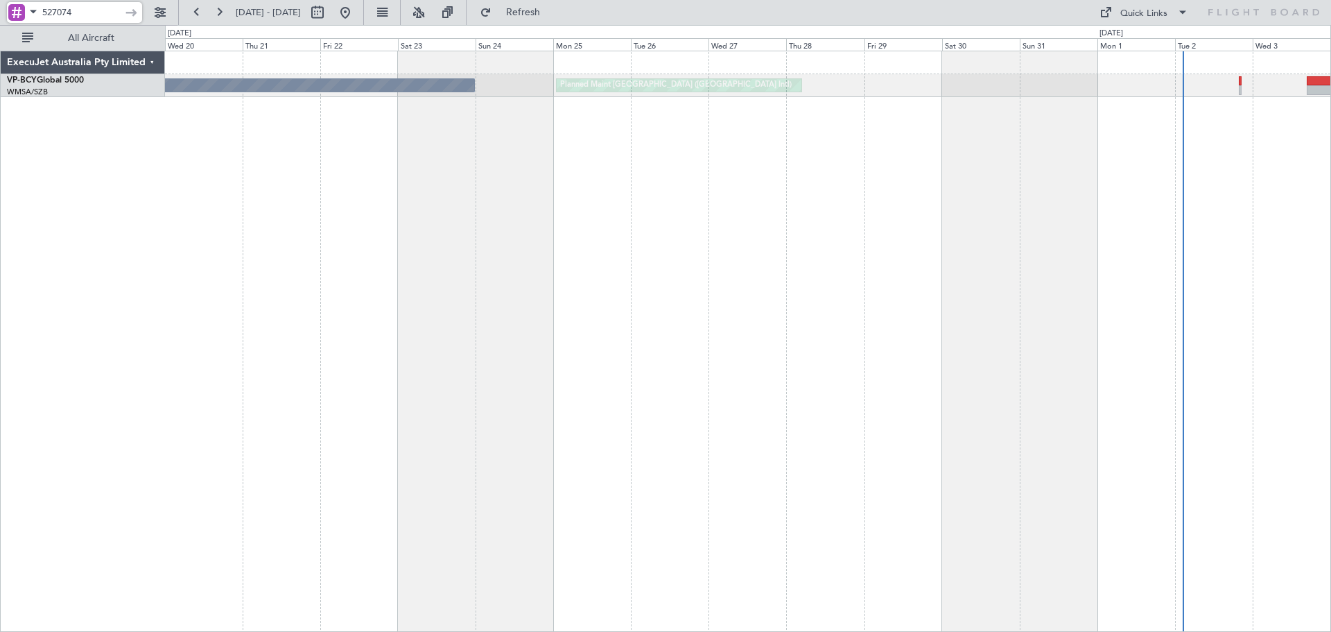
click at [222, 335] on div "Planned Maint [GEOGRAPHIC_DATA] ([GEOGRAPHIC_DATA] Intl) [PERSON_NAME] (Sultan …" at bounding box center [748, 341] width 1166 height 581
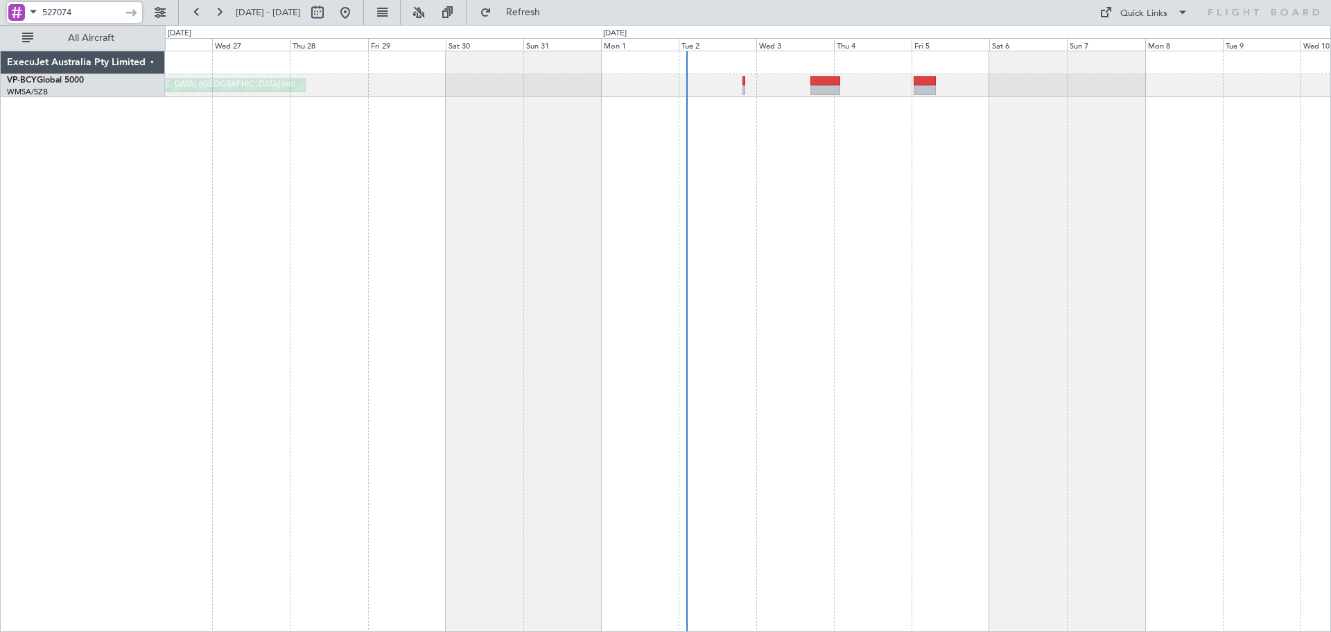
click at [691, 241] on div "Planned Maint [GEOGRAPHIC_DATA] ([GEOGRAPHIC_DATA] Intl) [PERSON_NAME] (Sultan …" at bounding box center [748, 341] width 1166 height 581
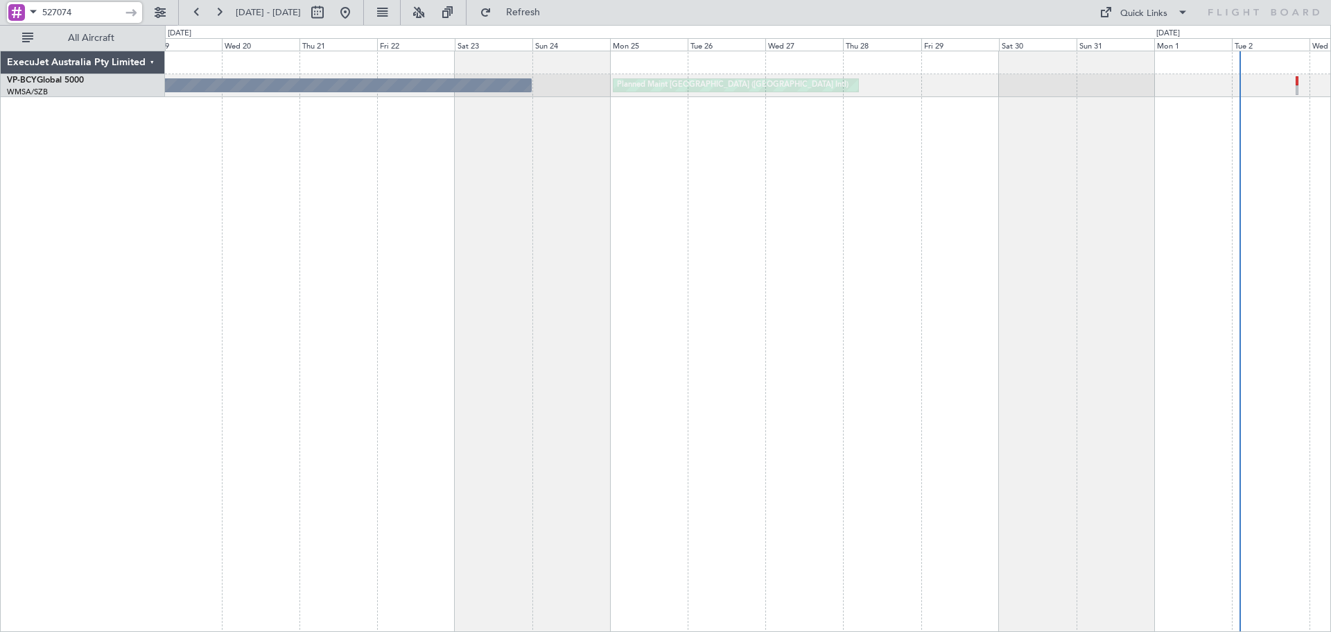
click at [769, 216] on div "Planned Maint [GEOGRAPHIC_DATA] ([GEOGRAPHIC_DATA] Intl) [PERSON_NAME] (Sultan …" at bounding box center [748, 341] width 1166 height 581
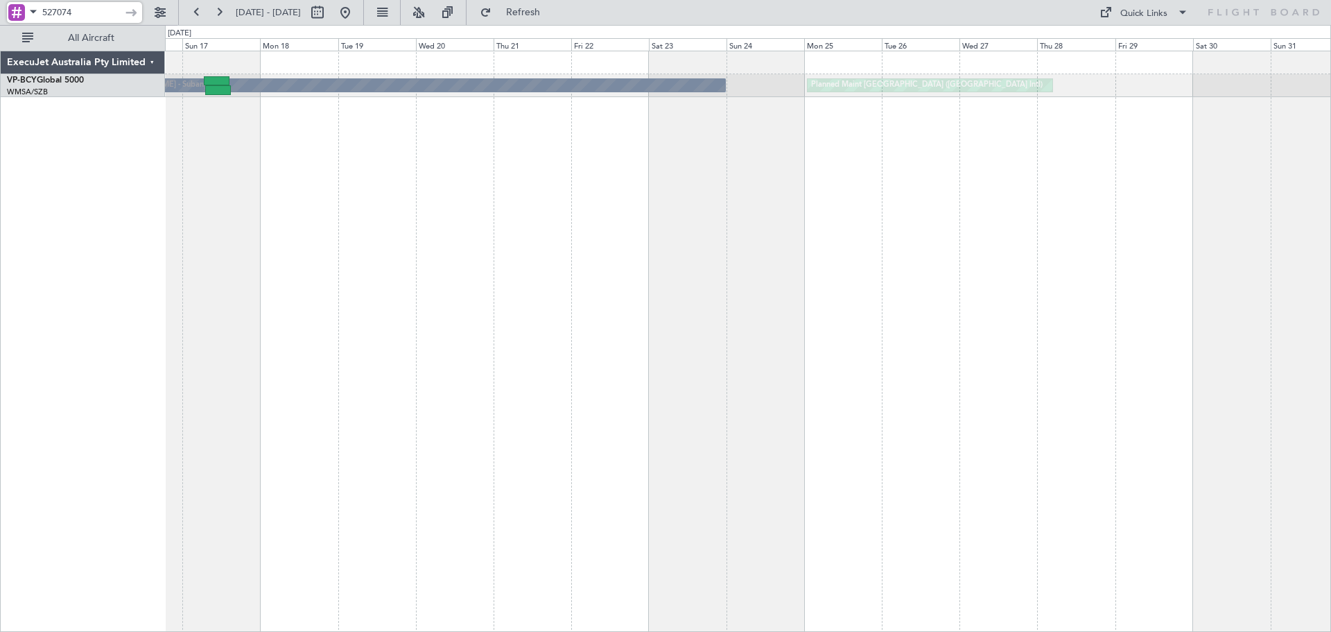
click at [723, 225] on div "Planned Maint [GEOGRAPHIC_DATA] ([GEOGRAPHIC_DATA] Intl) [PERSON_NAME] (Sultan …" at bounding box center [748, 341] width 1166 height 581
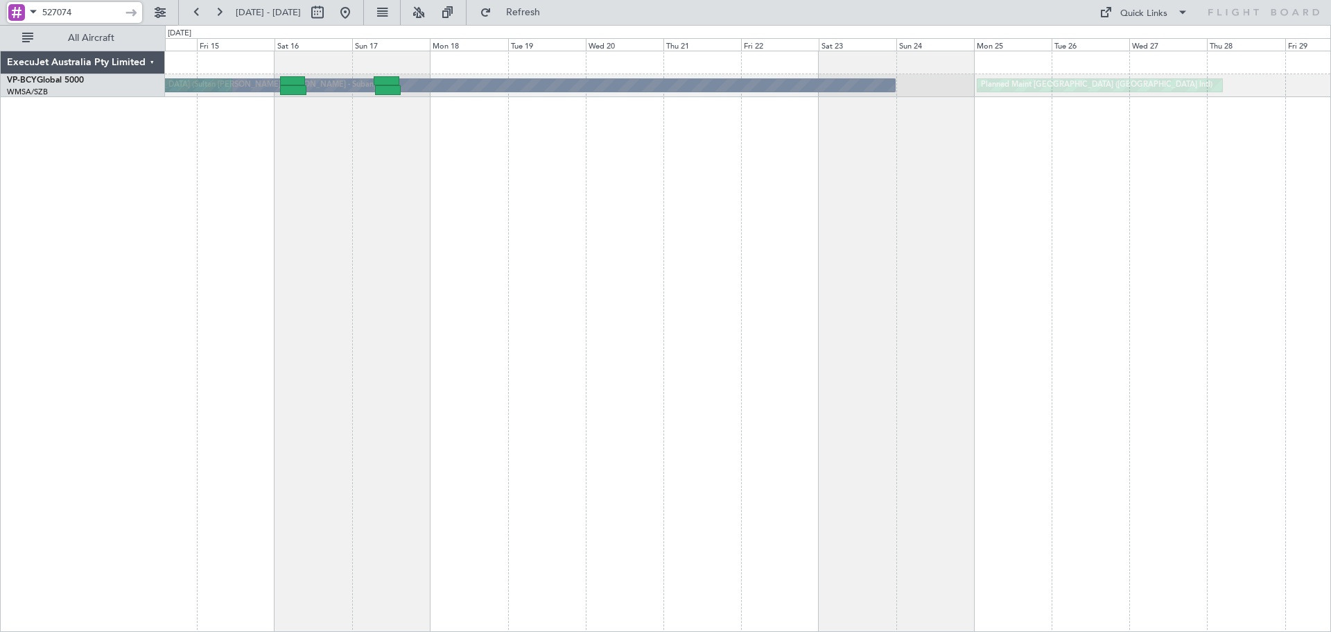
click at [729, 179] on div "Planned Maint [GEOGRAPHIC_DATA] ([GEOGRAPHIC_DATA] Intl) [PERSON_NAME] (Sultan …" at bounding box center [748, 341] width 1166 height 581
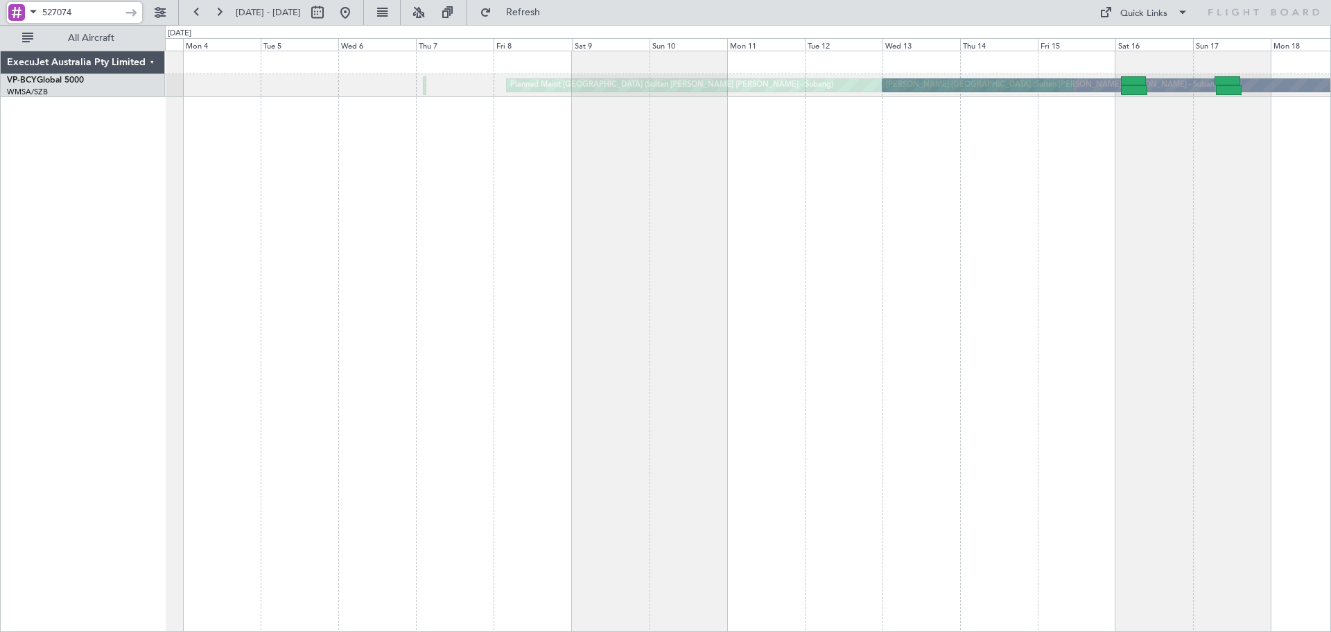
click at [759, 222] on div "[PERSON_NAME] [GEOGRAPHIC_DATA] (Sultan [PERSON_NAME] [PERSON_NAME] - Subang) P…" at bounding box center [748, 341] width 1166 height 581
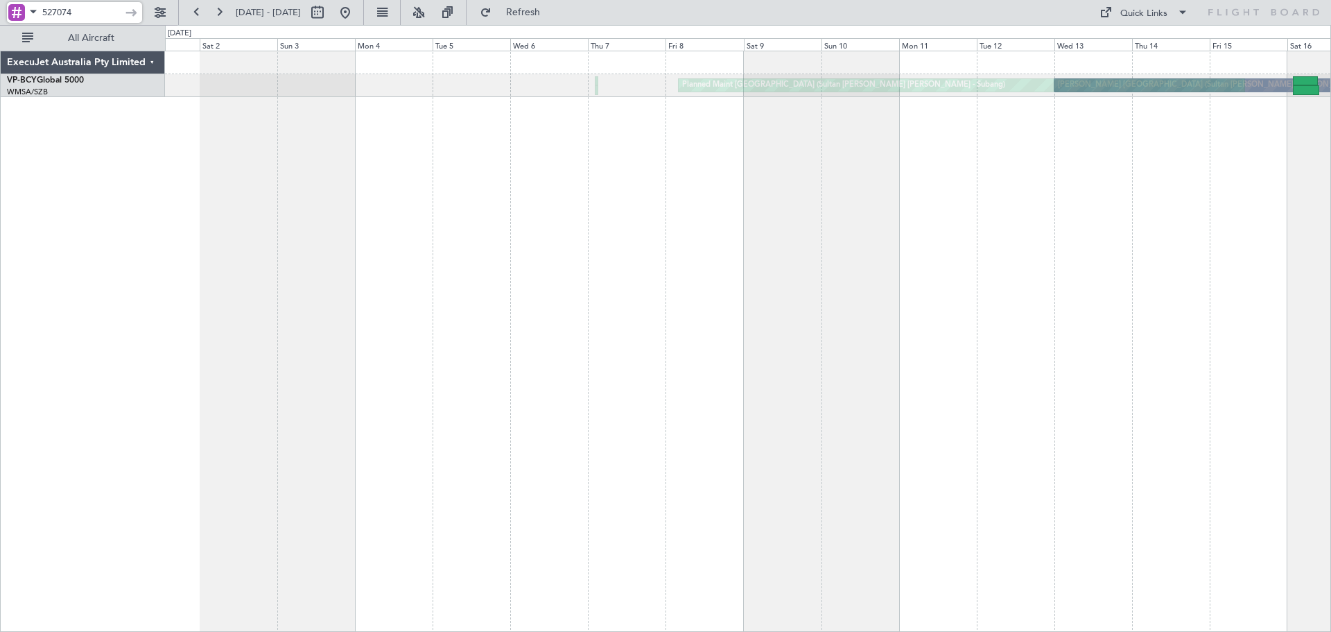
click at [807, 234] on div "[PERSON_NAME] [GEOGRAPHIC_DATA] (Sultan [PERSON_NAME] [PERSON_NAME] - Subang) P…" at bounding box center [748, 341] width 1166 height 581
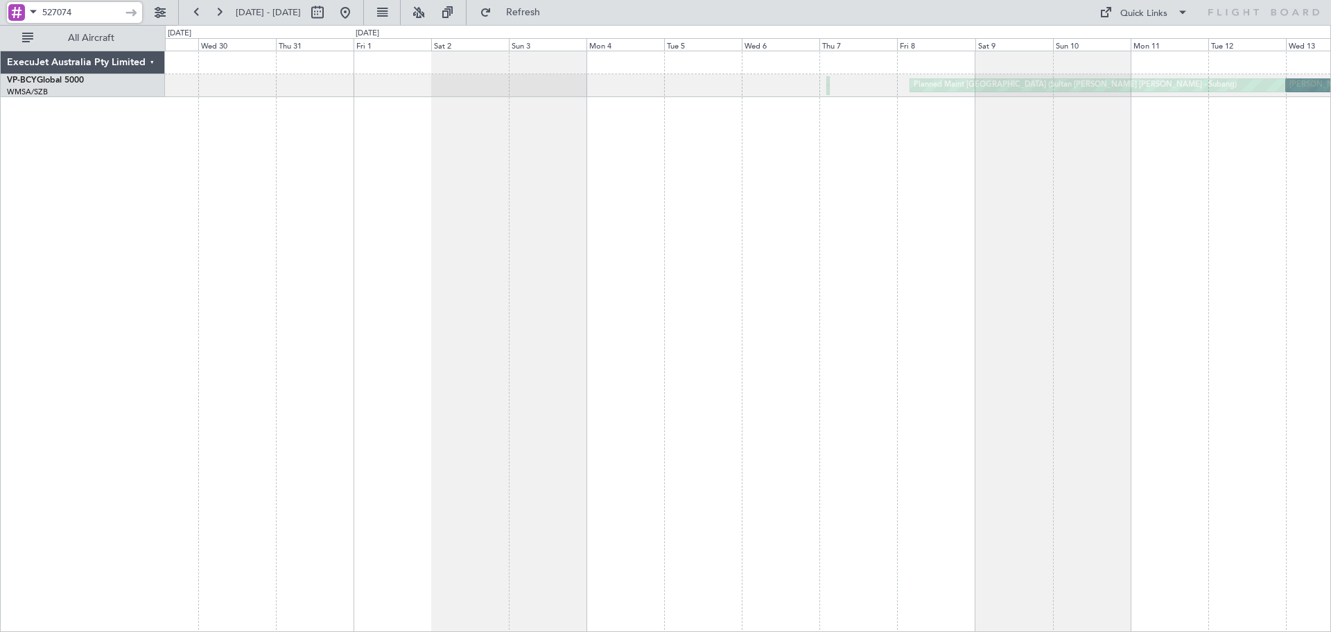
click at [1105, 232] on div "[PERSON_NAME] [GEOGRAPHIC_DATA] (Sultan [PERSON_NAME] [PERSON_NAME] - Subang) P…" at bounding box center [748, 341] width 1166 height 581
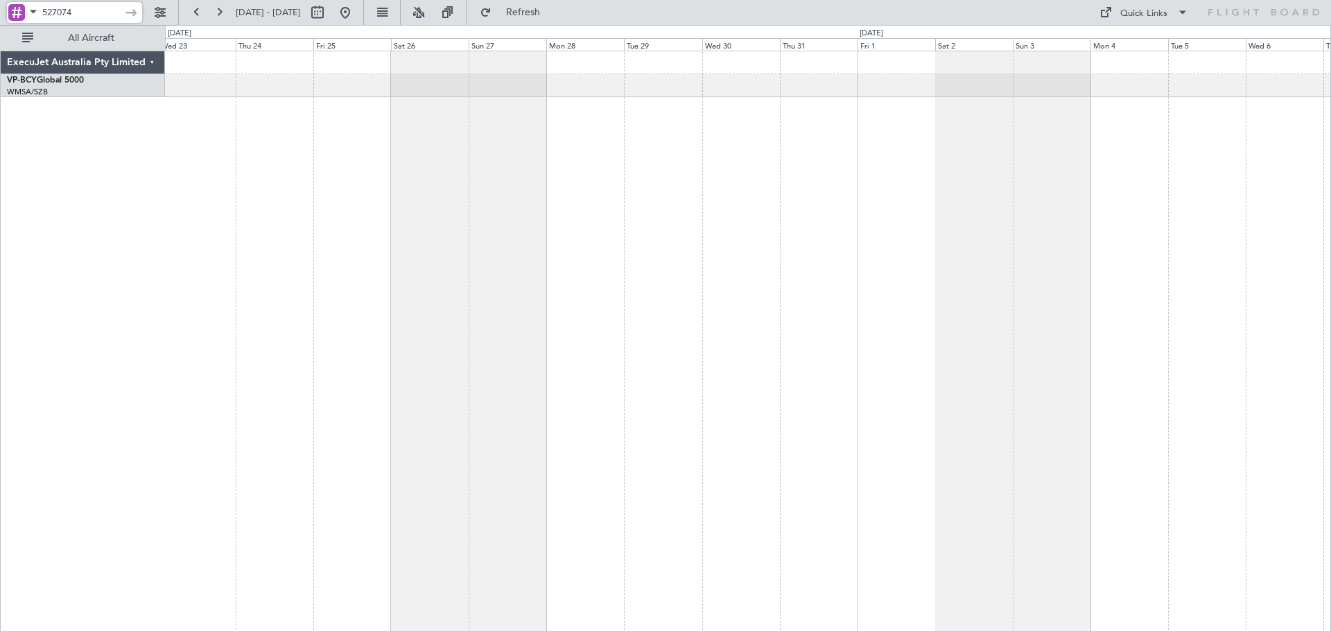
click at [1005, 226] on div "Planned Maint [GEOGRAPHIC_DATA] (Sultan [PERSON_NAME] [PERSON_NAME] - Subang)" at bounding box center [748, 341] width 1166 height 581
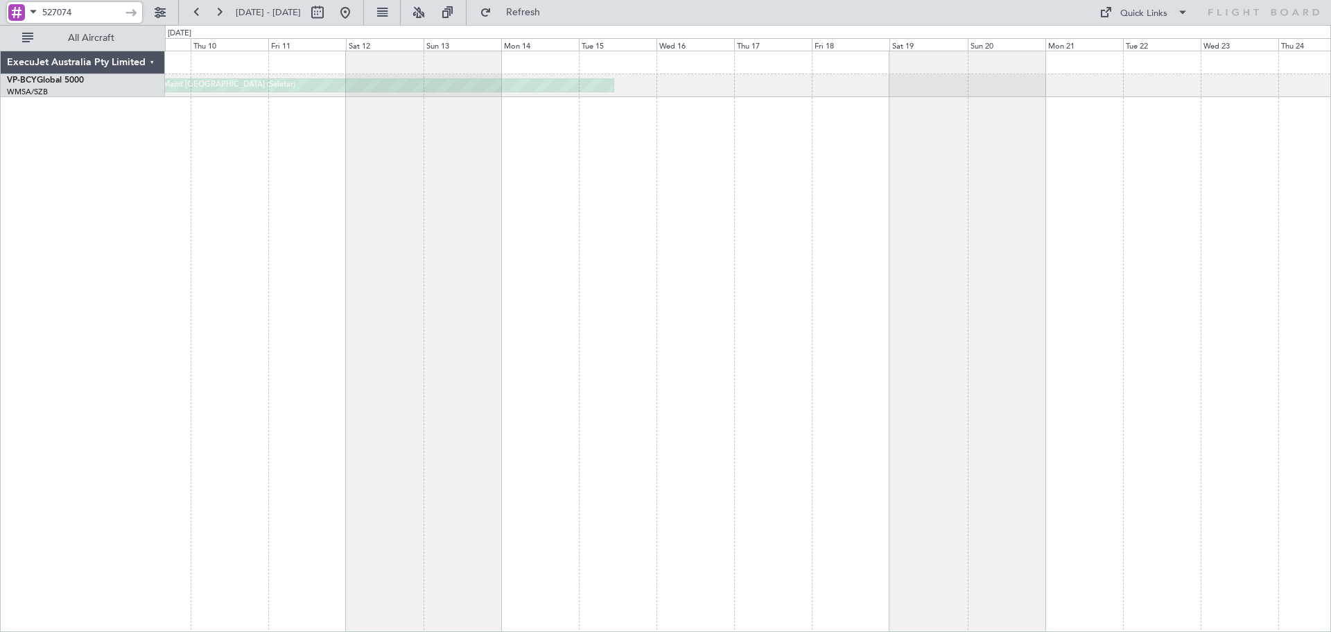
click at [1078, 218] on div "Planned Maint [GEOGRAPHIC_DATA] (Seletar) Planned Maint [GEOGRAPHIC_DATA] (Sele…" at bounding box center [748, 341] width 1166 height 581
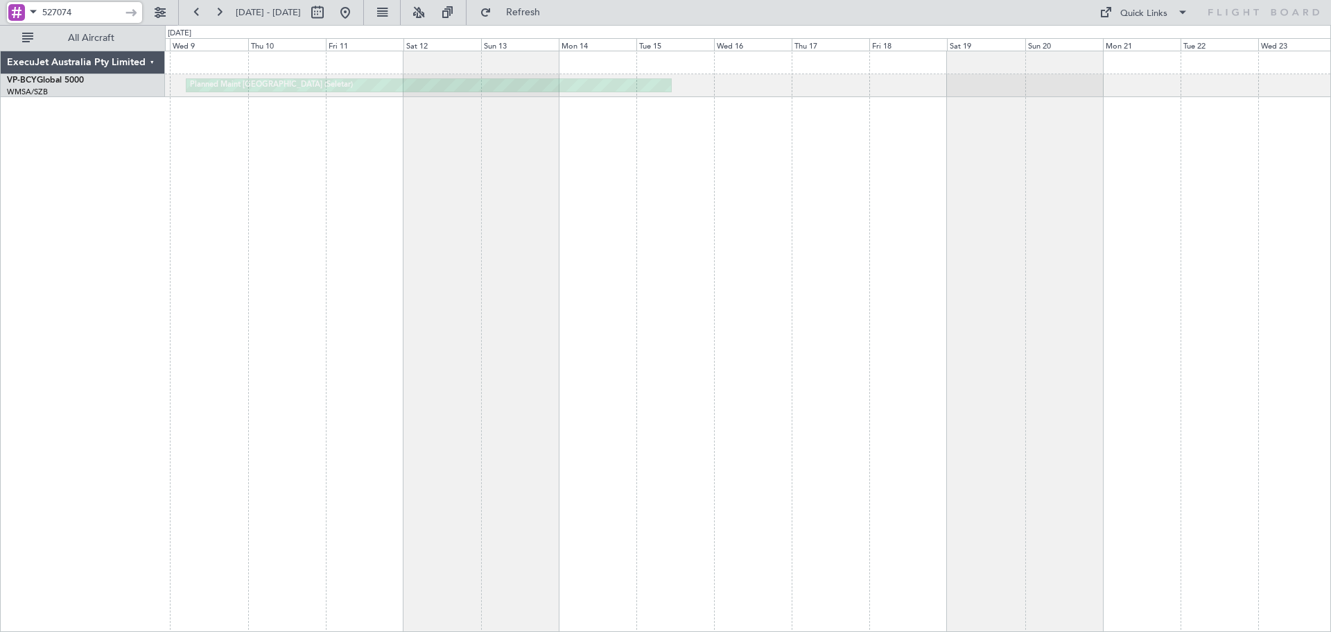
click at [963, 216] on div "Planned Maint [GEOGRAPHIC_DATA] (Seletar) Planned Maint [GEOGRAPHIC_DATA] (Sele…" at bounding box center [748, 341] width 1166 height 581
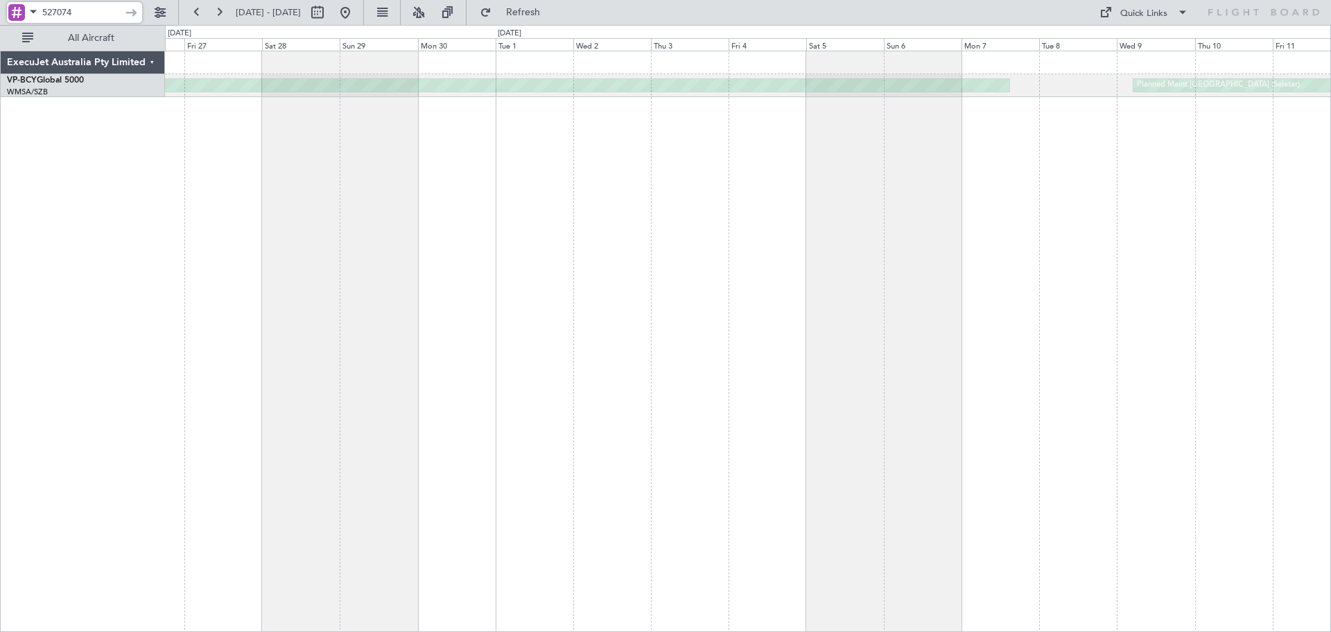
click at [876, 223] on div "Planned Maint [GEOGRAPHIC_DATA] (Seletar) Planned Maint [GEOGRAPHIC_DATA] (Sele…" at bounding box center [748, 341] width 1166 height 581
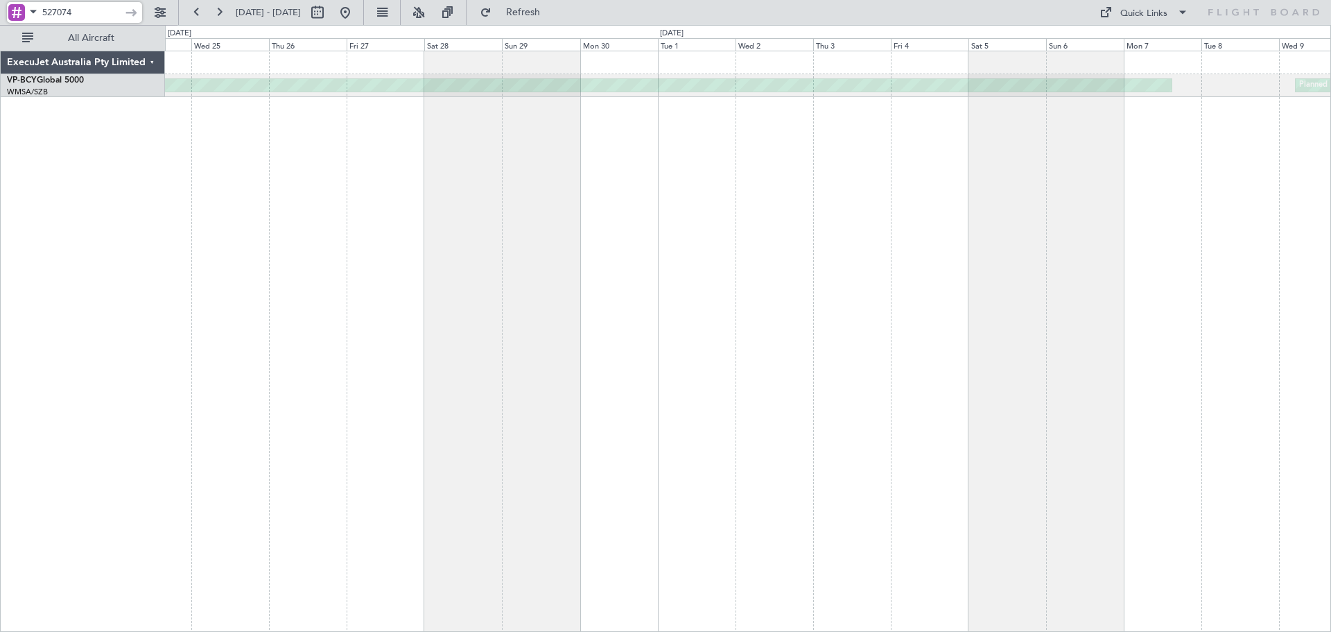
click at [946, 241] on div "Planned Maint [GEOGRAPHIC_DATA] (Seletar) Planned Maint [GEOGRAPHIC_DATA] (Sele…" at bounding box center [748, 341] width 1166 height 581
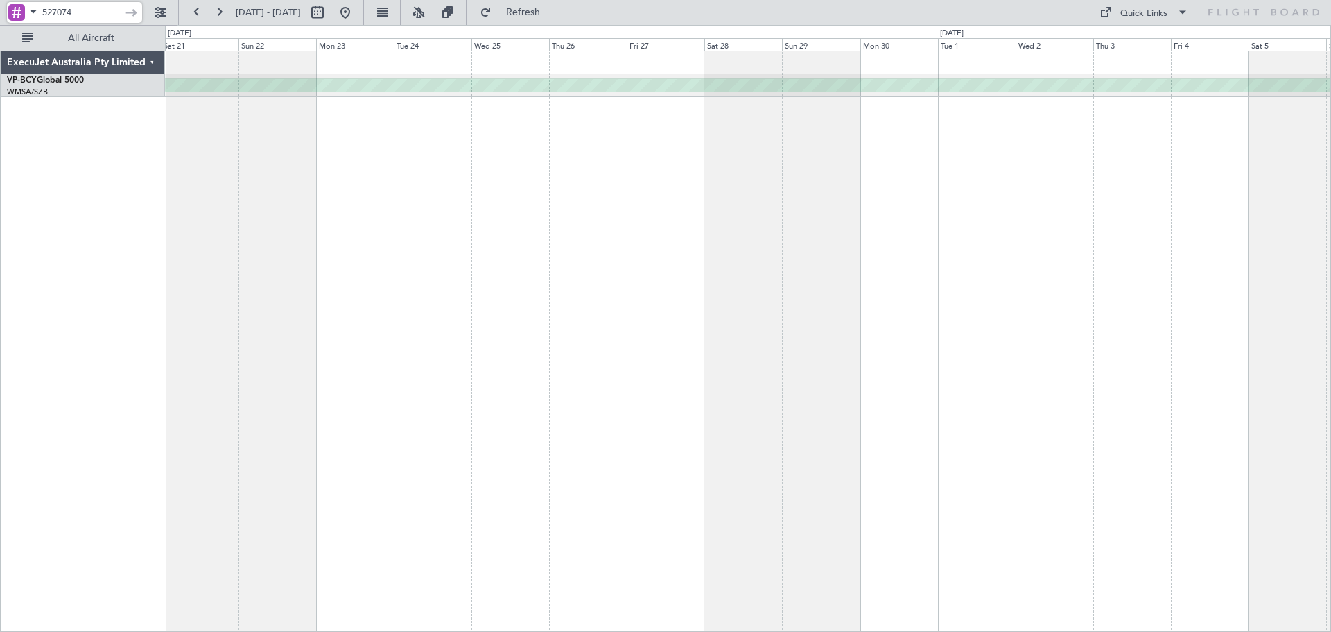
click at [937, 230] on div "Planned Maint [GEOGRAPHIC_DATA] (Seletar) Planned Maint [GEOGRAPHIC_DATA] (Sele…" at bounding box center [748, 341] width 1166 height 581
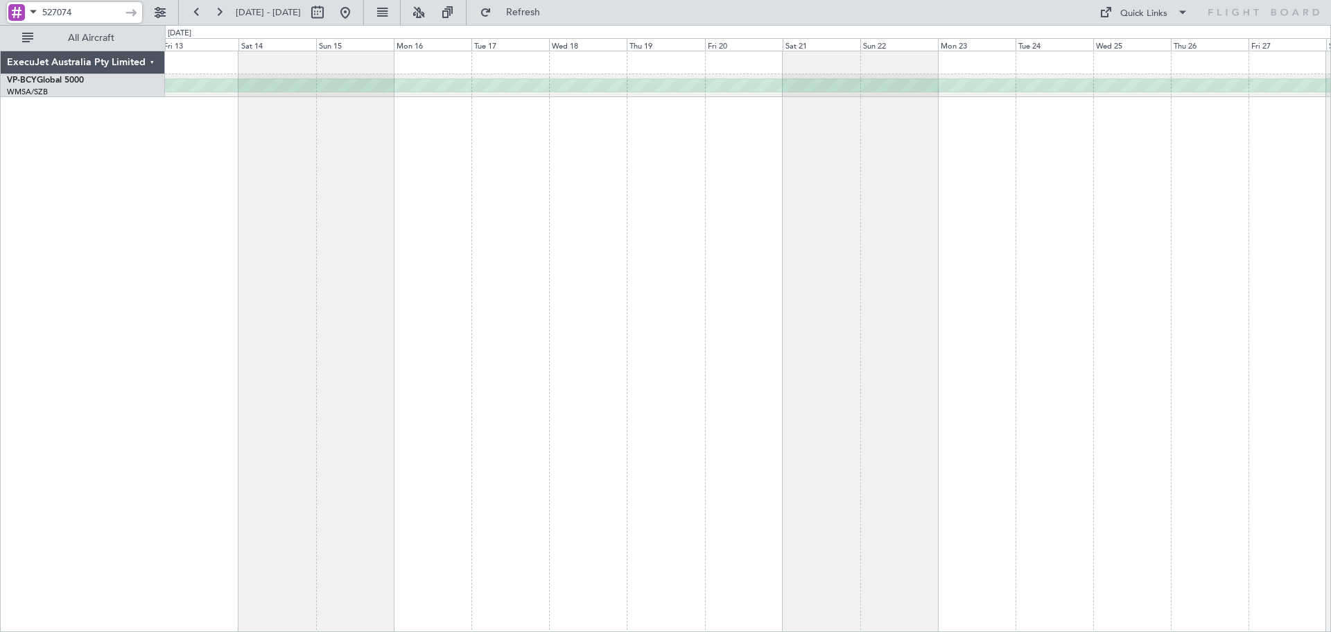
click at [1034, 230] on div "Planned Maint [GEOGRAPHIC_DATA] (Seletar)" at bounding box center [748, 341] width 1166 height 581
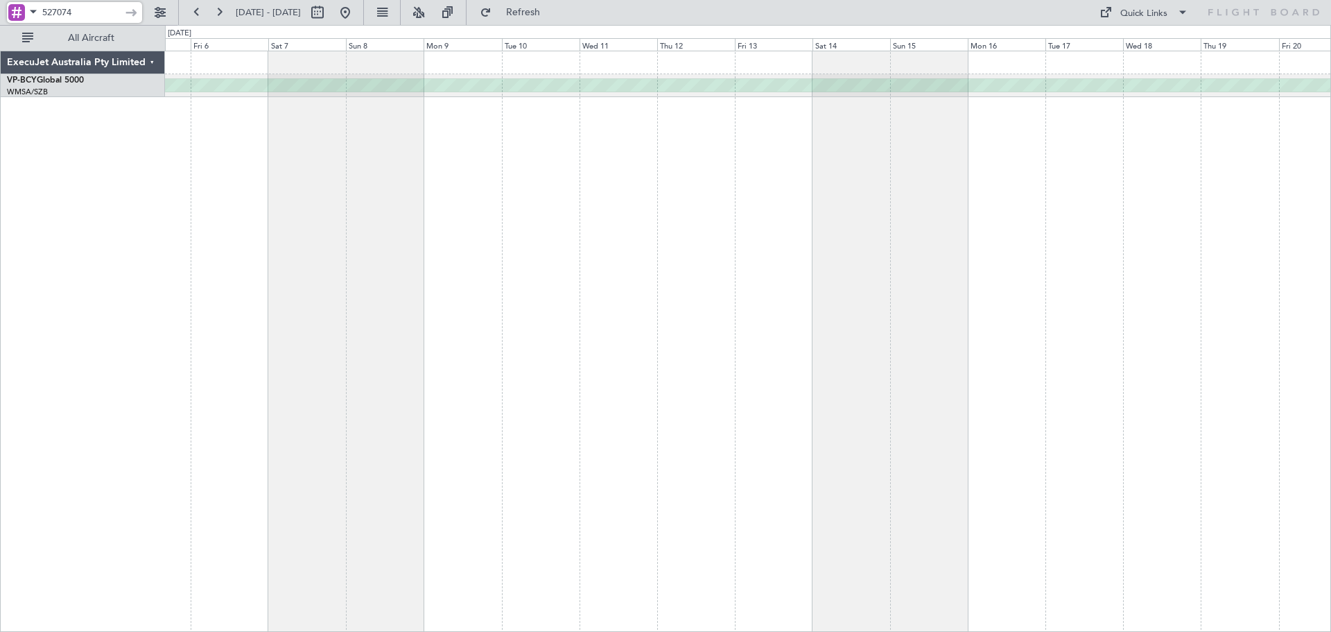
click at [914, 218] on div "Planned Maint [GEOGRAPHIC_DATA] (Seletar)" at bounding box center [748, 341] width 1166 height 581
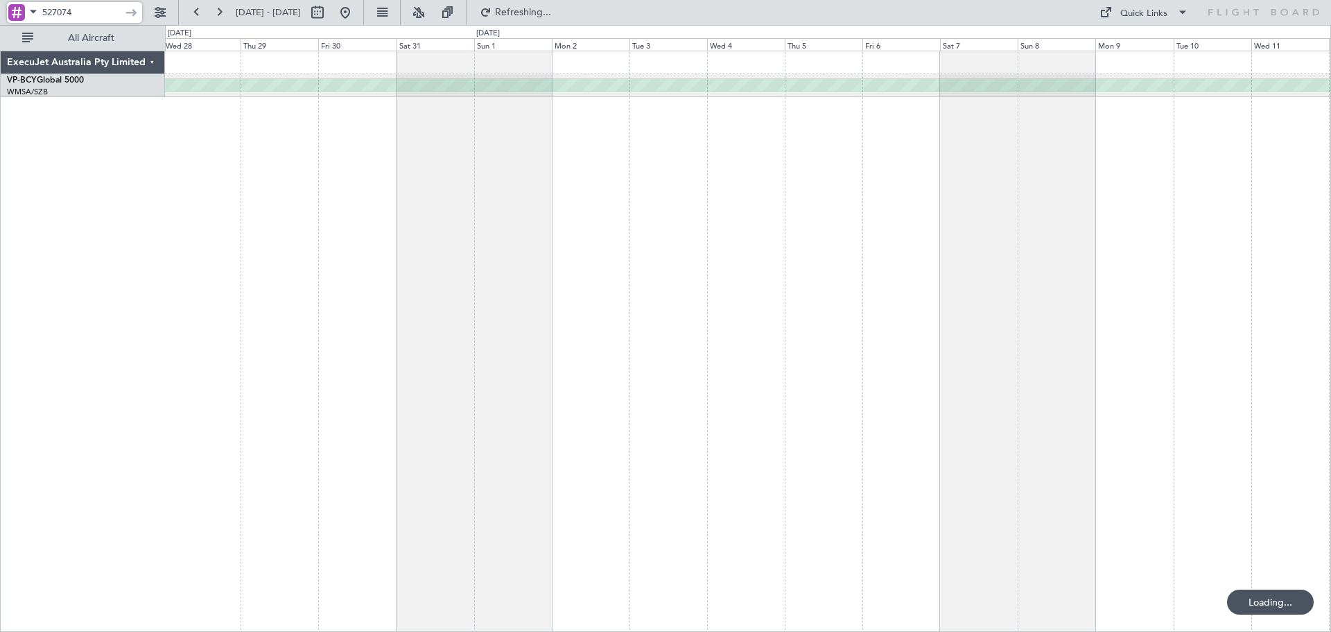
click at [1075, 232] on div "Planned Maint [GEOGRAPHIC_DATA] (Seletar)" at bounding box center [748, 341] width 1166 height 581
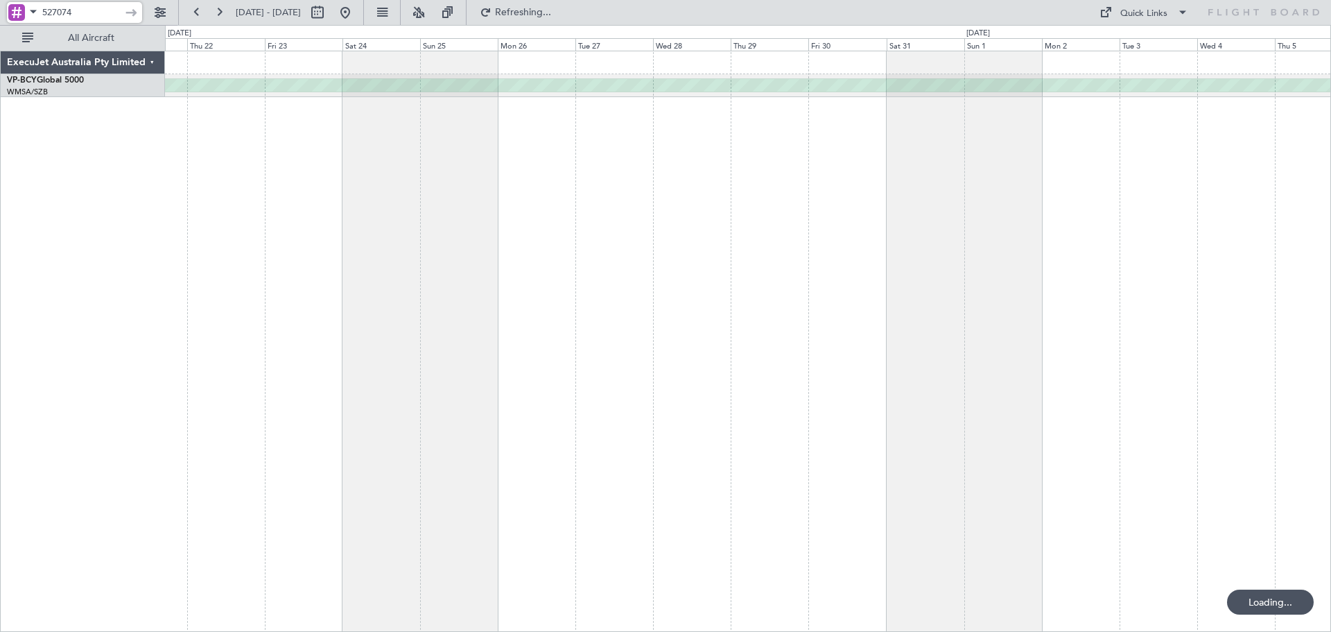
click at [1207, 236] on div "Planned Maint [GEOGRAPHIC_DATA] (Seletar)" at bounding box center [748, 341] width 1166 height 581
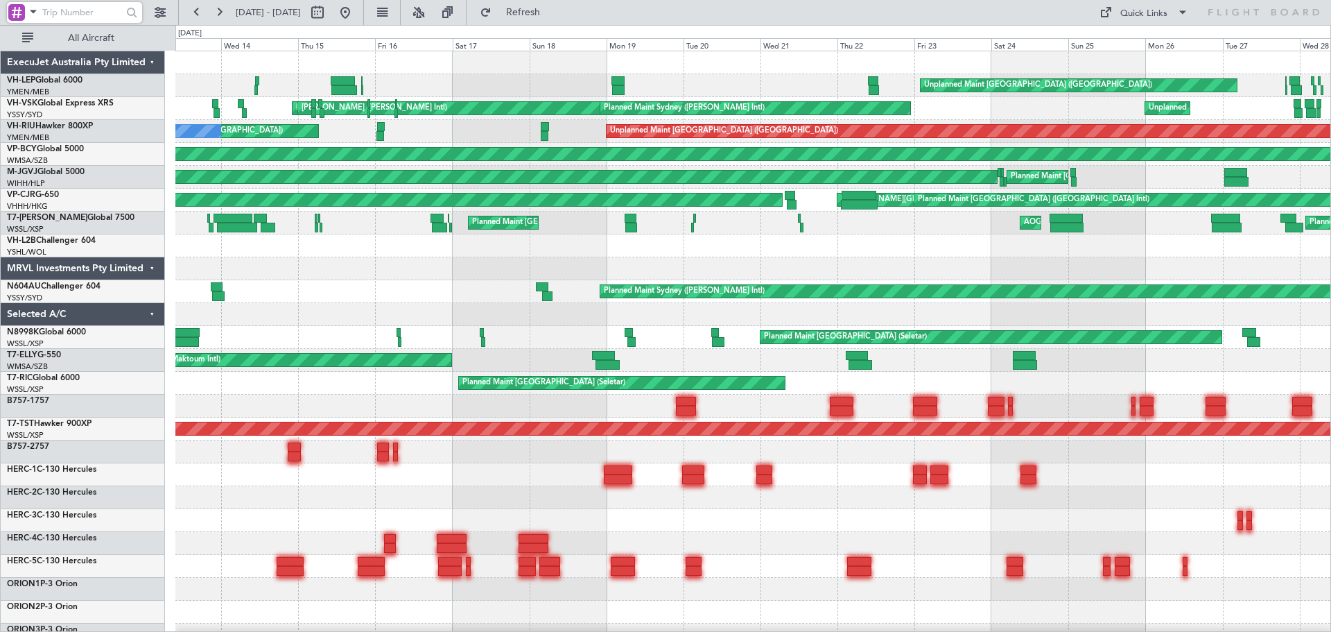
click at [621, 321] on div "Unplanned Maint [GEOGRAPHIC_DATA] ([GEOGRAPHIC_DATA]) Grounded [GEOGRAPHIC_DATA…" at bounding box center [752, 463] width 1155 height 824
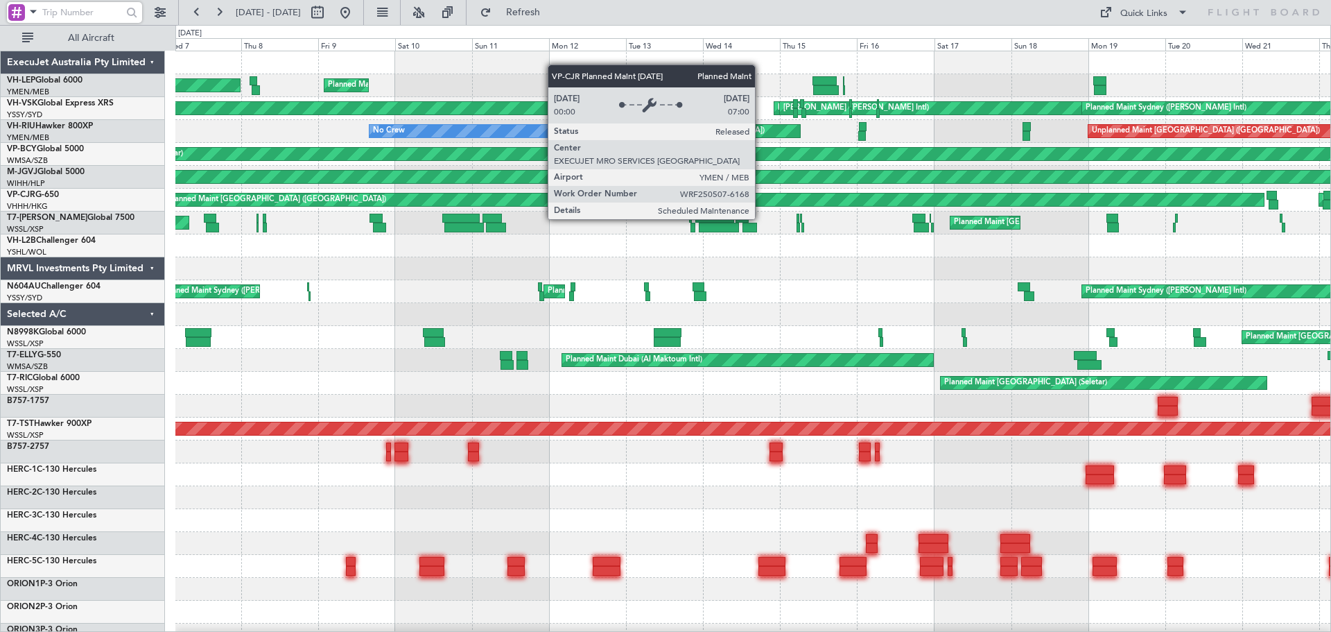
click at [160, 287] on div "Planned Maint [GEOGRAPHIC_DATA] ([GEOGRAPHIC_DATA]) Planned Maint [GEOGRAPHIC_D…" at bounding box center [665, 328] width 1331 height 607
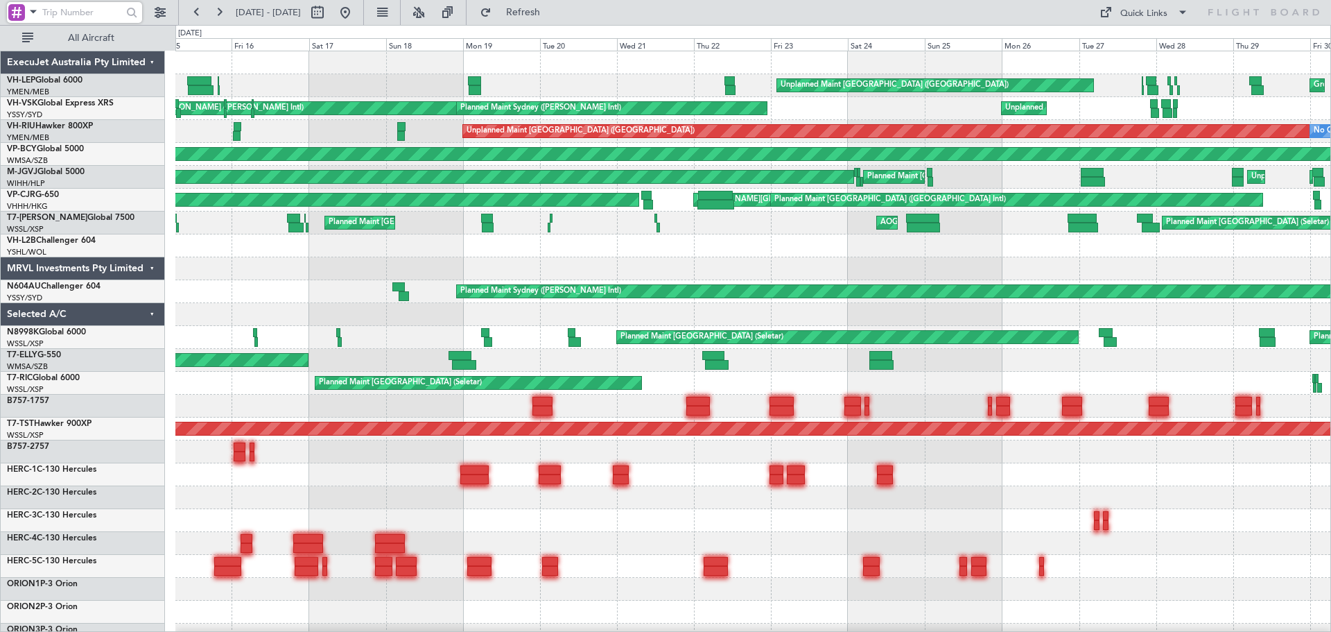
click at [164, 270] on div "Unplanned Maint [GEOGRAPHIC_DATA] ([GEOGRAPHIC_DATA]) Grounded [GEOGRAPHIC_DATA…" at bounding box center [665, 328] width 1331 height 607
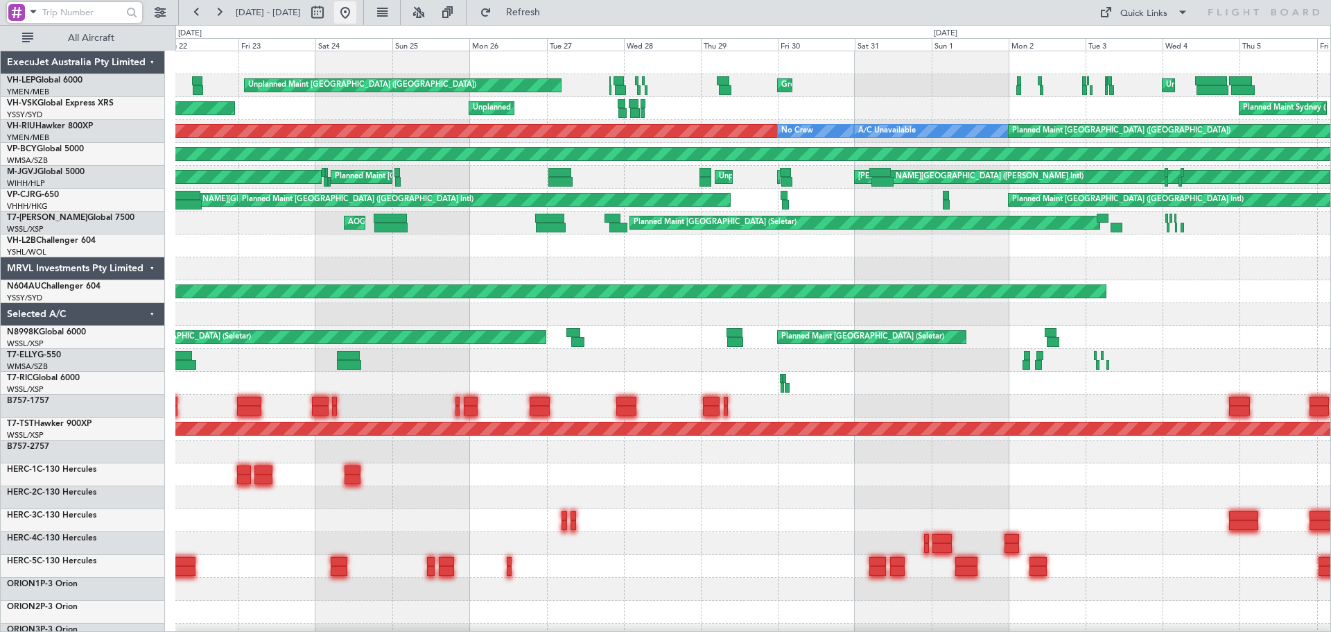
click at [356, 6] on button at bounding box center [345, 12] width 22 height 22
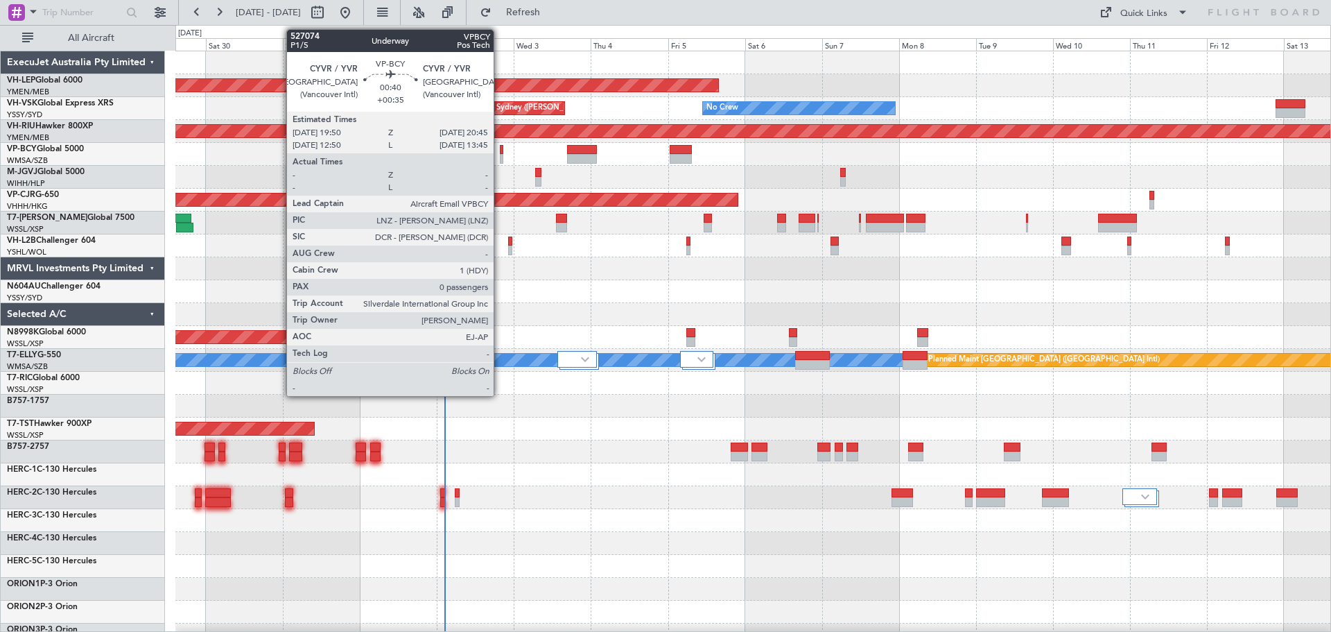
click at [500, 155] on div at bounding box center [501, 159] width 3 height 10
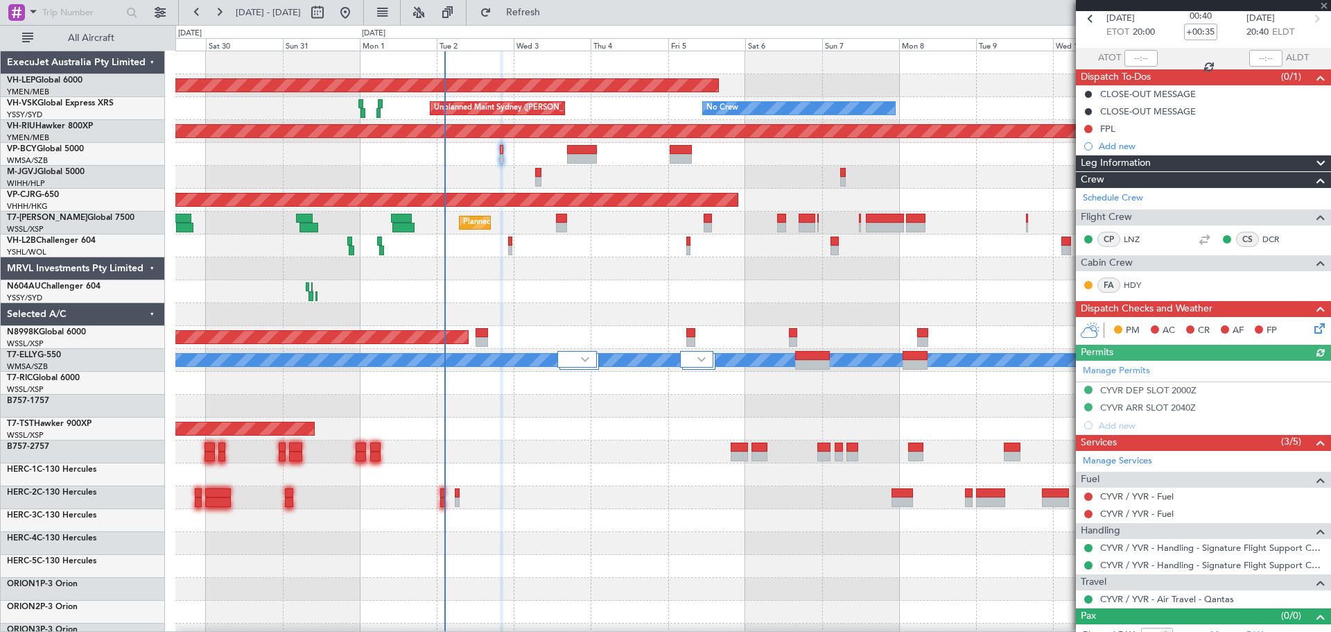
scroll to position [81, 0]
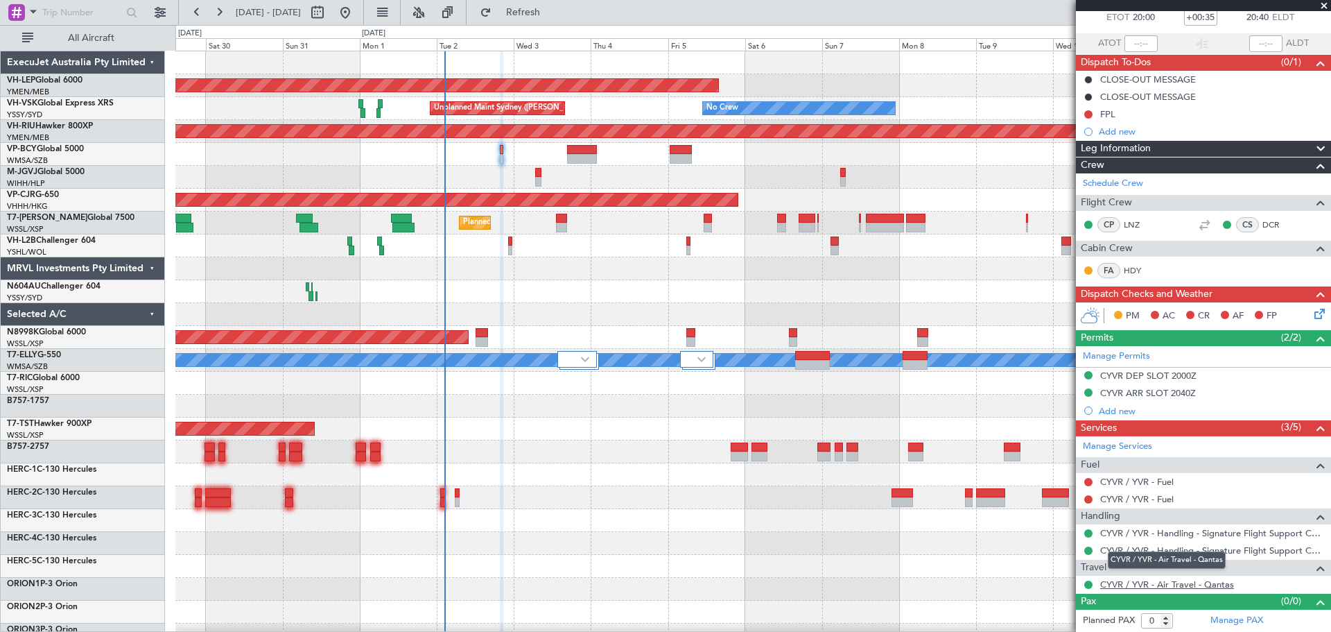
click at [1140, 581] on link "CYVR / YVR - Air Travel - Qantas" at bounding box center [1167, 584] width 134 height 12
click at [551, 12] on span "Refresh" at bounding box center [523, 13] width 58 height 10
click at [234, 339] on div "Unplanned Maint Wichita (Wichita Mid-continent) Unplanned Maint Sydney ([PERSON…" at bounding box center [752, 451] width 1155 height 801
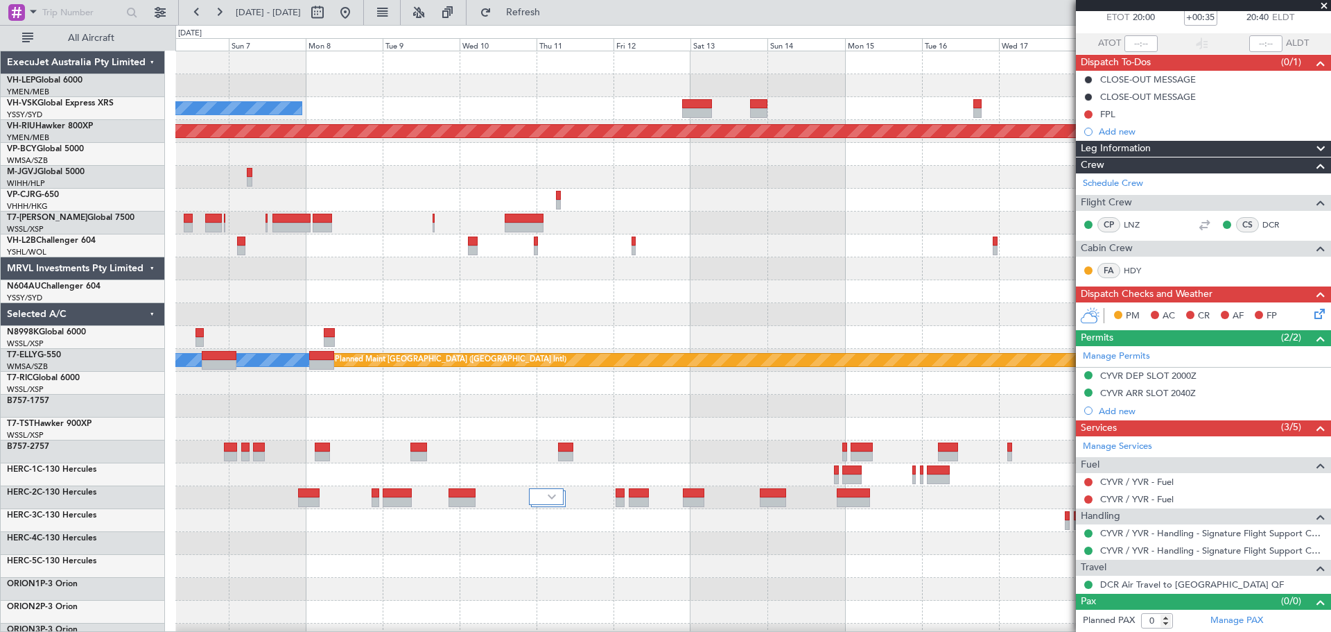
click at [557, 321] on div "Unplanned Maint Wichita (Wichita Mid-continent) No Crew Unplanned Maint Sydney …" at bounding box center [752, 451] width 1155 height 801
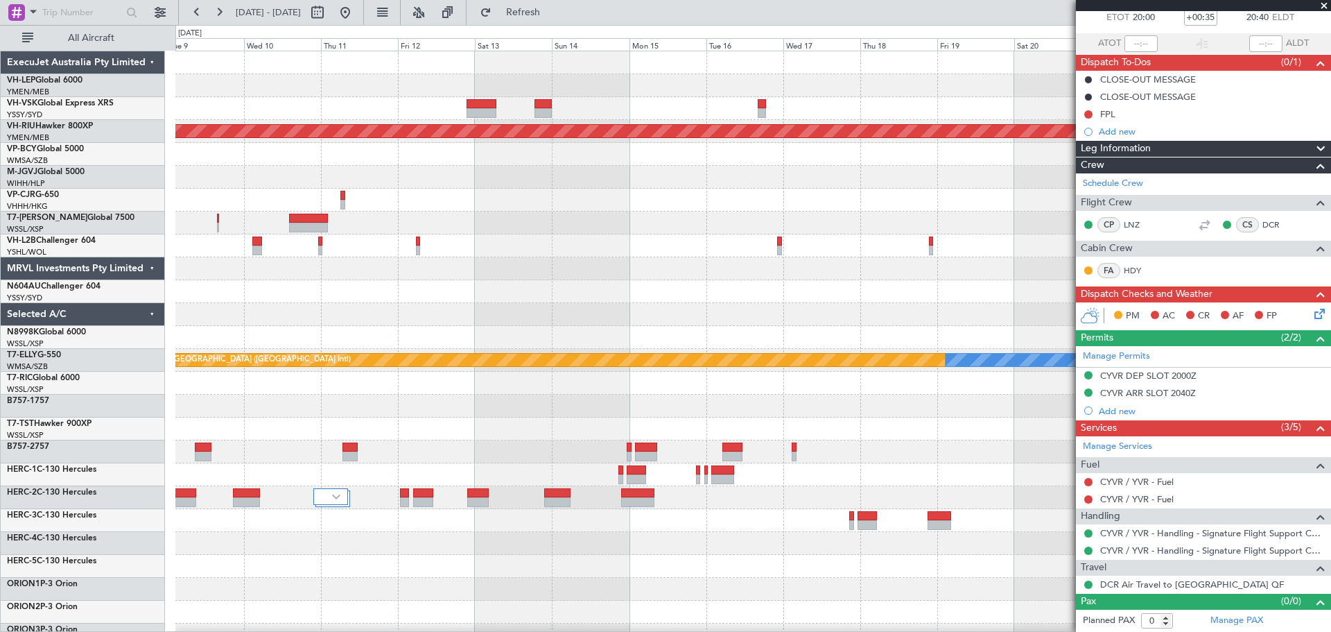
click at [485, 328] on div "Unplanned Maint Wichita (Wichita Mid-continent) No Crew Planned Maint [GEOGRAPH…" at bounding box center [752, 451] width 1155 height 801
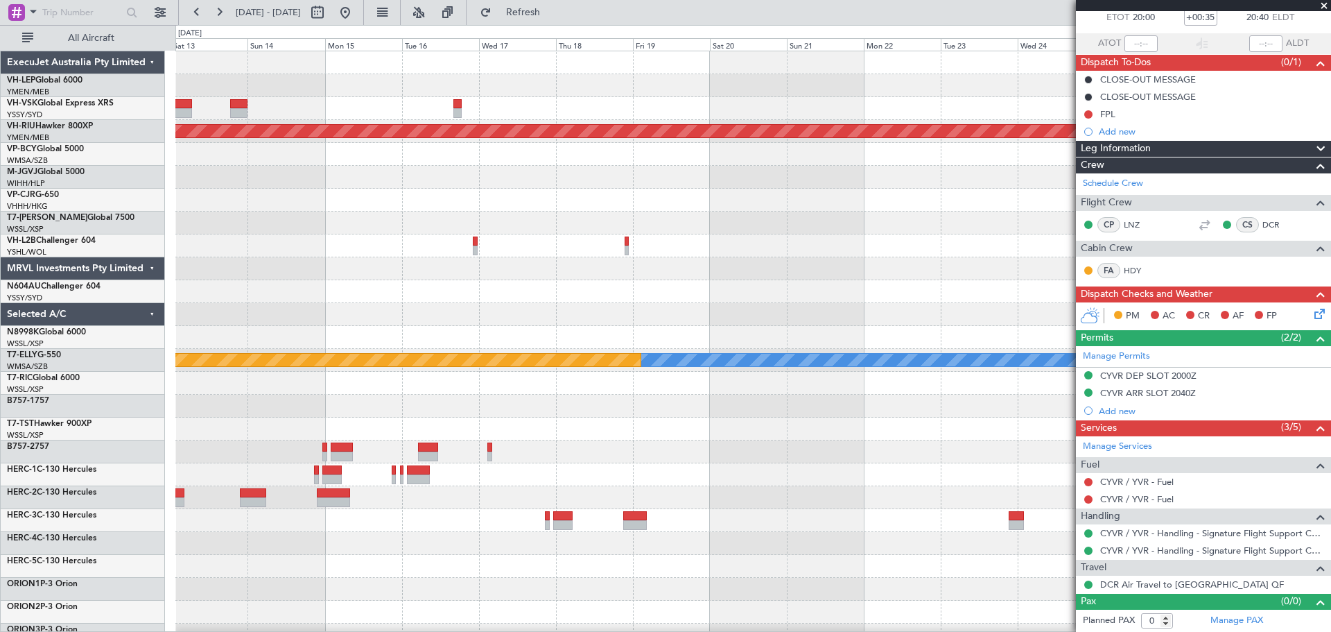
click at [456, 331] on div "Planned Maint [GEOGRAPHIC_DATA] ([GEOGRAPHIC_DATA]) [PERSON_NAME] Planned Maint…" at bounding box center [752, 451] width 1155 height 801
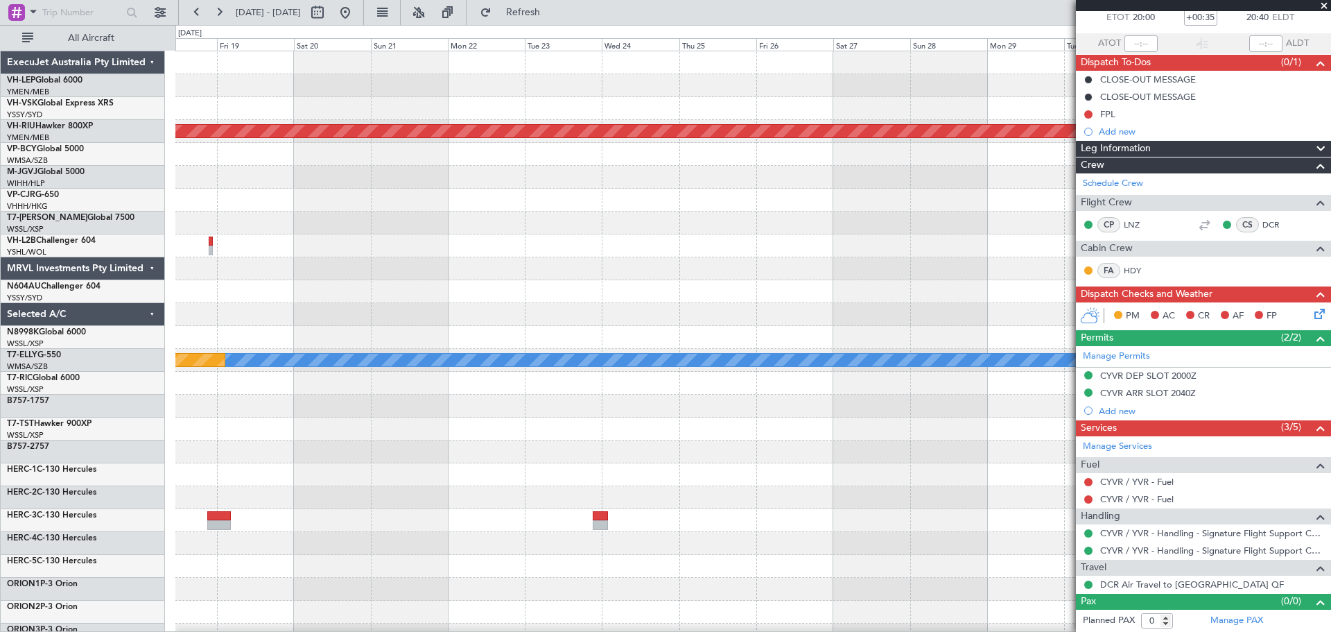
click at [243, 340] on div "Planned Maint [GEOGRAPHIC_DATA] ([GEOGRAPHIC_DATA]) [PERSON_NAME] Planned Maint…" at bounding box center [752, 451] width 1155 height 801
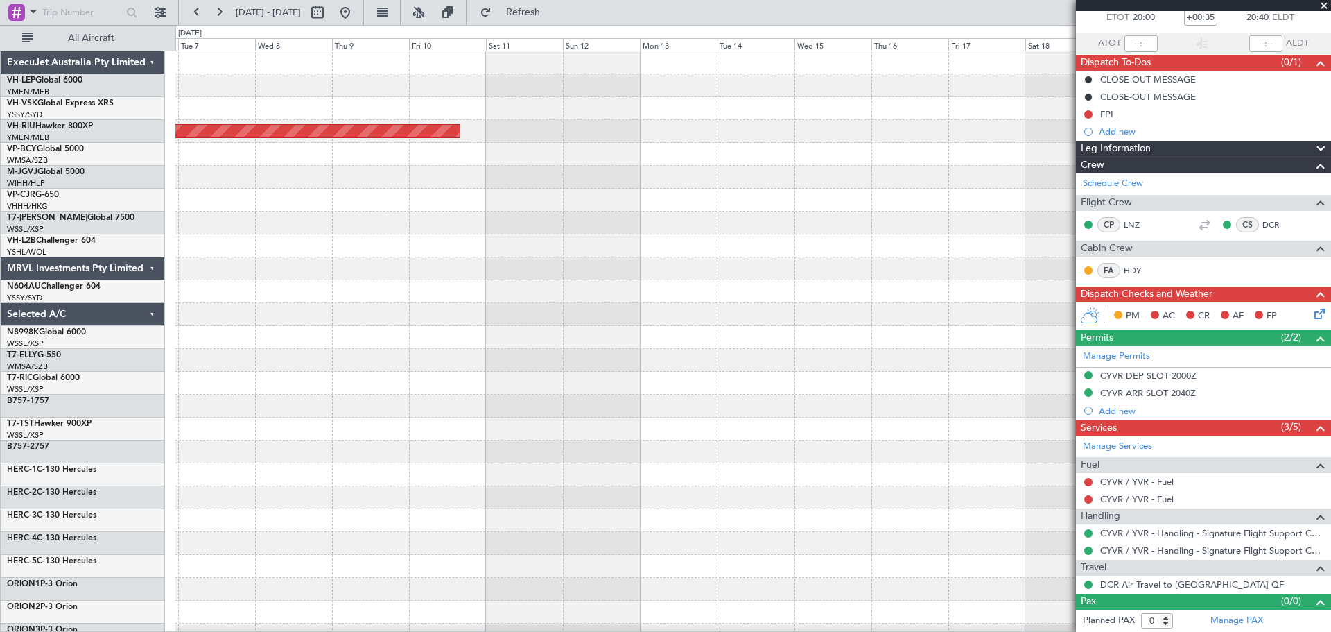
click at [31, 372] on div "Planned Maint [GEOGRAPHIC_DATA] ([GEOGRAPHIC_DATA]) ExecuJet Australia Pty Limi…" at bounding box center [665, 328] width 1331 height 607
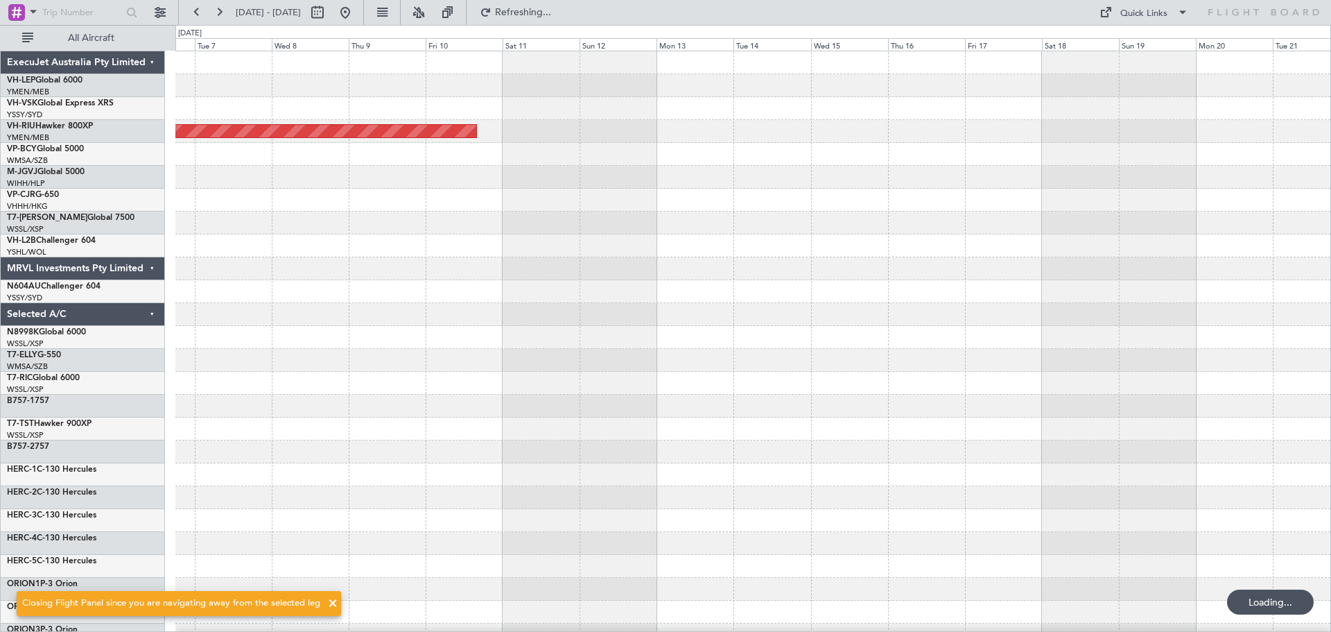
scroll to position [0, 0]
click at [240, 352] on div "Planned Maint [GEOGRAPHIC_DATA] ([GEOGRAPHIC_DATA])" at bounding box center [752, 428] width 1155 height 755
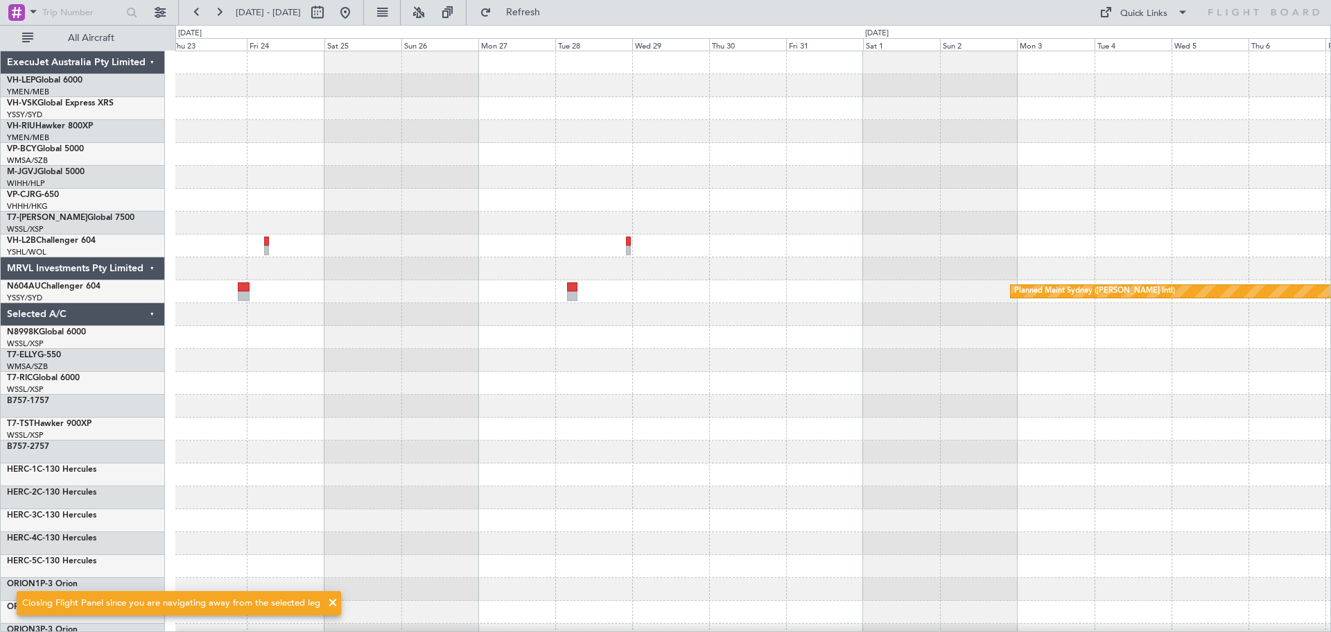
click at [96, 397] on div "Planned Maint Sydney ([PERSON_NAME] Intl) ExecuJet Australia Pty Limited VH-LEP…" at bounding box center [665, 328] width 1331 height 607
click at [0, 458] on div "Planned Maint Sydney ([PERSON_NAME] Intl) ExecuJet Australia Pty Limited VH-LEP…" at bounding box center [665, 328] width 1331 height 607
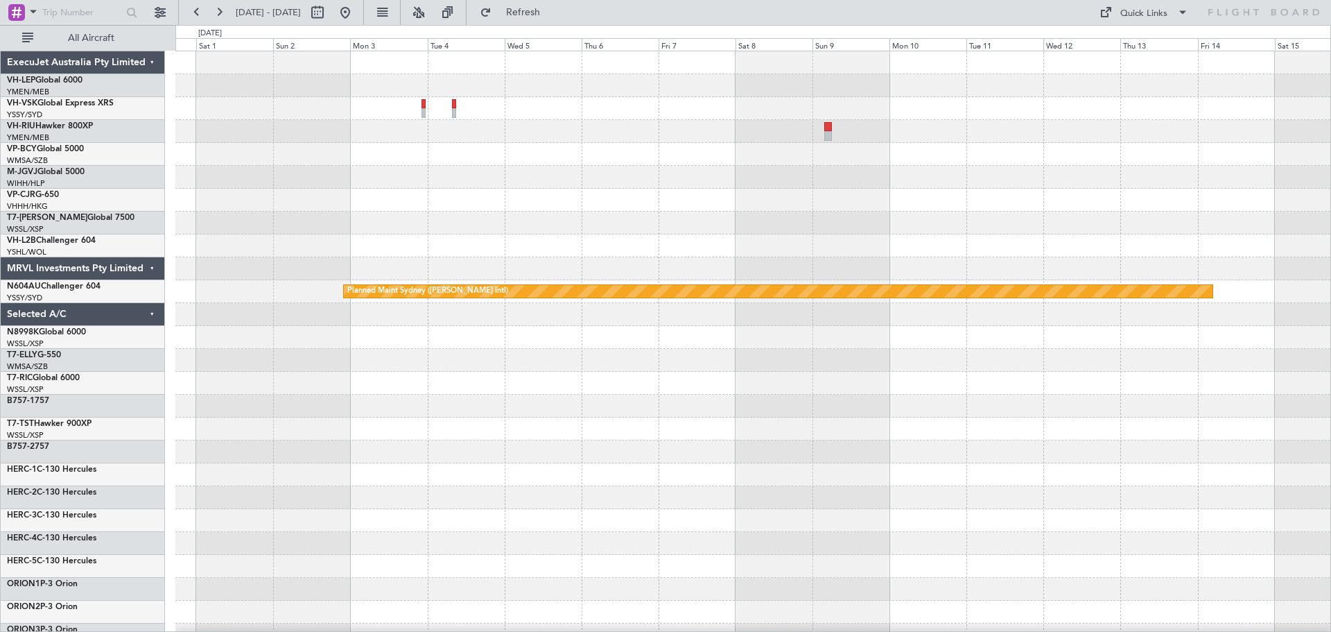
click at [581, 417] on div "Planned Maint Sydney ([PERSON_NAME] Intl)" at bounding box center [752, 428] width 1155 height 755
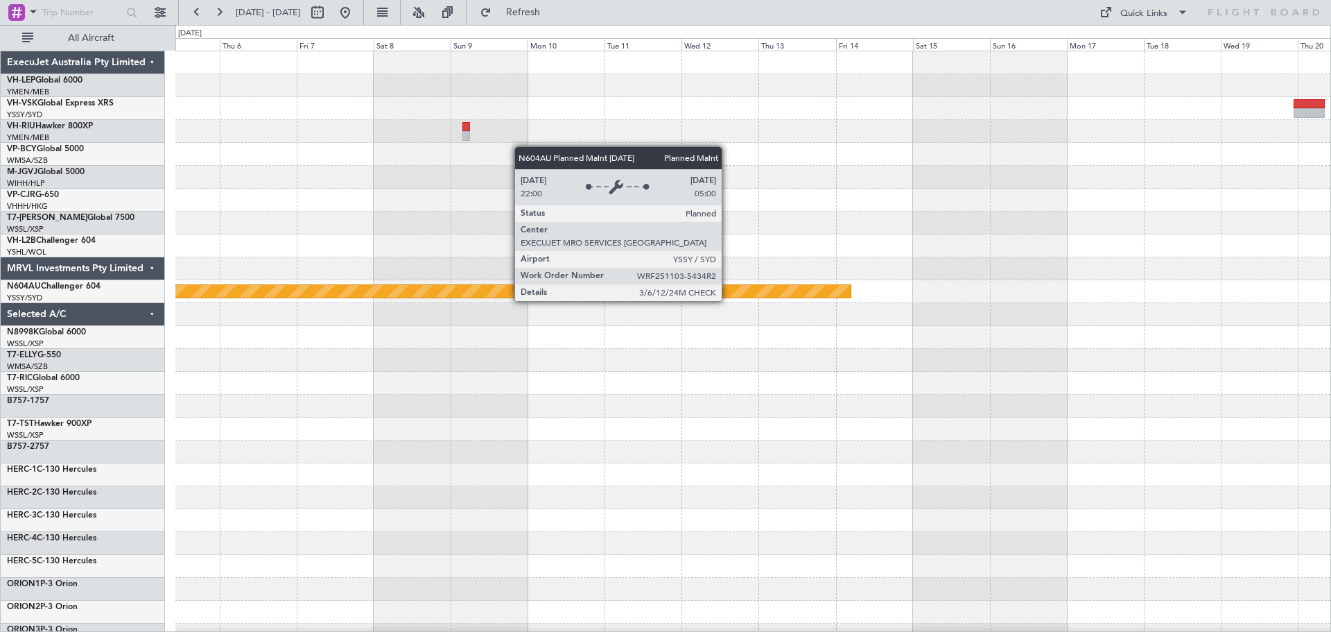
click at [728, 288] on div "Planned Maint Sydney ([PERSON_NAME] Intl)" at bounding box center [416, 291] width 869 height 12
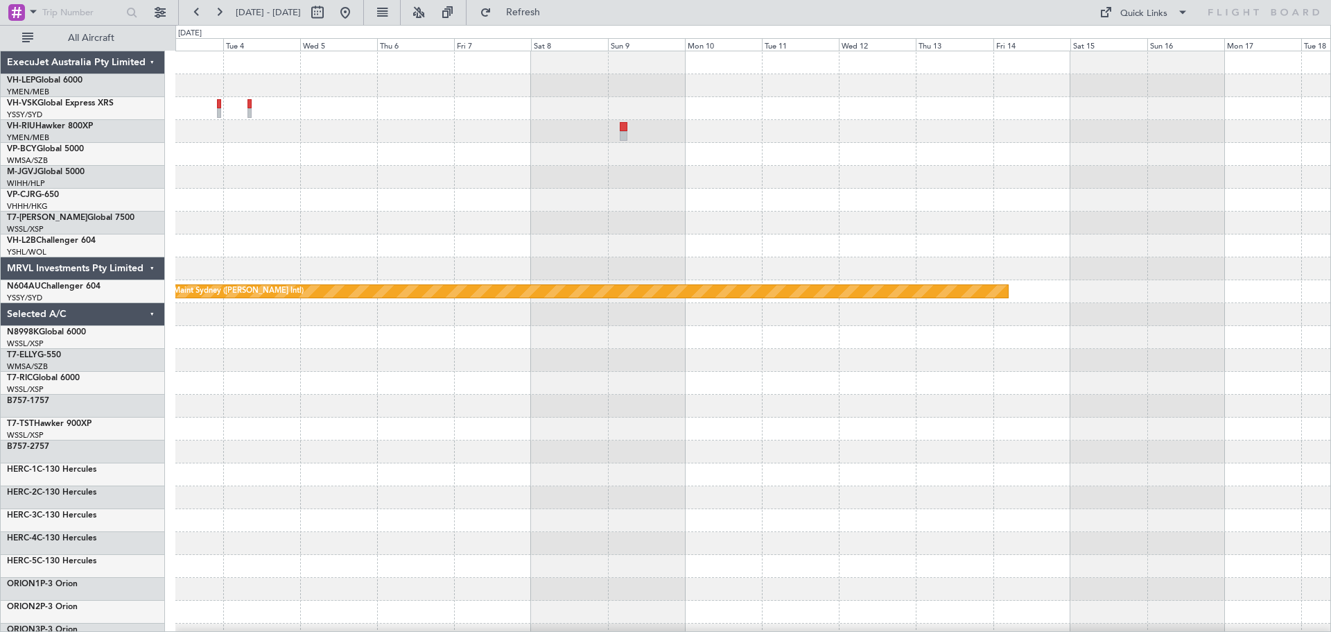
click at [894, 440] on div "Planned Maint Sydney ([PERSON_NAME] Intl)" at bounding box center [752, 428] width 1155 height 755
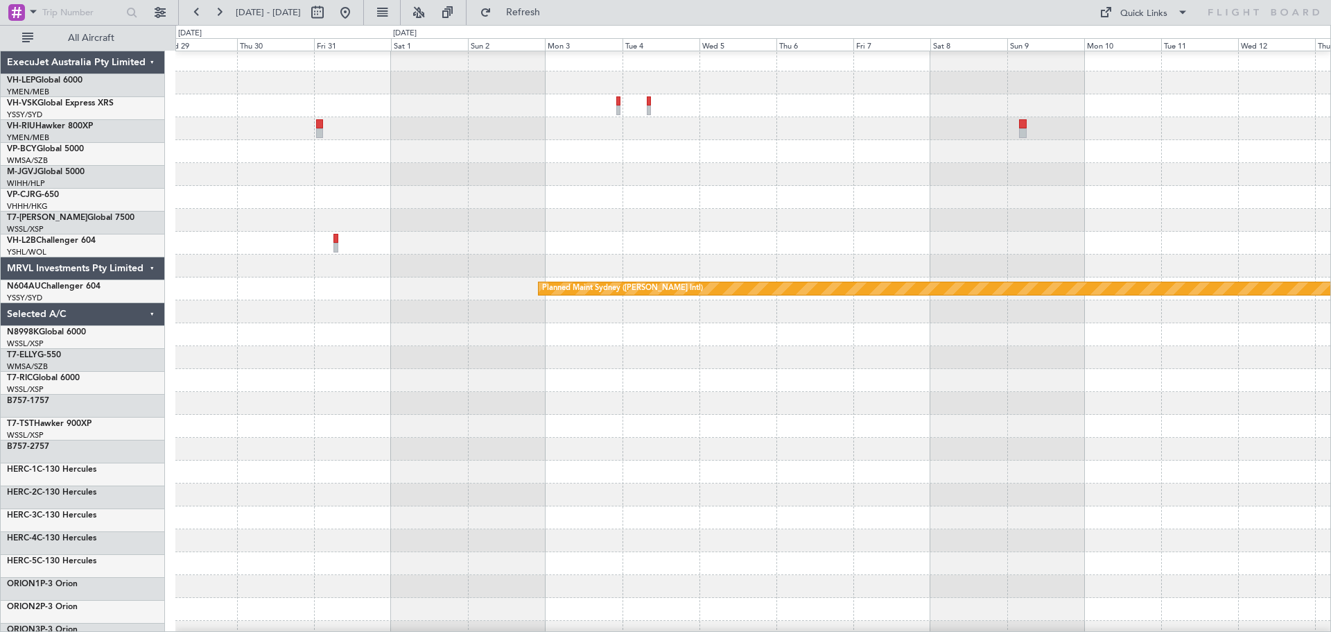
click at [826, 429] on div at bounding box center [752, 426] width 1155 height 23
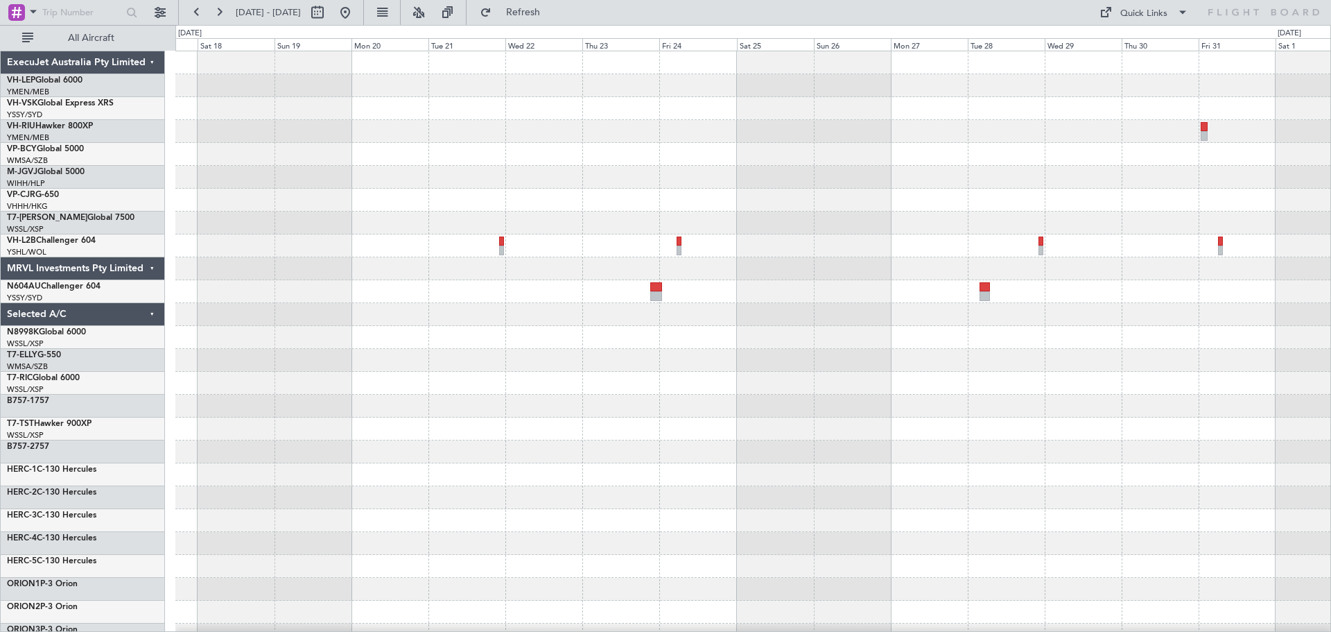
click at [855, 443] on div "Planned Maint Sydney ([PERSON_NAME] Intl)" at bounding box center [752, 428] width 1155 height 755
click at [835, 456] on div at bounding box center [752, 451] width 1155 height 23
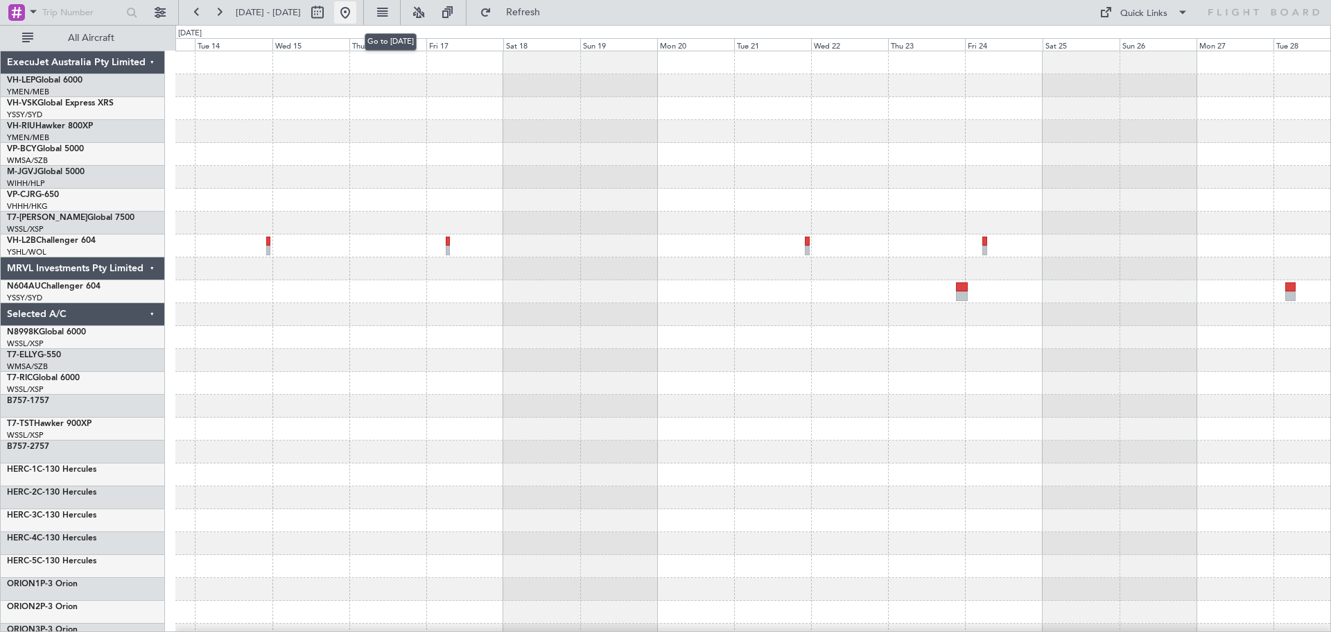
click at [356, 16] on button at bounding box center [345, 12] width 22 height 22
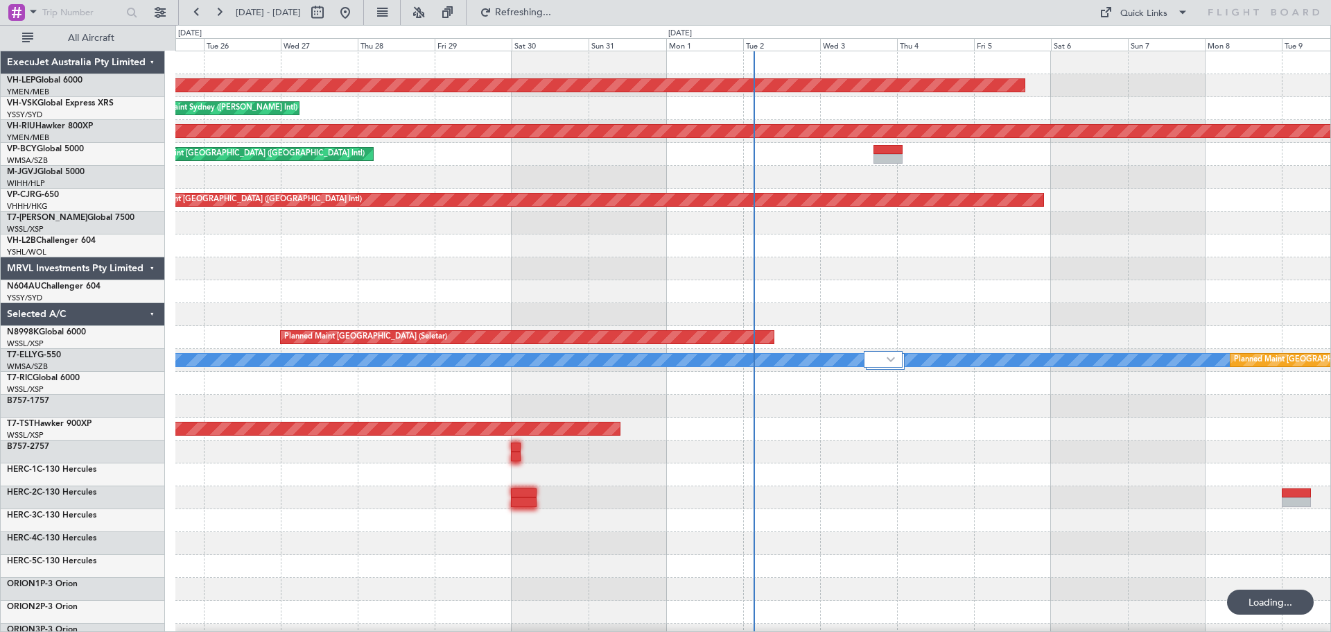
click at [554, 332] on div "Unplanned Maint Wichita (Wichita Mid-continent) Unplanned Maint Sydney ([PERSON…" at bounding box center [752, 451] width 1155 height 801
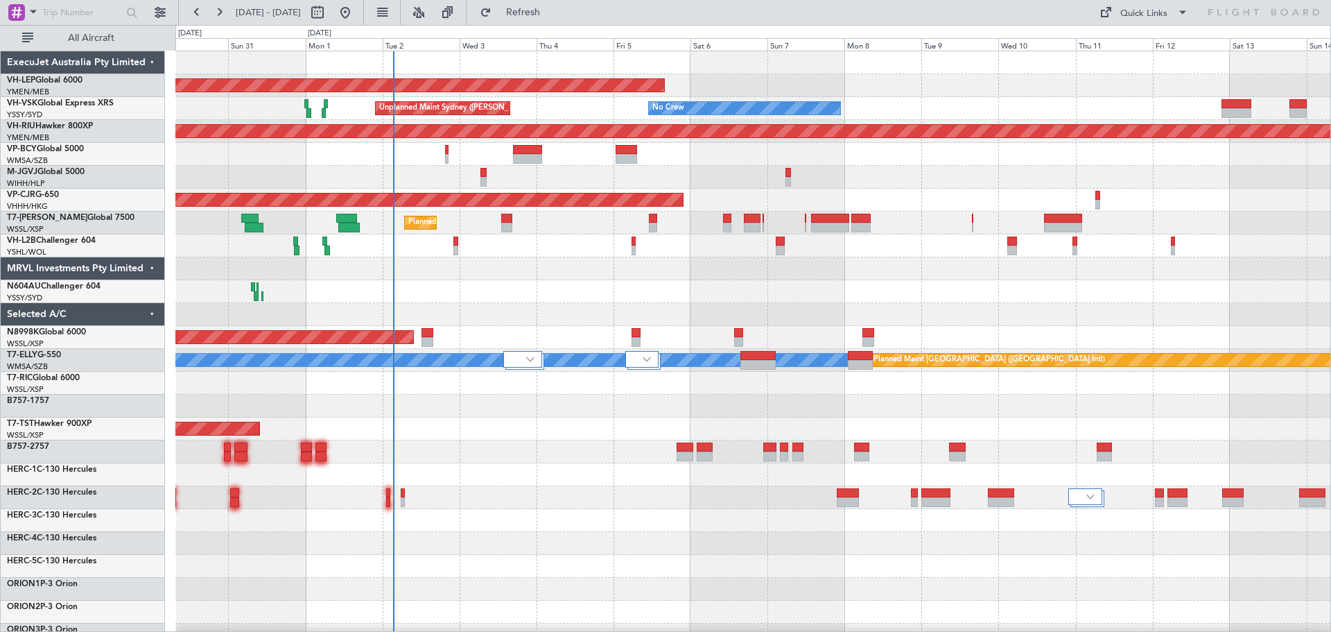
click at [569, 294] on div "Unplanned Maint Wichita (Wichita Mid-continent) No Crew Unplanned Maint Sydney …" at bounding box center [752, 451] width 1155 height 801
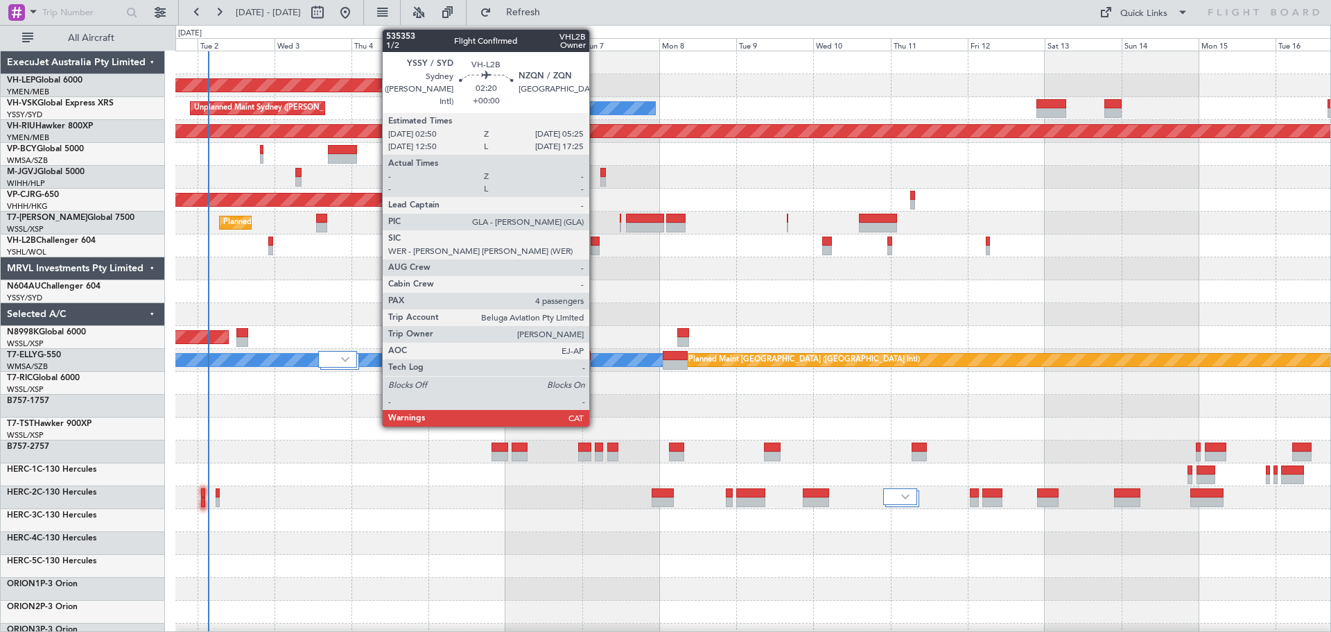
click at [596, 243] on div at bounding box center [595, 241] width 8 height 10
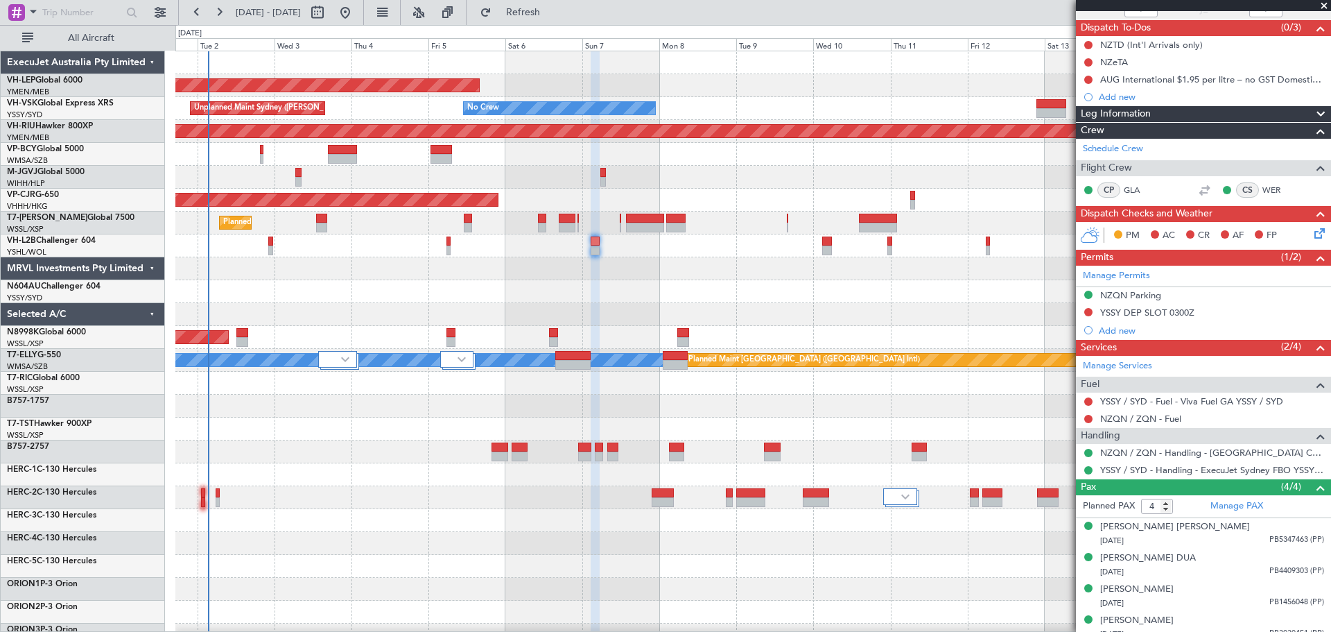
scroll to position [126, 0]
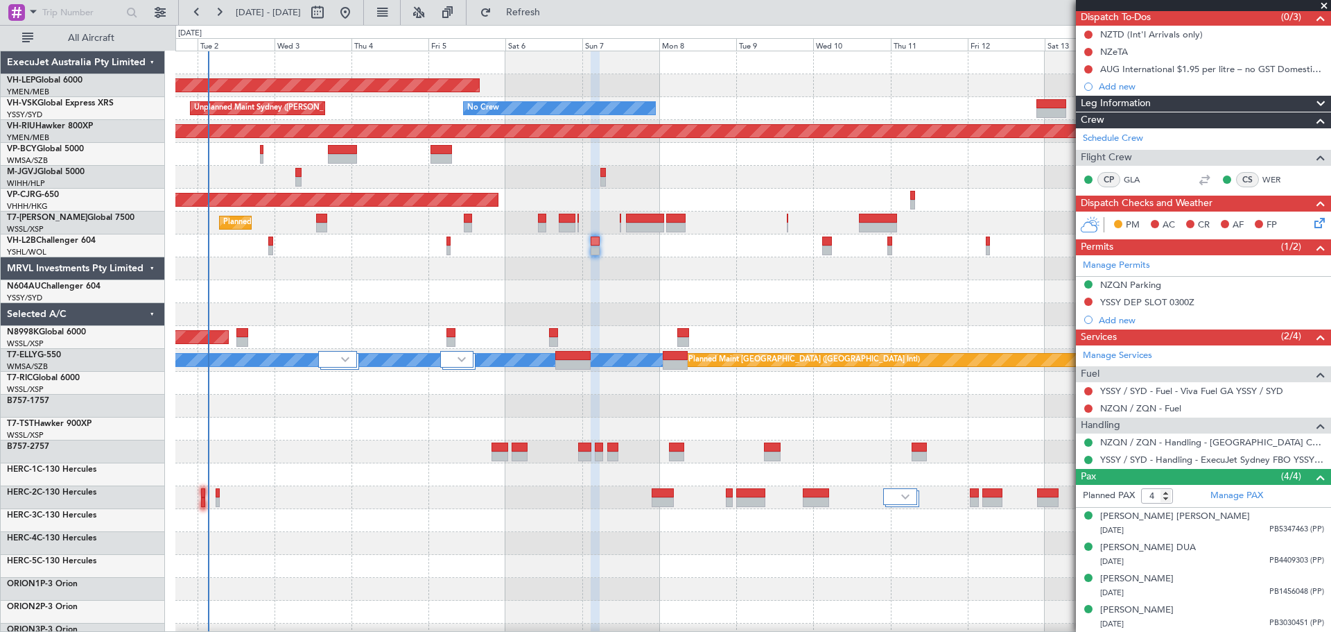
click at [884, 290] on div at bounding box center [752, 291] width 1155 height 23
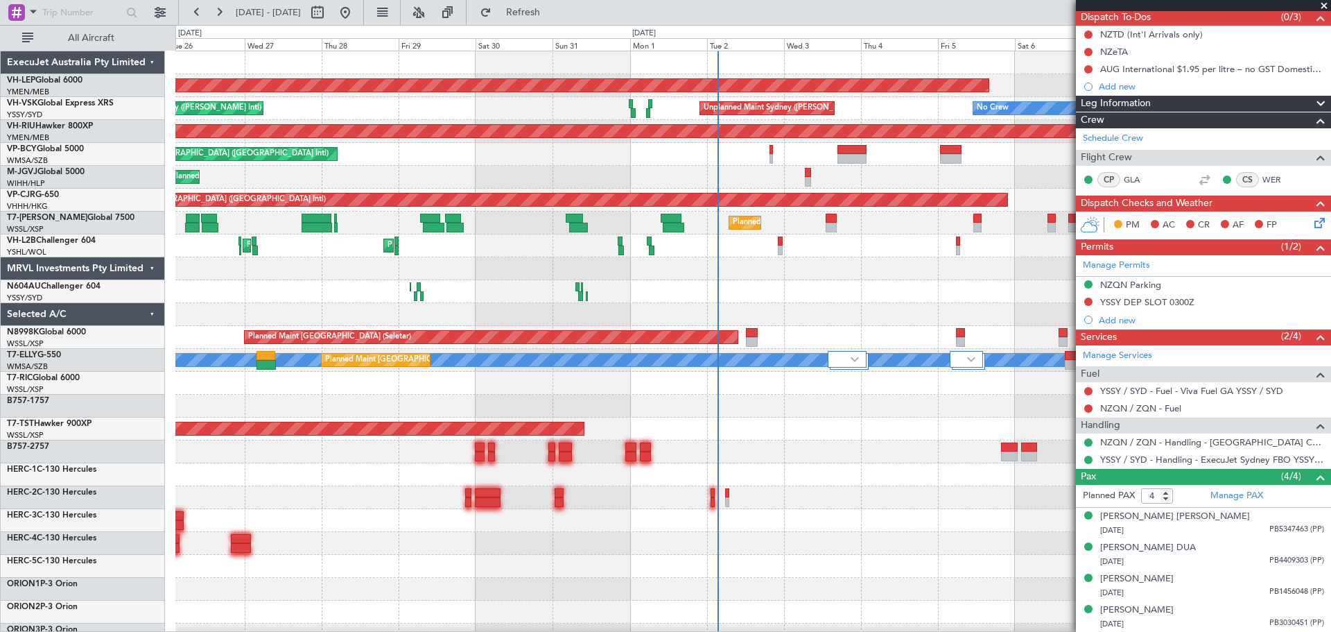
click at [962, 285] on div at bounding box center [752, 291] width 1155 height 23
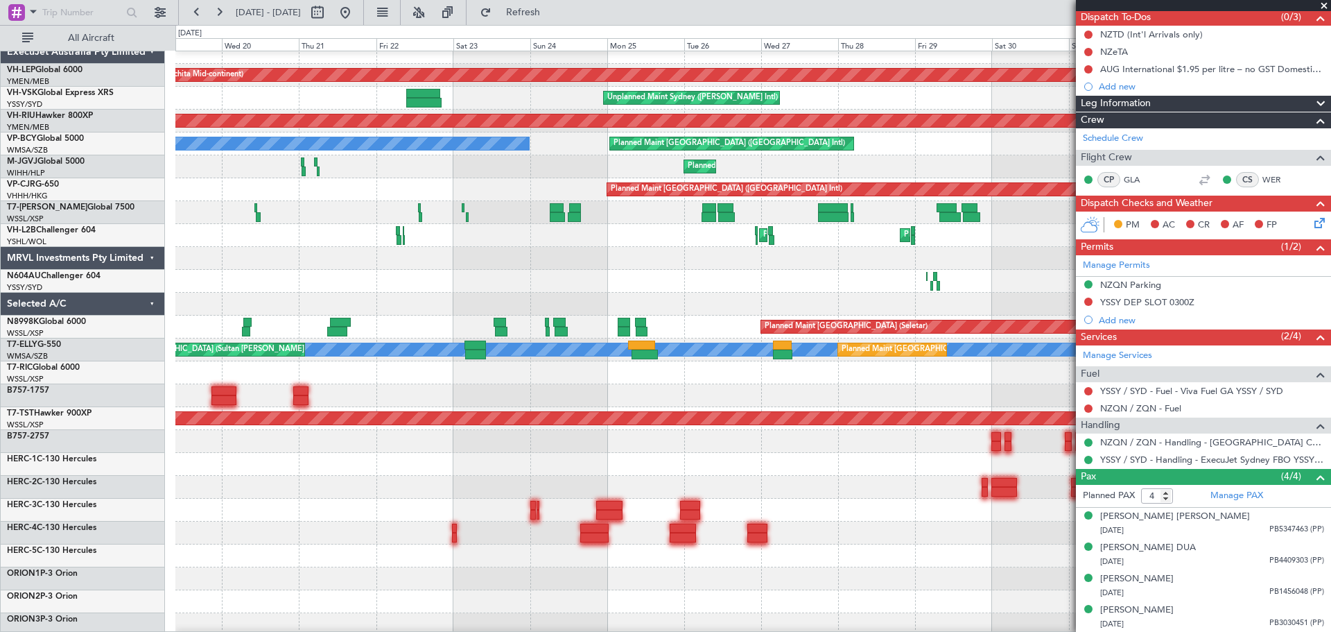
scroll to position [0, 0]
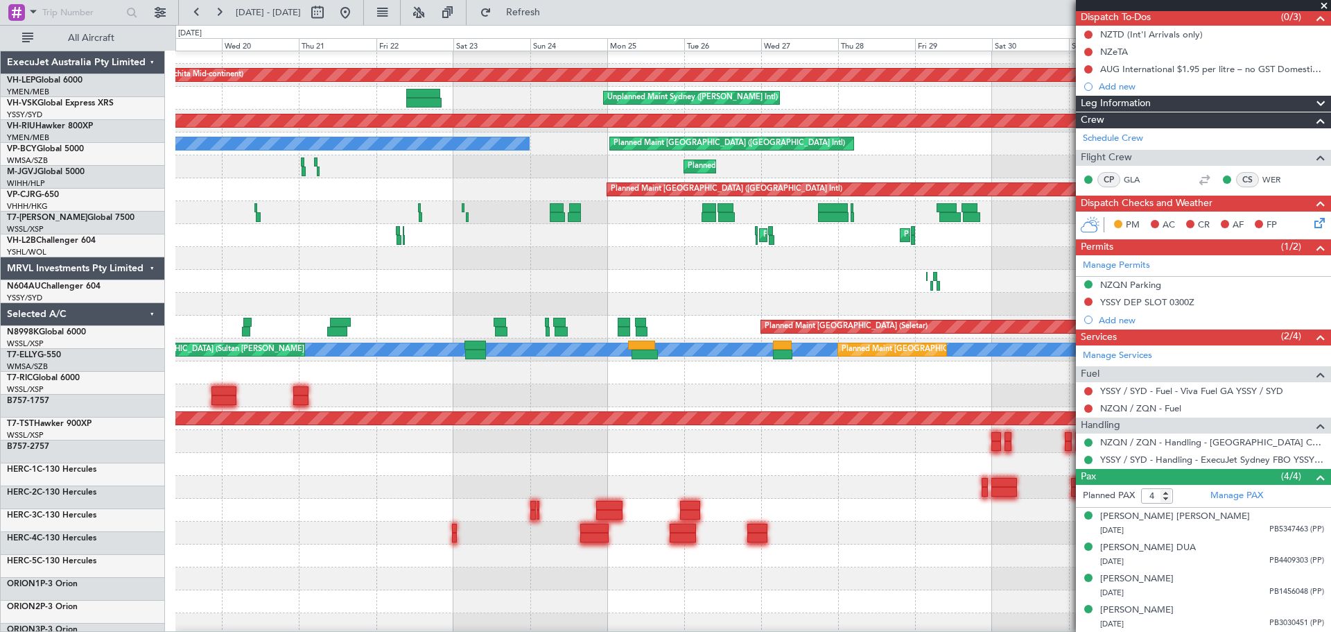
click at [1144, 331] on fb-app "[DATE] - [DATE] Refresh Quick Links All Aircraft Unplanned Maint Wichita (Wichi…" at bounding box center [665, 320] width 1331 height 621
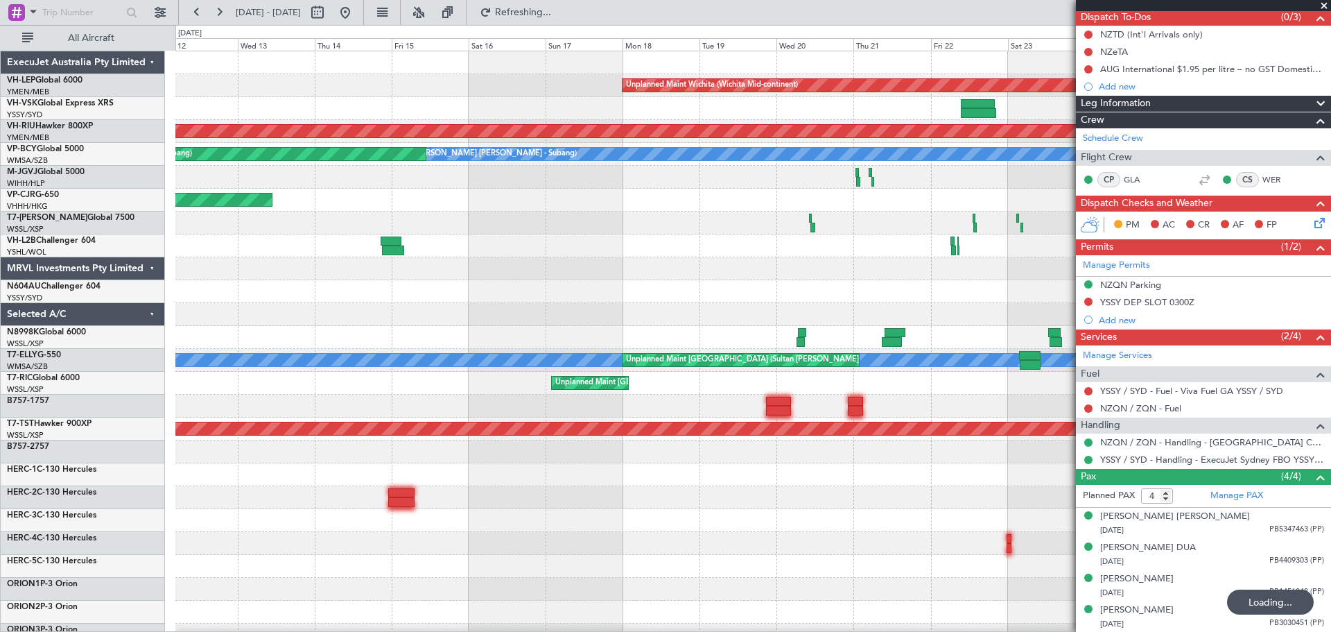
click at [598, 298] on div at bounding box center [752, 291] width 1155 height 23
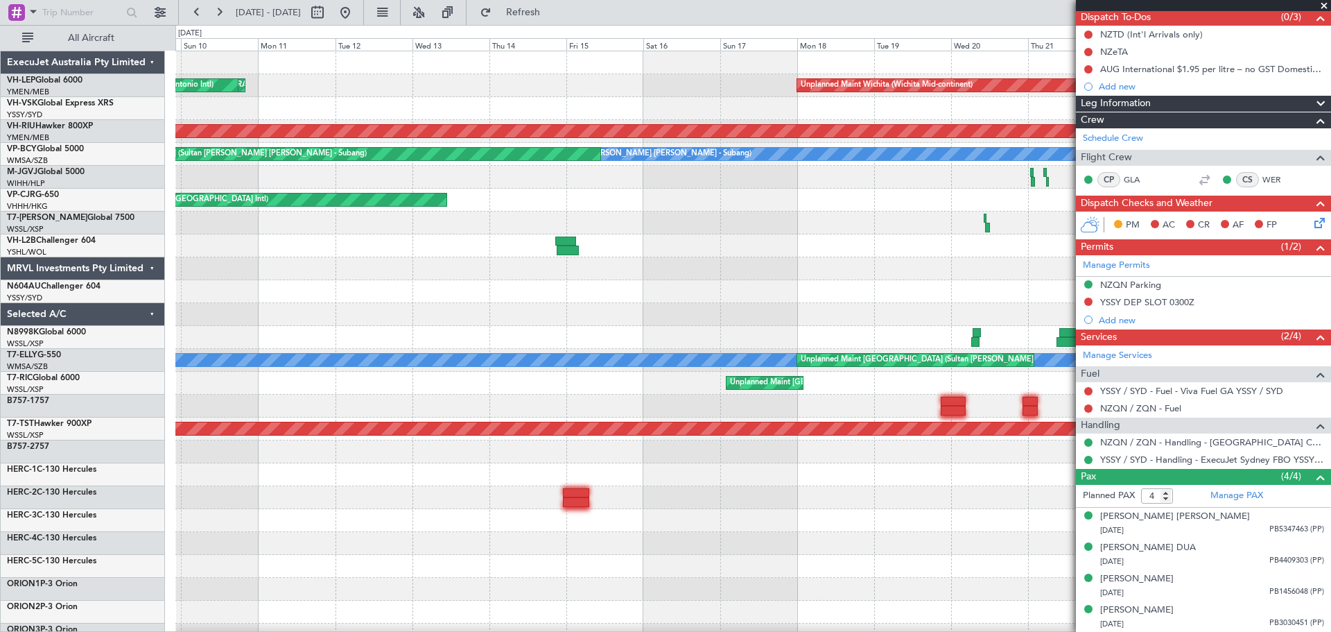
click at [729, 318] on div "Unplanned Maint Wichita (Wichita Mid-continent) Planned Maint [GEOGRAPHIC_DATA]…" at bounding box center [752, 428] width 1155 height 755
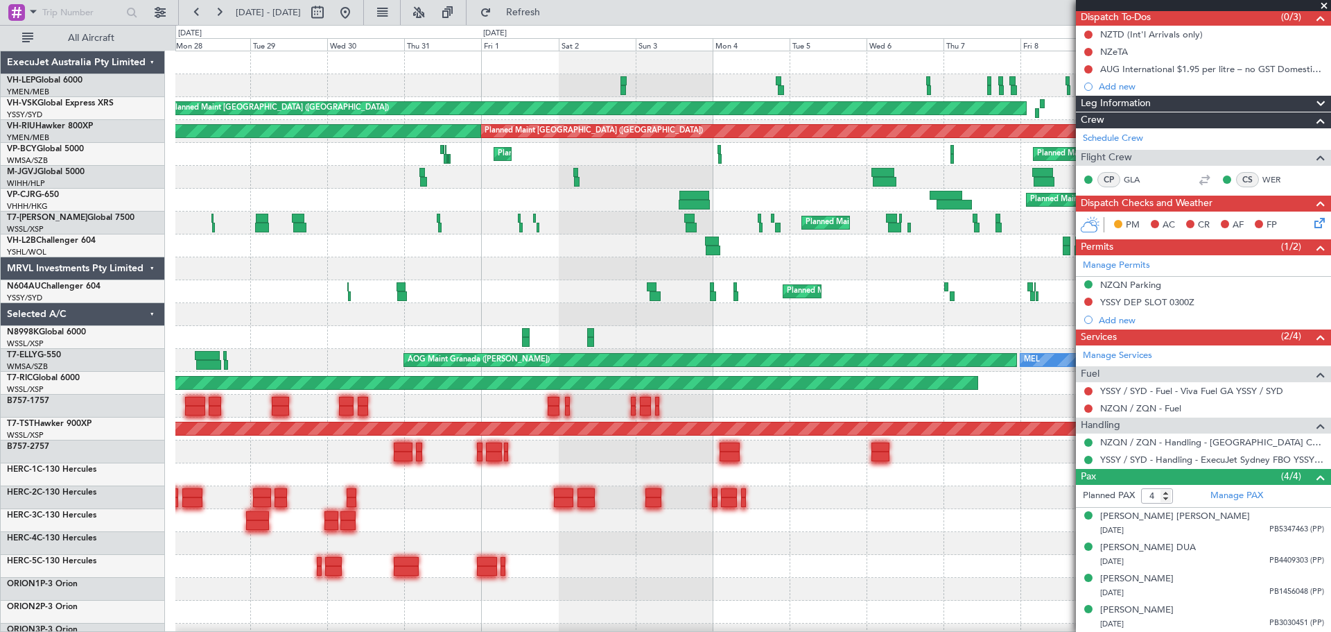
click at [696, 317] on div "[PERSON_NAME] San Antonio (San Antonio Intl) Planned Maint [GEOGRAPHIC_DATA] ([…" at bounding box center [752, 428] width 1155 height 755
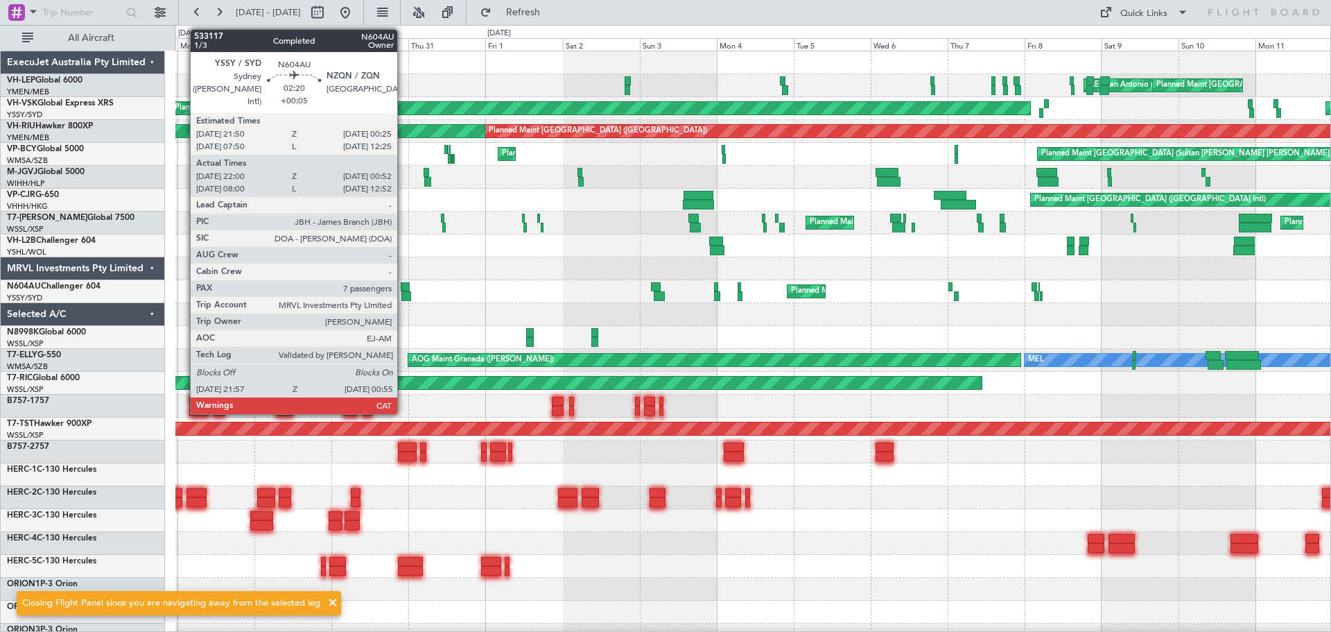
click at [404, 286] on div at bounding box center [405, 287] width 8 height 10
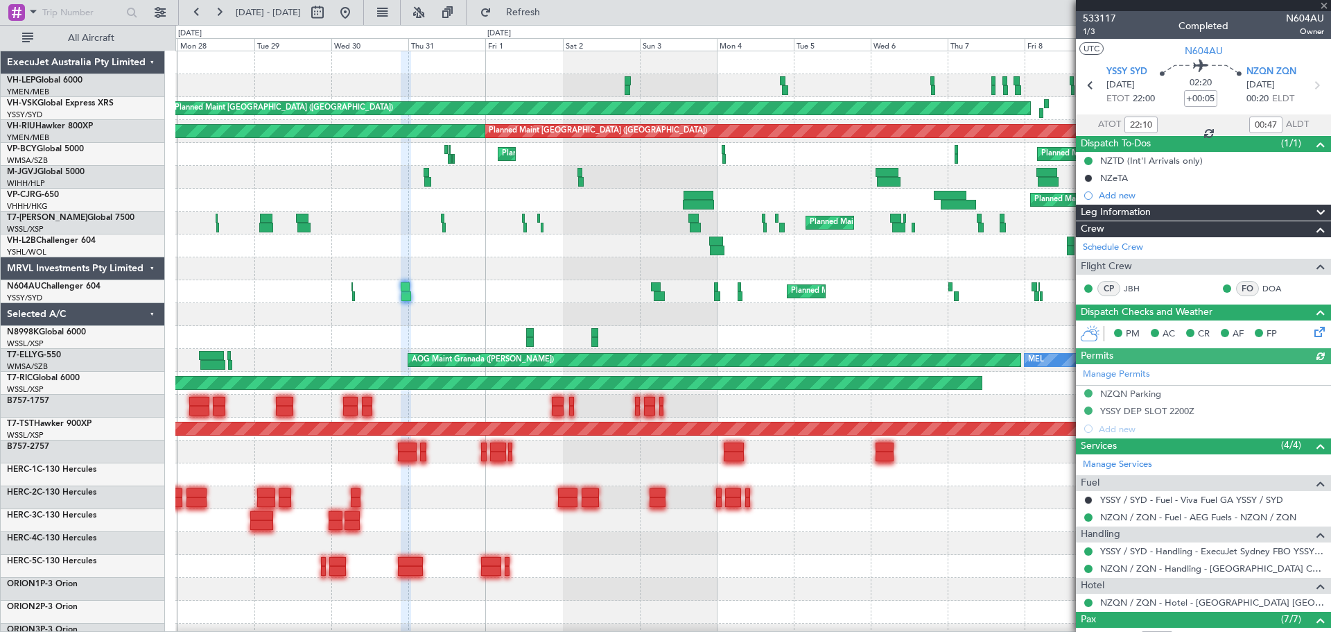
type input "08:10"
type input "12:47"
type input "22:10"
type input "00:47"
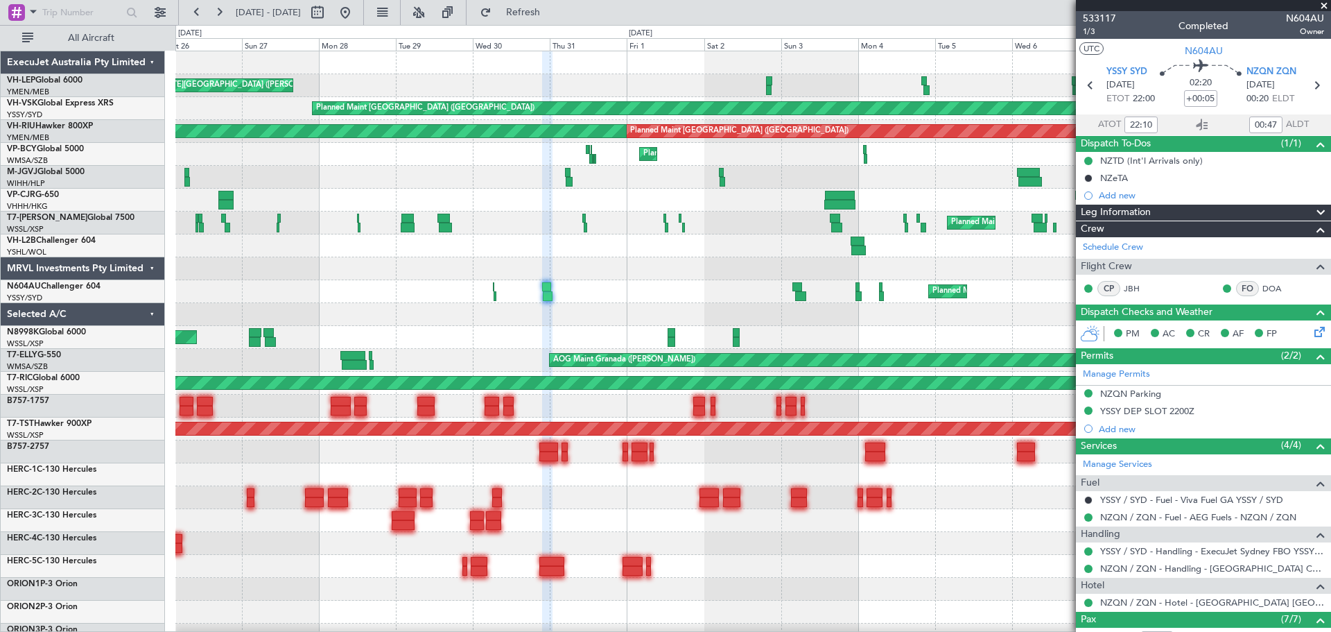
click at [473, 323] on div at bounding box center [752, 314] width 1155 height 23
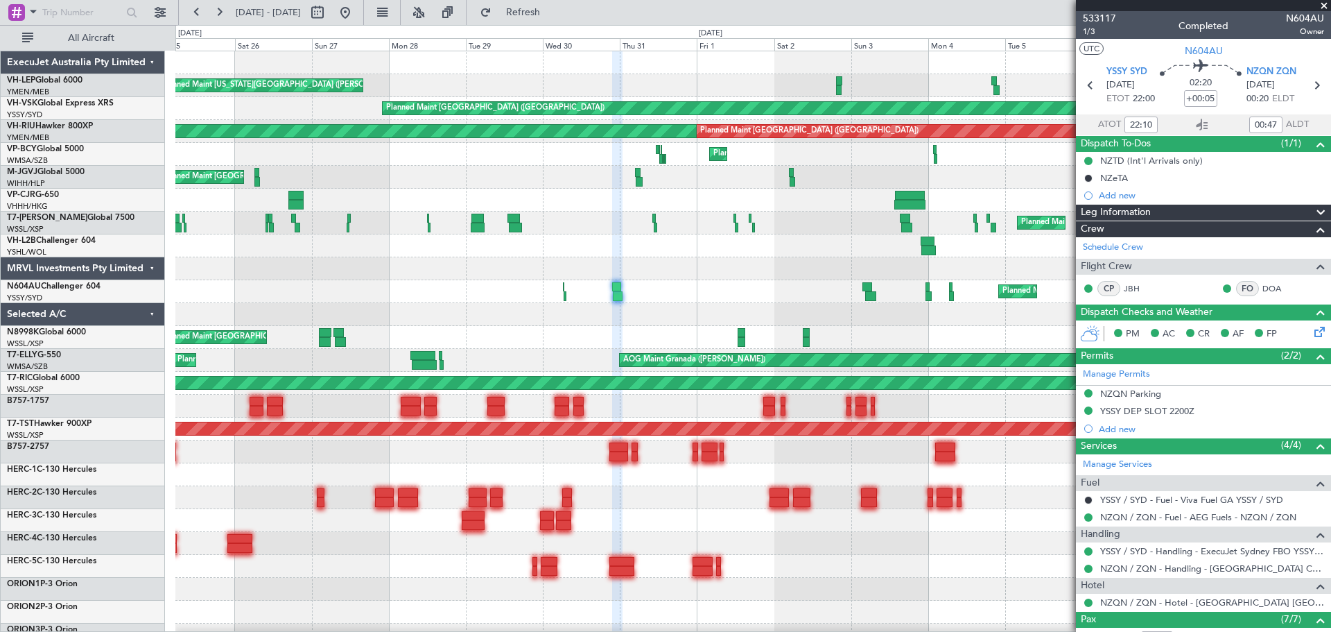
click at [557, 334] on div "MEL San Antonio (San Antonio Intl) Planned Maint Oklahoma City (Will Rogers Wor…" at bounding box center [752, 451] width 1155 height 801
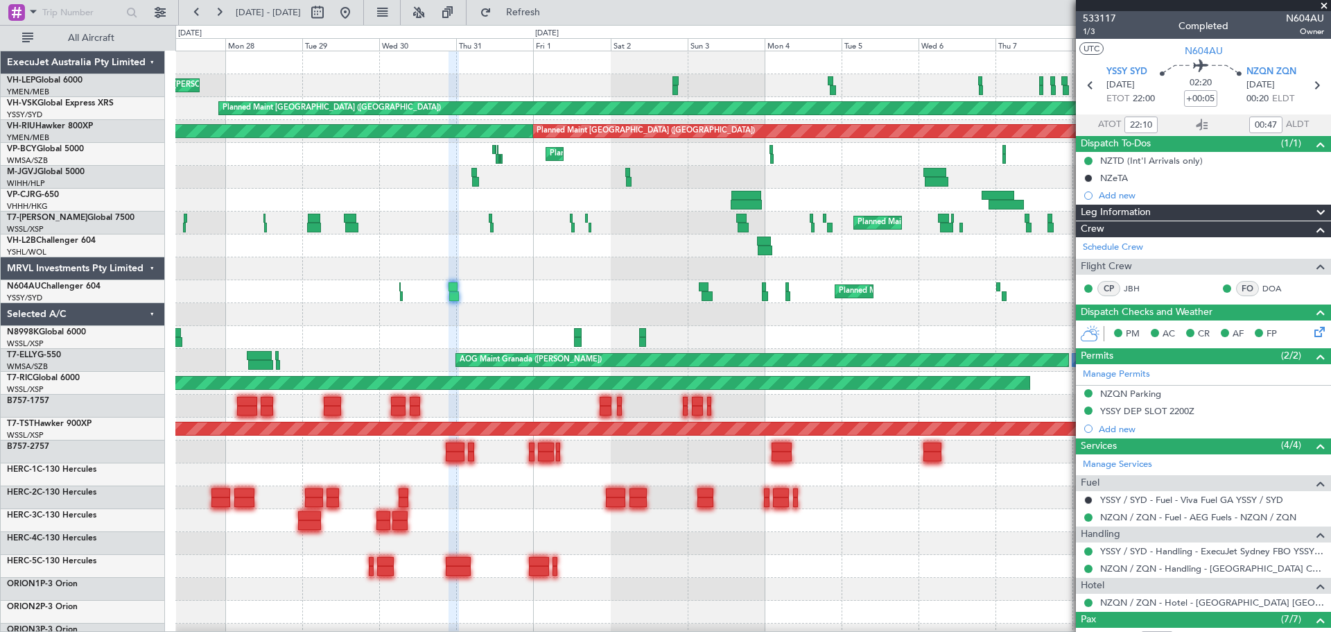
type input "08:10"
type input "12:47"
type input "22:10"
type input "00:47"
click at [356, 10] on button at bounding box center [345, 12] width 22 height 22
